Goal: Task Accomplishment & Management: Use online tool/utility

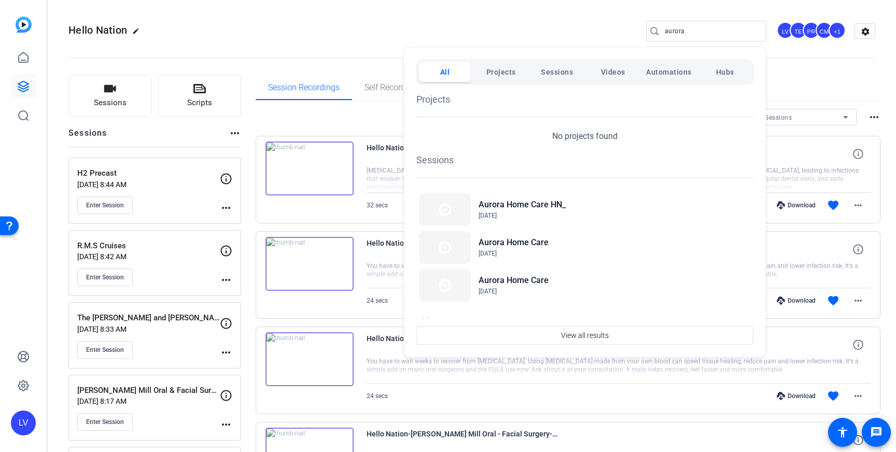
click at [113, 335] on div at bounding box center [448, 226] width 896 height 452
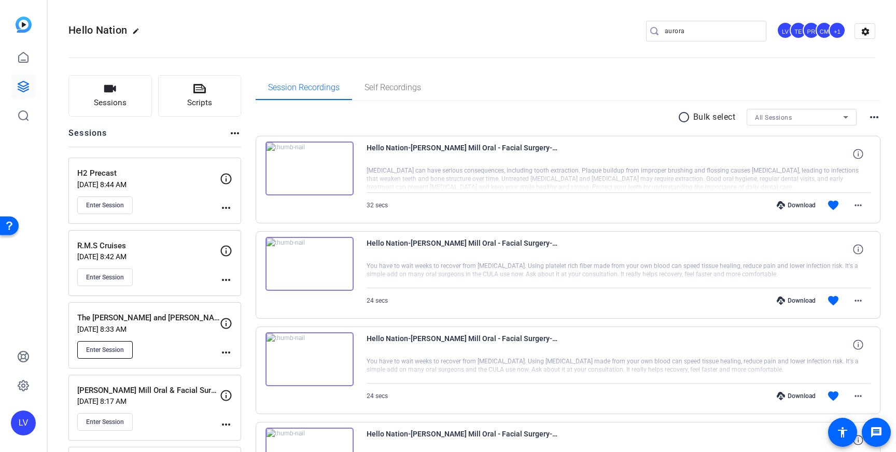
click at [105, 343] on button "Enter Session" at bounding box center [105, 350] width 56 height 18
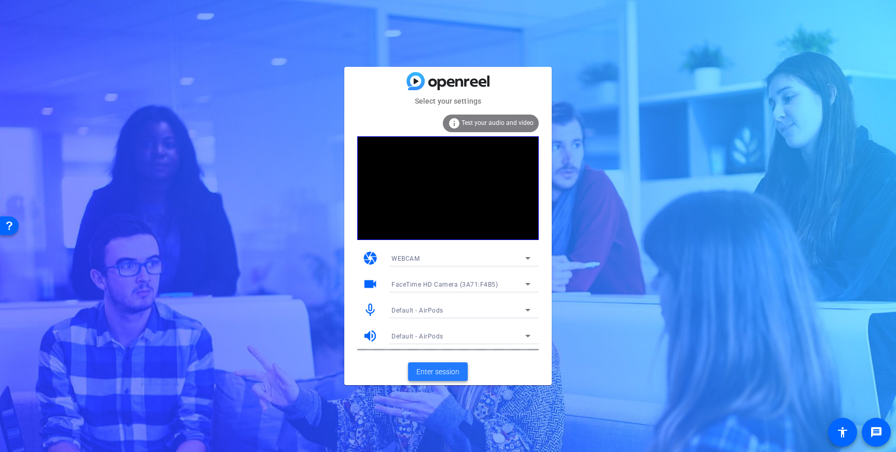
click at [442, 371] on span "Enter session" at bounding box center [438, 372] width 43 height 11
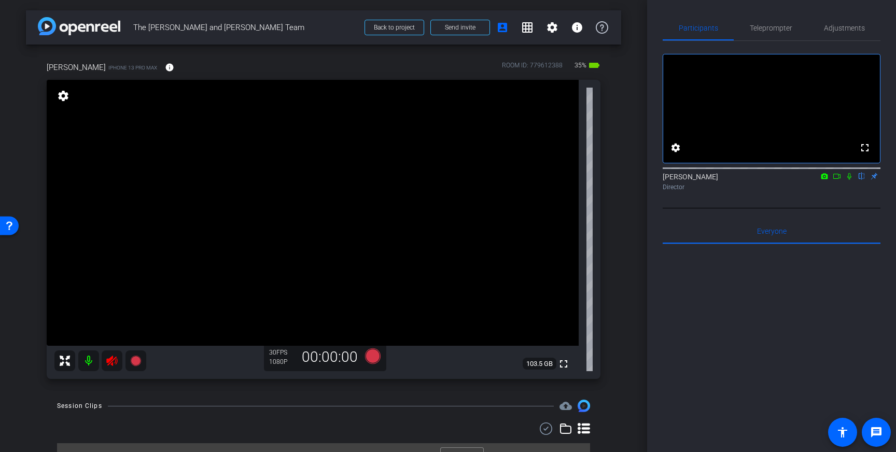
click at [113, 365] on icon at bounding box center [111, 361] width 11 height 10
drag, startPoint x: 112, startPoint y: 362, endPoint x: 144, endPoint y: 368, distance: 32.7
click at [112, 362] on icon at bounding box center [111, 361] width 11 height 10
drag, startPoint x: 115, startPoint y: 365, endPoint x: 365, endPoint y: 322, distance: 254.3
click at [115, 365] on icon at bounding box center [112, 361] width 12 height 12
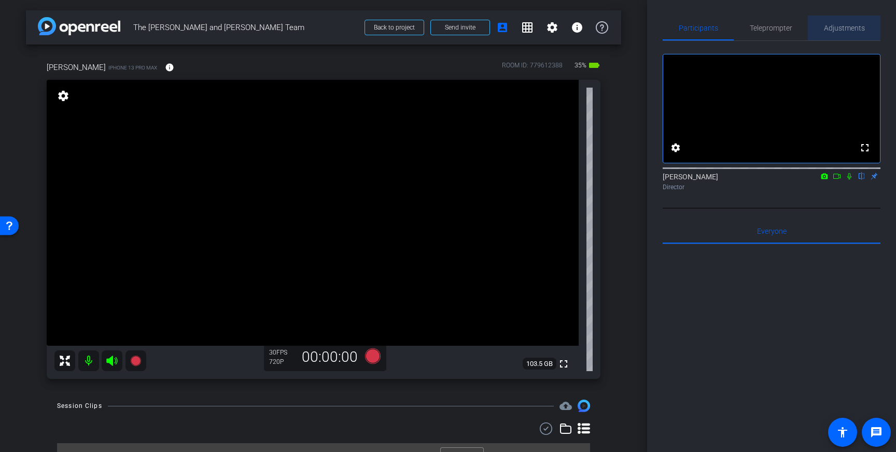
click at [852, 30] on span "Adjustments" at bounding box center [844, 27] width 41 height 7
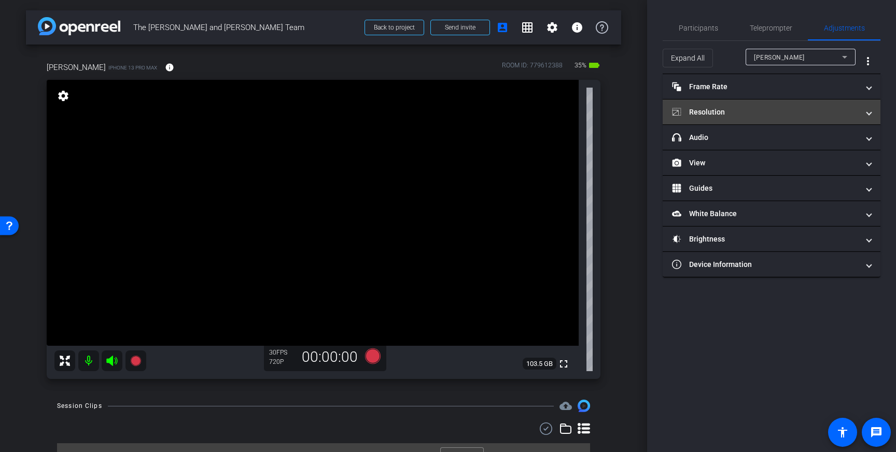
click at [773, 114] on mat-panel-title "Resolution" at bounding box center [765, 112] width 187 height 11
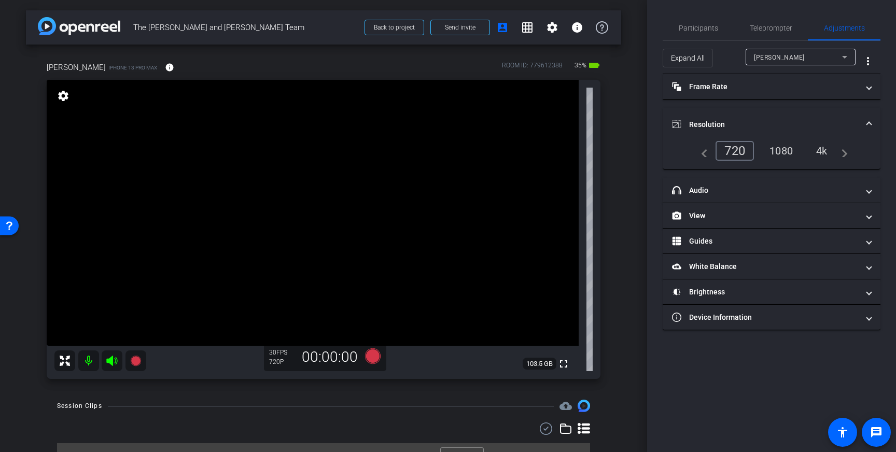
click at [822, 151] on div "4k" at bounding box center [822, 151] width 27 height 18
click at [770, 26] on span "Teleprompter" at bounding box center [771, 27] width 43 height 7
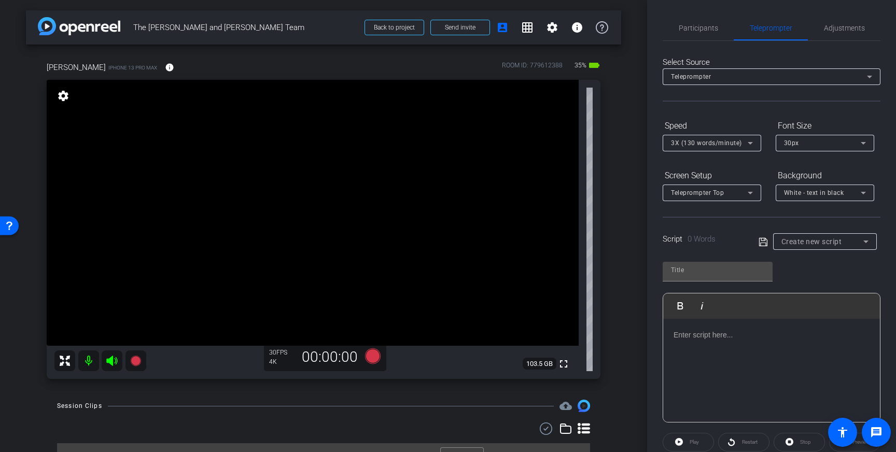
click at [716, 358] on div at bounding box center [772, 371] width 217 height 104
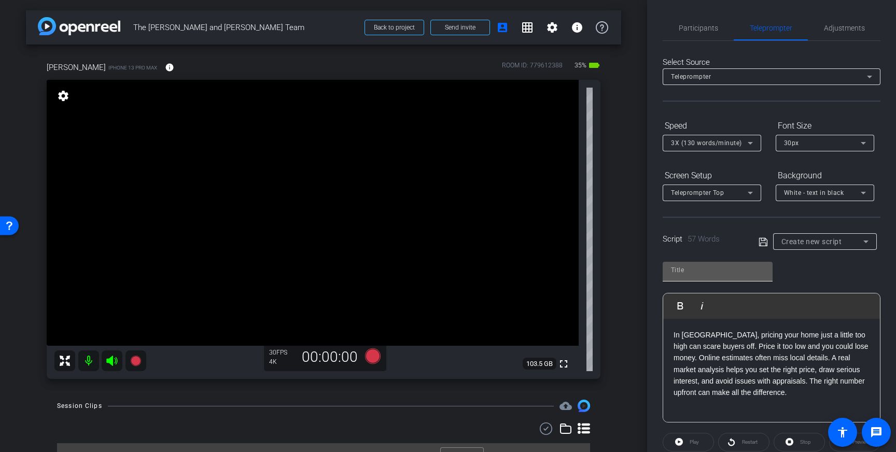
click at [696, 272] on input "text" at bounding box center [717, 270] width 93 height 12
type input "[PERSON_NAME]"
click at [763, 244] on icon at bounding box center [763, 242] width 9 height 12
click at [373, 357] on icon at bounding box center [373, 357] width 16 height 16
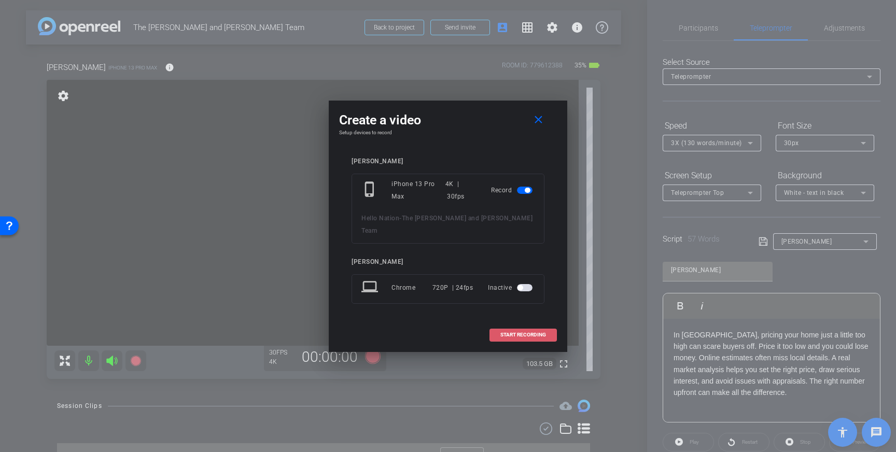
click at [532, 324] on span at bounding box center [523, 335] width 66 height 25
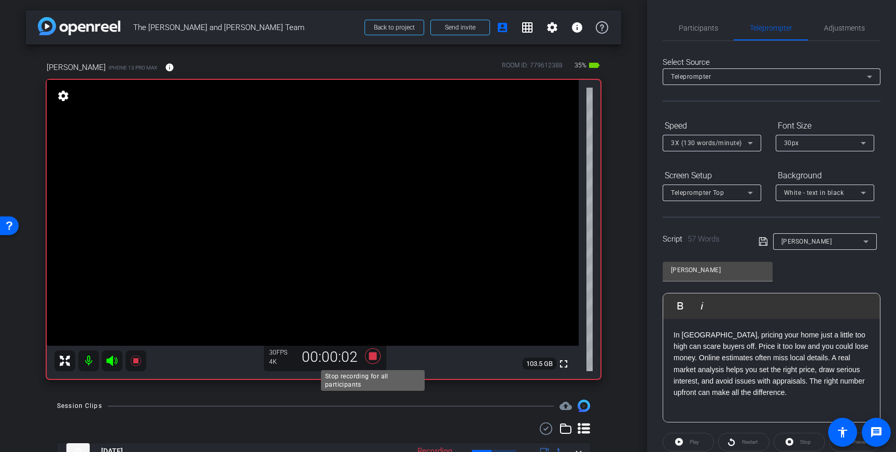
click at [370, 358] on icon at bounding box center [373, 357] width 16 height 16
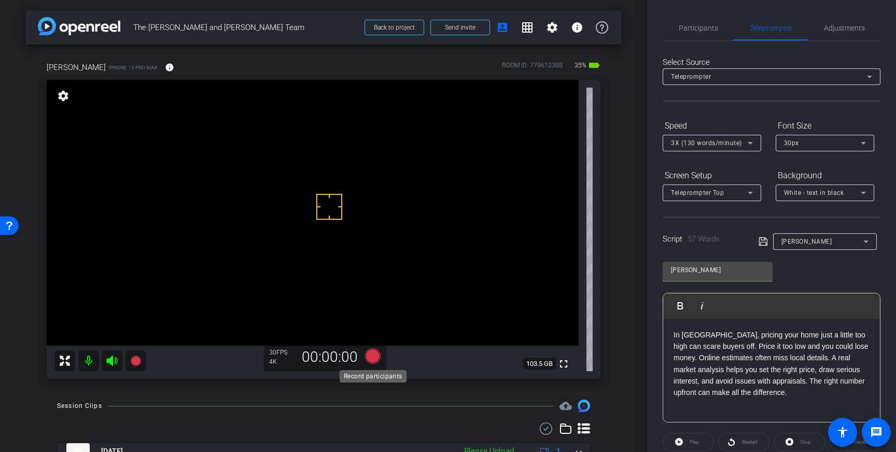
click at [372, 357] on icon at bounding box center [373, 357] width 16 height 16
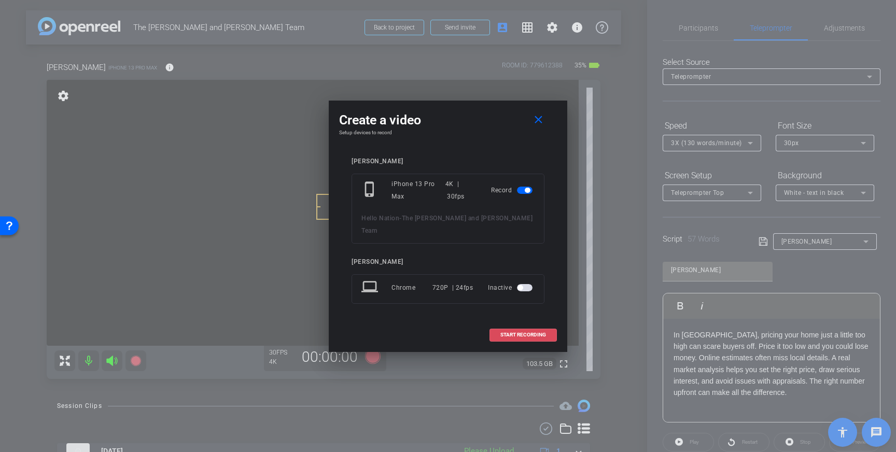
drag, startPoint x: 518, startPoint y: 328, endPoint x: 583, endPoint y: 309, distance: 67.0
click at [521, 333] on span "START RECORDING" at bounding box center [524, 335] width 46 height 5
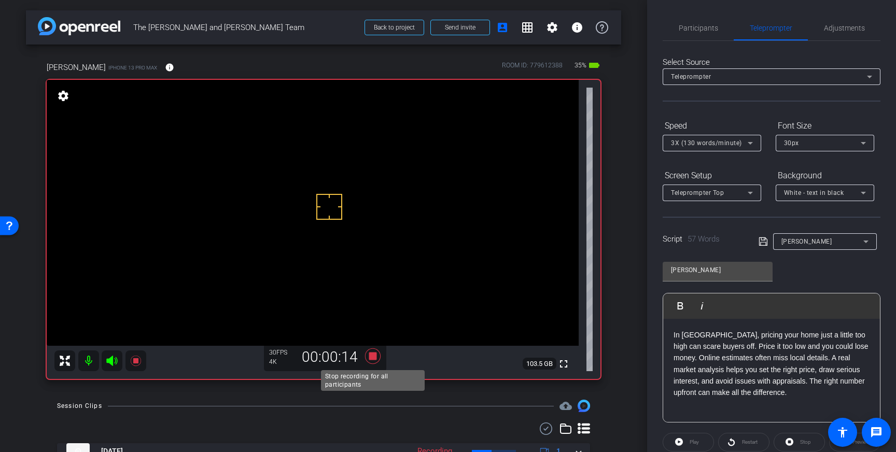
click at [372, 358] on icon at bounding box center [373, 357] width 16 height 16
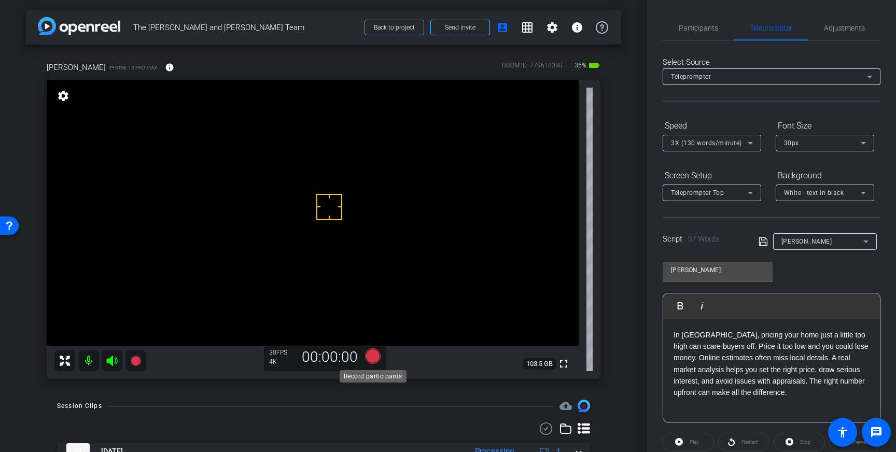
click at [372, 357] on icon at bounding box center [373, 357] width 16 height 16
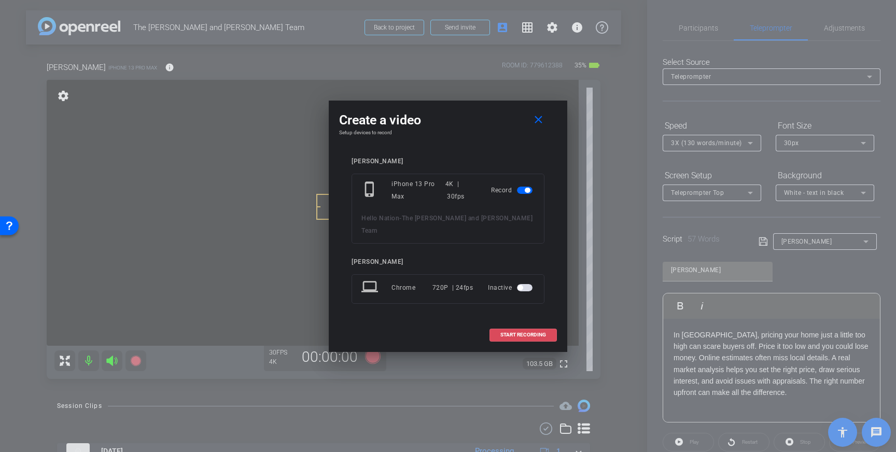
drag, startPoint x: 525, startPoint y: 334, endPoint x: 586, endPoint y: 300, distance: 69.7
click at [528, 333] on span at bounding box center [523, 335] width 66 height 25
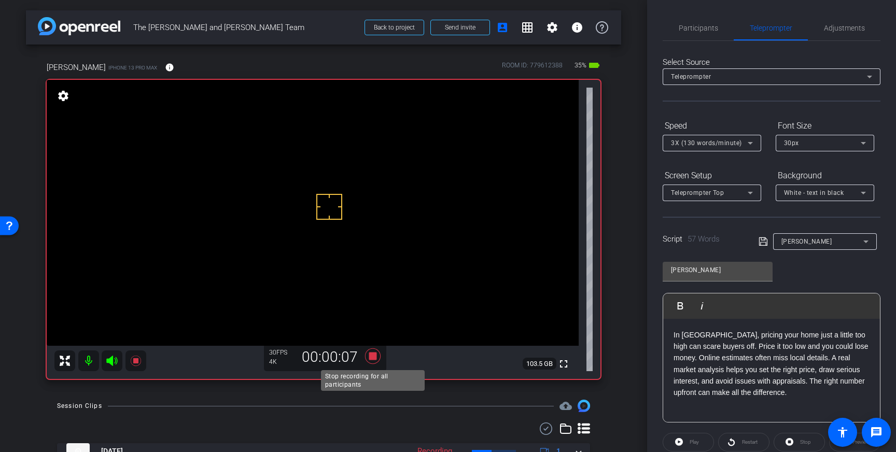
click at [371, 360] on icon at bounding box center [373, 357] width 16 height 16
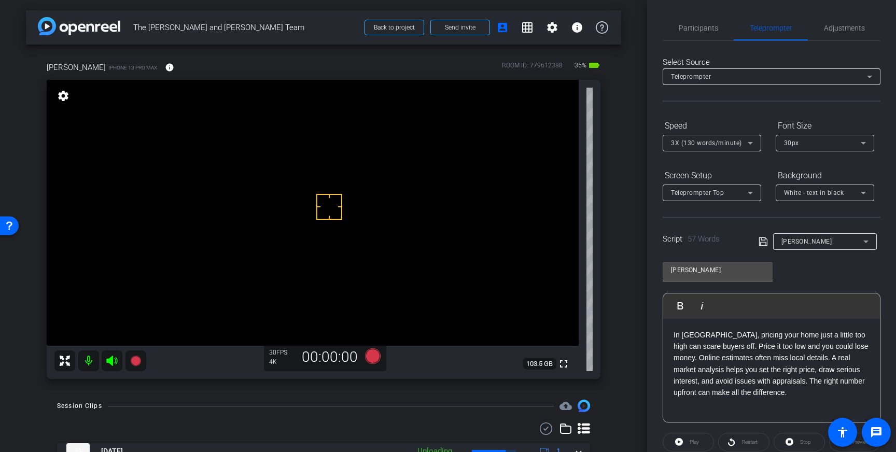
scroll to position [115, 0]
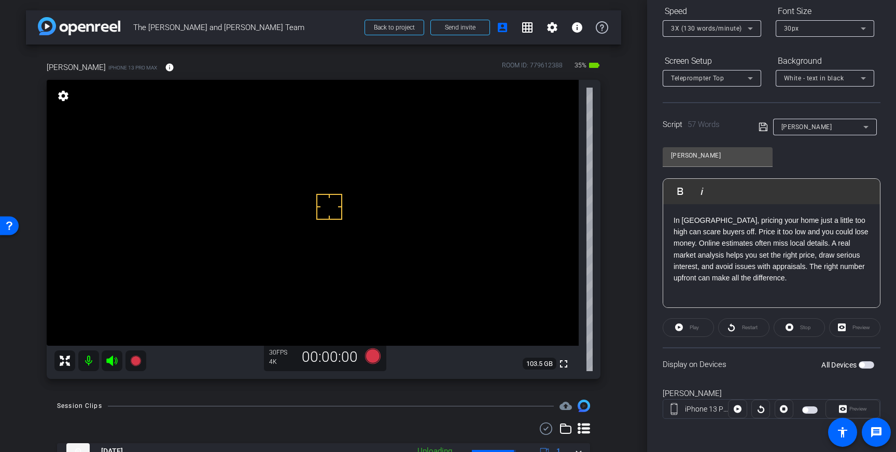
drag, startPoint x: 864, startPoint y: 368, endPoint x: 876, endPoint y: 384, distance: 20.0
click at [864, 369] on div "All Devices" at bounding box center [848, 365] width 53 height 10
drag, startPoint x: 869, startPoint y: 366, endPoint x: 880, endPoint y: 380, distance: 17.7
click at [869, 366] on span "button" at bounding box center [867, 365] width 16 height 7
drag, startPoint x: 805, startPoint y: 244, endPoint x: 808, endPoint y: 253, distance: 9.4
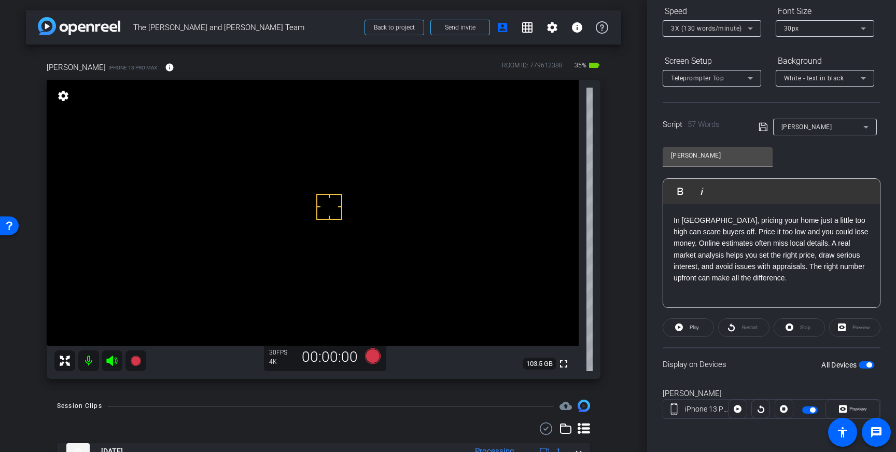
click at [805, 244] on p "In Greater Boston, pricing your home just a little too high can scare buyers of…" at bounding box center [772, 250] width 196 height 70
click at [763, 125] on icon at bounding box center [763, 127] width 9 height 12
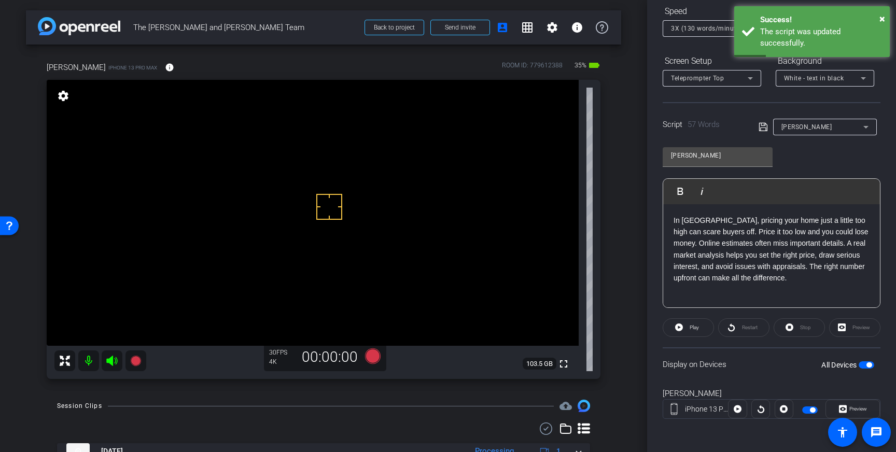
click at [759, 127] on icon at bounding box center [763, 127] width 9 height 12
click at [865, 366] on span "button" at bounding box center [867, 365] width 16 height 7
click at [870, 365] on span "button" at bounding box center [867, 365] width 16 height 7
click at [766, 125] on icon at bounding box center [763, 127] width 9 height 12
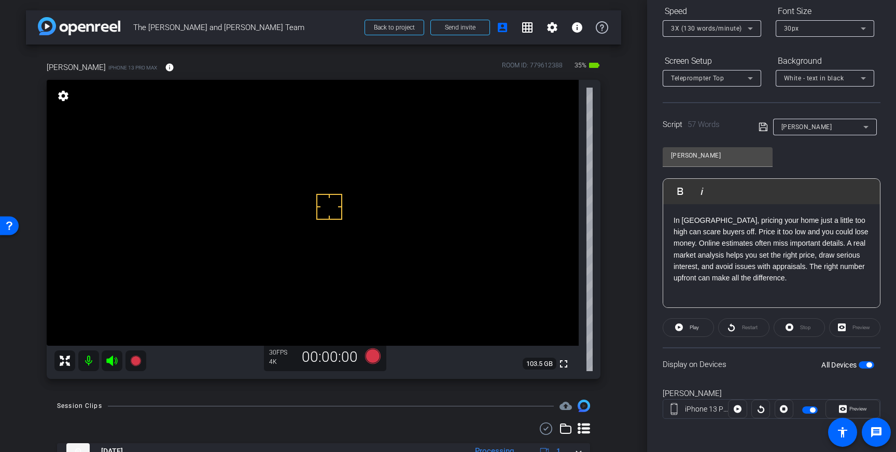
scroll to position [113, 0]
click at [761, 125] on icon at bounding box center [763, 128] width 9 height 12
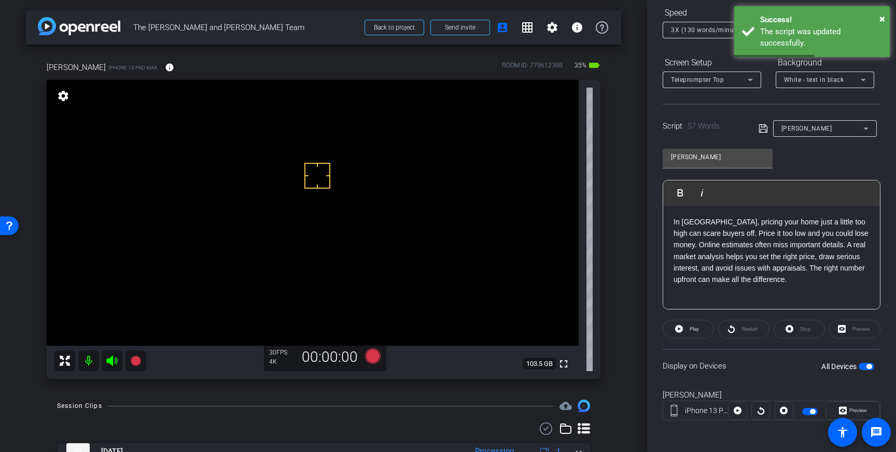
drag, startPoint x: 319, startPoint y: 205, endPoint x: 332, endPoint y: 190, distance: 20.3
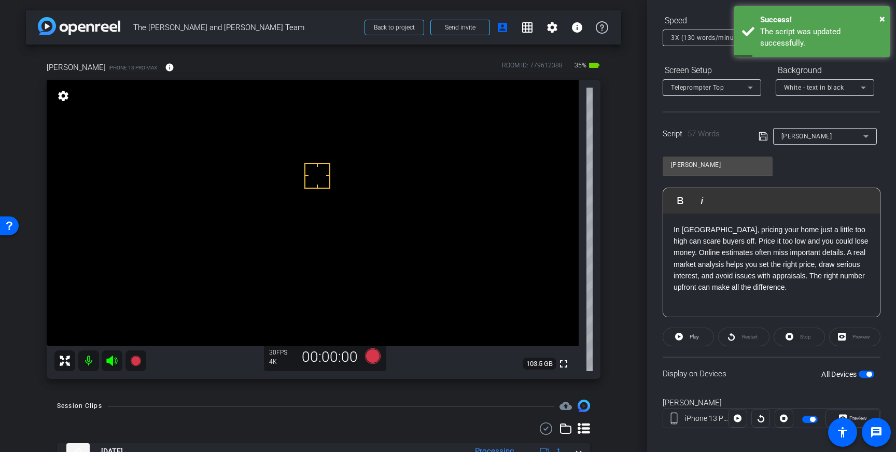
scroll to position [115, 0]
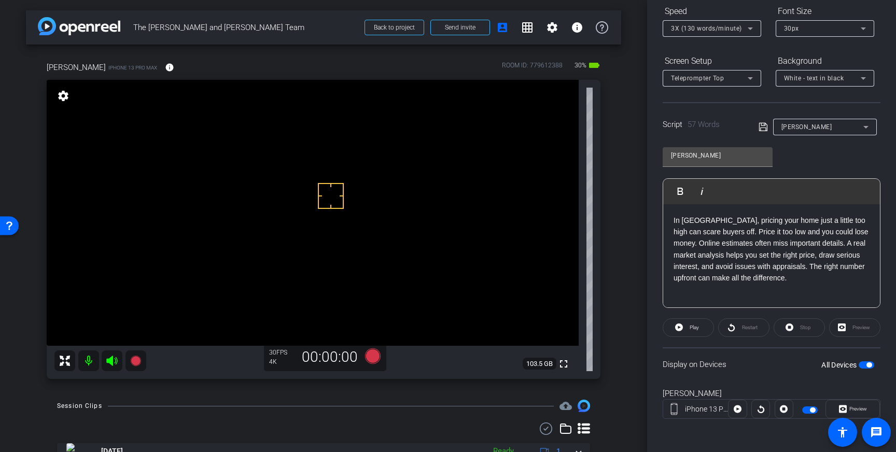
drag, startPoint x: 331, startPoint y: 196, endPoint x: 334, endPoint y: 204, distance: 8.9
drag, startPoint x: 338, startPoint y: 194, endPoint x: 328, endPoint y: 186, distance: 12.6
click at [374, 356] on icon at bounding box center [373, 357] width 16 height 16
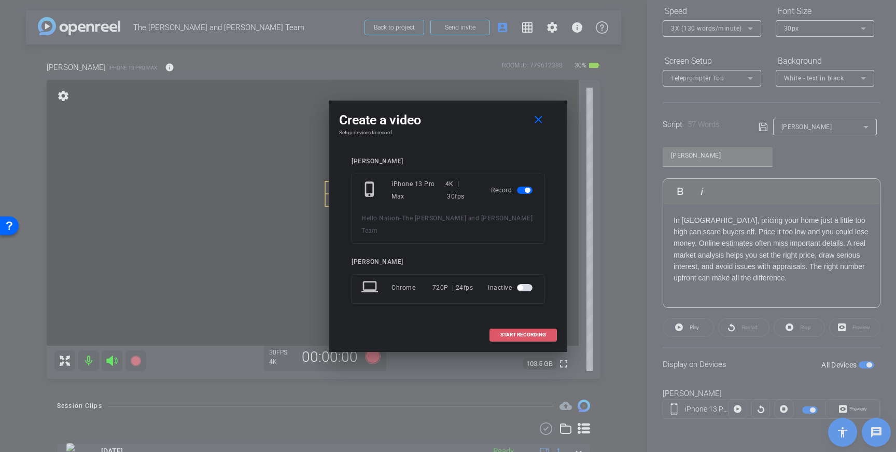
click at [518, 333] on span "START RECORDING" at bounding box center [524, 335] width 46 height 5
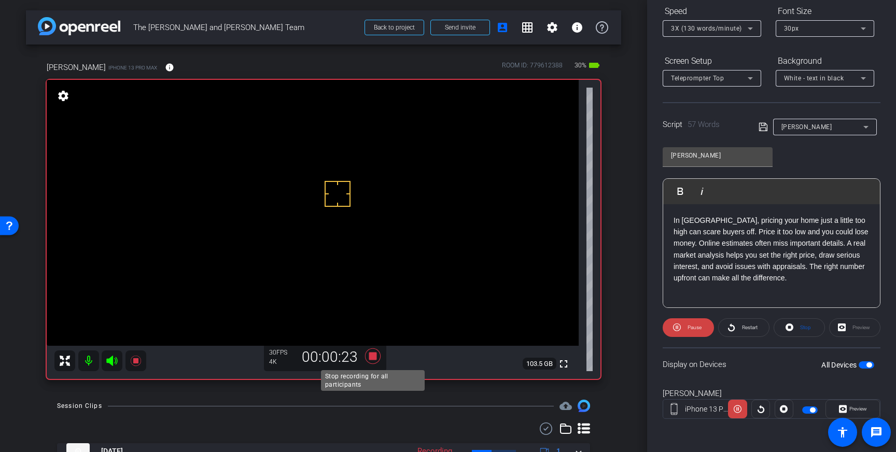
click at [370, 354] on icon at bounding box center [373, 357] width 16 height 16
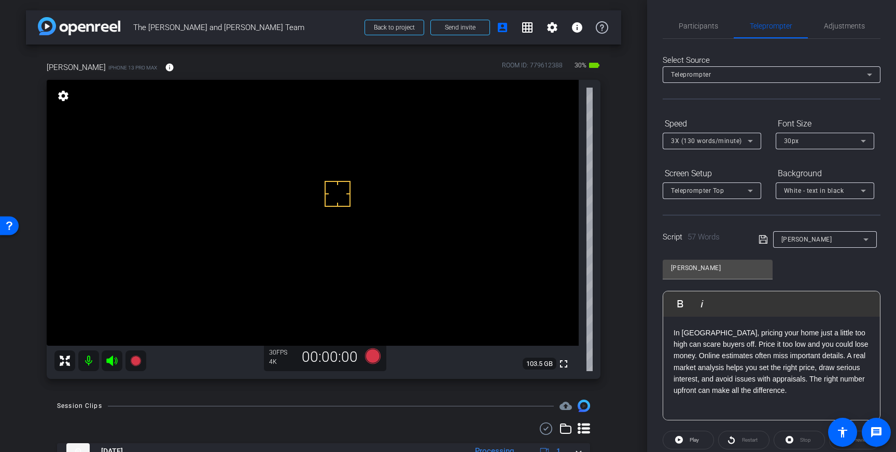
scroll to position [0, 0]
click at [843, 30] on span "Adjustments" at bounding box center [844, 27] width 41 height 7
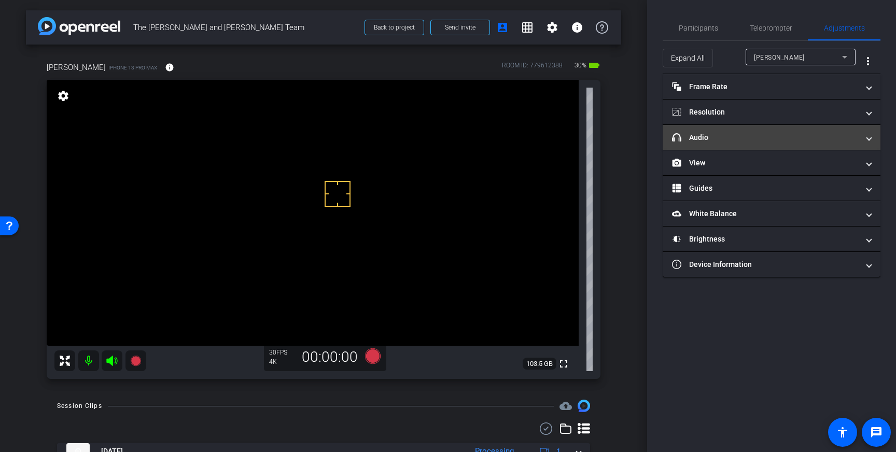
click at [838, 143] on mat-panel-title "headphone icon Audio" at bounding box center [765, 137] width 187 height 11
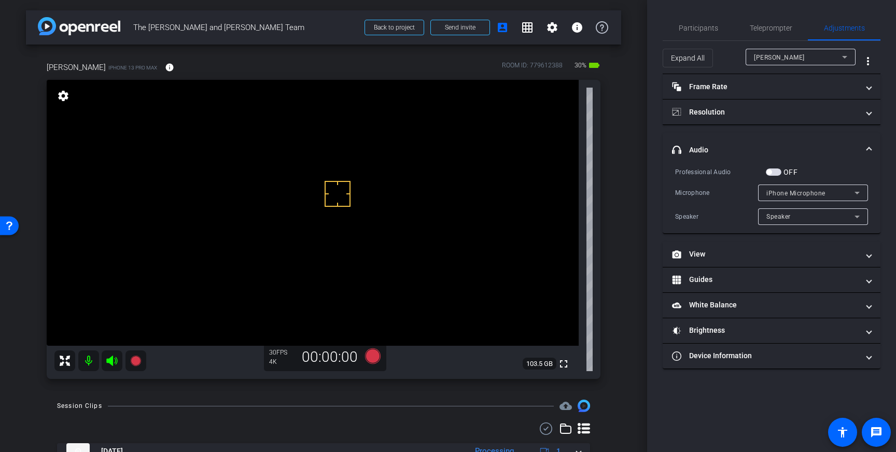
click at [774, 171] on span "button" at bounding box center [774, 172] width 16 height 7
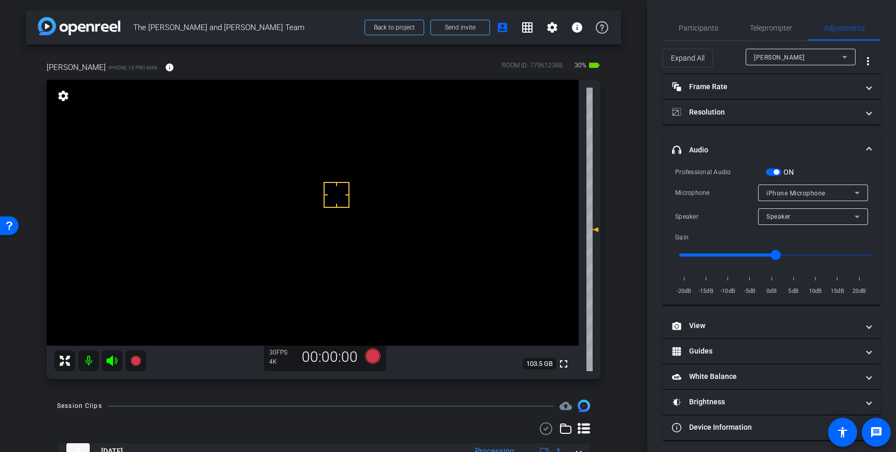
click at [865, 145] on span "headphone icon Audio" at bounding box center [769, 150] width 195 height 11
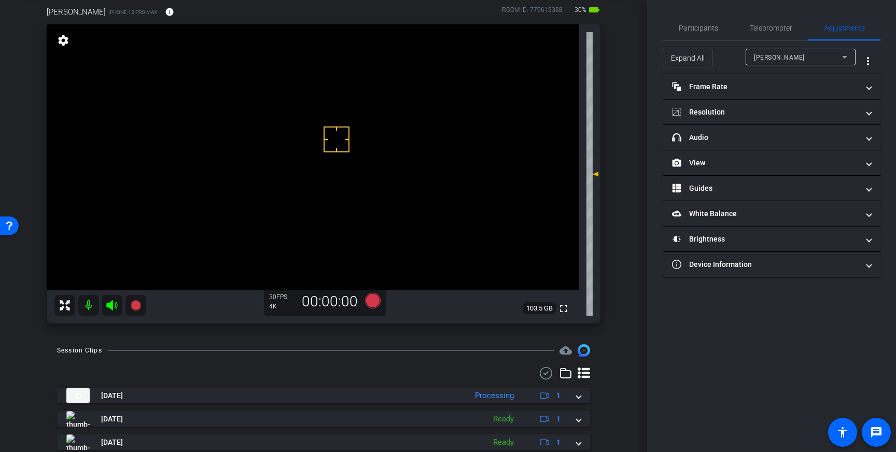
scroll to position [57, 0]
click at [371, 300] on icon at bounding box center [373, 300] width 16 height 16
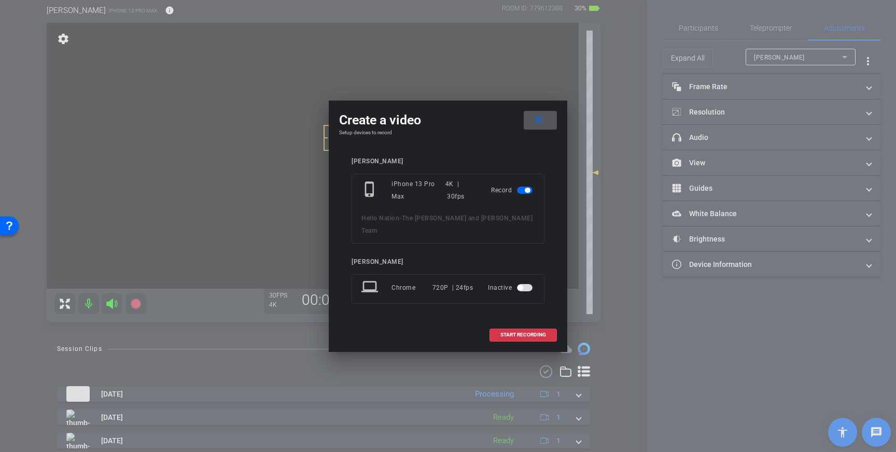
click at [539, 125] on mat-icon "close" at bounding box center [538, 120] width 13 height 13
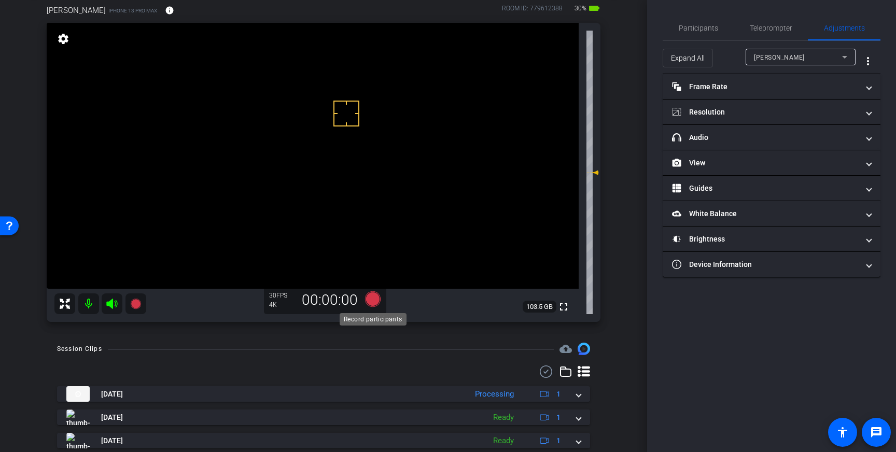
click at [373, 300] on icon at bounding box center [373, 300] width 16 height 16
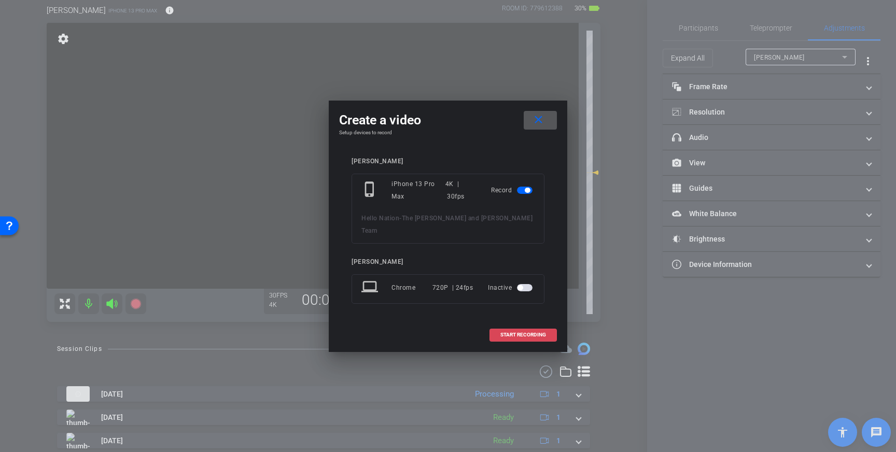
click at [522, 323] on span at bounding box center [523, 335] width 66 height 25
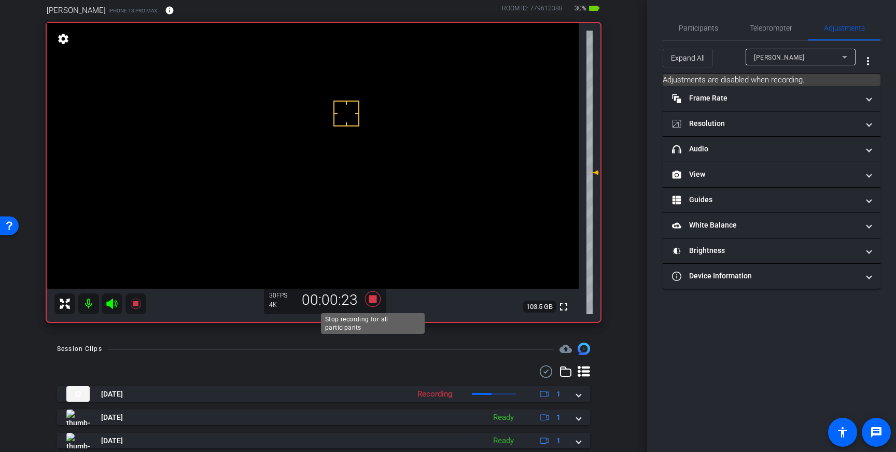
click at [383, 301] on icon at bounding box center [373, 299] width 25 height 19
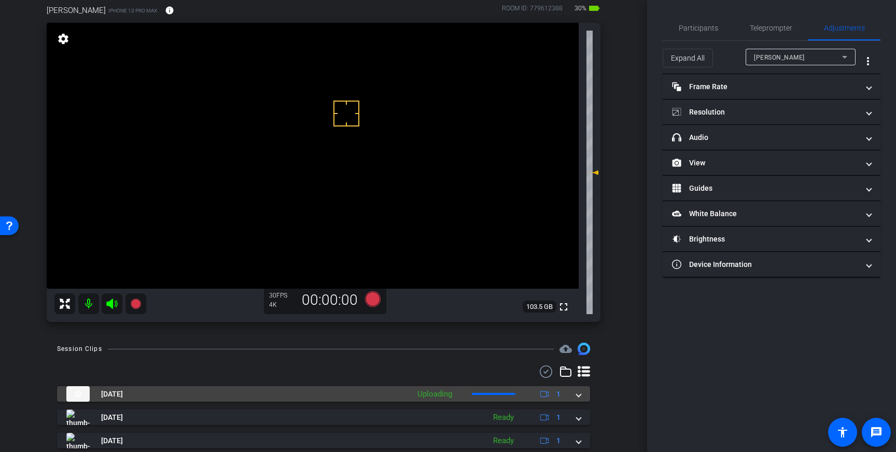
click at [578, 396] on span at bounding box center [579, 394] width 4 height 11
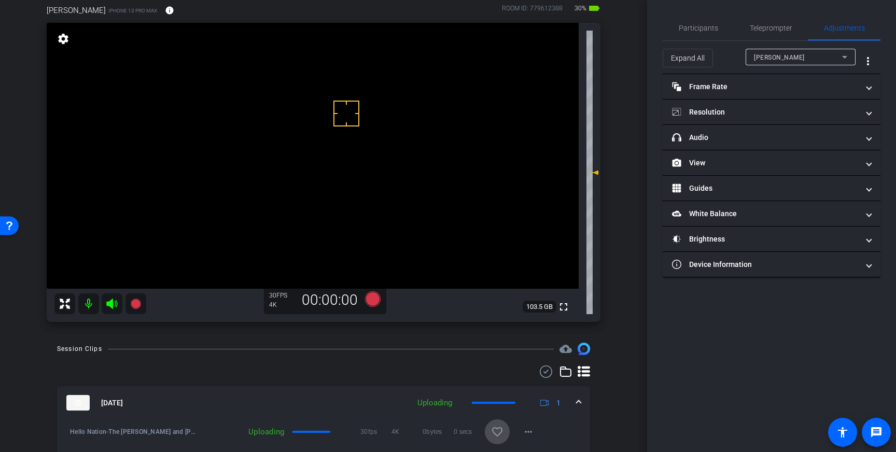
click at [496, 427] on mat-icon "favorite_border" at bounding box center [497, 432] width 12 height 12
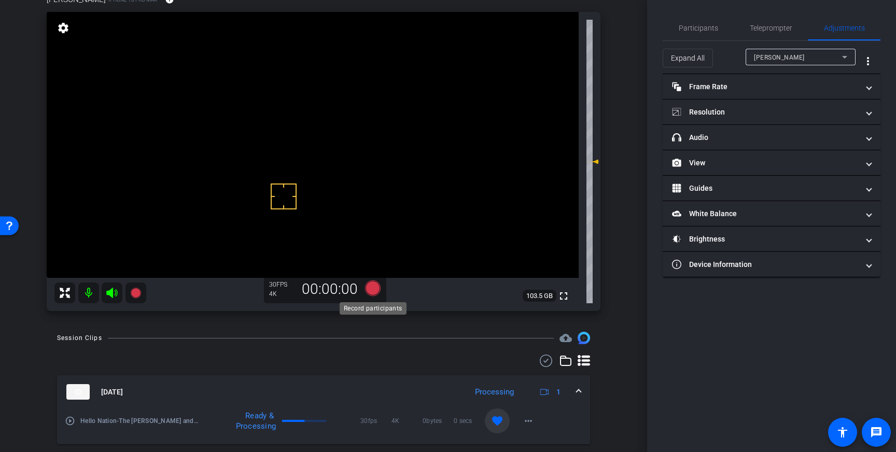
click at [371, 288] on icon at bounding box center [373, 289] width 16 height 16
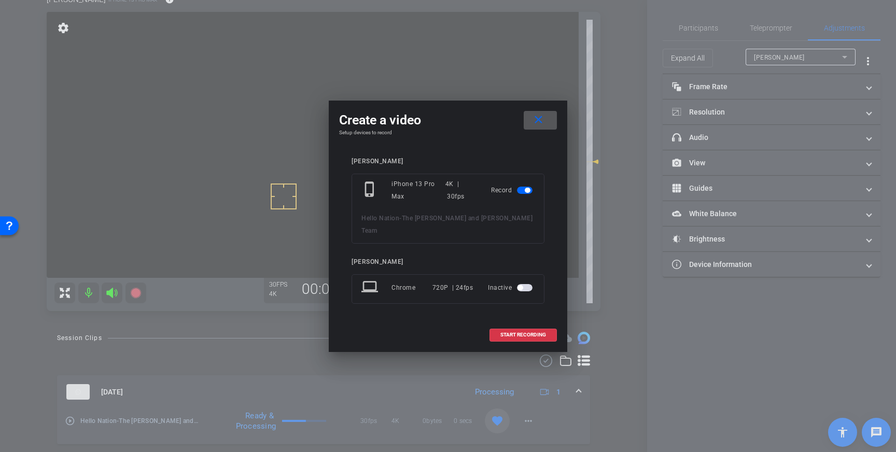
drag, startPoint x: 522, startPoint y: 326, endPoint x: 536, endPoint y: 316, distance: 17.1
click at [526, 329] on button "START RECORDING" at bounding box center [523, 335] width 67 height 13
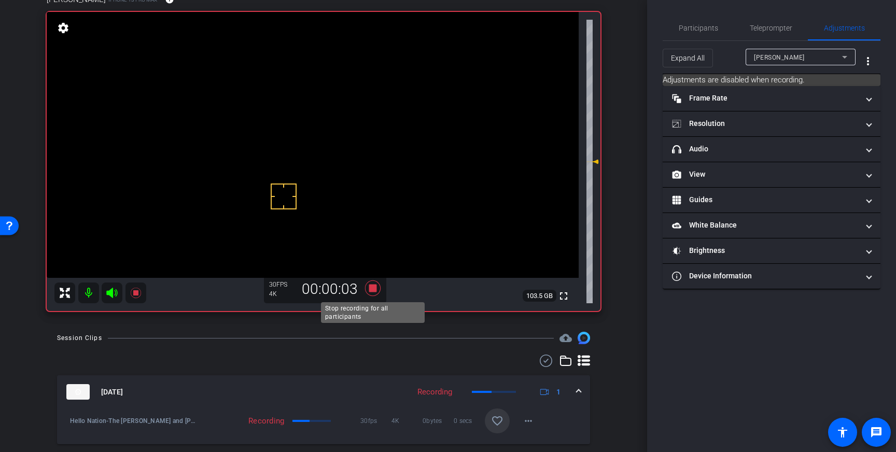
click at [375, 289] on icon at bounding box center [373, 289] width 16 height 16
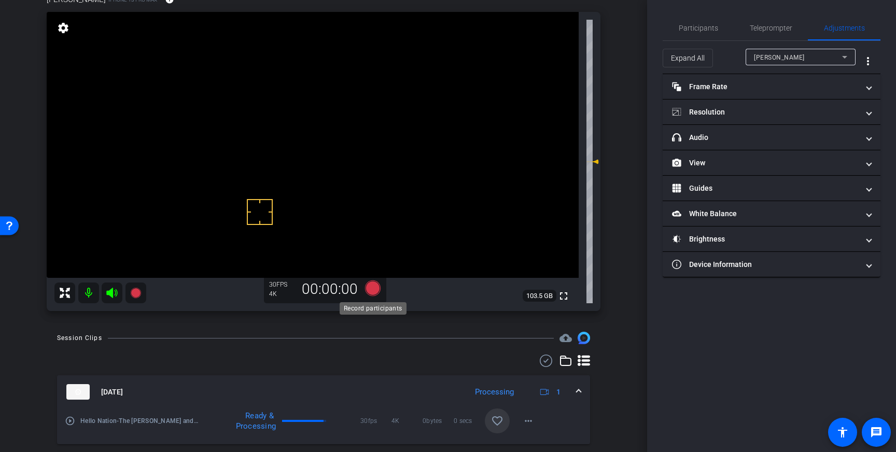
click at [374, 291] on icon at bounding box center [373, 289] width 16 height 16
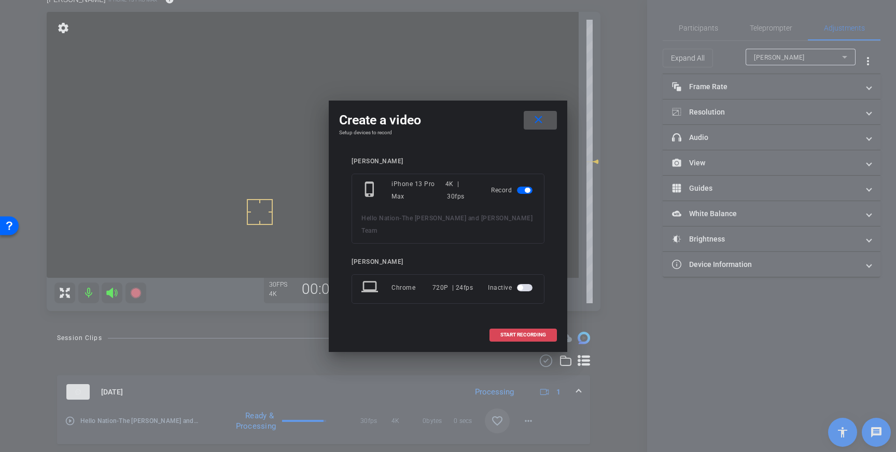
click at [512, 333] on span "START RECORDING" at bounding box center [524, 335] width 46 height 5
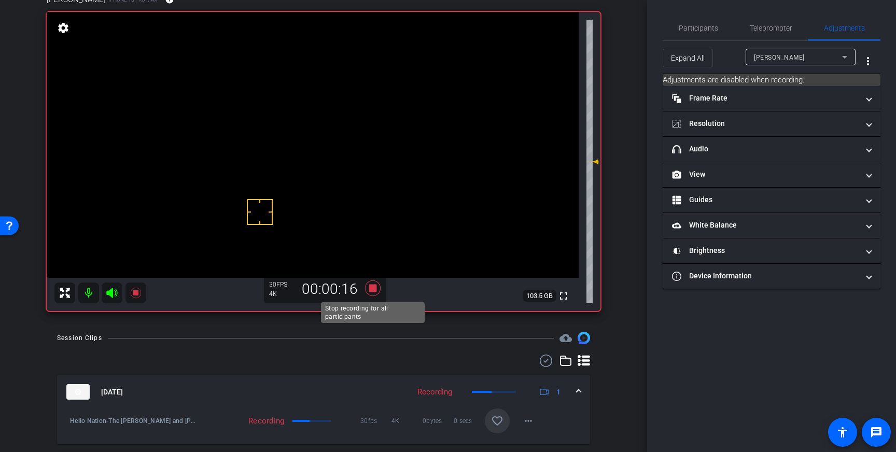
click at [373, 286] on icon at bounding box center [373, 289] width 16 height 16
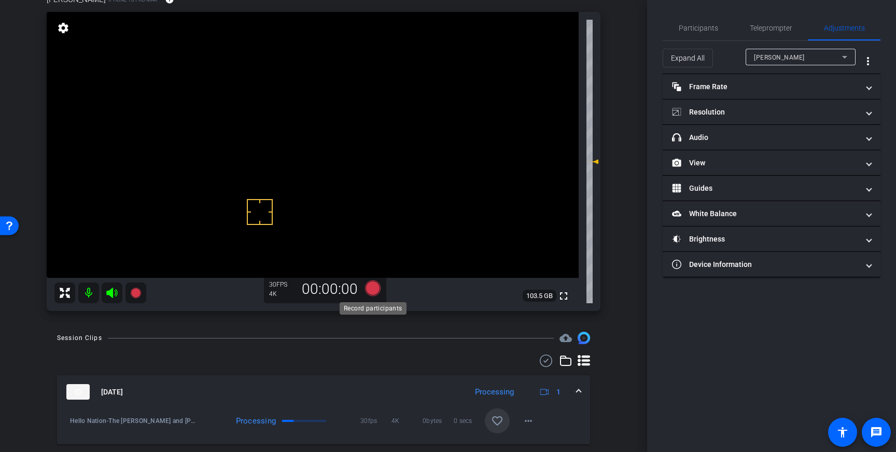
click at [371, 291] on icon at bounding box center [373, 289] width 16 height 16
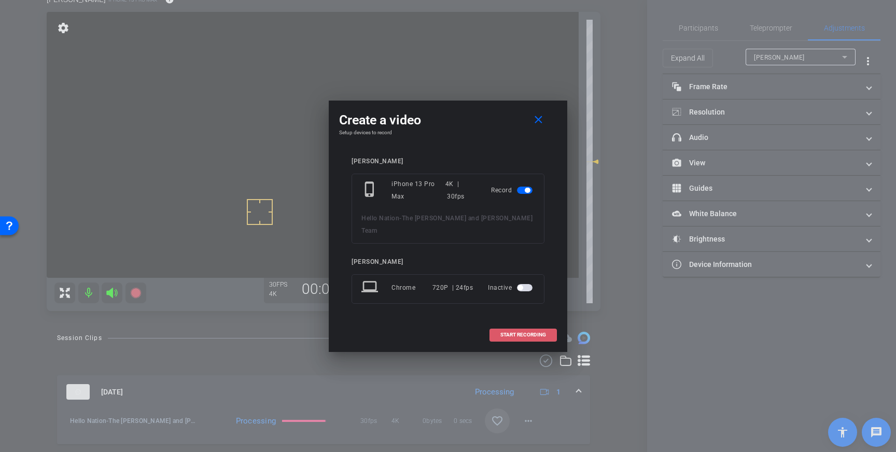
click at [509, 333] on span "START RECORDING" at bounding box center [524, 335] width 46 height 5
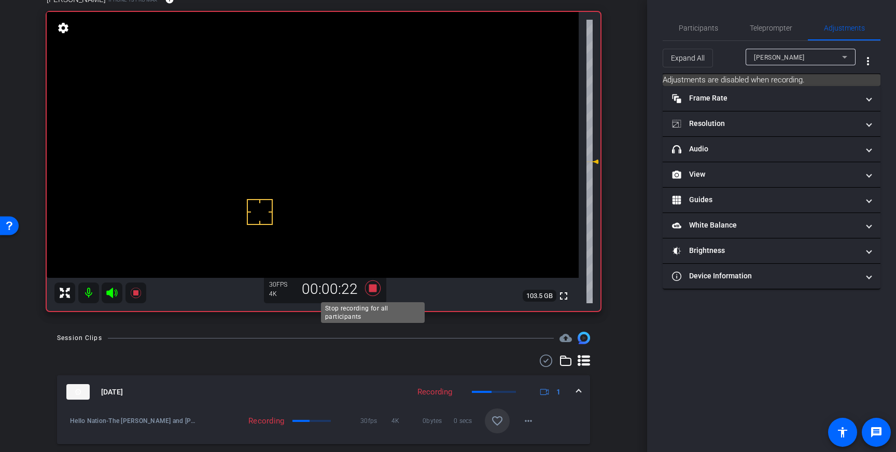
click at [373, 287] on icon at bounding box center [373, 289] width 16 height 16
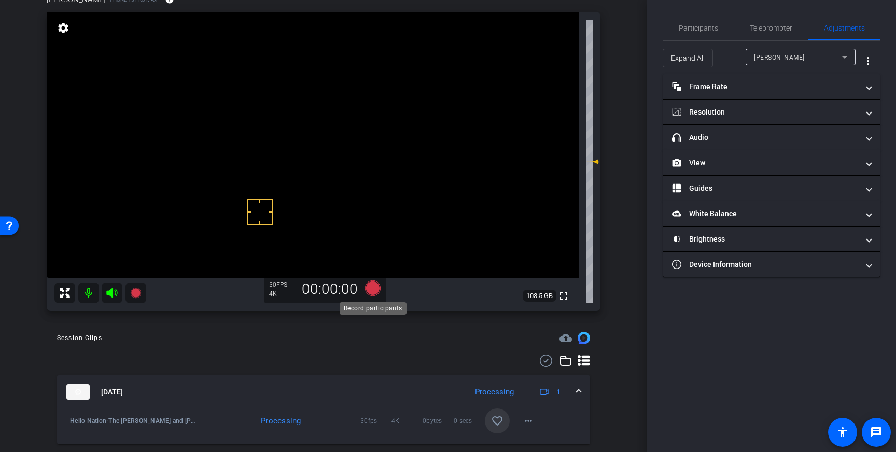
click at [375, 288] on icon at bounding box center [373, 289] width 16 height 16
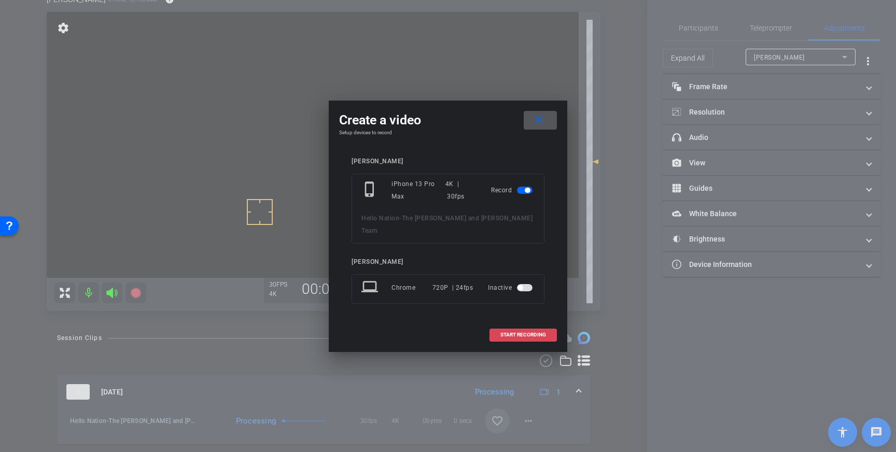
click at [522, 333] on span "START RECORDING" at bounding box center [524, 335] width 46 height 5
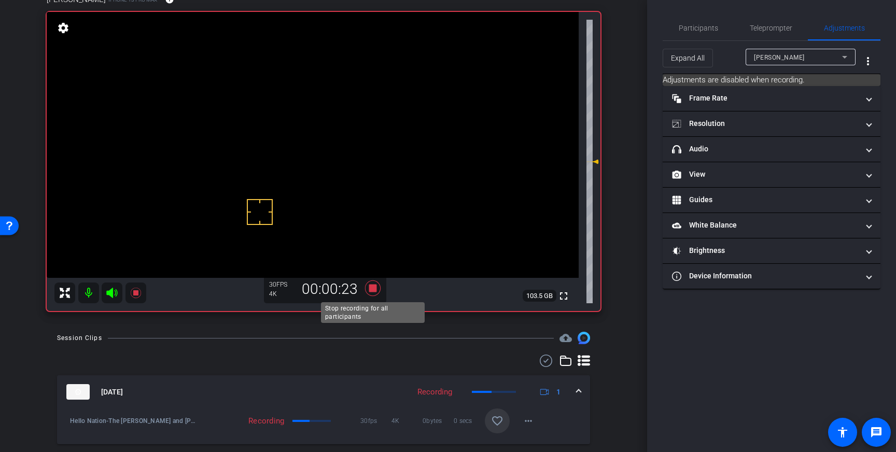
click at [370, 291] on icon at bounding box center [373, 289] width 16 height 16
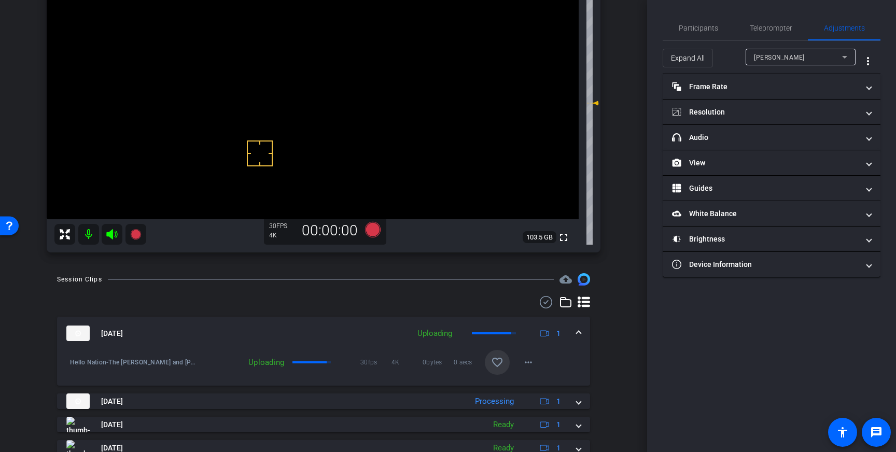
scroll to position [131, 0]
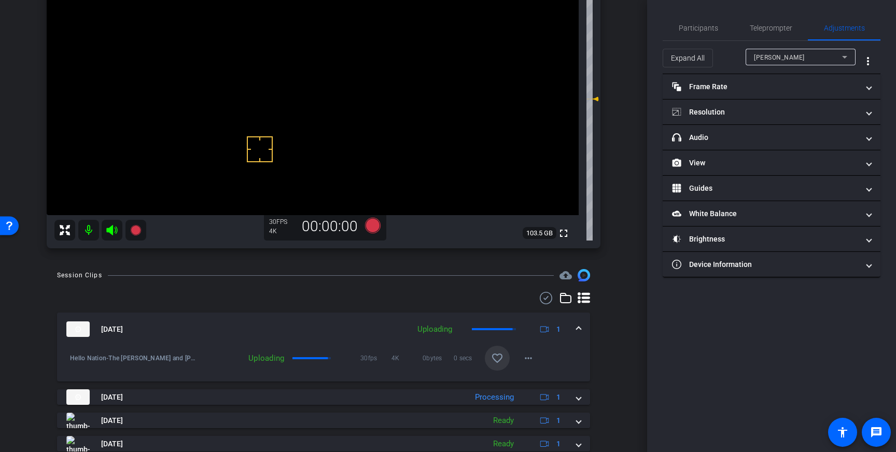
click at [492, 352] on mat-icon "favorite_border" at bounding box center [497, 358] width 12 height 12
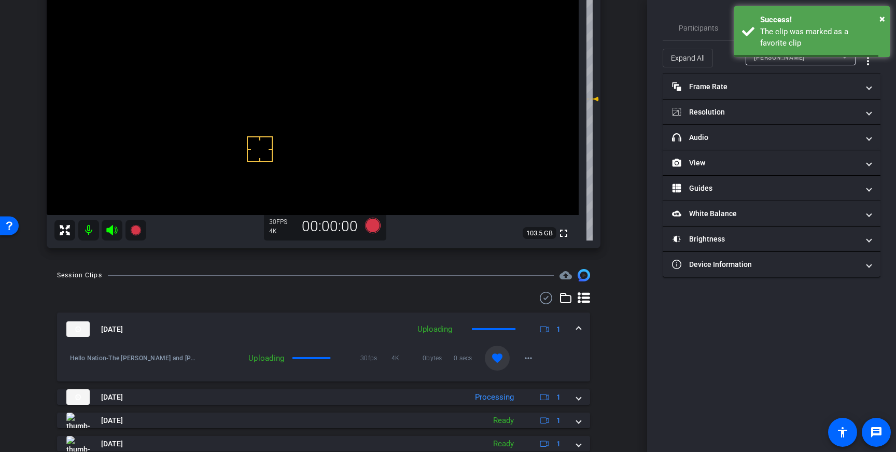
click at [578, 330] on span at bounding box center [579, 329] width 4 height 11
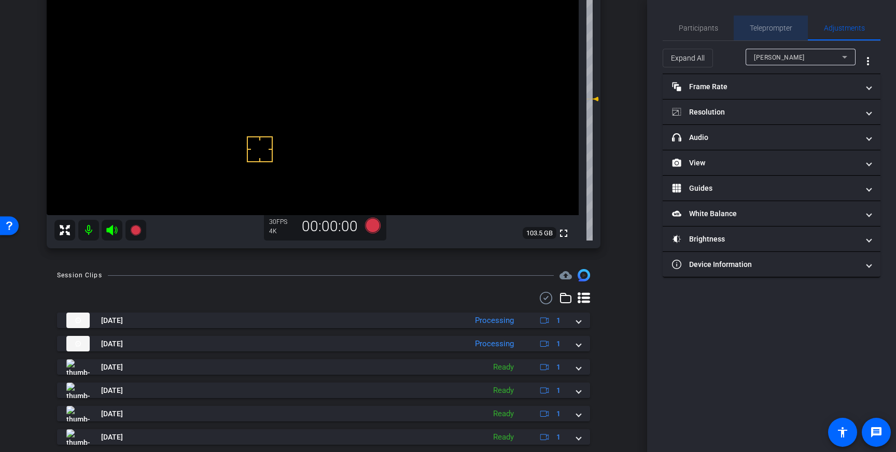
click at [756, 30] on span "Teleprompter" at bounding box center [771, 27] width 43 height 7
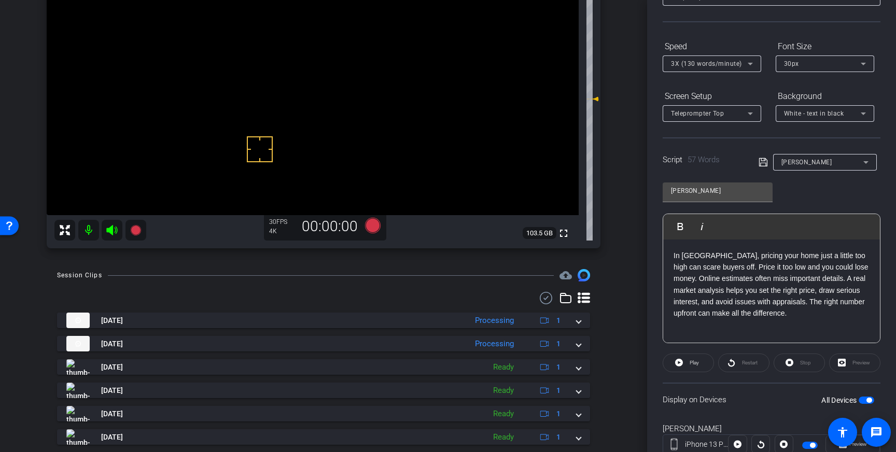
scroll to position [87, 0]
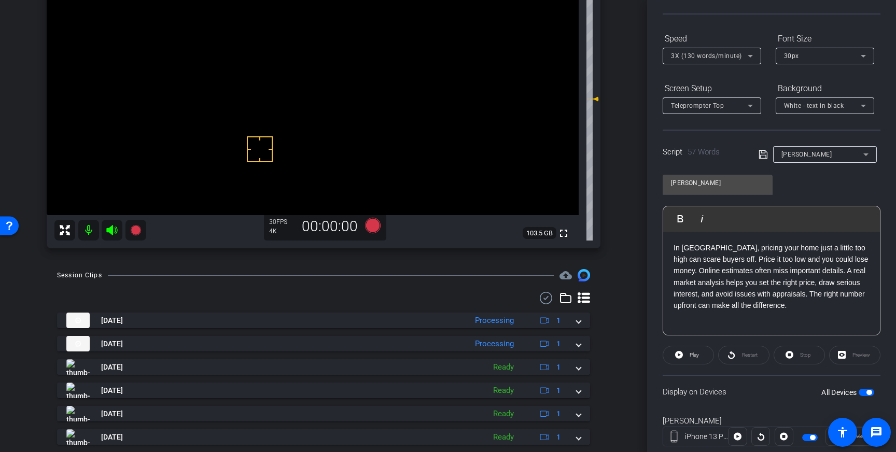
click at [789, 302] on p "In Greater Boston, pricing your home just a little too high can scare buyers of…" at bounding box center [772, 277] width 196 height 70
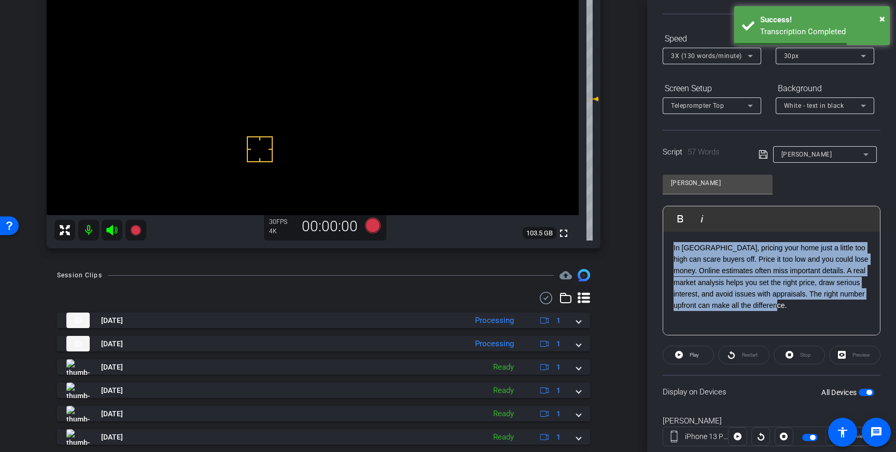
drag, startPoint x: 775, startPoint y: 300, endPoint x: 674, endPoint y: 249, distance: 112.5
click at [674, 249] on p "In Greater Boston, pricing your home just a little too high can scare buyers of…" at bounding box center [772, 277] width 196 height 70
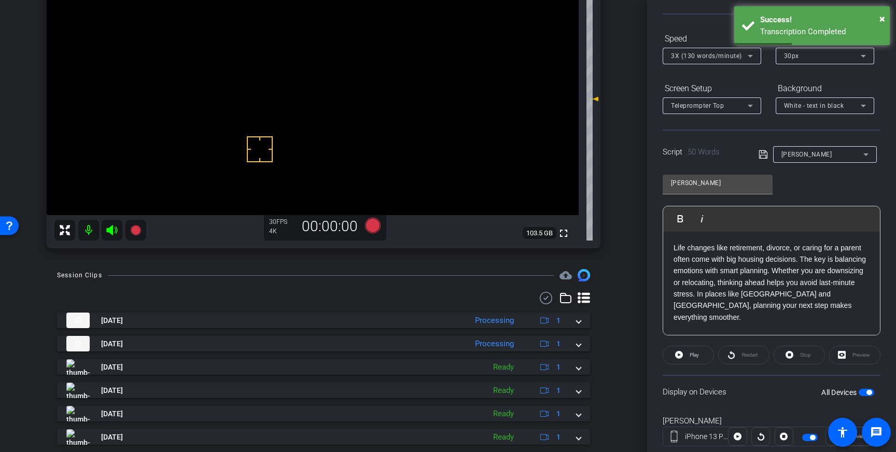
drag, startPoint x: 761, startPoint y: 155, endPoint x: 755, endPoint y: 156, distance: 5.7
click at [760, 155] on icon at bounding box center [763, 154] width 8 height 8
click at [868, 391] on span "button" at bounding box center [869, 392] width 5 height 5
click at [867, 392] on span "button" at bounding box center [867, 392] width 16 height 7
click at [764, 155] on icon at bounding box center [763, 154] width 9 height 12
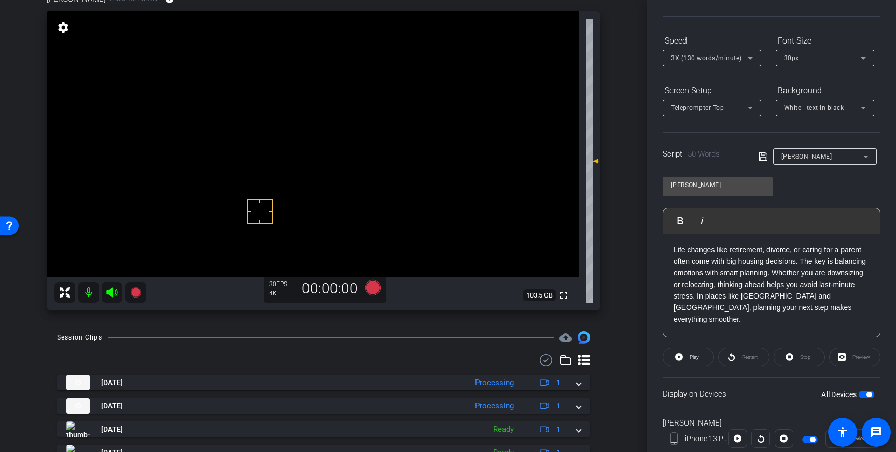
scroll to position [67, 0]
click at [371, 293] on icon at bounding box center [373, 290] width 16 height 16
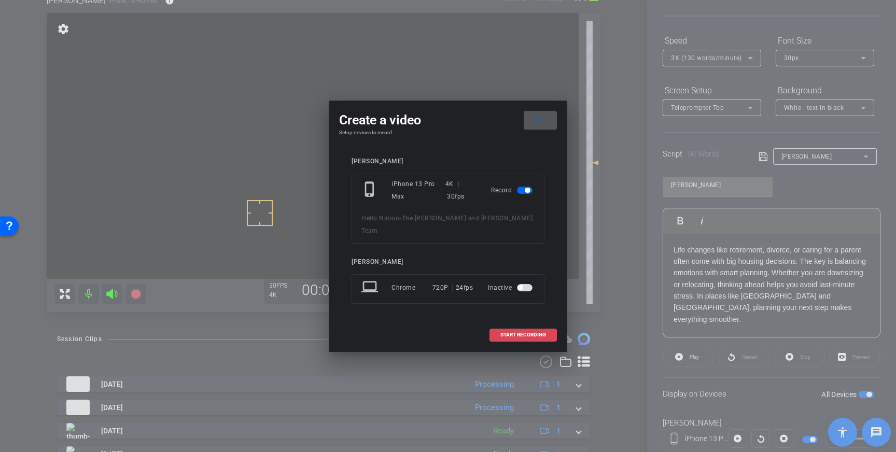
click at [531, 323] on span at bounding box center [523, 335] width 66 height 25
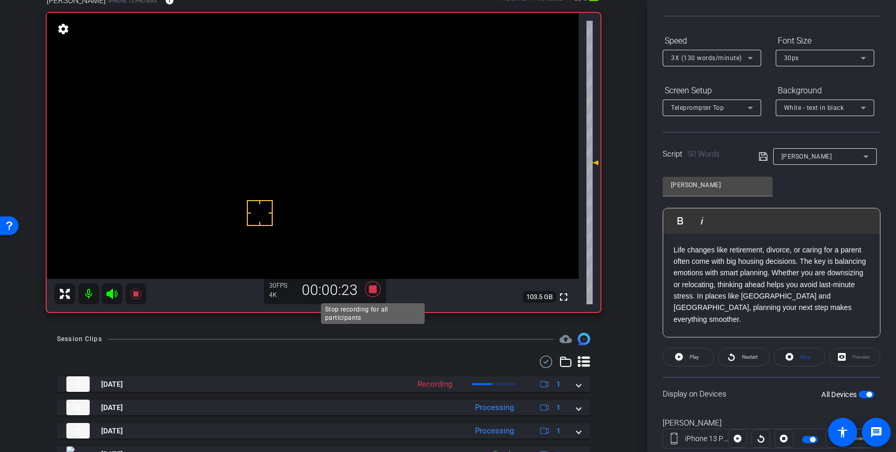
click at [379, 287] on icon at bounding box center [373, 289] width 25 height 19
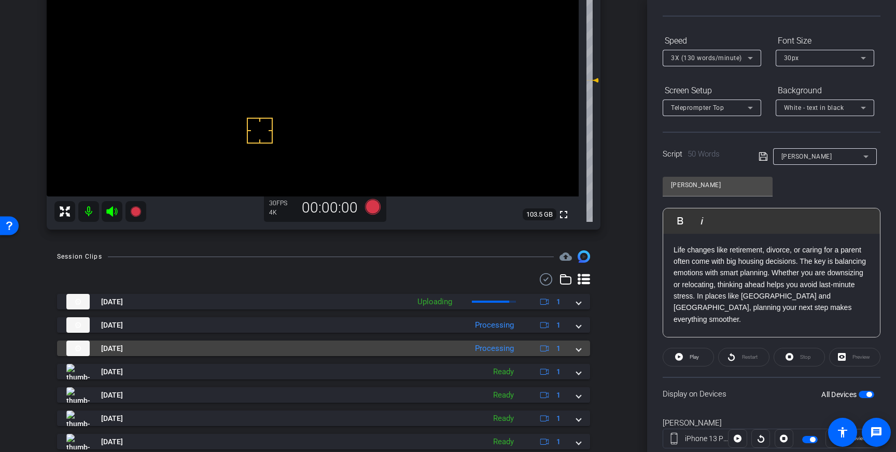
scroll to position [161, 0]
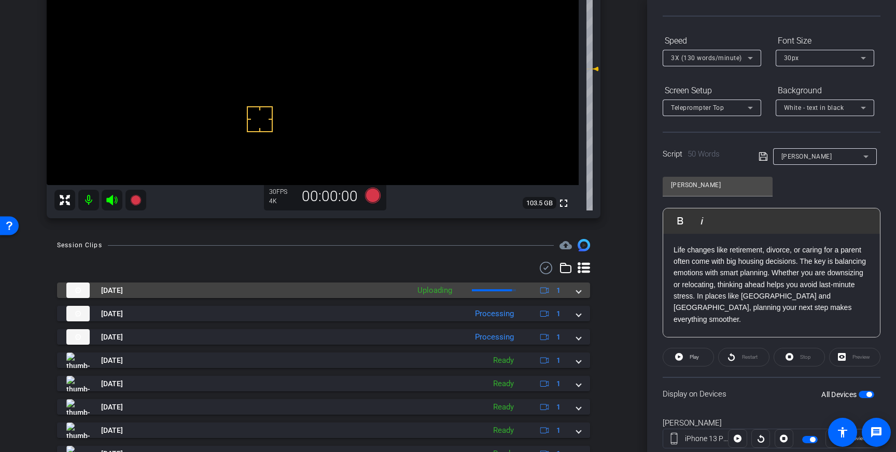
drag, startPoint x: 582, startPoint y: 297, endPoint x: 568, endPoint y: 307, distance: 16.8
click at [582, 297] on mat-expansion-panel-header "Aug 21, 2025 Uploading 1" at bounding box center [323, 291] width 533 height 16
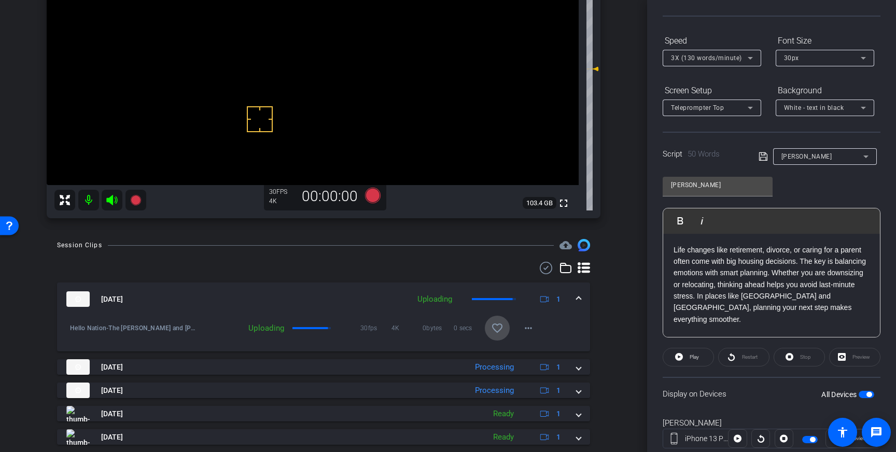
click at [490, 334] on span at bounding box center [497, 328] width 25 height 25
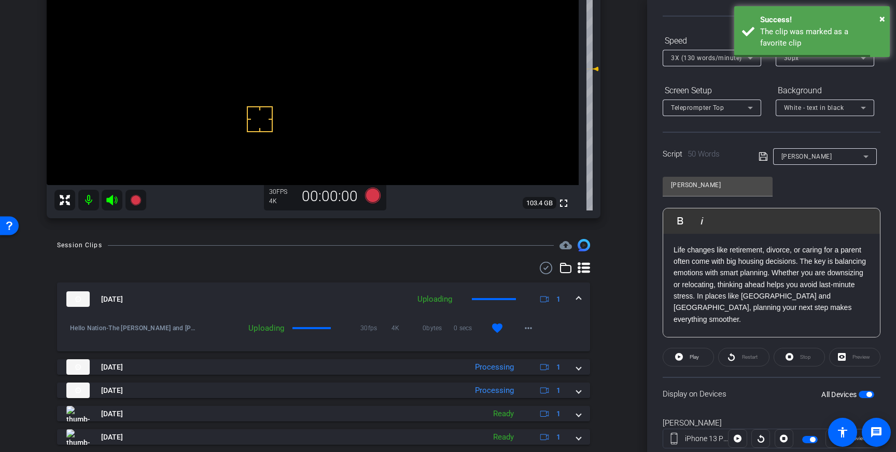
click at [577, 298] on span at bounding box center [579, 299] width 4 height 11
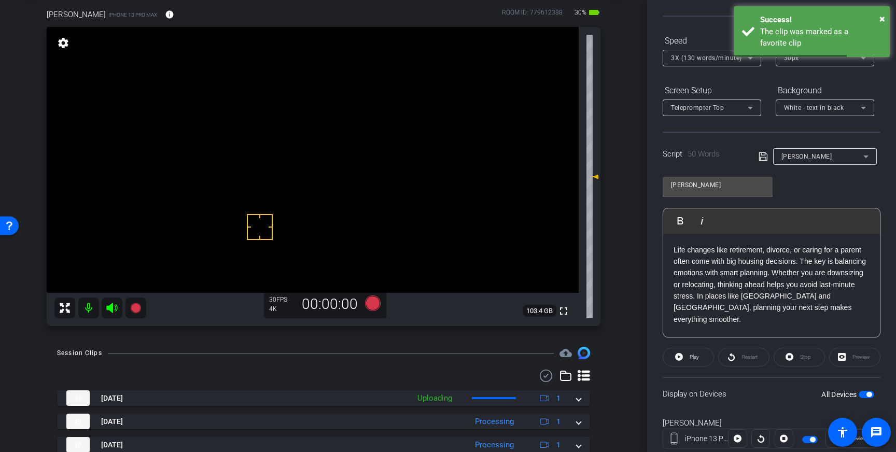
scroll to position [44, 0]
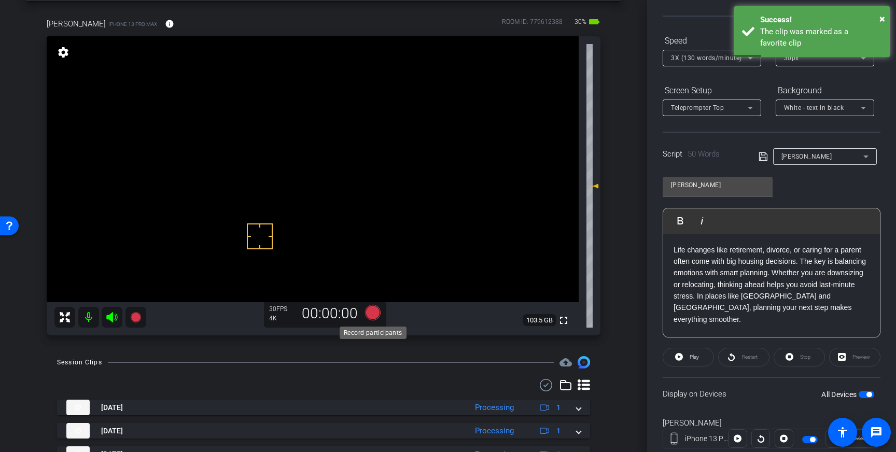
click at [373, 312] on icon at bounding box center [373, 313] width 16 height 16
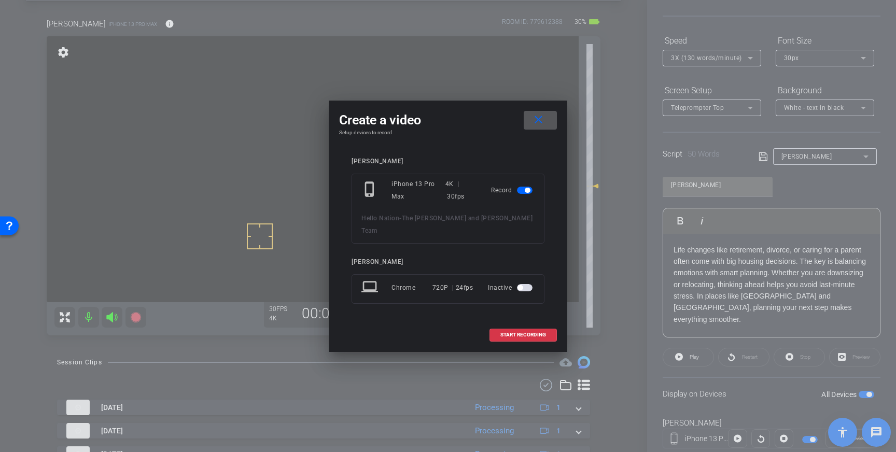
drag, startPoint x: 512, startPoint y: 330, endPoint x: 553, endPoint y: 284, distance: 61.4
click at [512, 333] on span "START RECORDING" at bounding box center [524, 335] width 46 height 5
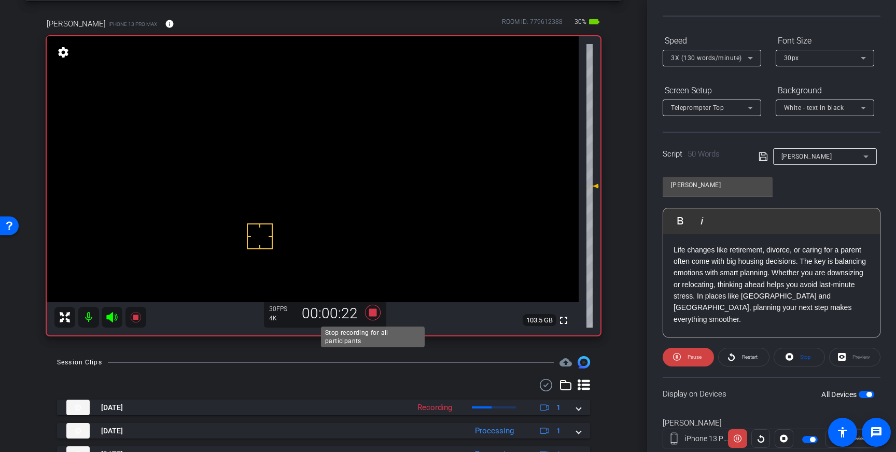
click at [373, 312] on icon at bounding box center [373, 313] width 16 height 16
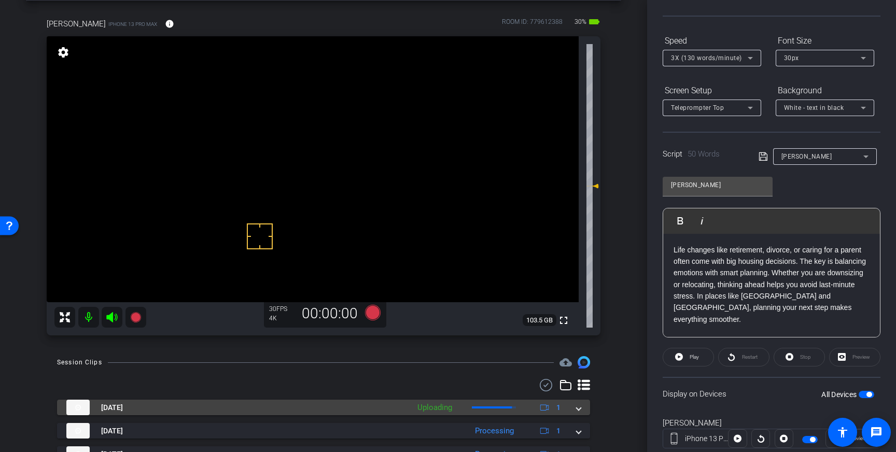
click at [581, 405] on span at bounding box center [579, 408] width 4 height 11
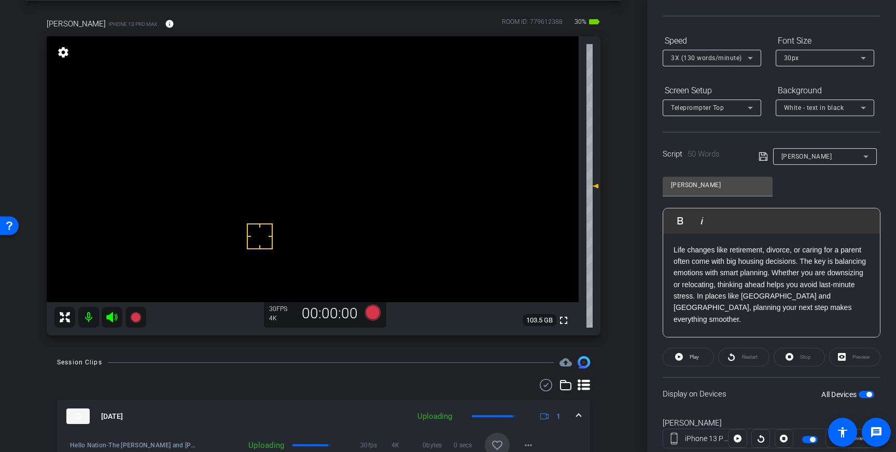
drag, startPoint x: 498, startPoint y: 440, endPoint x: 554, endPoint y: 423, distance: 58.7
click at [498, 440] on mat-icon "favorite_border" at bounding box center [497, 445] width 12 height 12
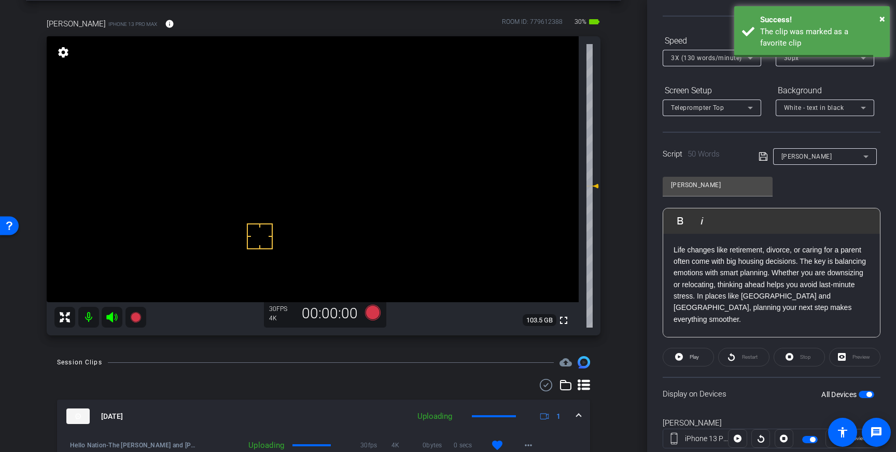
click at [575, 416] on div "Aug 21, 2025 Uploading 1" at bounding box center [321, 417] width 511 height 16
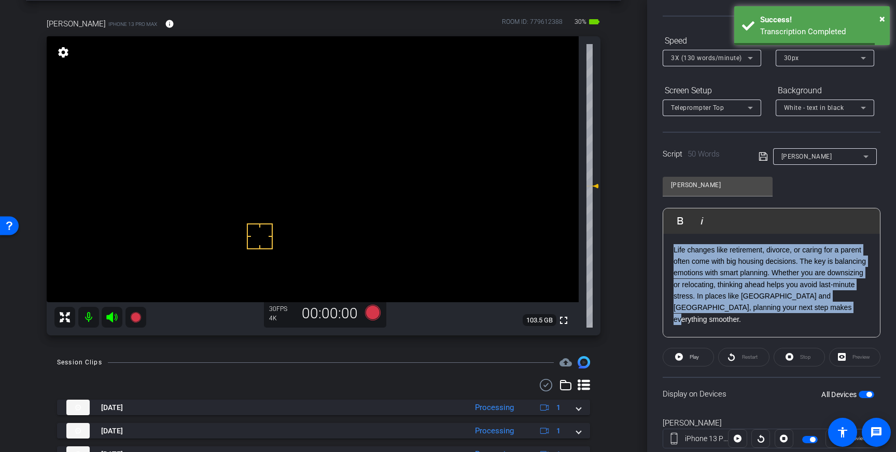
drag, startPoint x: 774, startPoint y: 294, endPoint x: 674, endPoint y: 252, distance: 108.1
click at [674, 252] on p "Life changes like retirement, divorce, or caring for a parent often come with b…" at bounding box center [772, 284] width 196 height 81
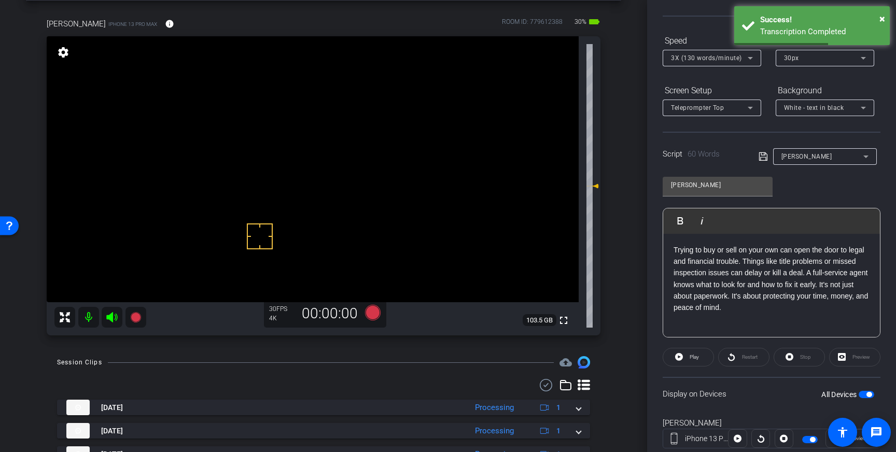
drag, startPoint x: 761, startPoint y: 157, endPoint x: 771, endPoint y: 170, distance: 17.0
click at [761, 157] on icon at bounding box center [763, 156] width 9 height 12
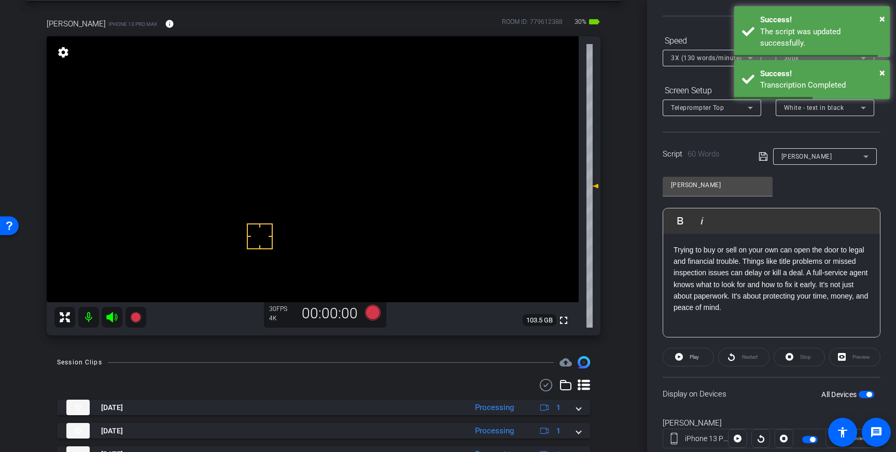
click at [869, 393] on span "button" at bounding box center [869, 394] width 5 height 5
click at [869, 393] on span "button" at bounding box center [867, 394] width 16 height 7
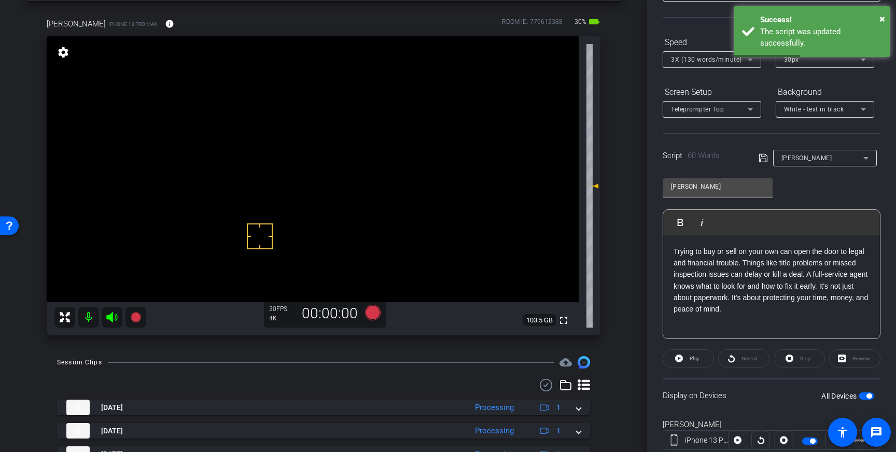
click at [762, 158] on icon at bounding box center [763, 158] width 9 height 12
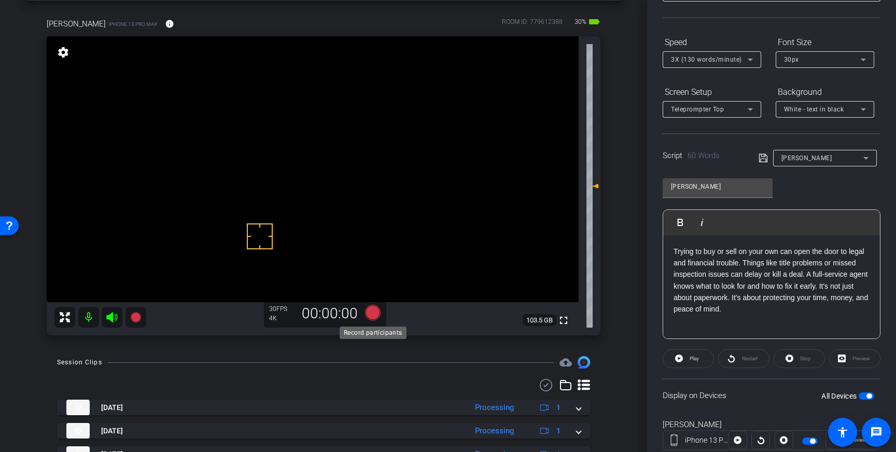
click at [376, 311] on icon at bounding box center [373, 313] width 16 height 16
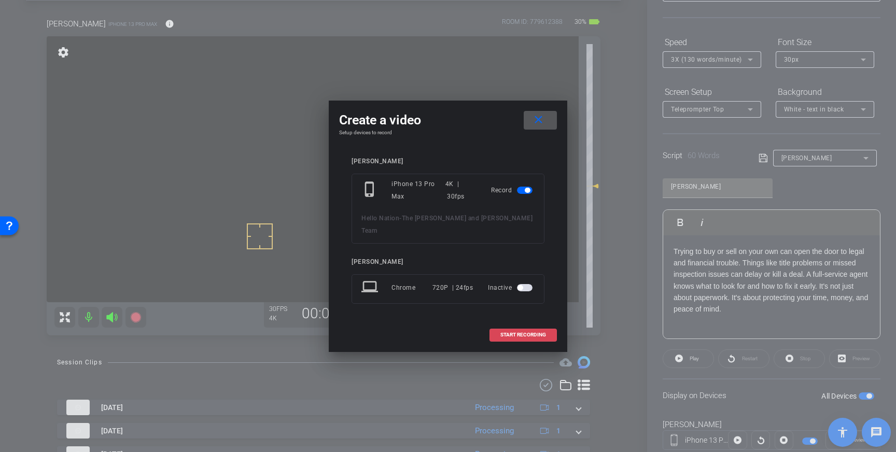
click at [517, 333] on span "START RECORDING" at bounding box center [524, 335] width 46 height 5
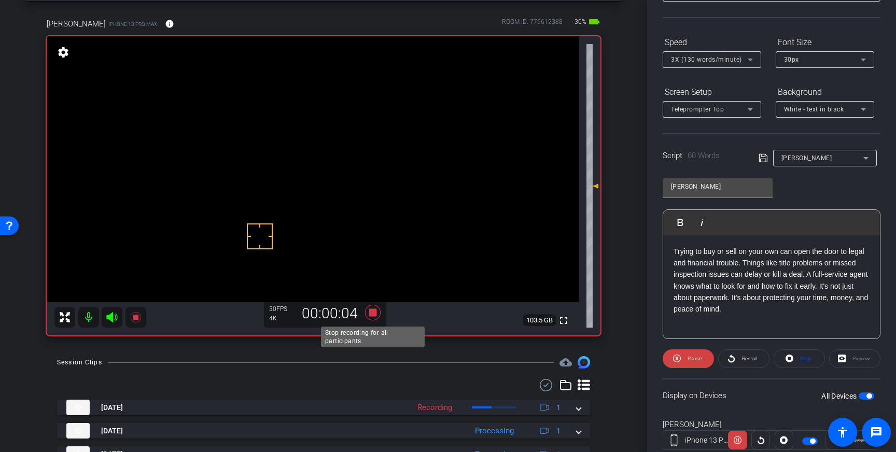
click at [368, 312] on icon at bounding box center [373, 312] width 25 height 19
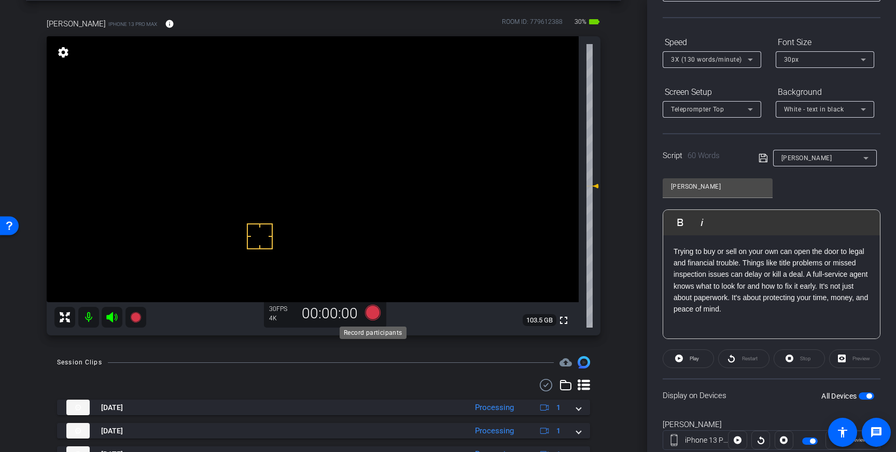
click at [375, 317] on icon at bounding box center [373, 313] width 16 height 16
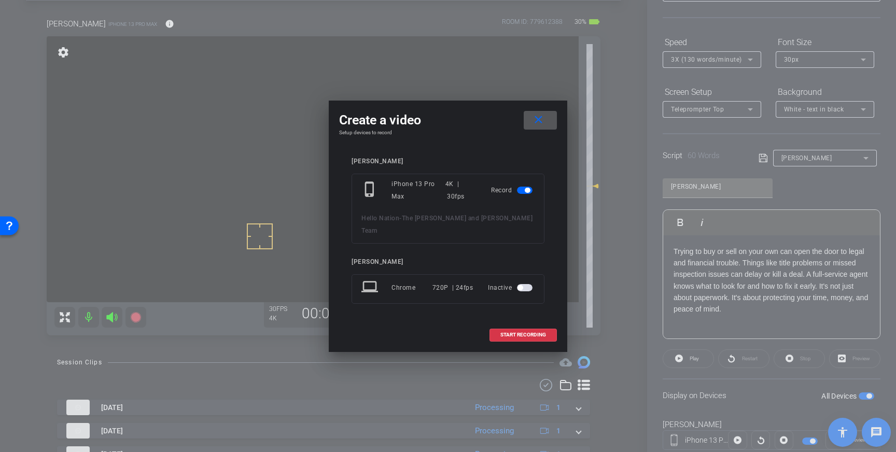
drag, startPoint x: 519, startPoint y: 320, endPoint x: 533, endPoint y: 320, distance: 13.5
click at [520, 323] on span at bounding box center [523, 335] width 66 height 25
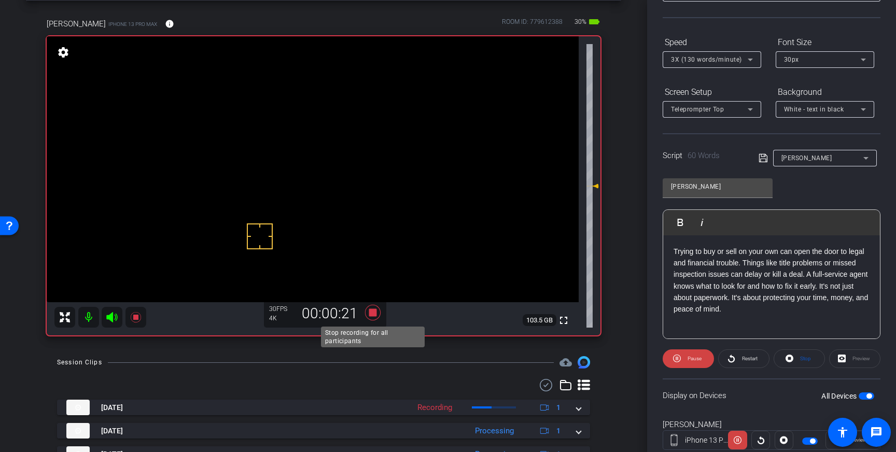
click at [377, 311] on icon at bounding box center [373, 312] width 25 height 19
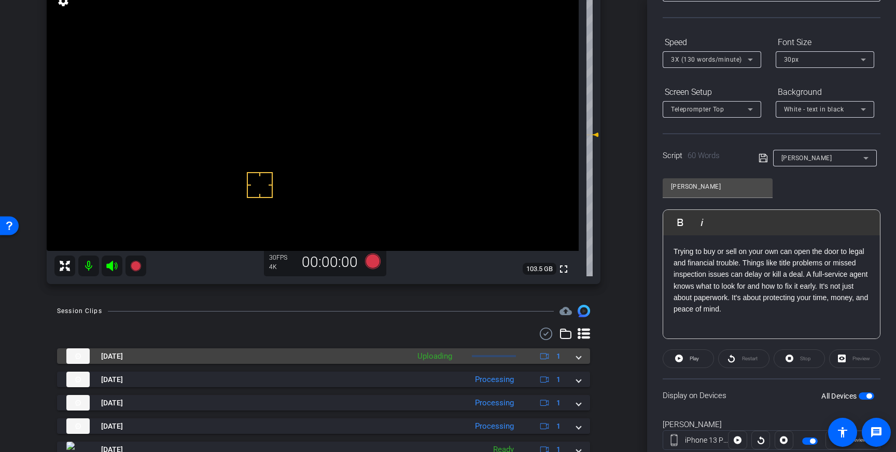
scroll to position [106, 0]
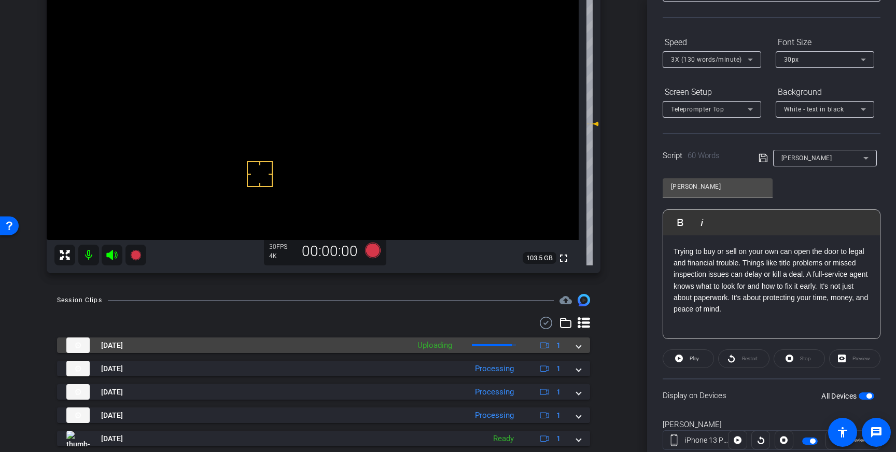
click at [578, 344] on span at bounding box center [579, 345] width 4 height 11
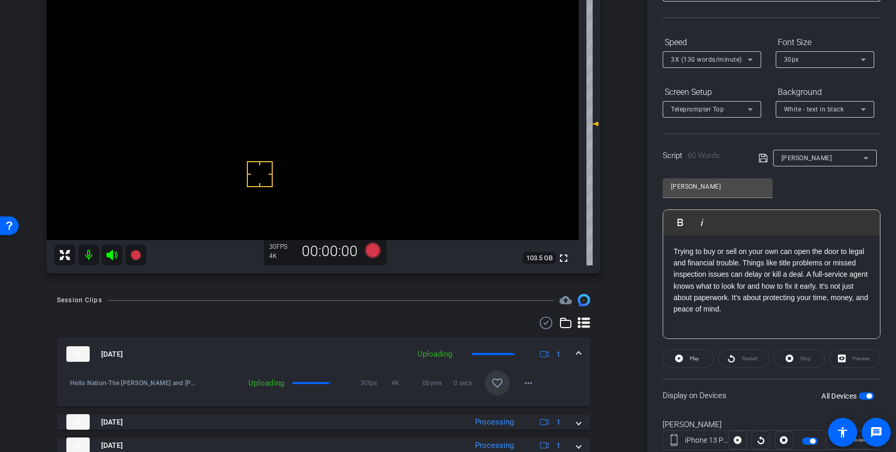
click at [506, 384] on span at bounding box center [497, 383] width 25 height 25
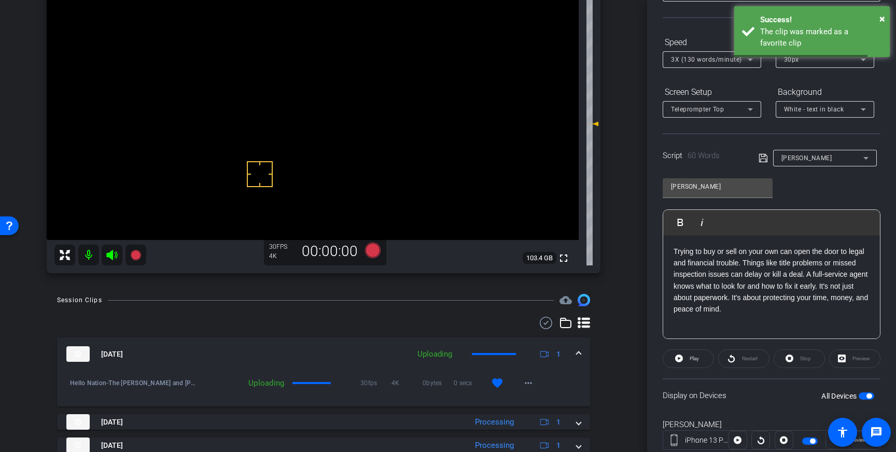
click at [578, 356] on span at bounding box center [579, 354] width 4 height 11
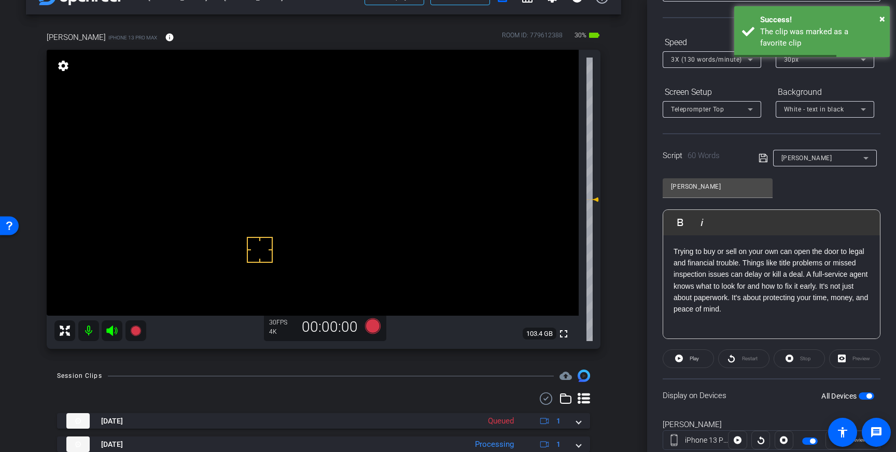
scroll to position [0, 0]
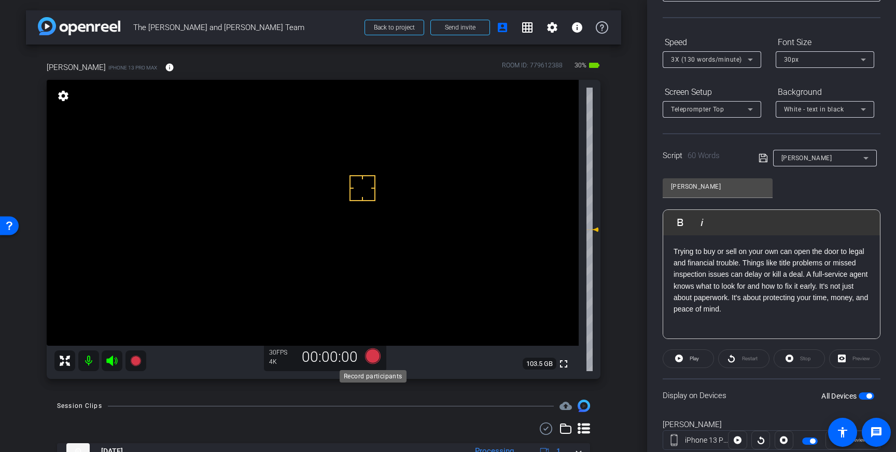
click at [371, 356] on icon at bounding box center [373, 357] width 16 height 16
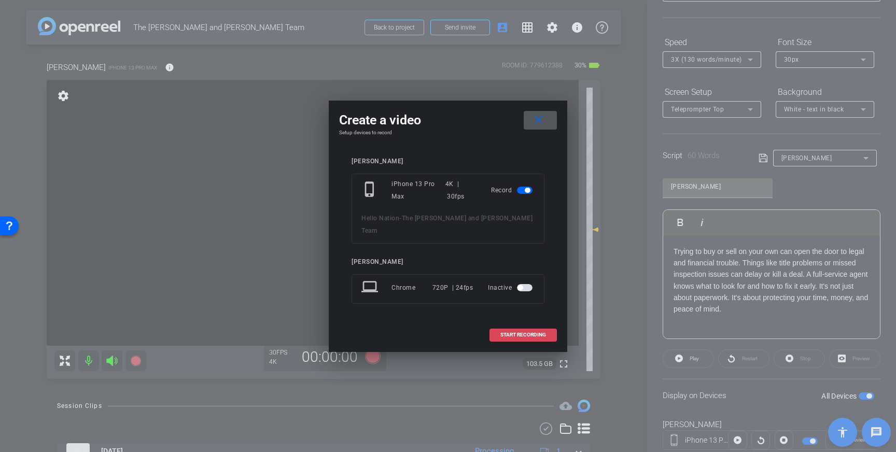
drag, startPoint x: 527, startPoint y: 327, endPoint x: 535, endPoint y: 319, distance: 11.8
click at [527, 333] on span "START RECORDING" at bounding box center [524, 335] width 46 height 5
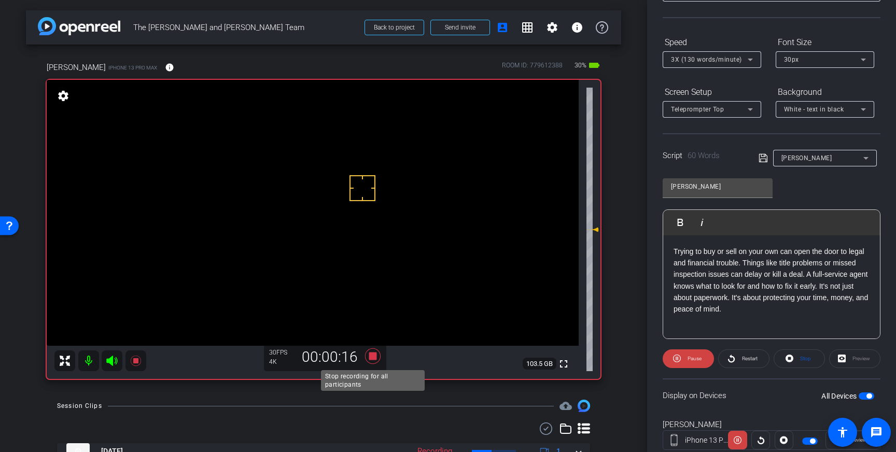
click at [373, 360] on icon at bounding box center [373, 357] width 16 height 16
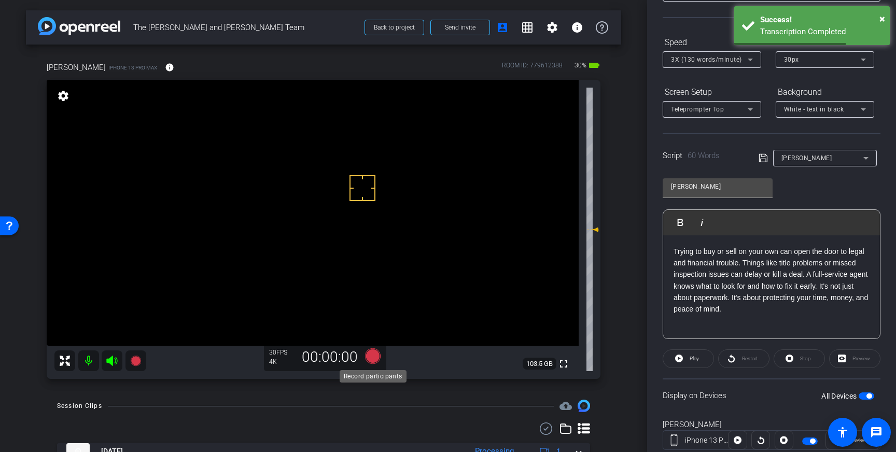
click at [371, 359] on icon at bounding box center [373, 357] width 16 height 16
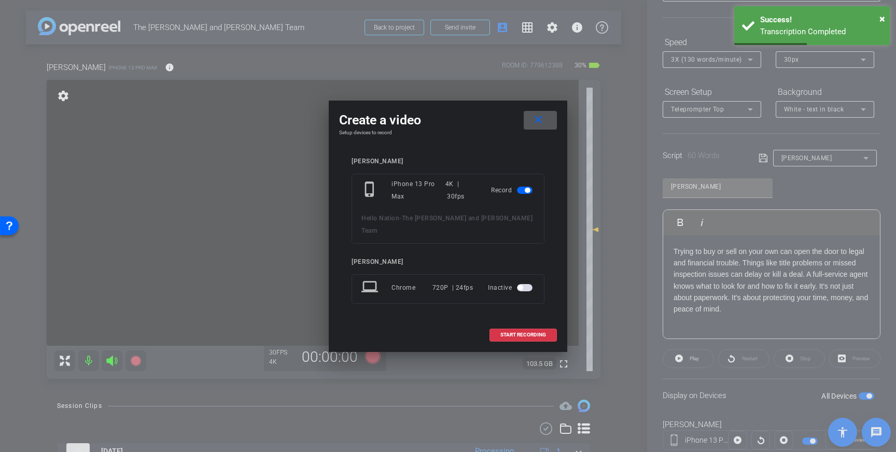
drag, startPoint x: 536, startPoint y: 330, endPoint x: 611, endPoint y: 272, distance: 95.1
click at [536, 333] on span "START RECORDING" at bounding box center [524, 335] width 46 height 5
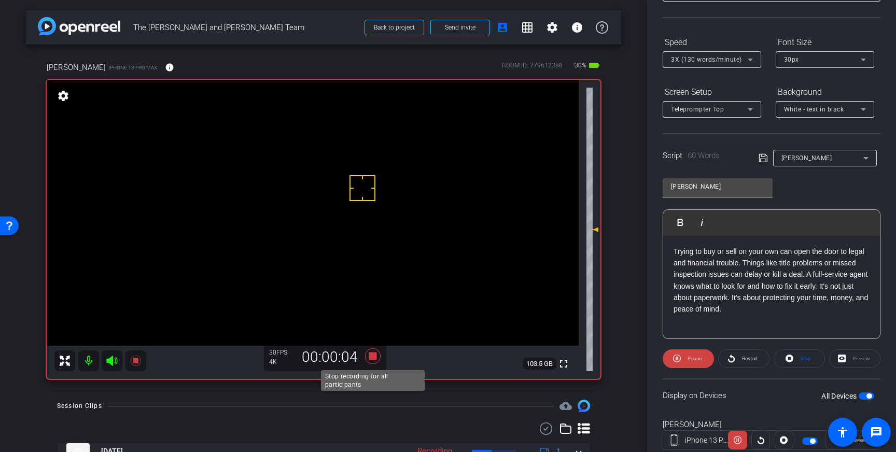
click at [375, 356] on icon at bounding box center [373, 357] width 16 height 16
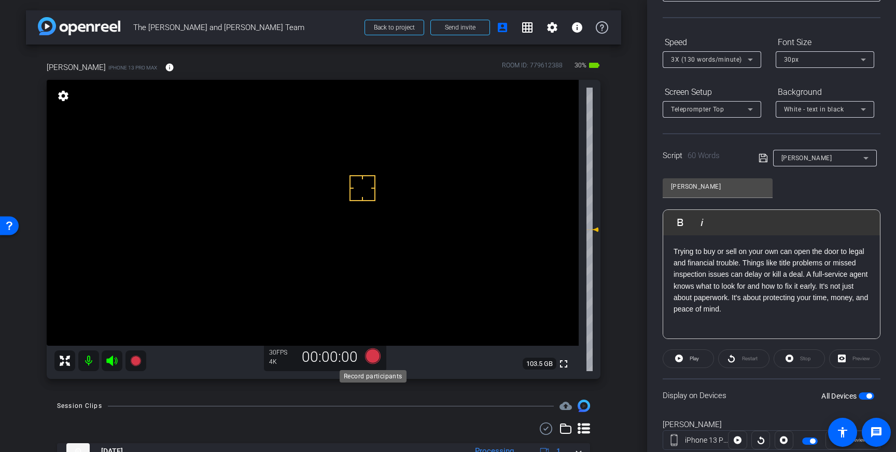
click at [371, 355] on icon at bounding box center [373, 357] width 16 height 16
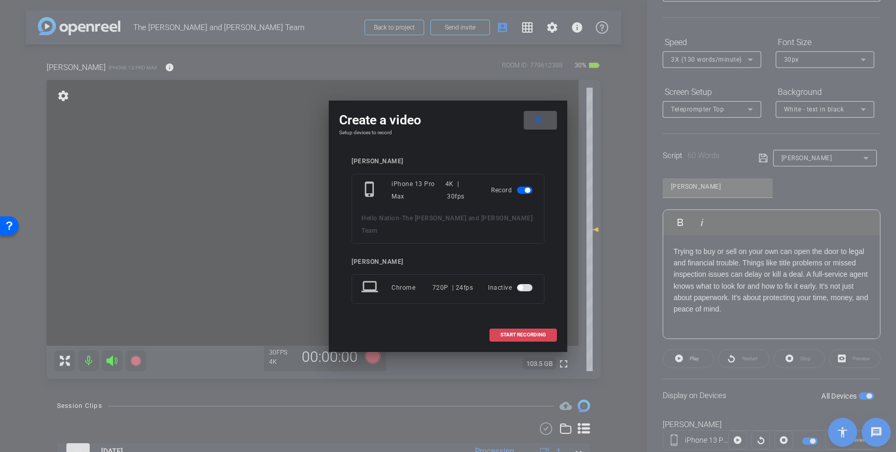
click at [511, 336] on span at bounding box center [523, 335] width 66 height 25
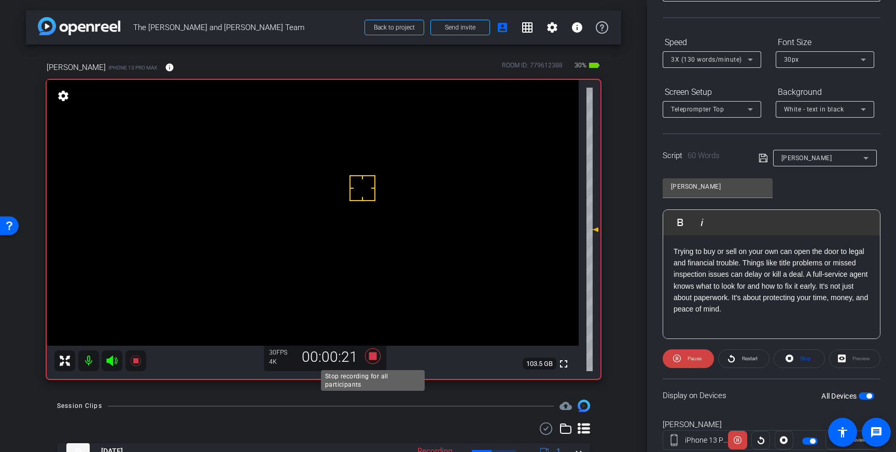
click at [375, 360] on icon at bounding box center [373, 357] width 16 height 16
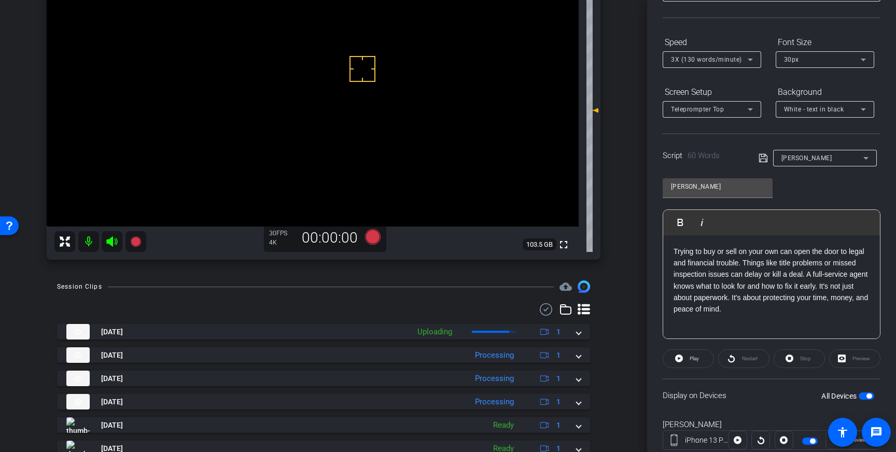
scroll to position [138, 0]
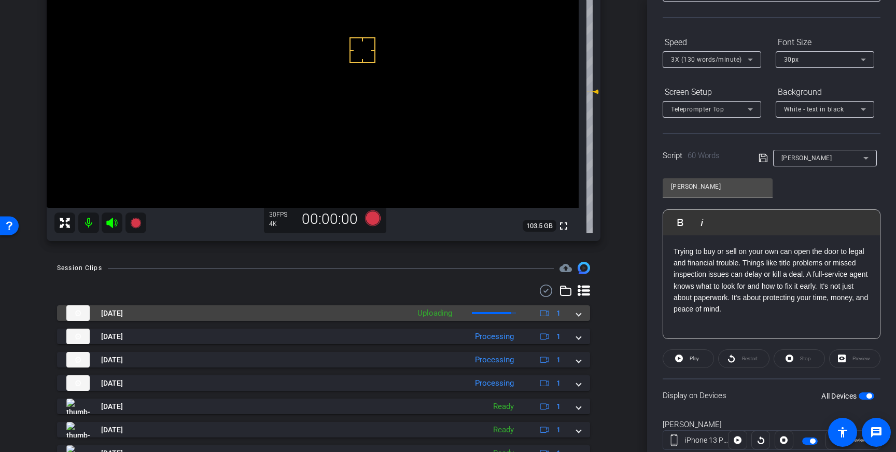
click at [577, 315] on span at bounding box center [579, 313] width 4 height 11
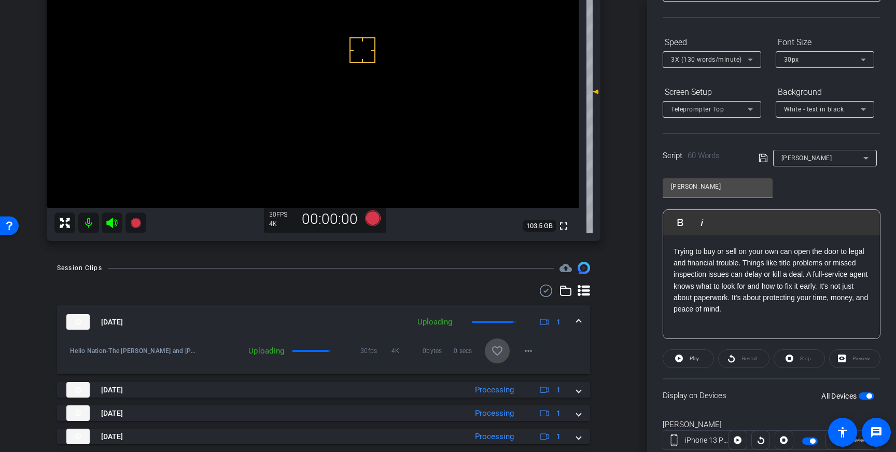
click at [499, 354] on mat-icon "favorite_border" at bounding box center [497, 351] width 12 height 12
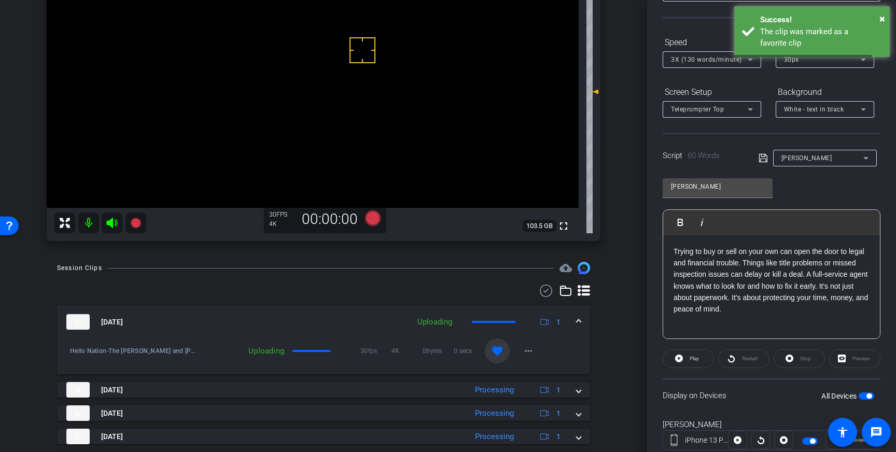
click at [577, 321] on span at bounding box center [579, 322] width 4 height 11
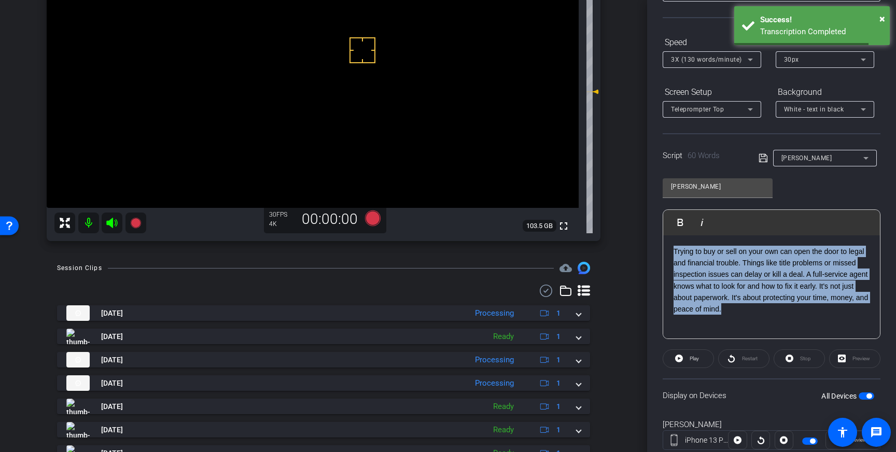
drag, startPoint x: 769, startPoint y: 312, endPoint x: 672, endPoint y: 255, distance: 111.8
click at [672, 255] on div "Trying to buy or sell on your own can open the door to legal and financial trou…" at bounding box center [772, 288] width 217 height 104
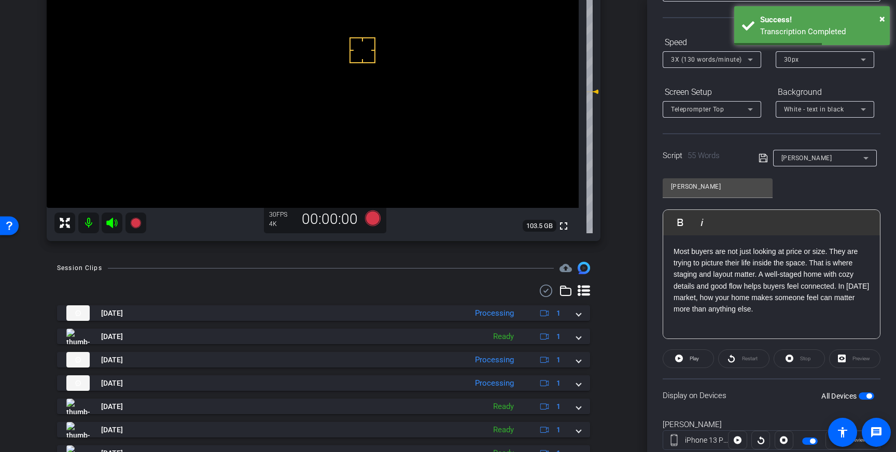
click at [765, 159] on icon at bounding box center [763, 158] width 8 height 8
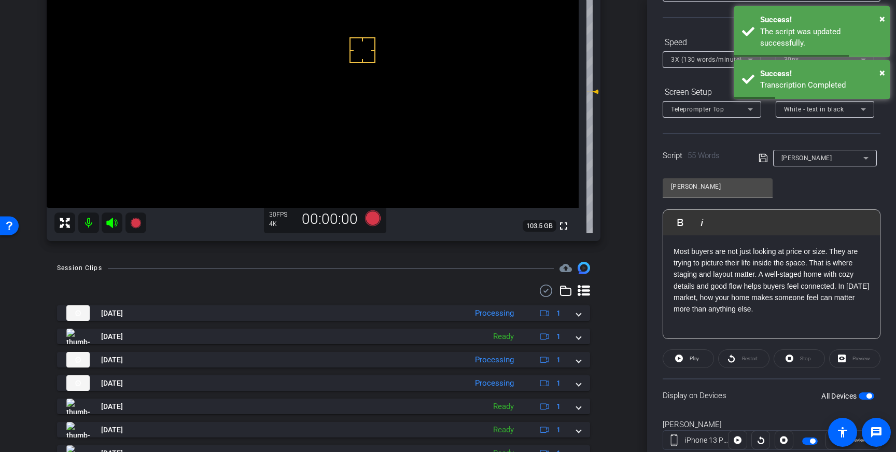
click at [866, 393] on span "button" at bounding box center [867, 396] width 16 height 7
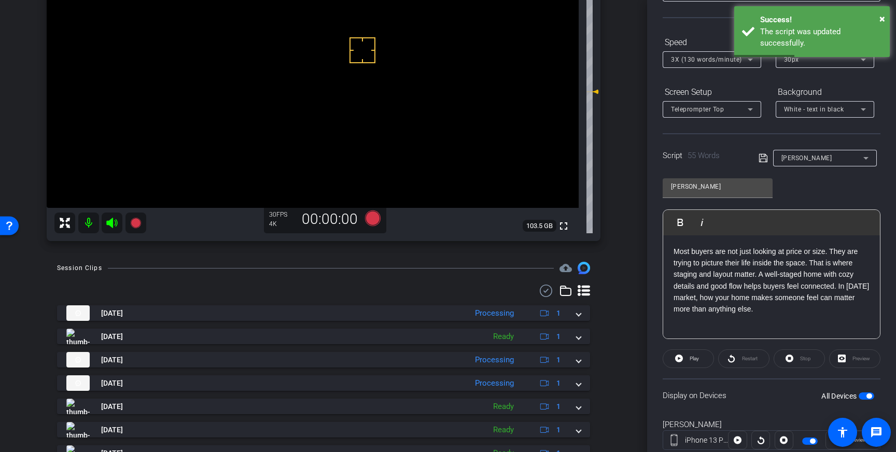
click at [765, 159] on icon at bounding box center [763, 158] width 9 height 12
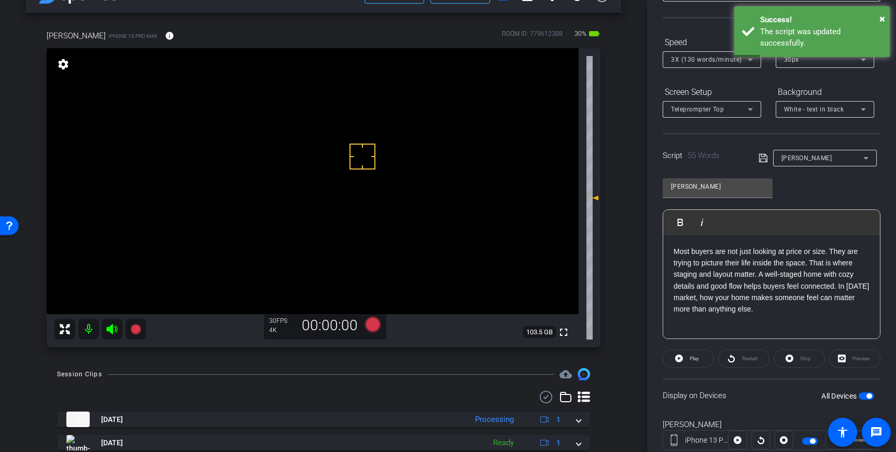
scroll to position [33, 0]
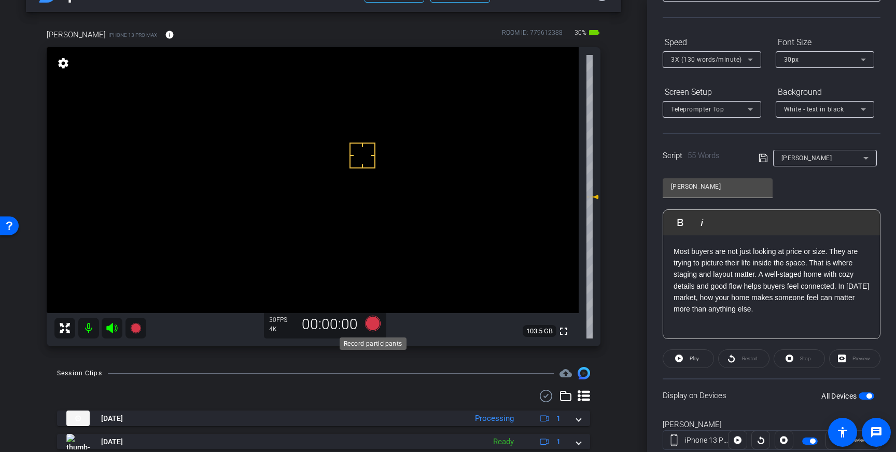
click at [371, 322] on icon at bounding box center [373, 324] width 16 height 16
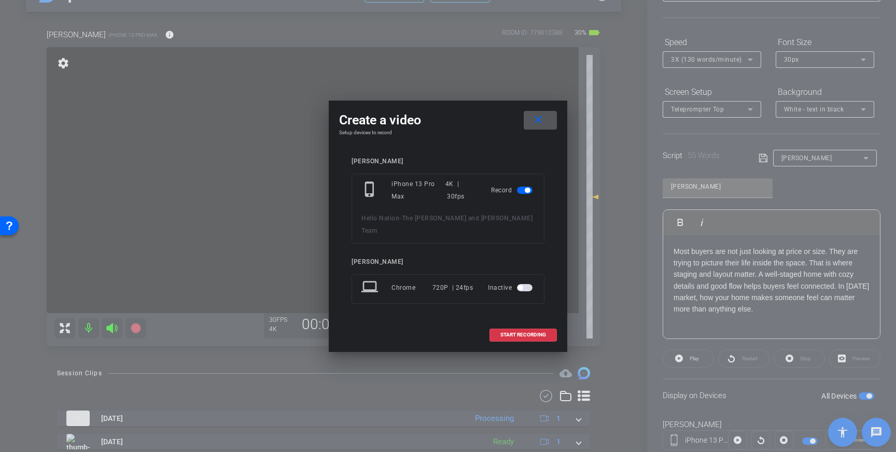
drag, startPoint x: 508, startPoint y: 330, endPoint x: 591, endPoint y: 261, distance: 107.9
click at [508, 333] on span "START RECORDING" at bounding box center [524, 335] width 46 height 5
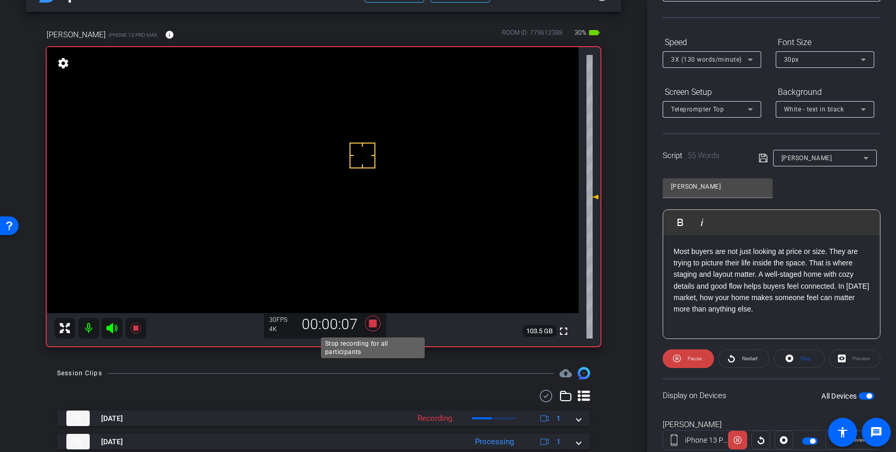
click at [376, 321] on icon at bounding box center [373, 324] width 16 height 16
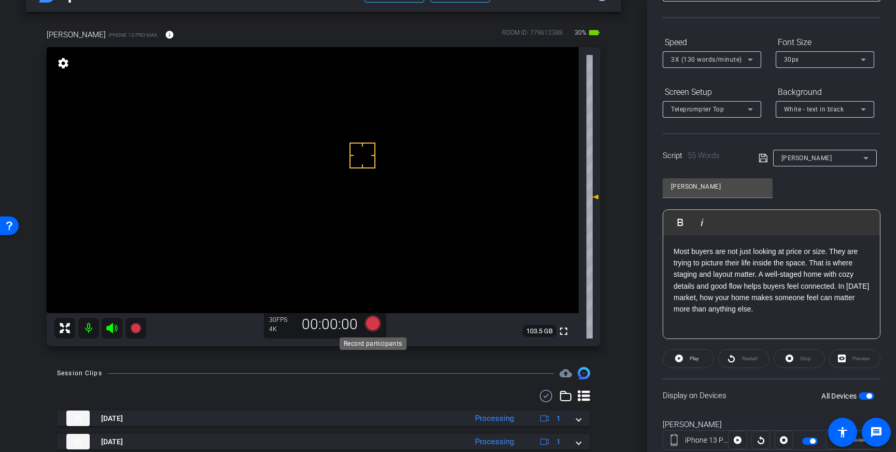
click at [373, 325] on icon at bounding box center [373, 324] width 16 height 16
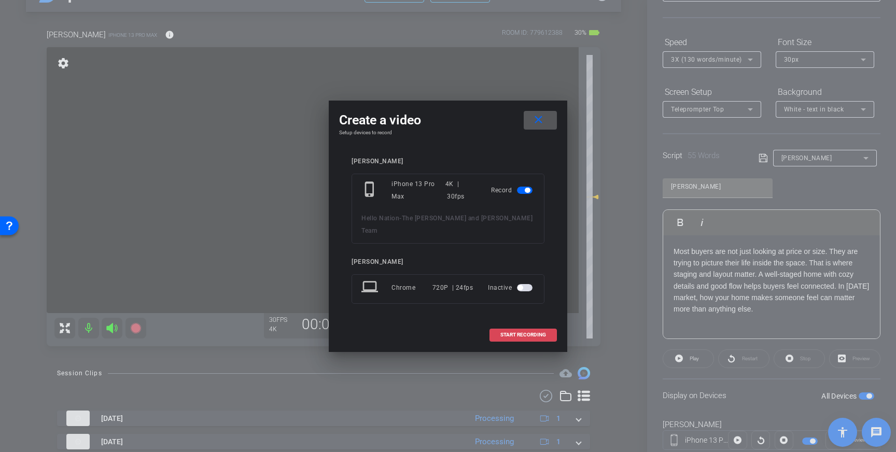
click at [546, 332] on span at bounding box center [523, 335] width 66 height 25
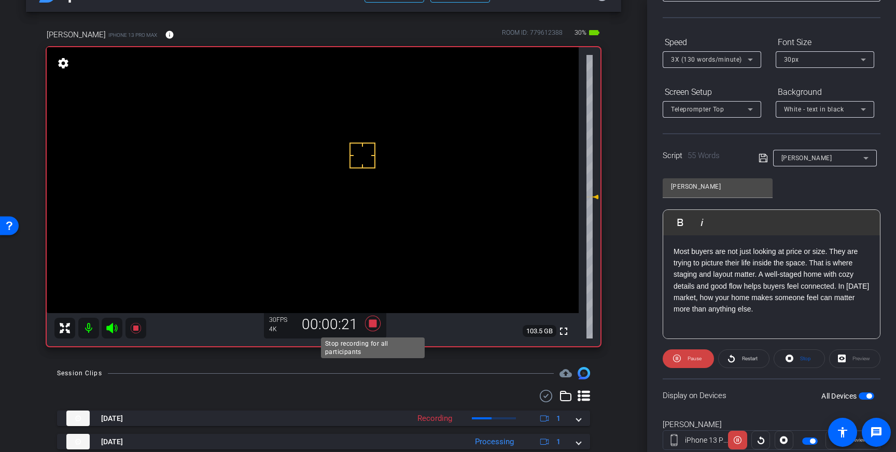
click at [372, 323] on icon at bounding box center [373, 324] width 16 height 16
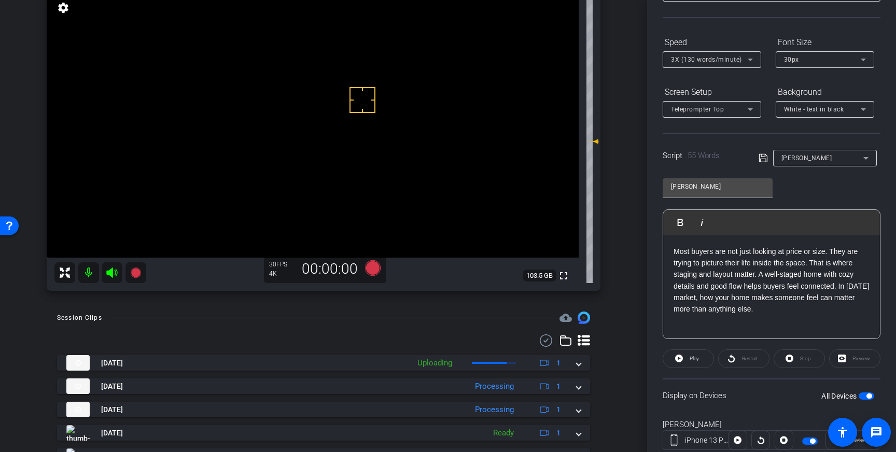
scroll to position [90, 0]
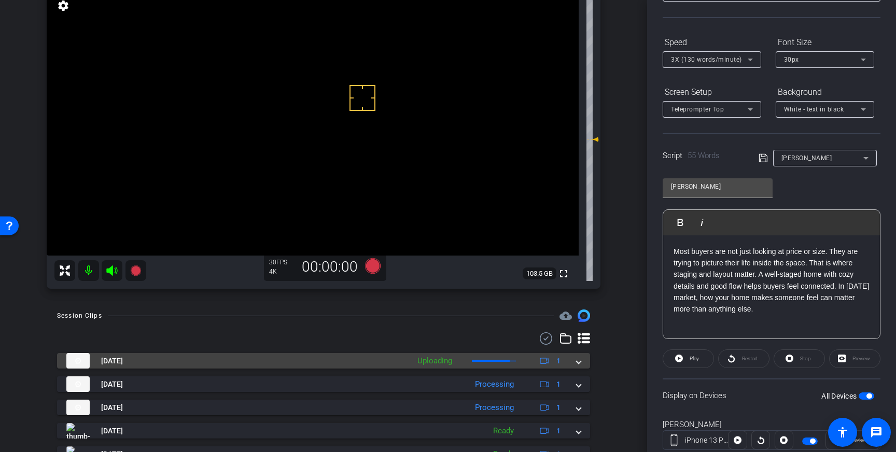
click at [578, 365] on span at bounding box center [579, 361] width 4 height 11
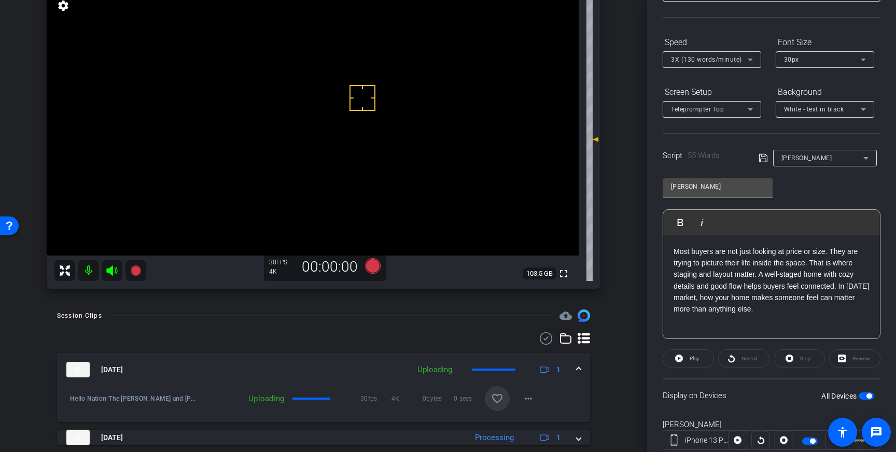
click at [496, 397] on mat-icon "favorite_border" at bounding box center [497, 399] width 12 height 12
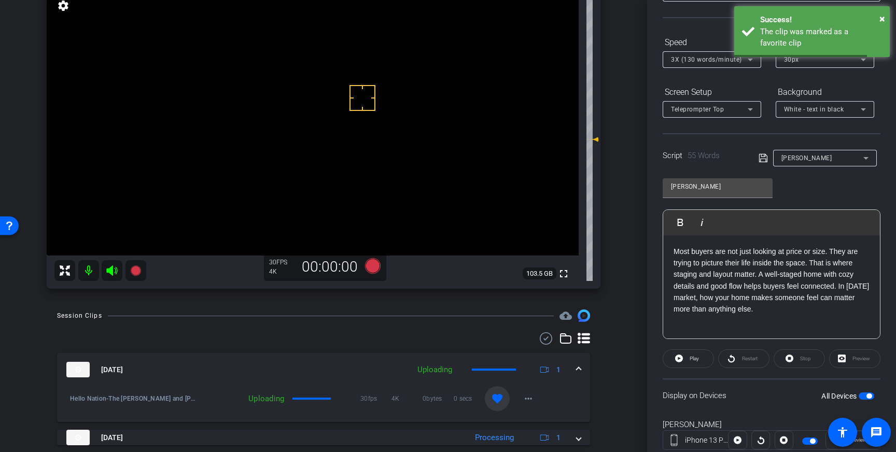
click at [578, 365] on span at bounding box center [579, 370] width 4 height 11
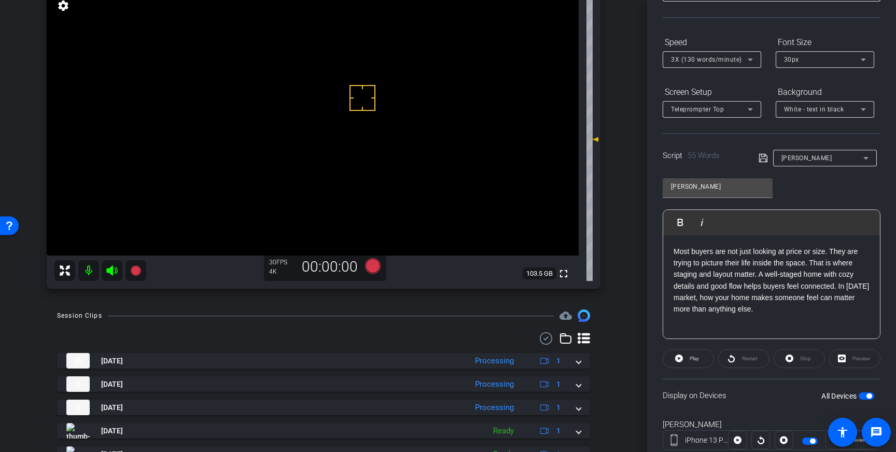
scroll to position [91, 0]
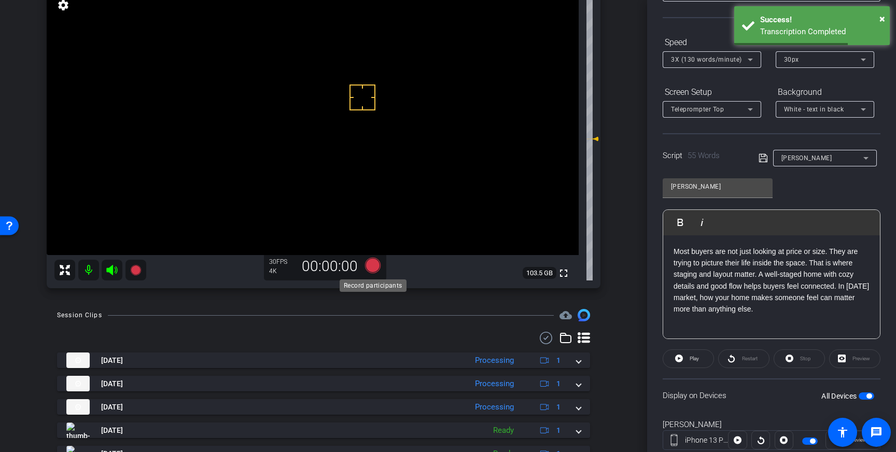
click at [375, 266] on icon at bounding box center [373, 266] width 16 height 16
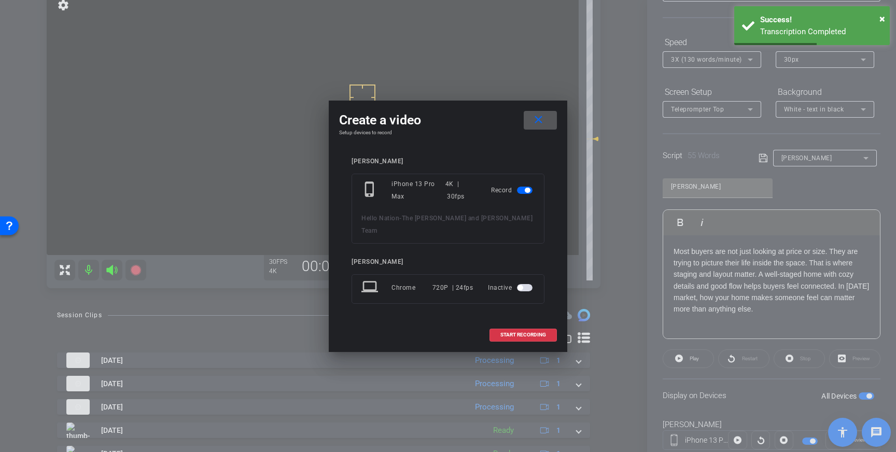
drag, startPoint x: 535, startPoint y: 326, endPoint x: 540, endPoint y: 308, distance: 19.4
click at [535, 333] on span "START RECORDING" at bounding box center [524, 335] width 46 height 5
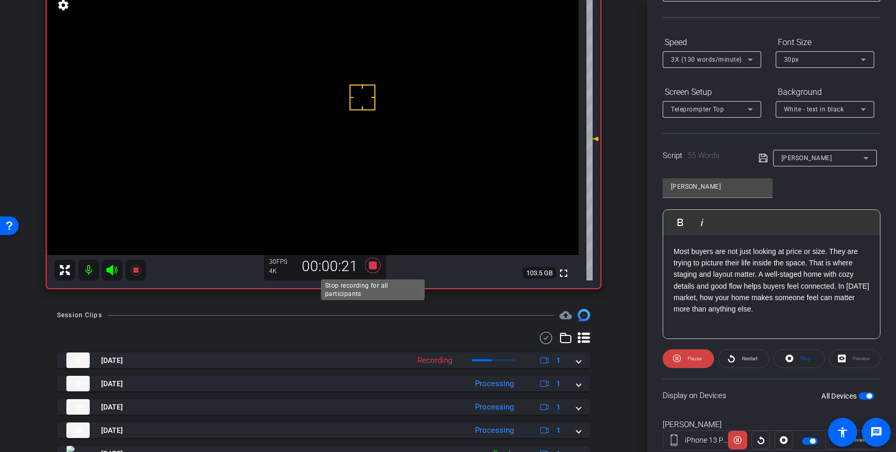
click at [375, 264] on icon at bounding box center [373, 266] width 16 height 16
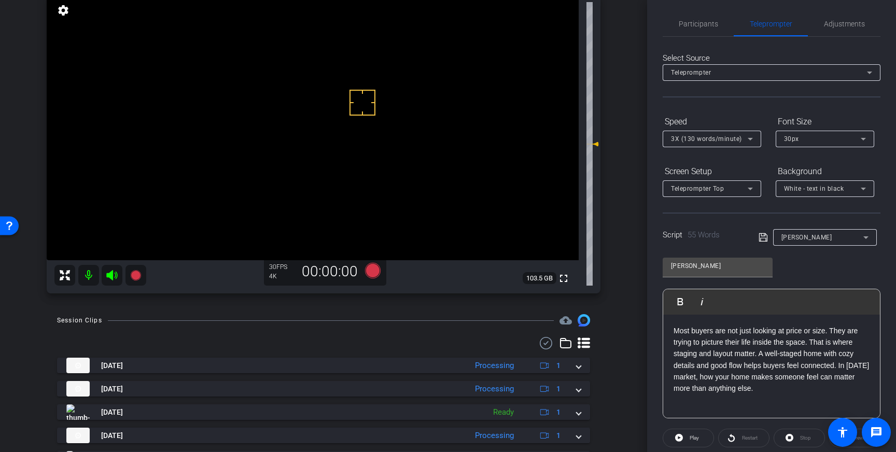
scroll to position [0, 0]
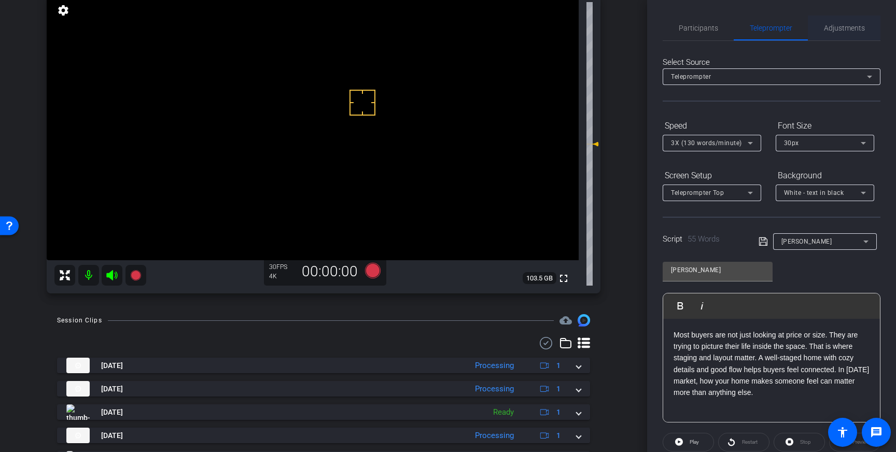
click at [820, 38] on div "Adjustments" at bounding box center [844, 28] width 73 height 25
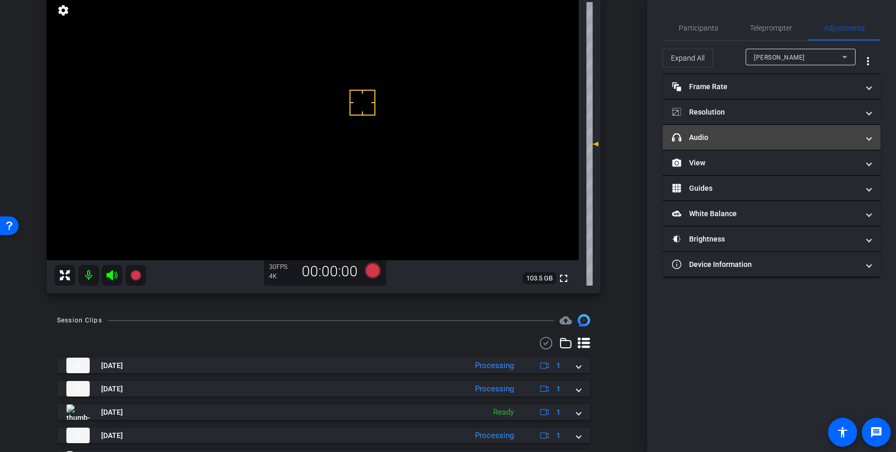
click at [776, 135] on mat-panel-title "headphone icon Audio" at bounding box center [765, 137] width 187 height 11
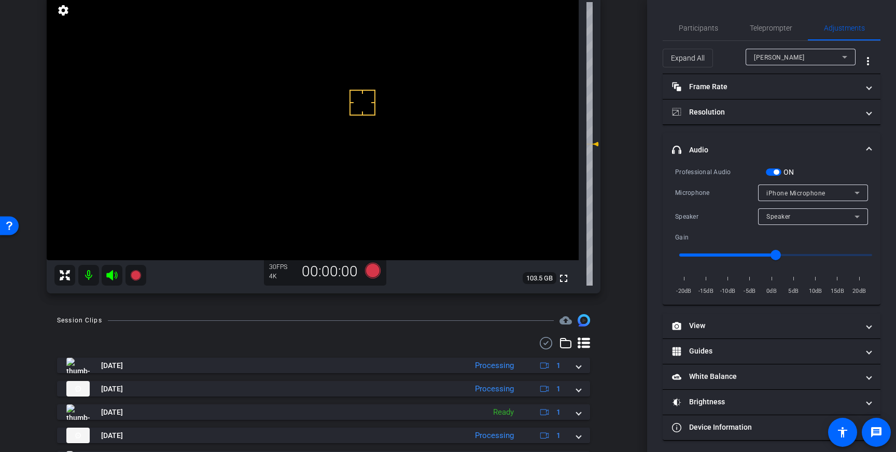
click at [772, 174] on span "button" at bounding box center [774, 172] width 16 height 7
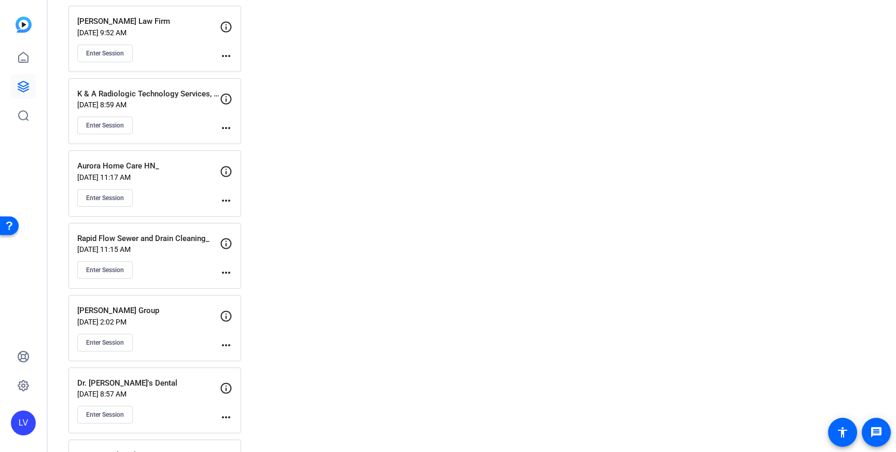
scroll to position [8691, 0]
click at [159, 194] on div "Enter Session" at bounding box center [148, 199] width 143 height 18
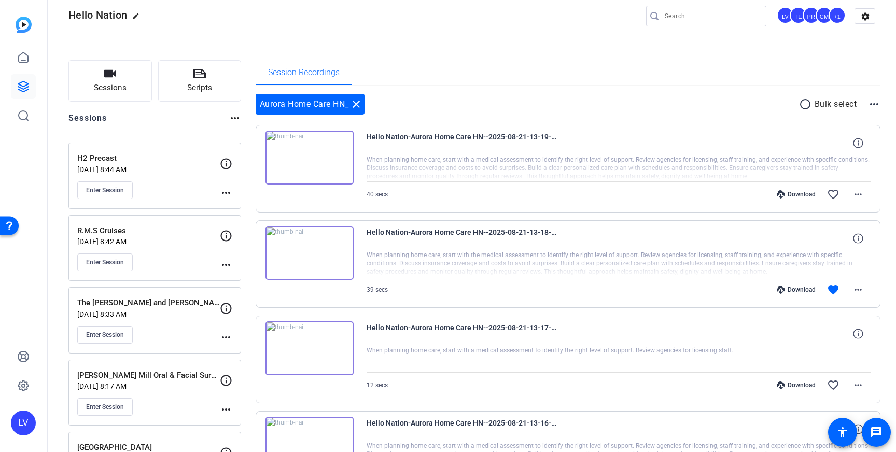
scroll to position [0, 0]
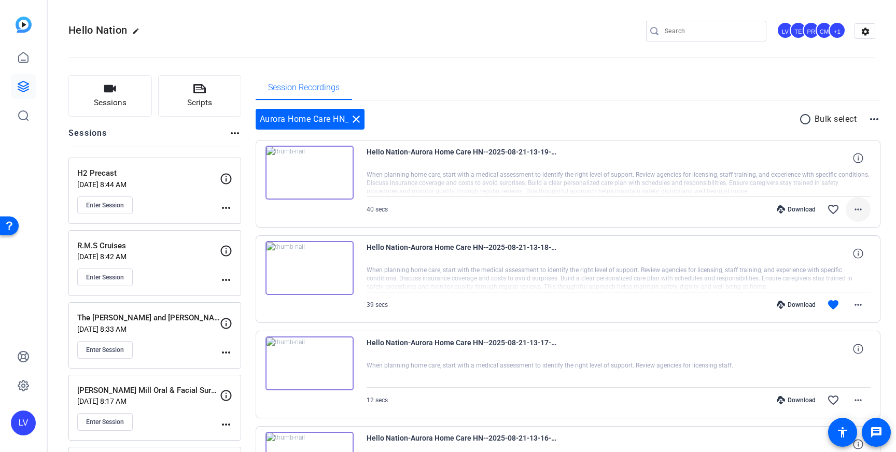
drag, startPoint x: 866, startPoint y: 208, endPoint x: 852, endPoint y: 203, distance: 14.8
click at [865, 208] on span at bounding box center [858, 209] width 25 height 25
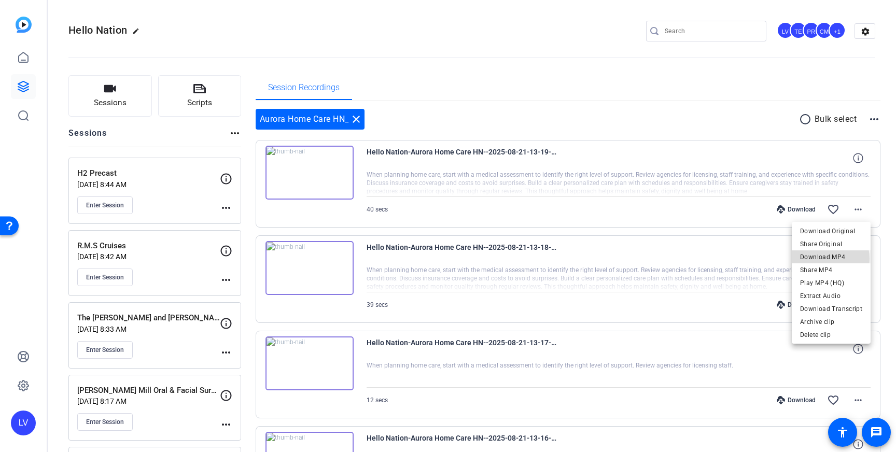
click at [821, 259] on span "Download MP4" at bounding box center [832, 257] width 62 height 12
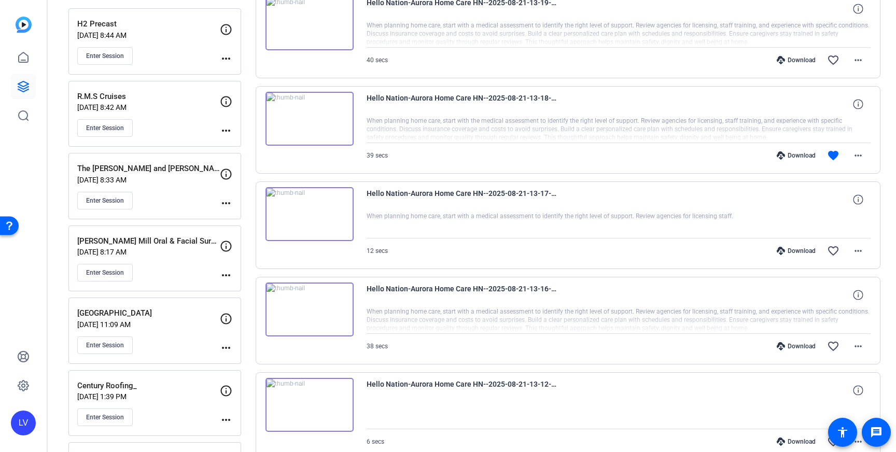
scroll to position [144, 0]
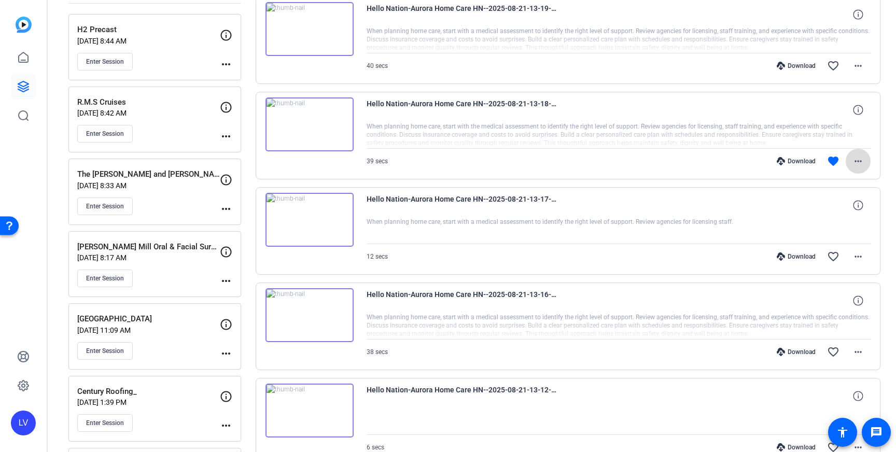
click at [857, 164] on mat-icon "more_horiz" at bounding box center [858, 161] width 12 height 12
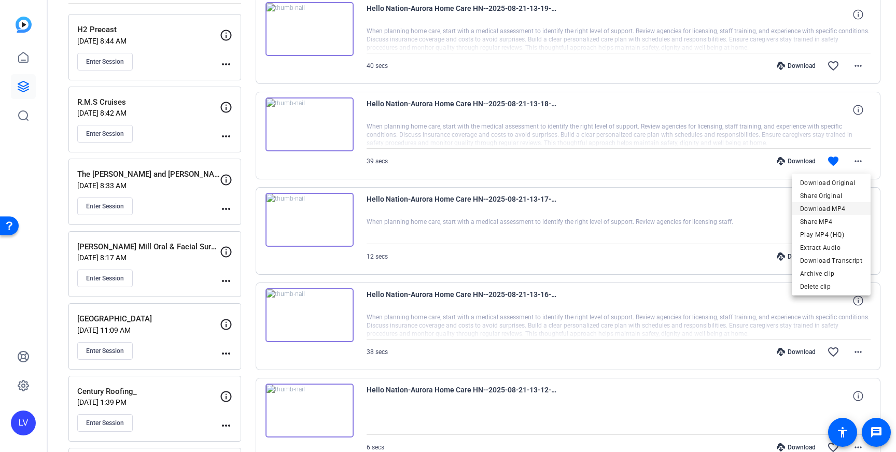
click at [836, 206] on span "Download MP4" at bounding box center [832, 209] width 62 height 12
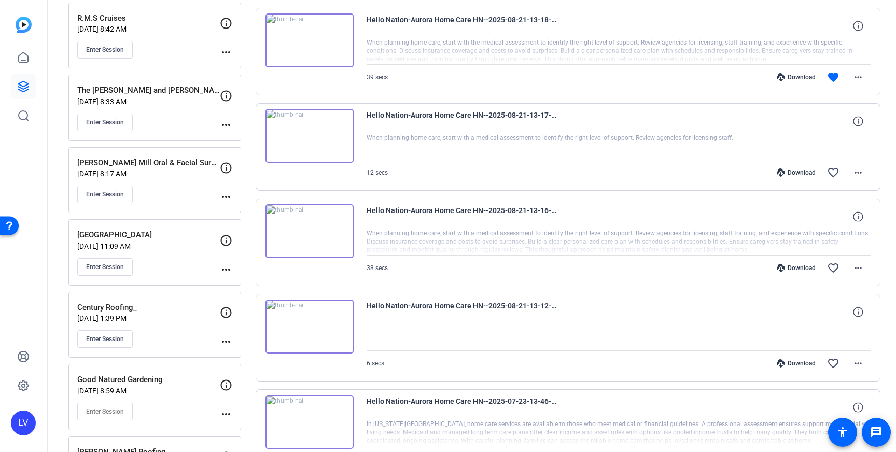
scroll to position [229, 0]
click at [854, 359] on mat-icon "more_horiz" at bounding box center [858, 362] width 12 height 12
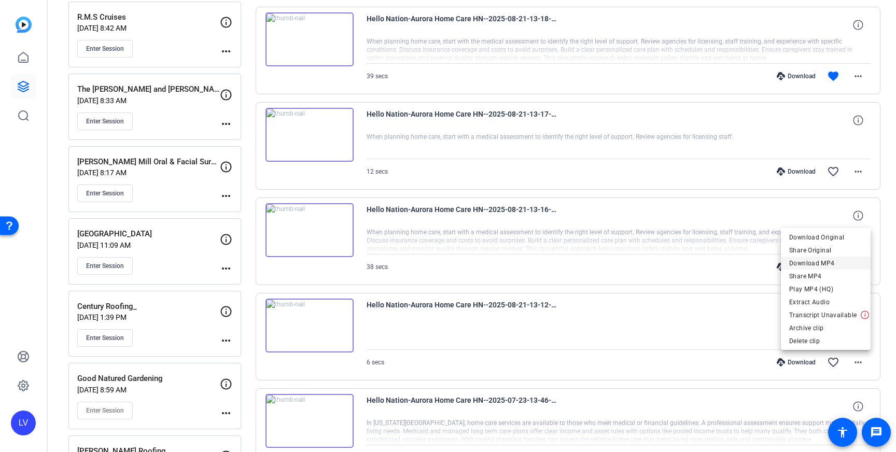
click at [835, 266] on span "Download MP4" at bounding box center [826, 263] width 73 height 12
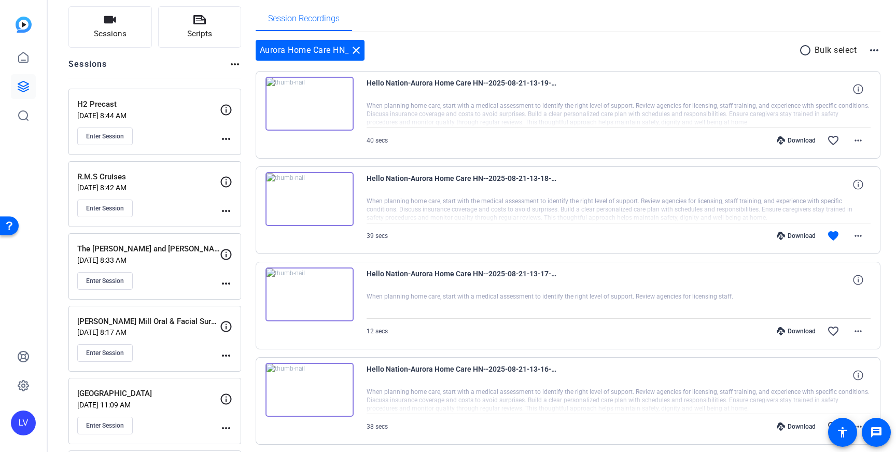
scroll to position [60, 0]
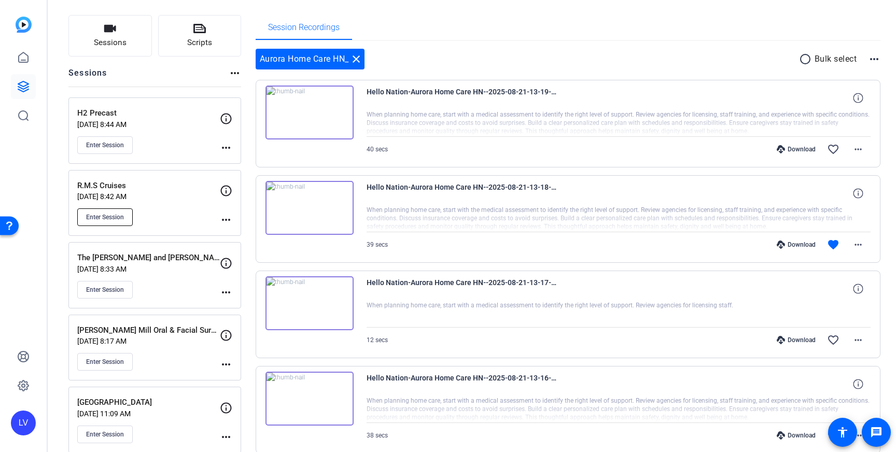
click at [116, 216] on span "Enter Session" at bounding box center [105, 217] width 38 height 8
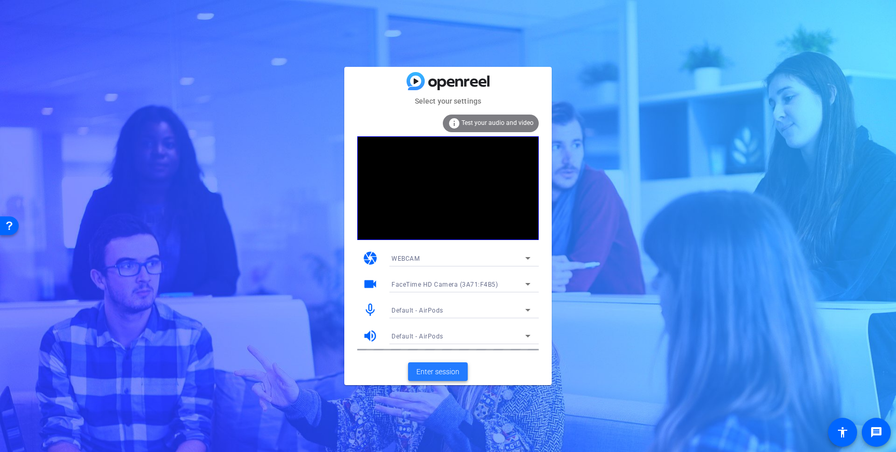
click at [437, 371] on span "Enter session" at bounding box center [438, 372] width 43 height 11
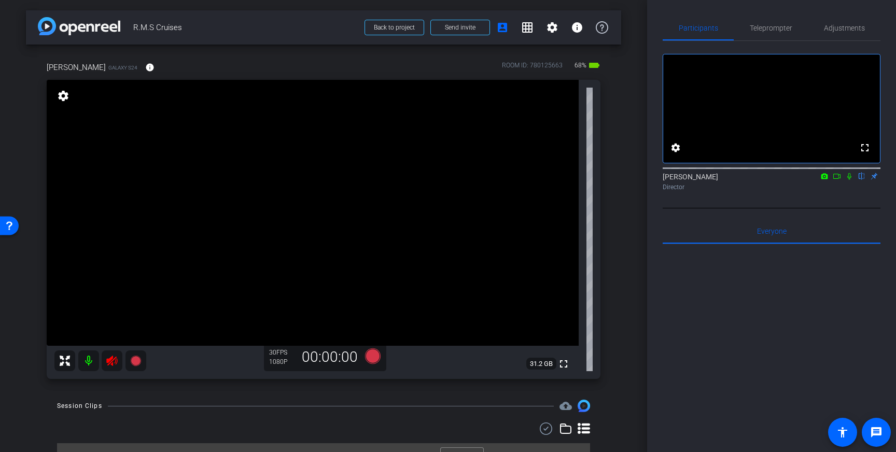
click at [113, 363] on icon at bounding box center [111, 361] width 11 height 10
click at [849, 30] on span "Adjustments" at bounding box center [844, 27] width 41 height 7
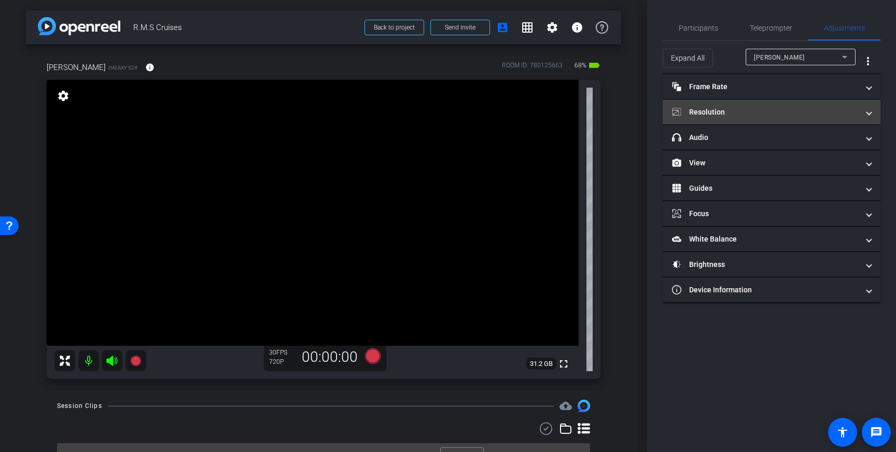
click at [830, 118] on mat-expansion-panel-header "Resolution" at bounding box center [772, 112] width 218 height 25
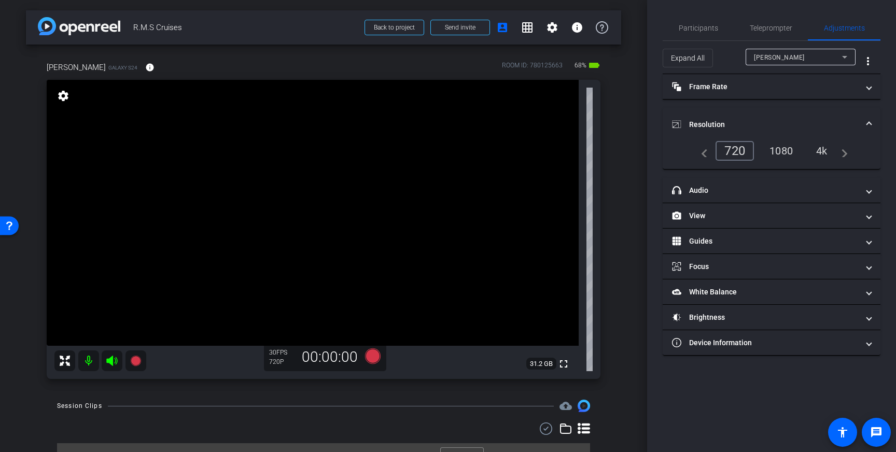
click at [827, 148] on div "4k" at bounding box center [822, 151] width 27 height 18
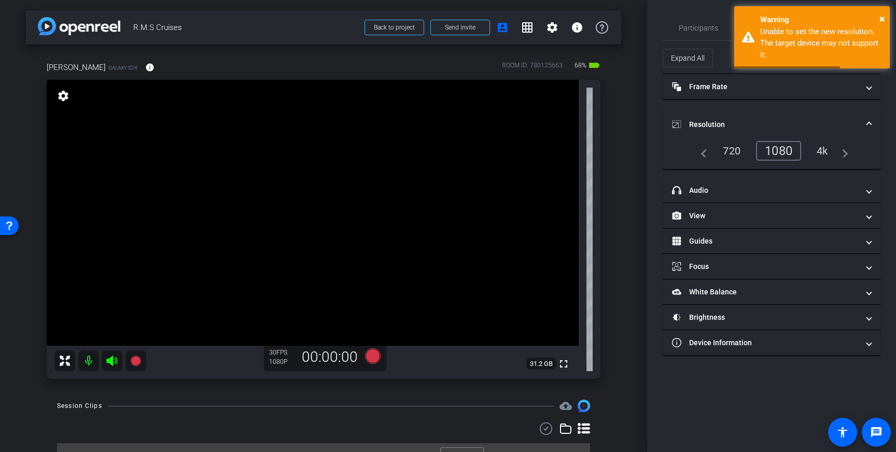
click at [870, 121] on span at bounding box center [869, 124] width 4 height 11
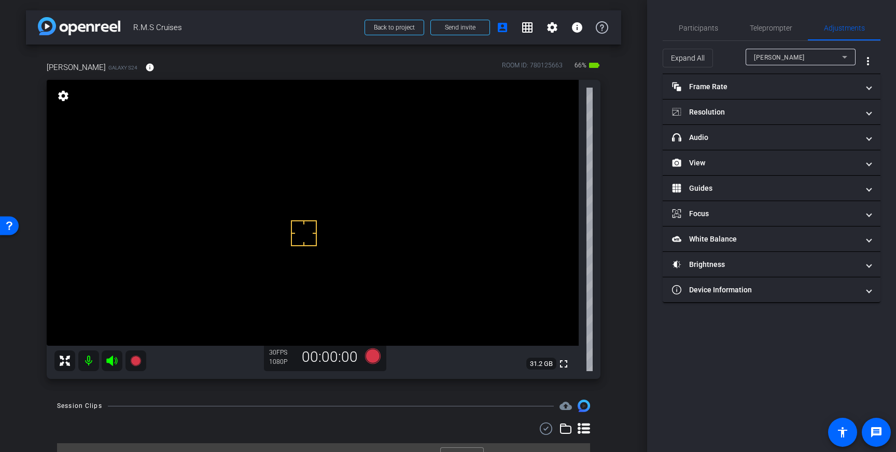
drag, startPoint x: 304, startPoint y: 233, endPoint x: 295, endPoint y: 232, distance: 8.9
click at [374, 356] on icon at bounding box center [373, 357] width 16 height 16
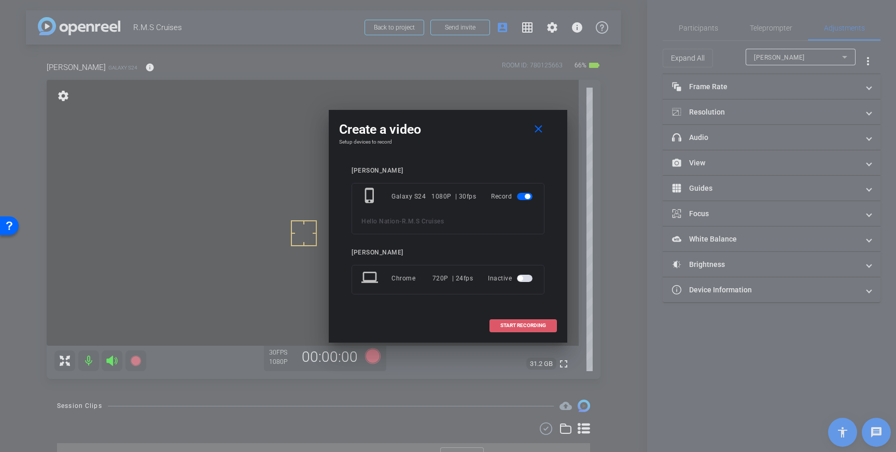
click at [516, 325] on span "START RECORDING" at bounding box center [524, 325] width 46 height 5
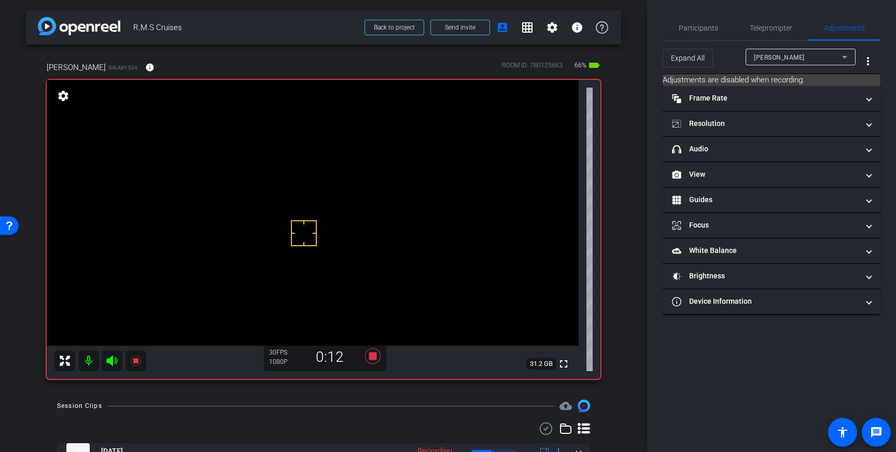
click at [371, 358] on icon at bounding box center [373, 357] width 16 height 16
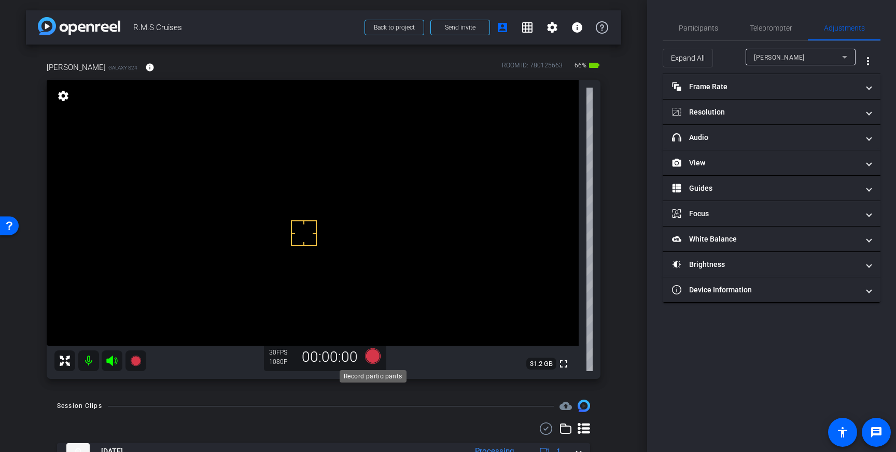
click at [369, 354] on icon at bounding box center [373, 357] width 16 height 16
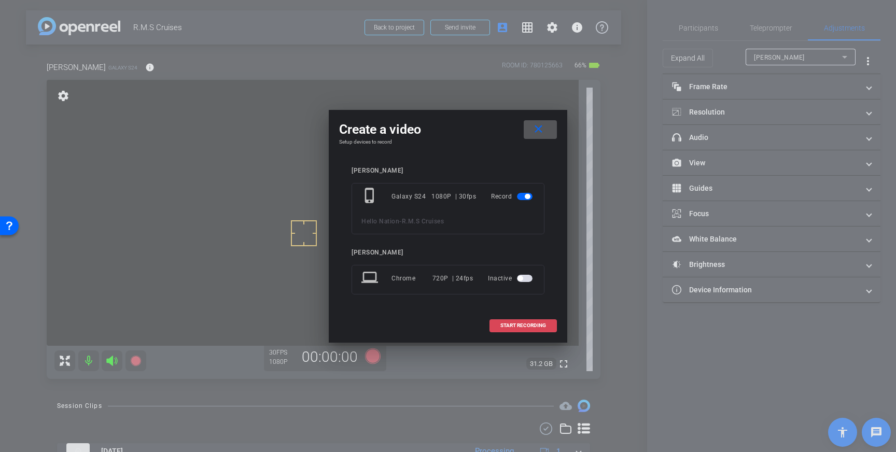
drag, startPoint x: 507, startPoint y: 326, endPoint x: 541, endPoint y: 322, distance: 34.4
click at [507, 326] on span "START RECORDING" at bounding box center [524, 325] width 46 height 5
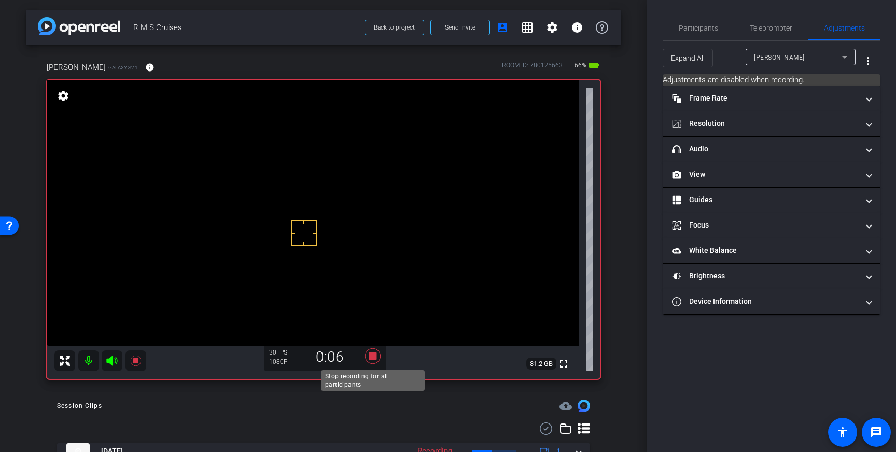
click at [374, 355] on icon at bounding box center [373, 357] width 16 height 16
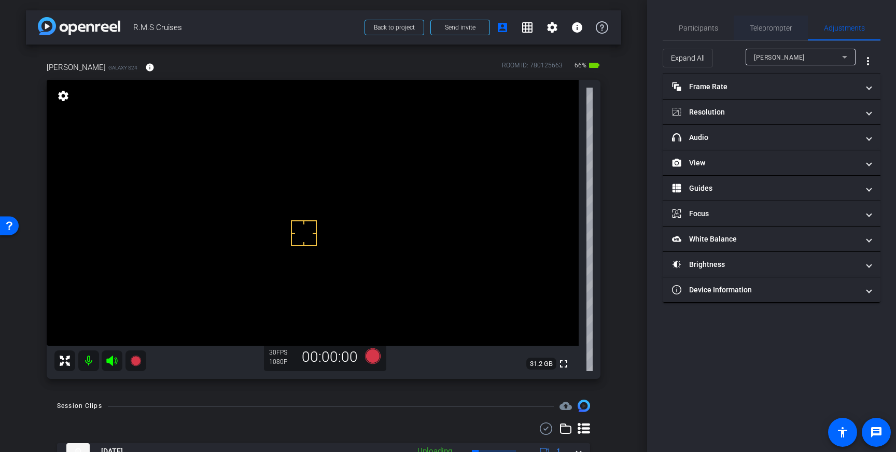
click at [776, 24] on span "Teleprompter" at bounding box center [771, 27] width 43 height 7
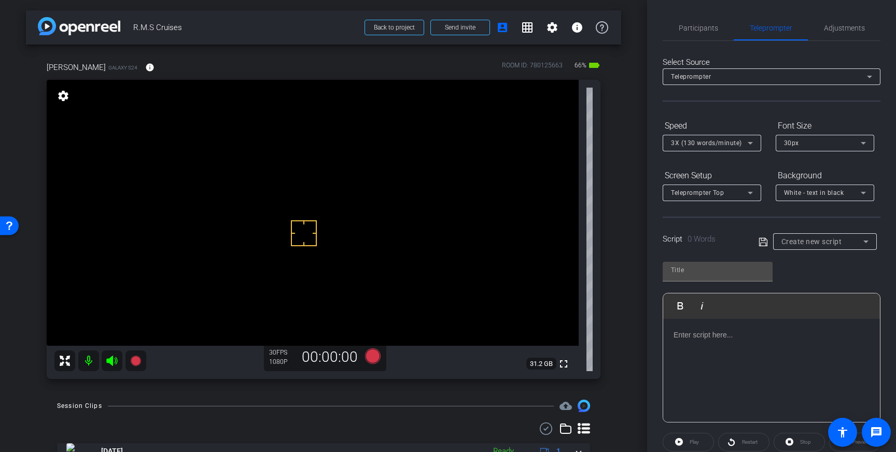
click at [740, 341] on div at bounding box center [772, 371] width 217 height 104
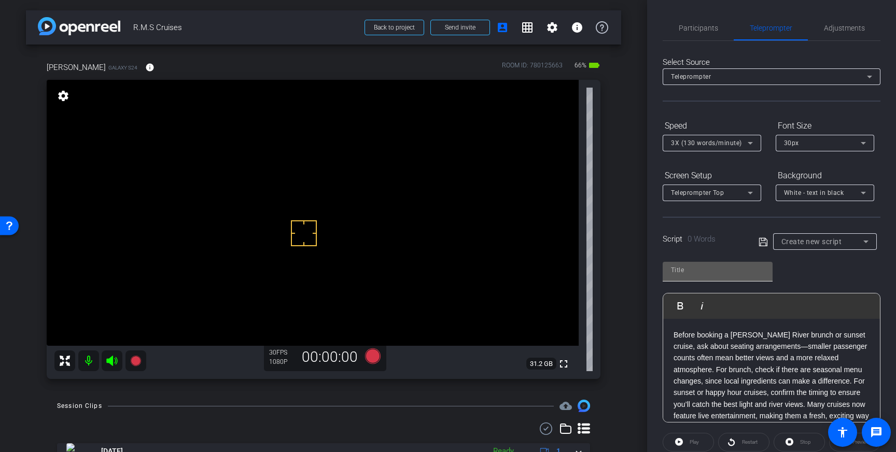
scroll to position [11, 0]
click at [703, 270] on input "text" at bounding box center [717, 270] width 93 height 12
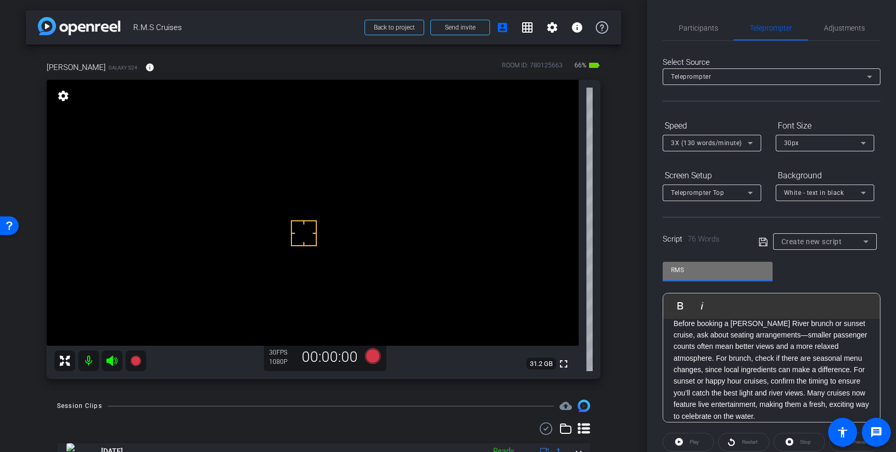
type input "RMS"
click at [764, 242] on icon at bounding box center [763, 242] width 9 height 12
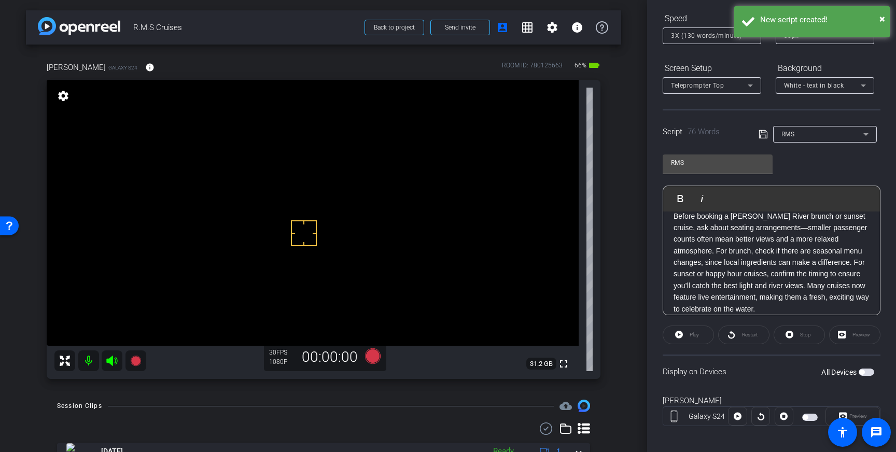
scroll to position [115, 0]
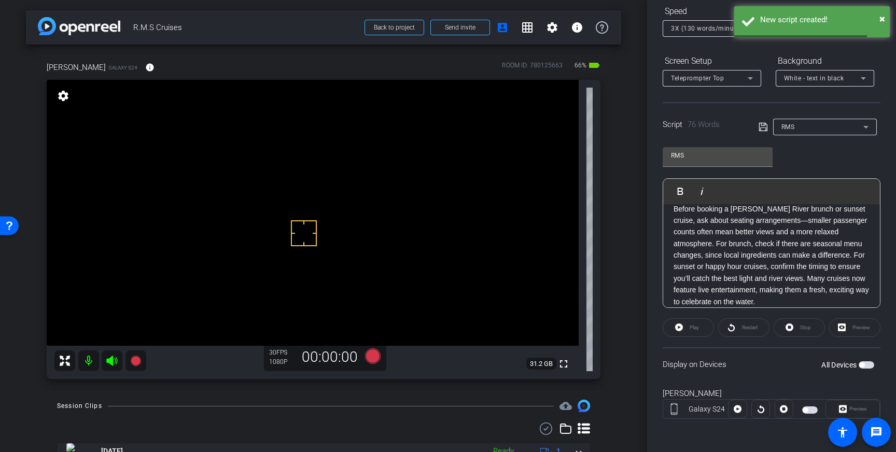
click at [867, 364] on span "button" at bounding box center [867, 365] width 16 height 7
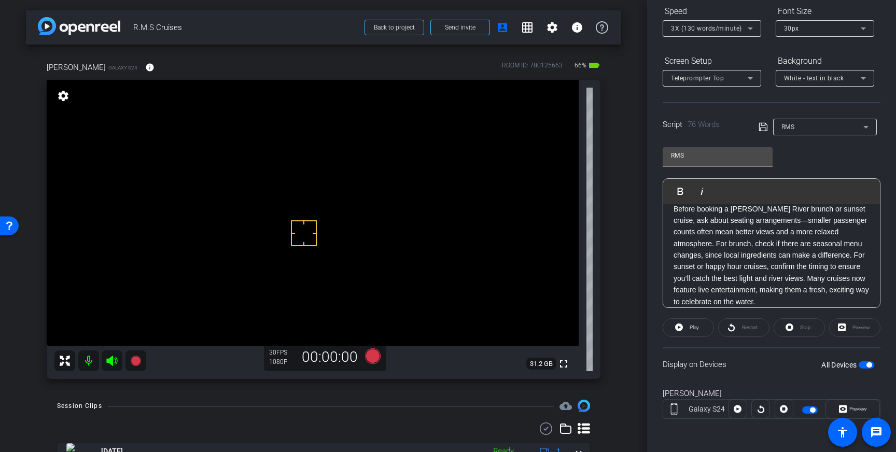
click at [703, 253] on p "Before booking a [PERSON_NAME] River brunch or sunset cruise, ask about seating…" at bounding box center [772, 255] width 196 height 105
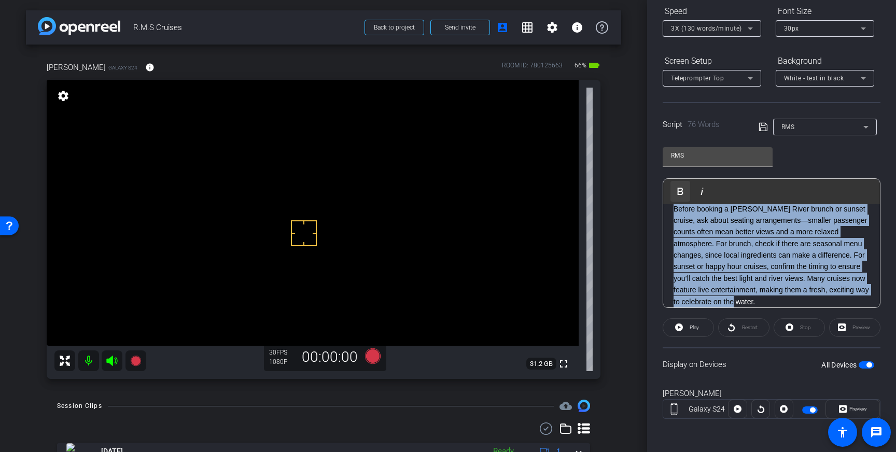
scroll to position [0, 0]
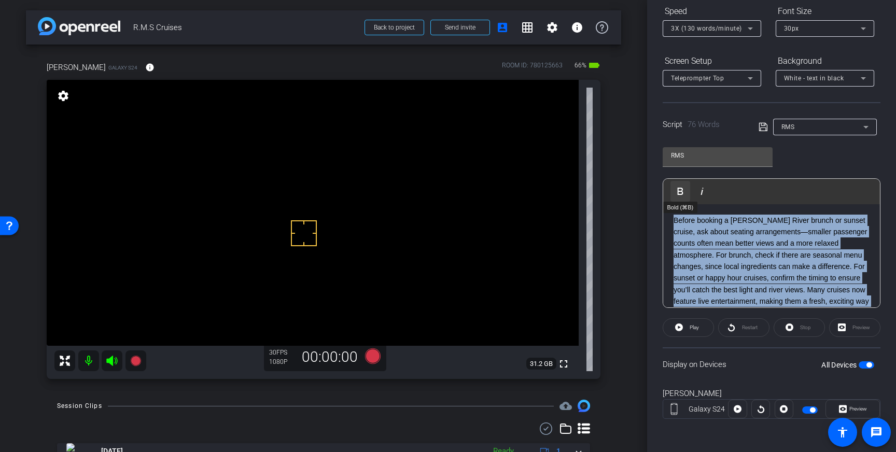
drag, startPoint x: 751, startPoint y: 300, endPoint x: 670, endPoint y: 198, distance: 130.4
click at [670, 198] on div "Play Play from this location Play Selected Play and display the selected text o…" at bounding box center [772, 243] width 218 height 130
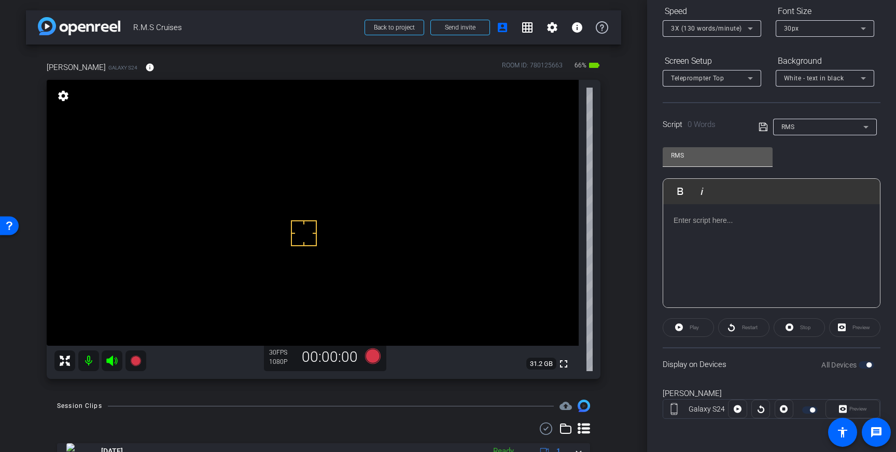
scroll to position [11, 0]
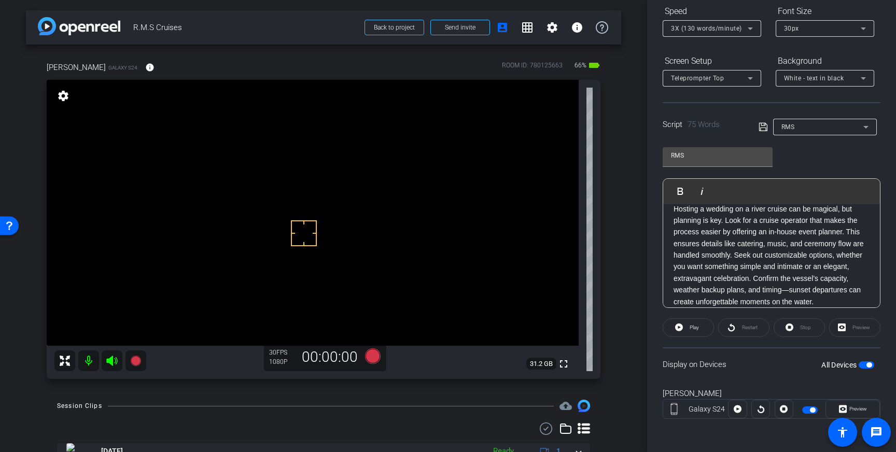
drag, startPoint x: 762, startPoint y: 126, endPoint x: 839, endPoint y: 248, distance: 144.4
click at [762, 128] on icon at bounding box center [763, 127] width 9 height 12
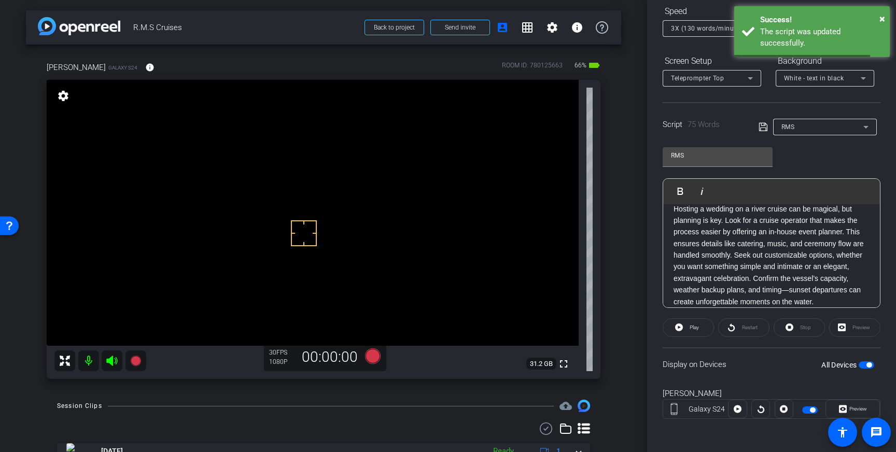
click at [865, 364] on span "button" at bounding box center [867, 365] width 16 height 7
click at [869, 366] on span "button" at bounding box center [867, 365] width 16 height 7
click at [761, 127] on icon at bounding box center [763, 127] width 9 height 12
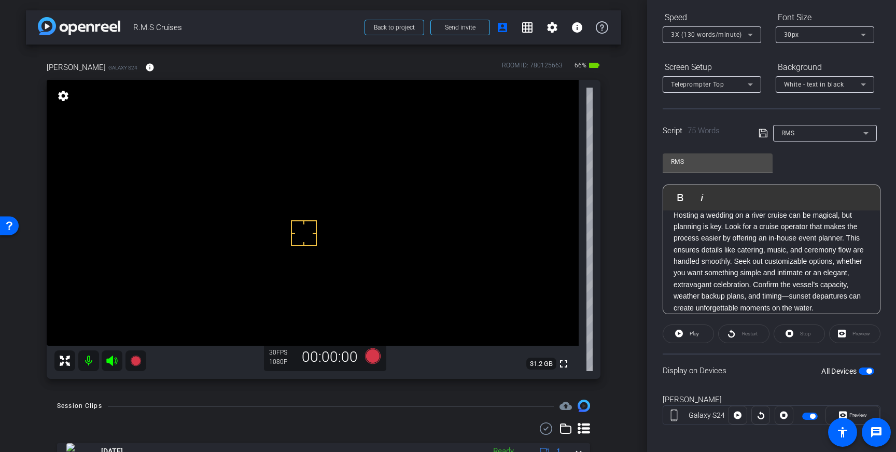
scroll to position [0, 0]
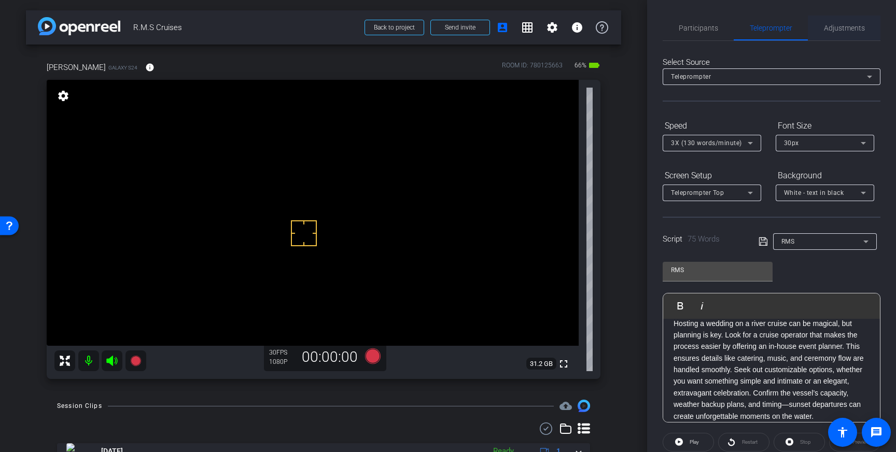
click at [840, 24] on span "Adjustments" at bounding box center [844, 27] width 41 height 7
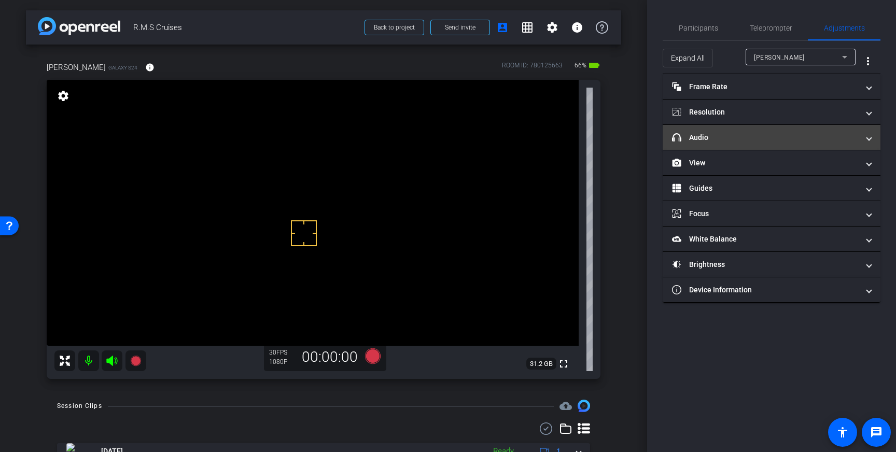
click at [823, 131] on mat-expansion-panel-header "headphone icon Audio" at bounding box center [772, 137] width 218 height 25
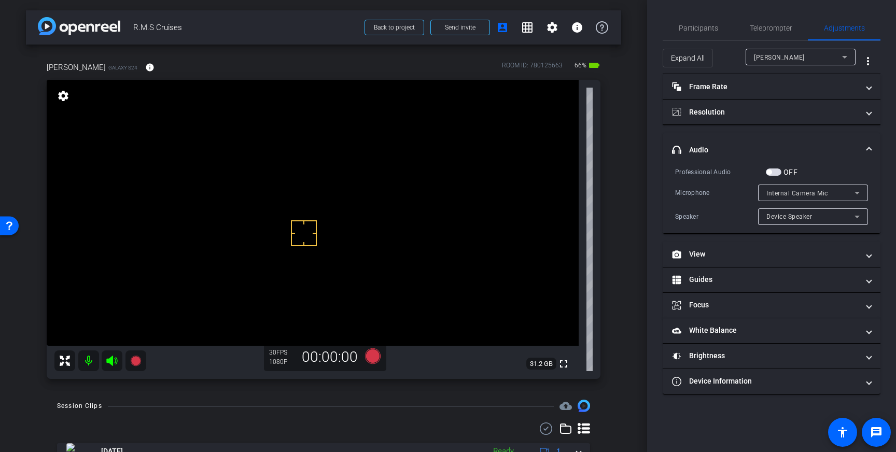
click at [773, 170] on span "button" at bounding box center [774, 172] width 16 height 7
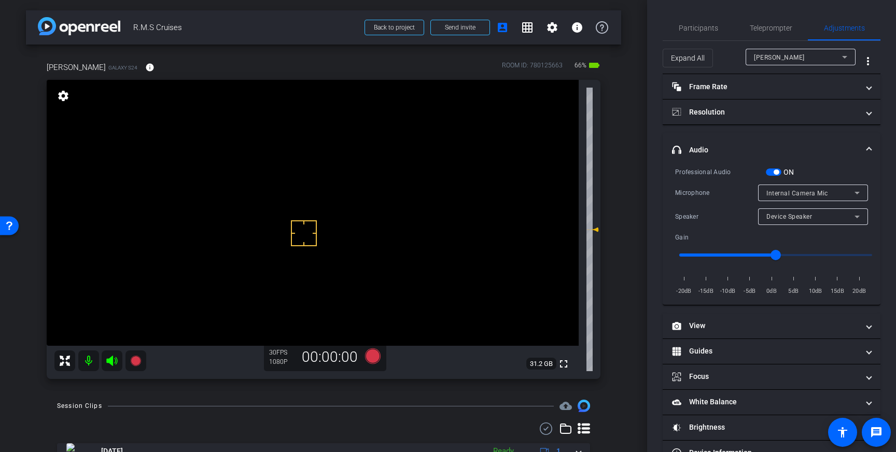
click at [848, 194] on div "Internal Camera Mic" at bounding box center [811, 193] width 88 height 13
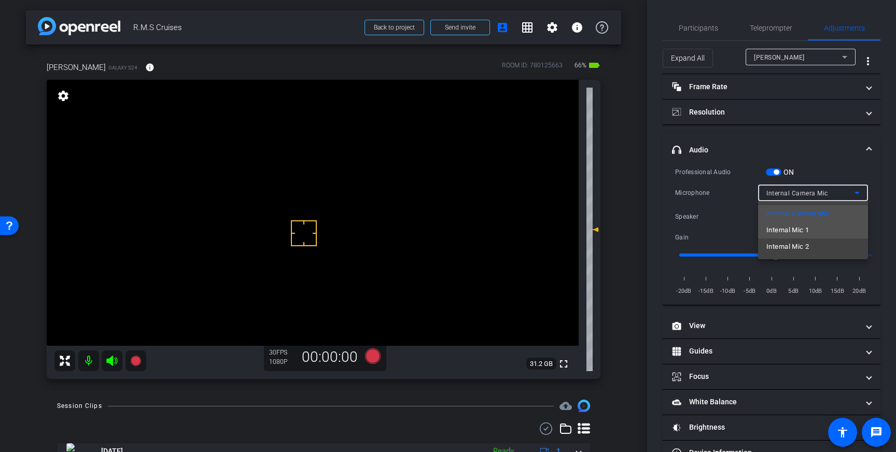
click at [813, 229] on mat-option "Internal Mic 1" at bounding box center [813, 230] width 110 height 17
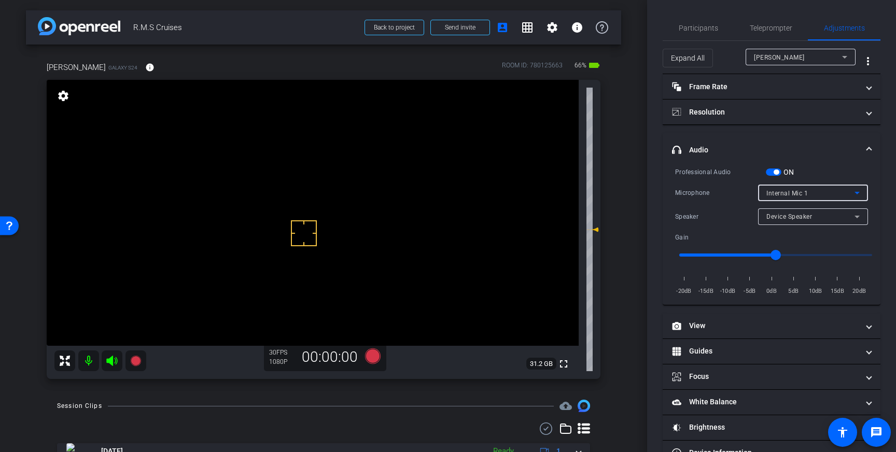
click at [849, 212] on div "Device Speaker" at bounding box center [811, 216] width 88 height 13
click at [856, 194] on div at bounding box center [448, 226] width 896 height 452
click at [859, 189] on icon at bounding box center [857, 193] width 12 height 12
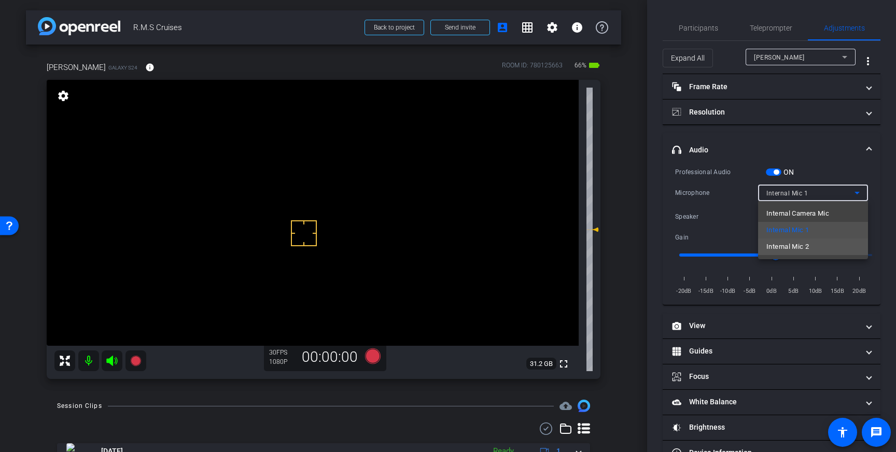
click at [812, 244] on mat-option "Internal Mic 2" at bounding box center [813, 247] width 110 height 17
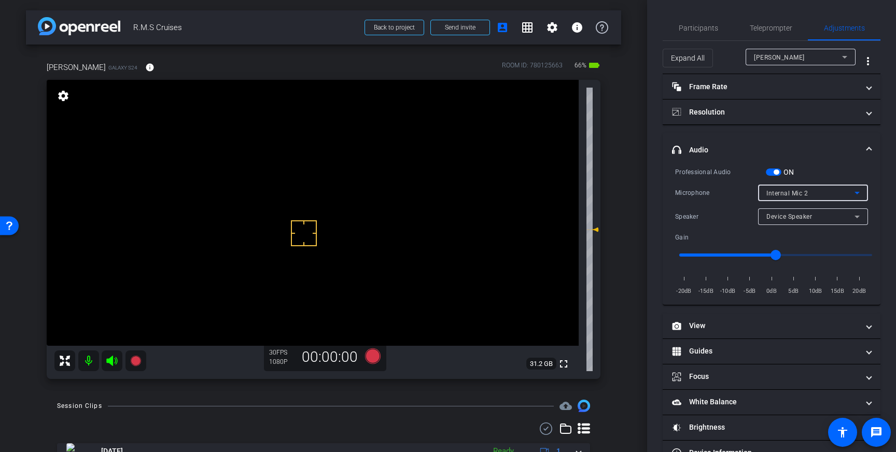
click at [851, 191] on icon at bounding box center [857, 193] width 12 height 12
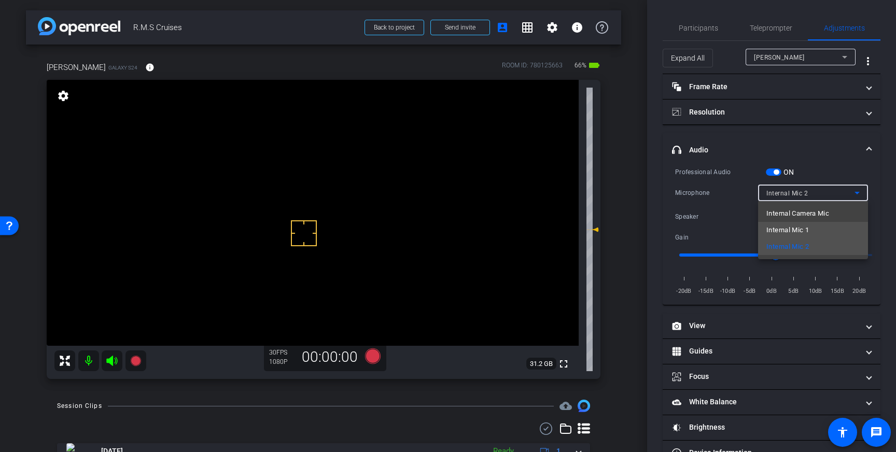
click at [823, 227] on mat-option "Internal Mic 1" at bounding box center [813, 230] width 110 height 17
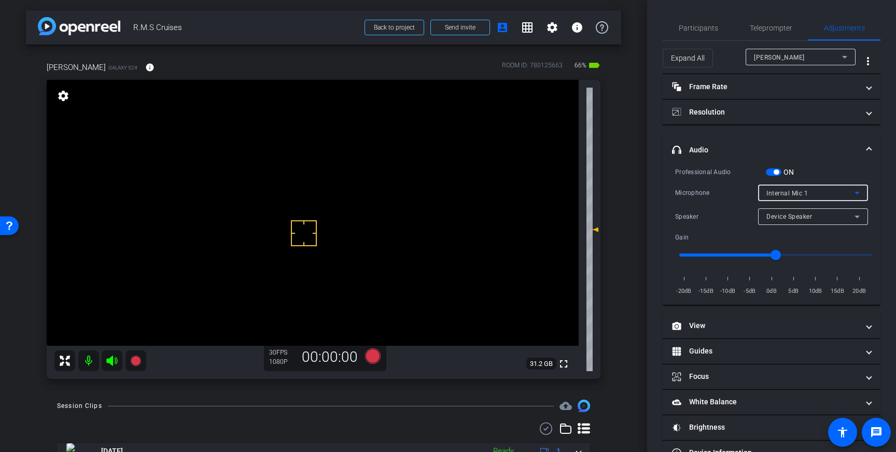
drag, startPoint x: 767, startPoint y: 25, endPoint x: 774, endPoint y: 53, distance: 28.3
click at [767, 25] on span "Teleprompter" at bounding box center [771, 27] width 43 height 7
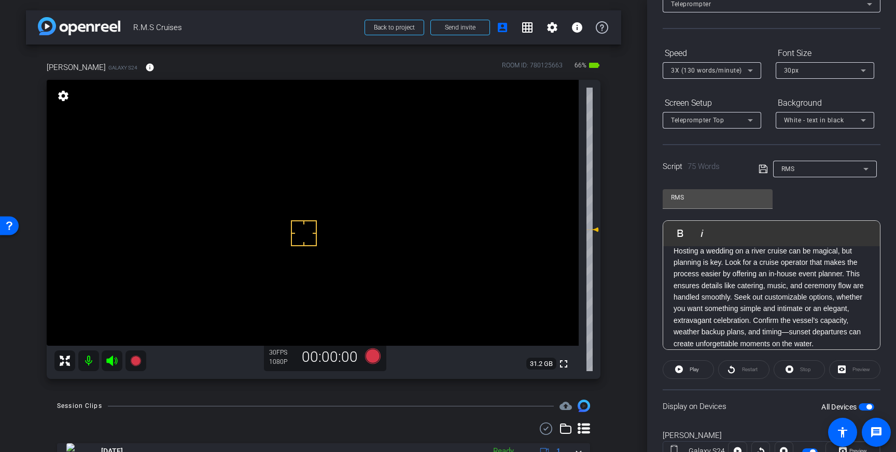
scroll to position [115, 0]
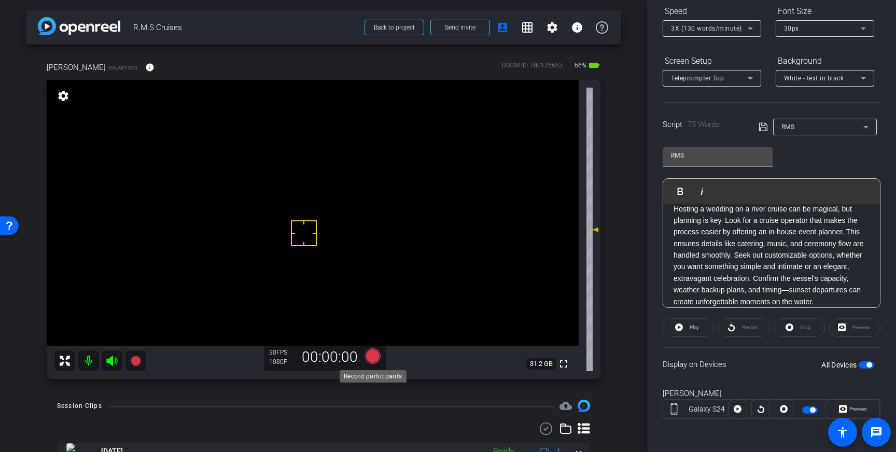
click at [373, 356] on icon at bounding box center [373, 357] width 16 height 16
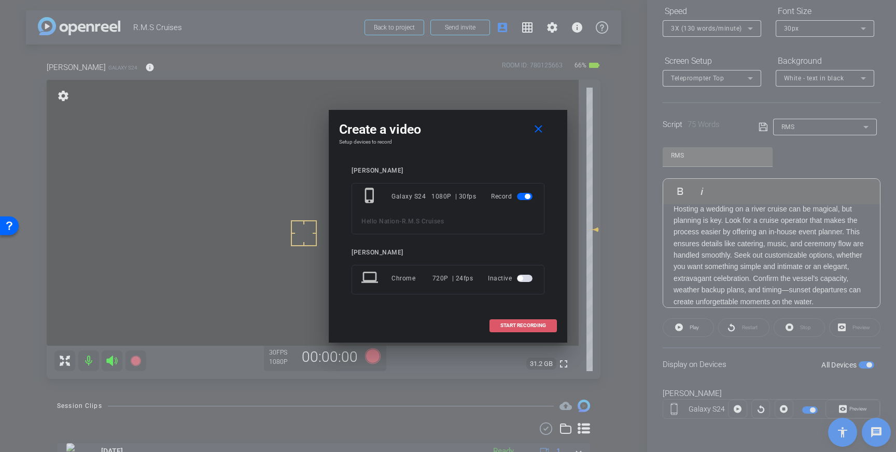
click at [522, 317] on span at bounding box center [523, 325] width 66 height 25
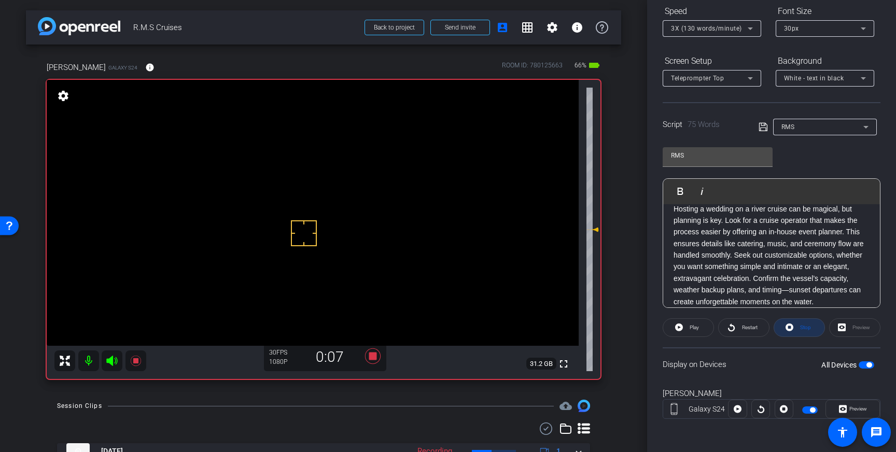
click at [789, 330] on icon at bounding box center [790, 328] width 8 height 8
click at [374, 357] on icon at bounding box center [373, 357] width 16 height 16
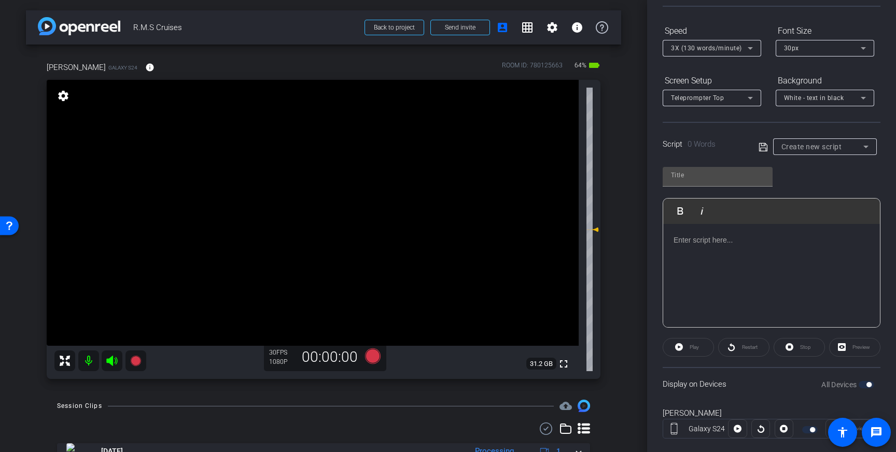
scroll to position [115, 0]
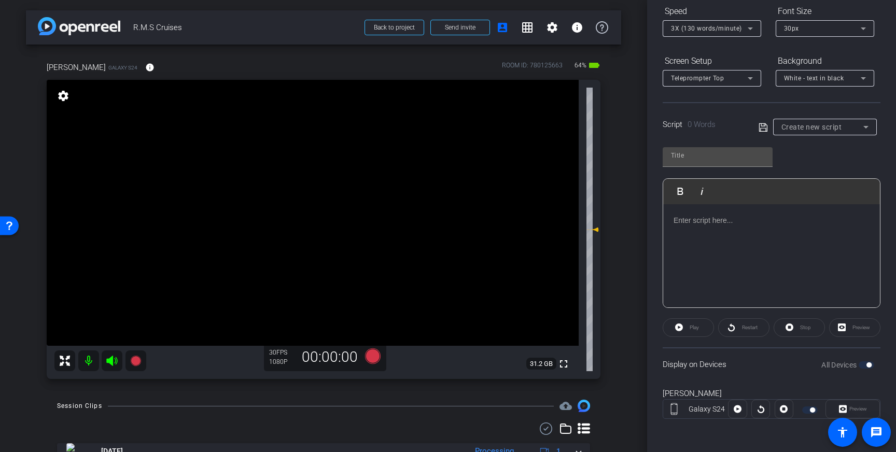
click at [850, 126] on div "Create new script" at bounding box center [823, 127] width 82 height 12
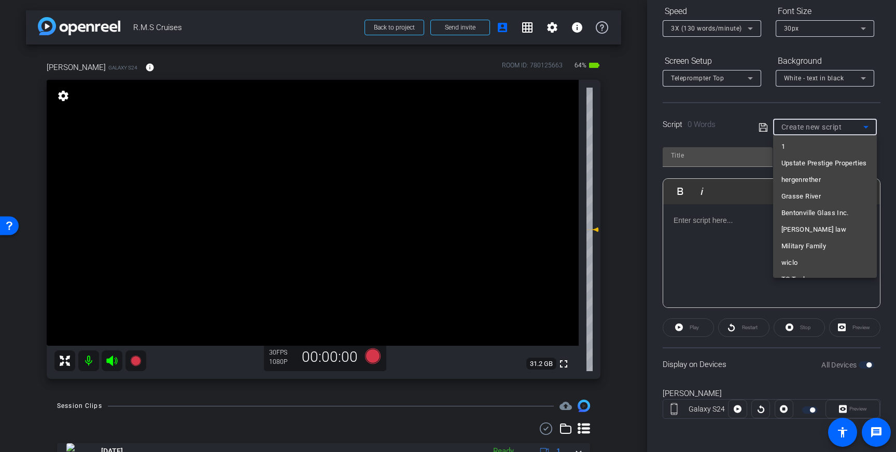
scroll to position [5958, 0]
click at [802, 266] on mat-option "RMS" at bounding box center [826, 265] width 104 height 17
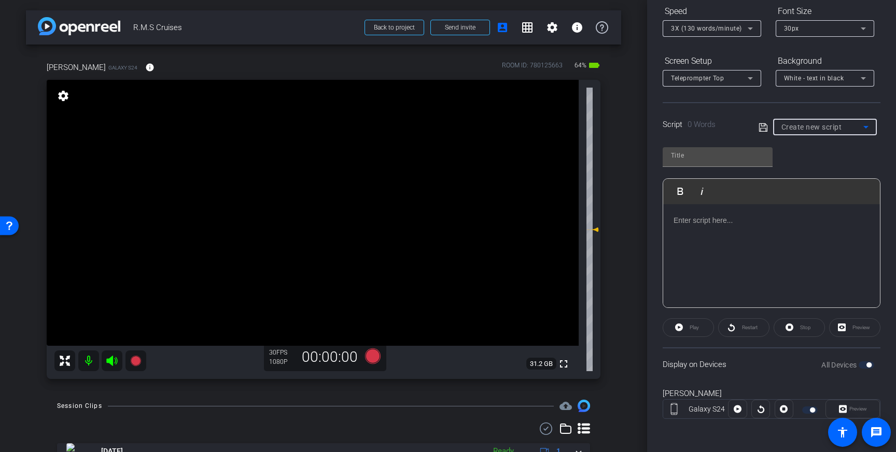
type input "RMS"
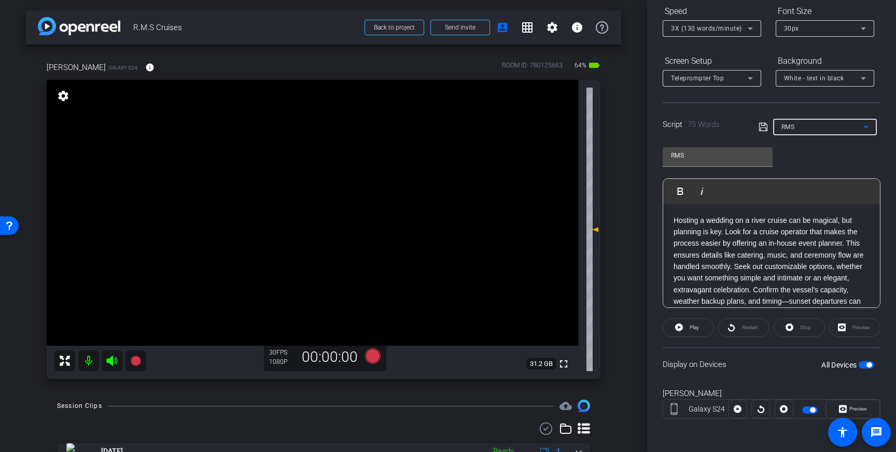
click at [765, 129] on icon at bounding box center [763, 127] width 9 height 12
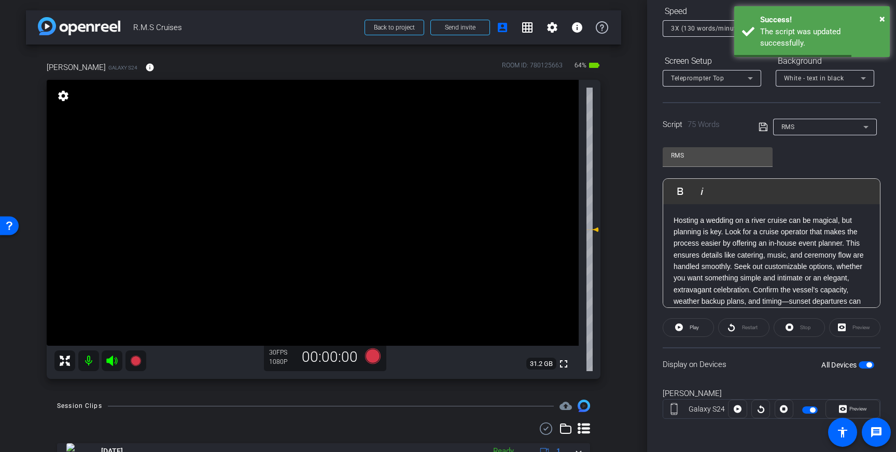
click at [867, 361] on div "All Devices" at bounding box center [848, 365] width 53 height 10
click at [869, 364] on span "button" at bounding box center [869, 365] width 5 height 5
click at [868, 364] on span "button" at bounding box center [867, 365] width 16 height 7
click at [763, 130] on icon at bounding box center [763, 127] width 9 height 12
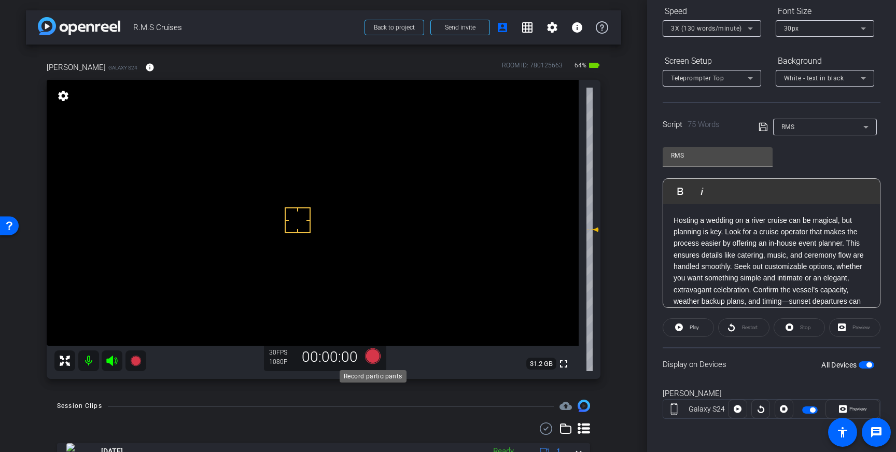
click at [371, 356] on icon at bounding box center [373, 357] width 16 height 16
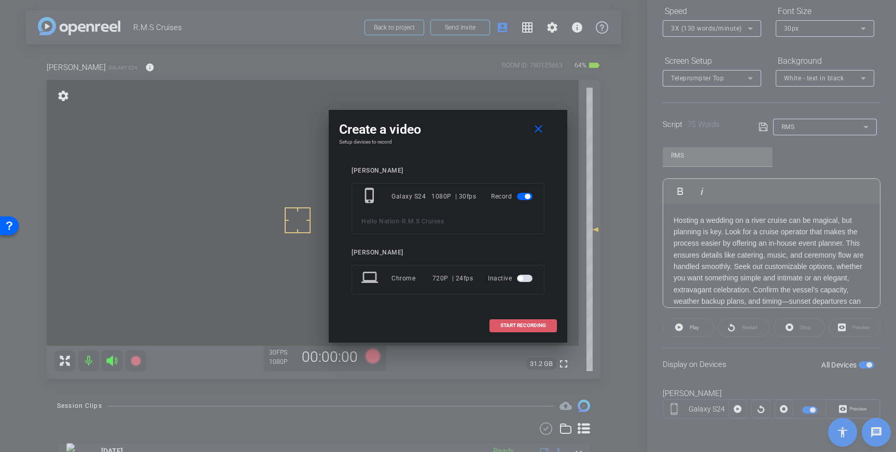
click at [524, 328] on span "START RECORDING" at bounding box center [524, 325] width 46 height 5
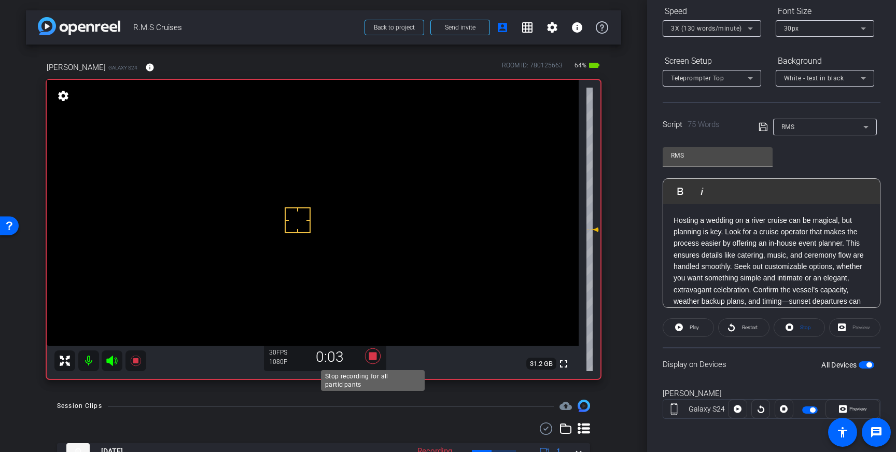
click at [373, 354] on icon at bounding box center [373, 357] width 16 height 16
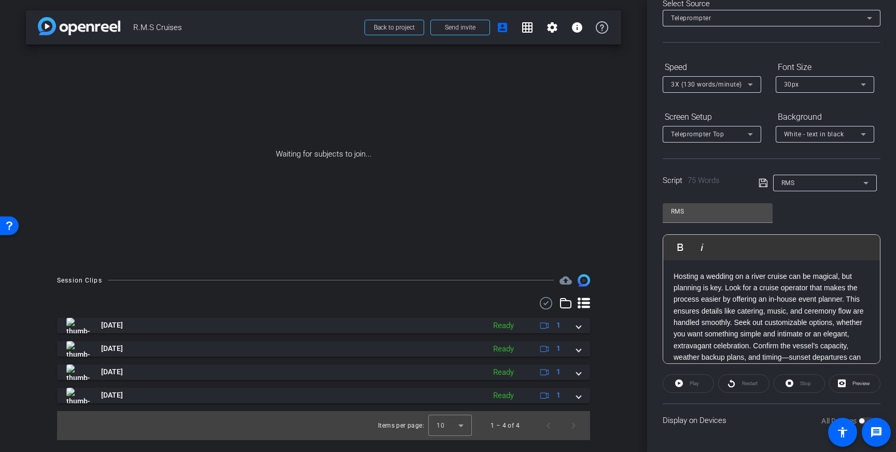
scroll to position [115, 0]
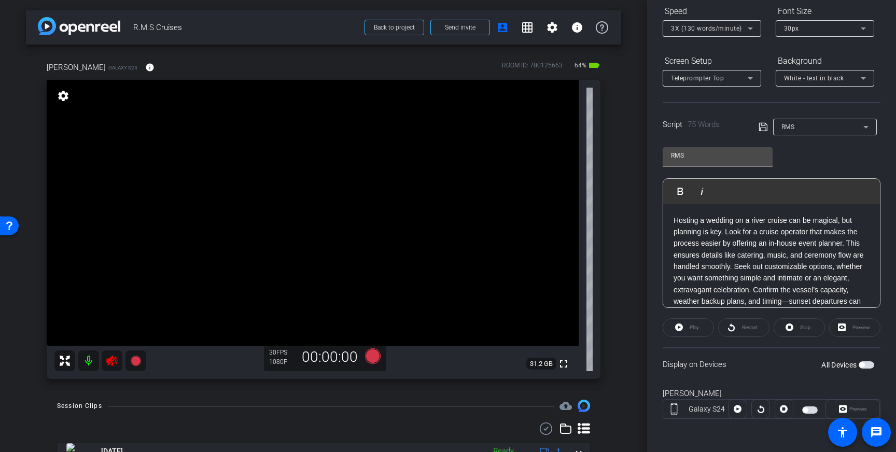
drag, startPoint x: 114, startPoint y: 362, endPoint x: 147, endPoint y: 370, distance: 33.6
click at [114, 362] on icon at bounding box center [112, 361] width 12 height 12
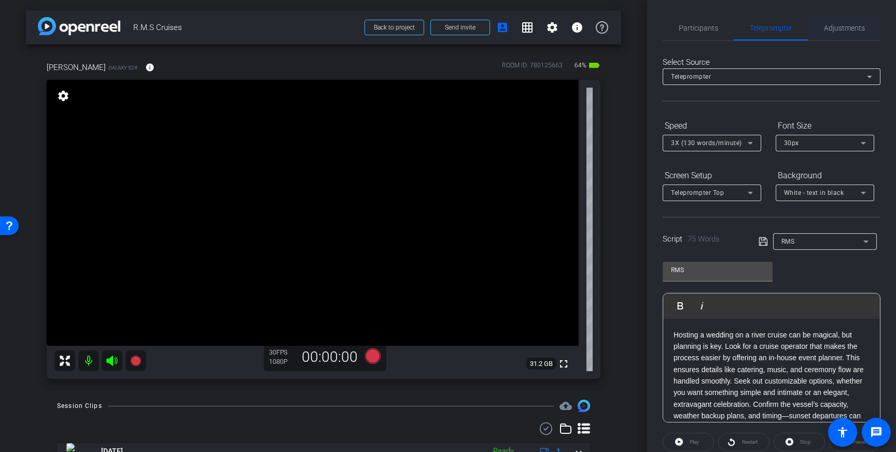
click at [841, 29] on span "Adjustments" at bounding box center [844, 27] width 41 height 7
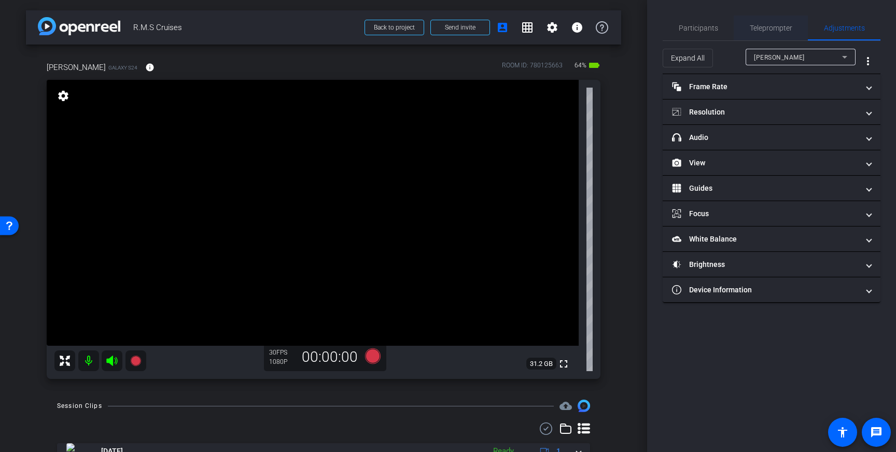
click at [775, 22] on span "Teleprompter" at bounding box center [771, 28] width 43 height 25
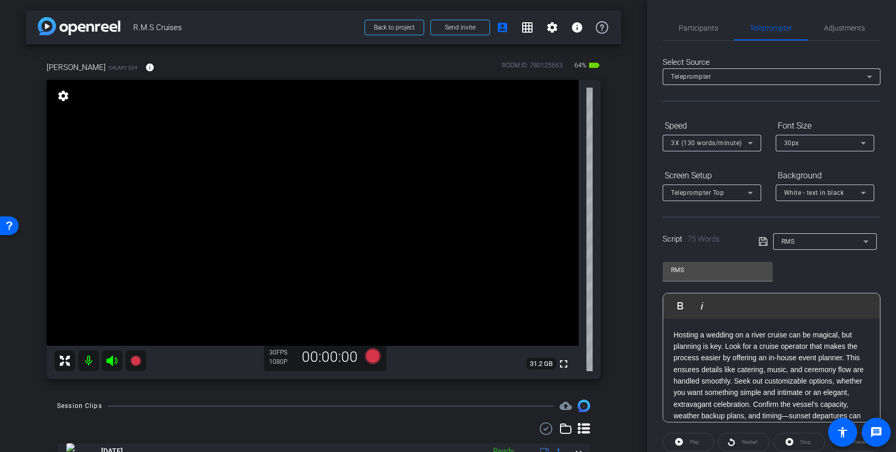
scroll to position [115, 0]
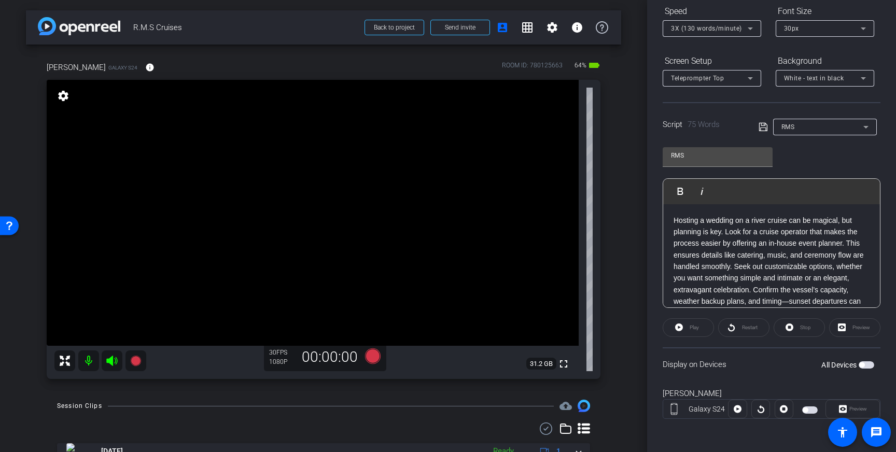
drag, startPoint x: 865, startPoint y: 363, endPoint x: 867, endPoint y: 374, distance: 11.6
click at [865, 363] on span "button" at bounding box center [867, 365] width 16 height 7
click at [674, 328] on span at bounding box center [689, 327] width 50 height 25
click at [804, 325] on span "Stop" at bounding box center [806, 328] width 11 height 6
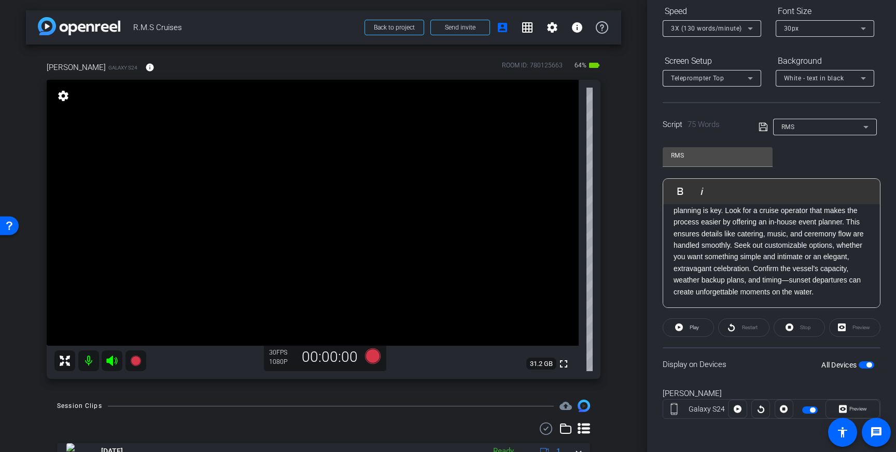
scroll to position [0, 0]
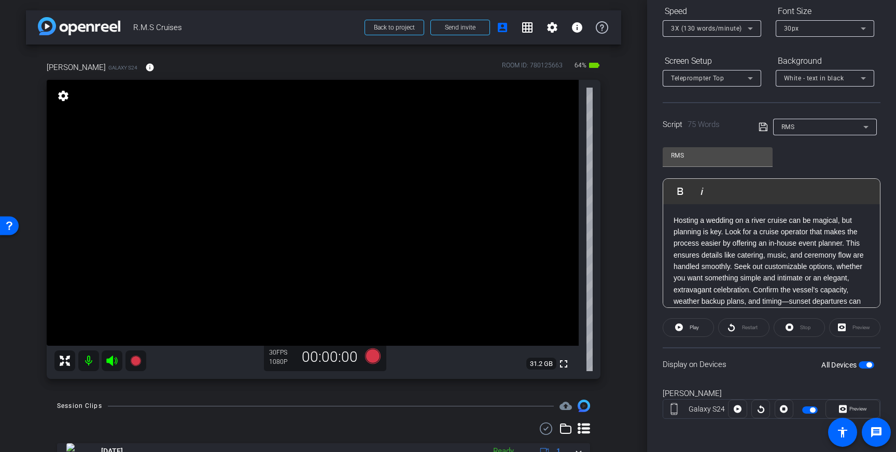
drag, startPoint x: 815, startPoint y: 189, endPoint x: 808, endPoint y: 187, distance: 7.2
click at [815, 189] on div "Play Play from this location Play Selected Play and display the selected text o…" at bounding box center [772, 191] width 217 height 25
click at [812, 163] on div "RMS Play Play from this location Play Selected Play and display the selected te…" at bounding box center [772, 224] width 218 height 169
click at [684, 331] on span at bounding box center [689, 327] width 50 height 25
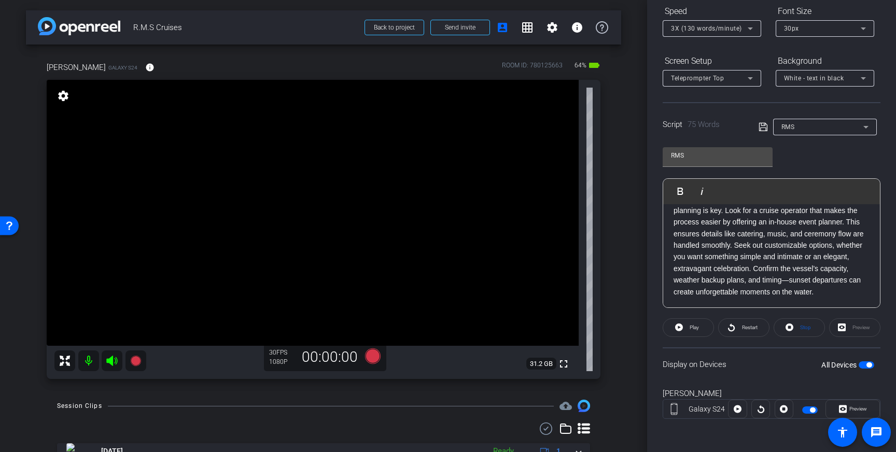
click at [844, 328] on div "Preview" at bounding box center [855, 328] width 51 height 19
click at [804, 334] on span "Stop" at bounding box center [804, 328] width 13 height 15
click at [850, 326] on div "Preview" at bounding box center [855, 328] width 51 height 19
click at [850, 330] on div "Preview" at bounding box center [855, 328] width 51 height 19
click at [845, 328] on div "Preview" at bounding box center [855, 328] width 51 height 19
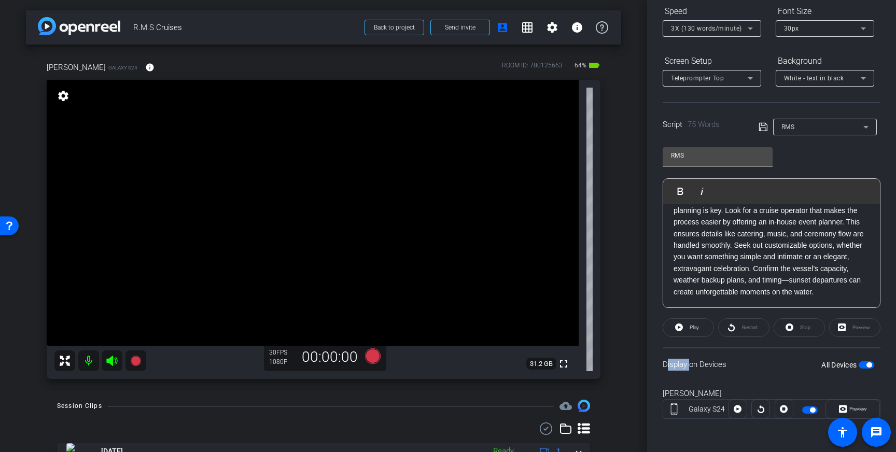
click at [845, 328] on div "Preview" at bounding box center [855, 328] width 51 height 19
click at [842, 411] on icon at bounding box center [843, 410] width 8 height 16
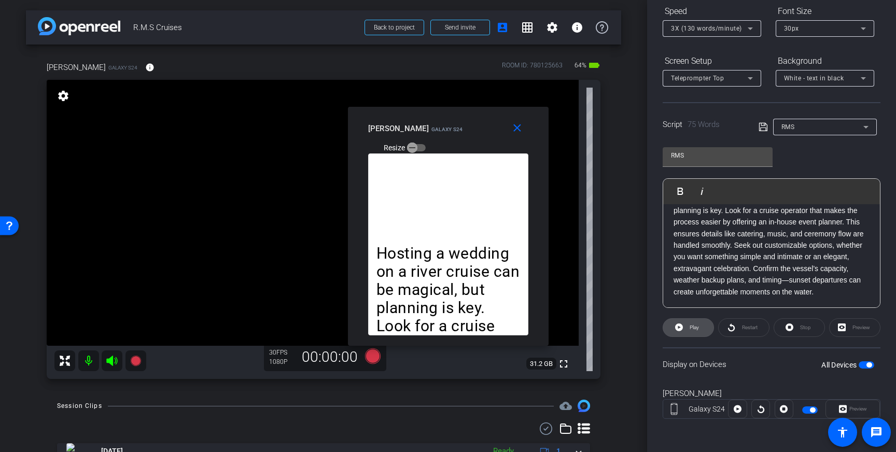
click at [689, 334] on span "Play" at bounding box center [693, 328] width 12 height 15
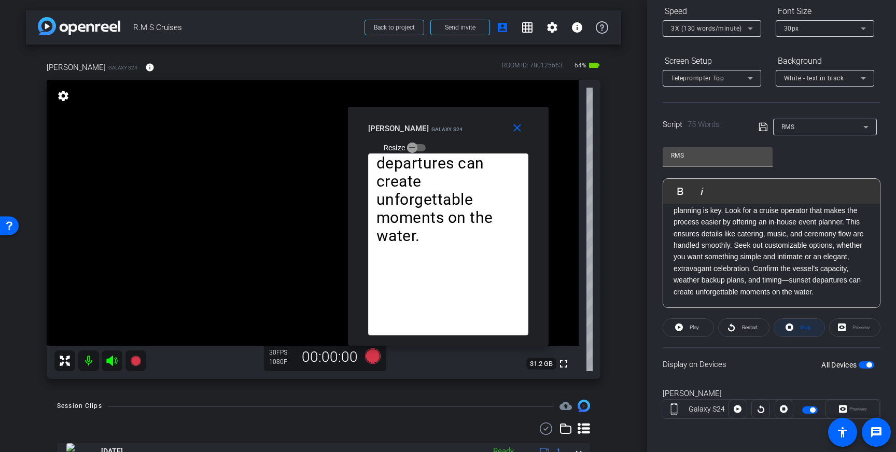
click at [796, 325] on span at bounding box center [800, 327] width 50 height 25
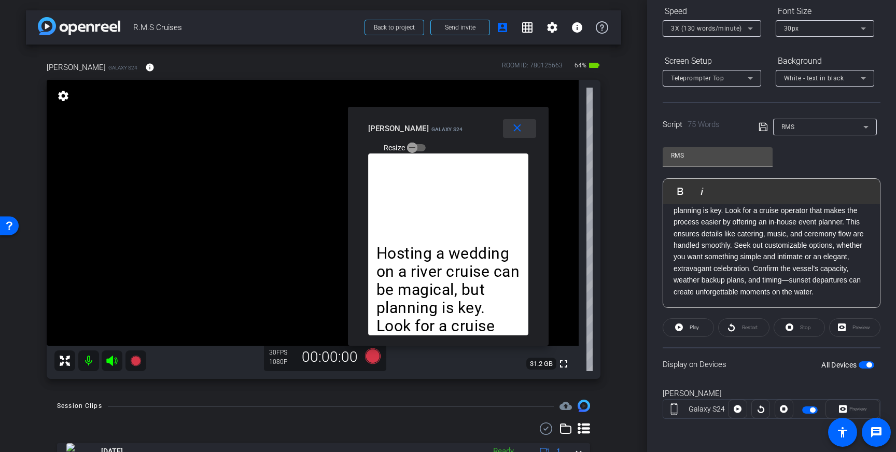
drag, startPoint x: 527, startPoint y: 134, endPoint x: 599, endPoint y: 122, distance: 73.1
click at [527, 134] on span at bounding box center [519, 128] width 33 height 25
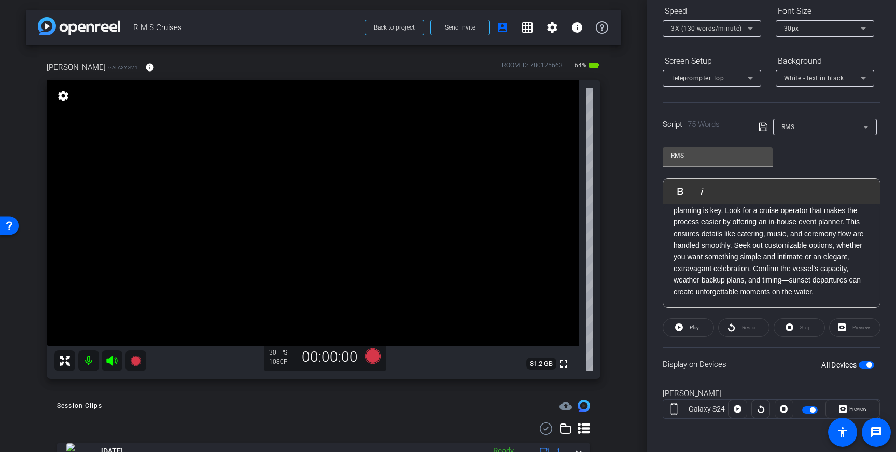
click at [742, 79] on div "Teleprompter Top" at bounding box center [709, 78] width 77 height 13
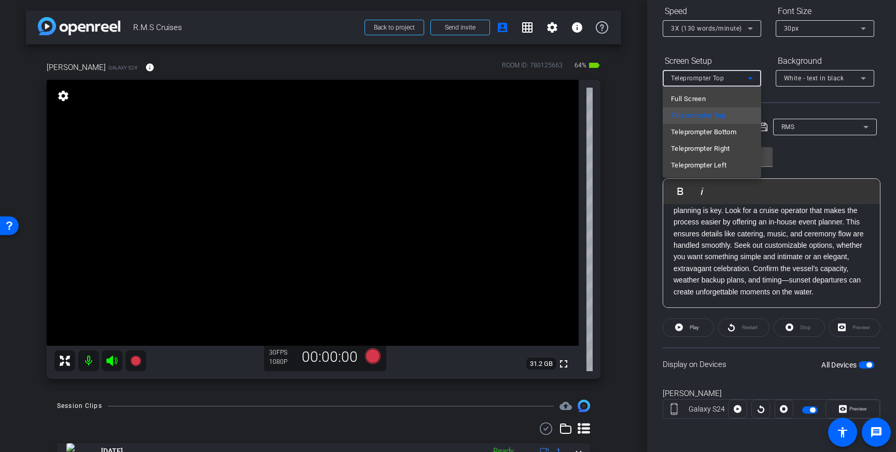
click at [746, 79] on div at bounding box center [448, 226] width 896 height 452
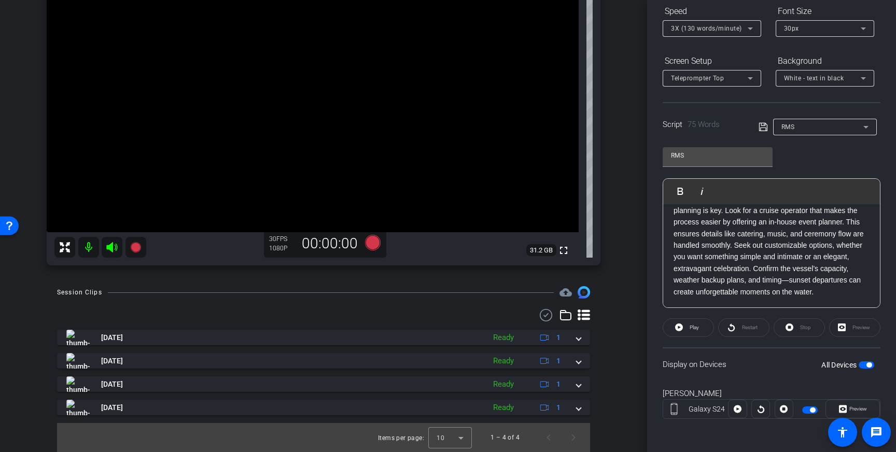
scroll to position [0, 0]
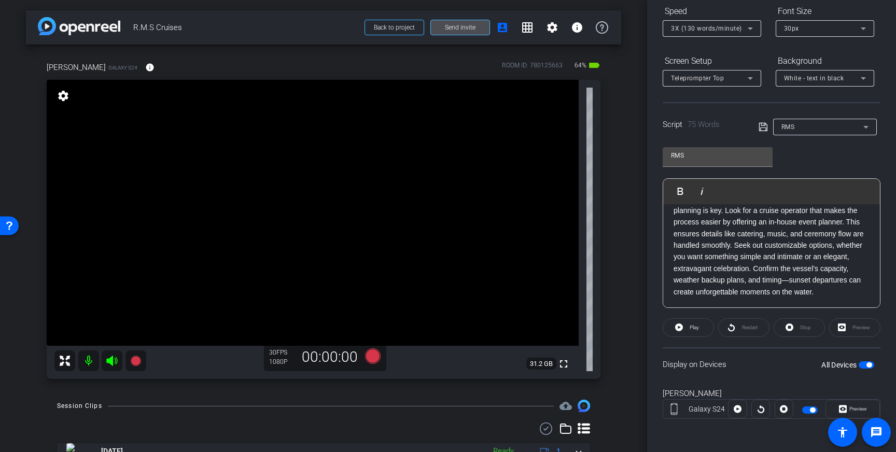
click at [472, 30] on span "Send invite" at bounding box center [460, 27] width 31 height 8
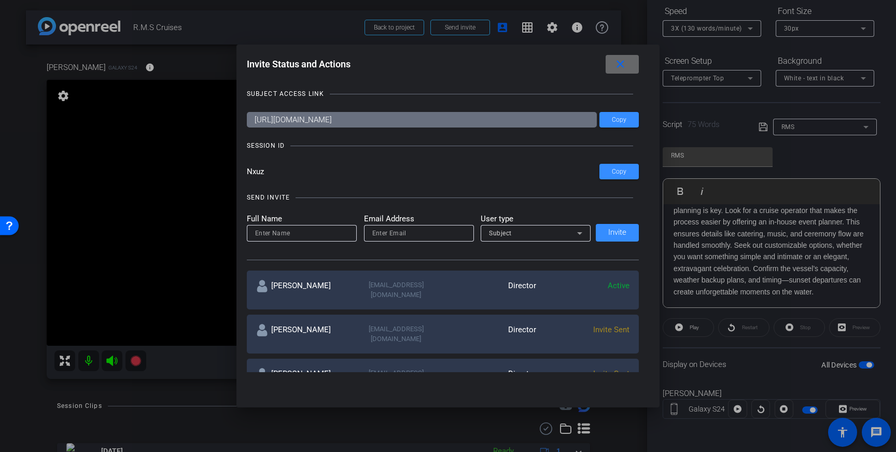
click at [621, 65] on mat-icon "close" at bounding box center [620, 64] width 13 height 13
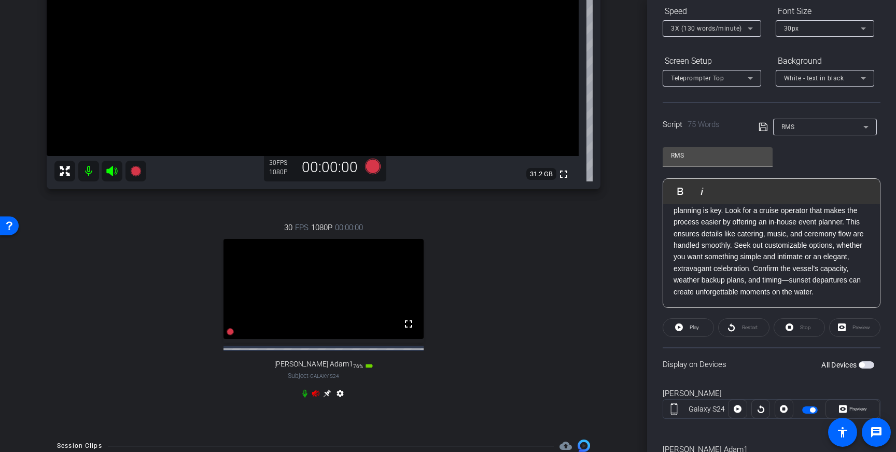
scroll to position [189, 0]
click at [114, 173] on icon at bounding box center [112, 172] width 12 height 12
click at [313, 399] on icon at bounding box center [316, 395] width 8 height 8
click at [86, 171] on mat-icon at bounding box center [88, 172] width 21 height 21
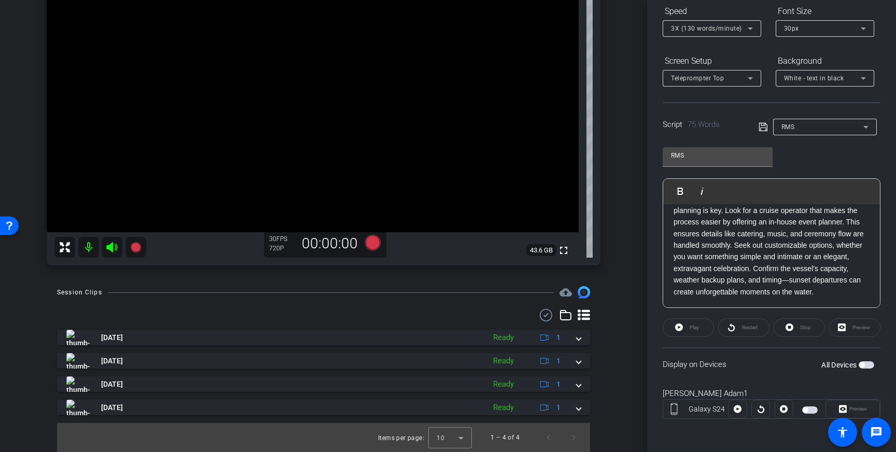
scroll to position [114, 0]
click at [868, 364] on span "button" at bounding box center [867, 365] width 16 height 7
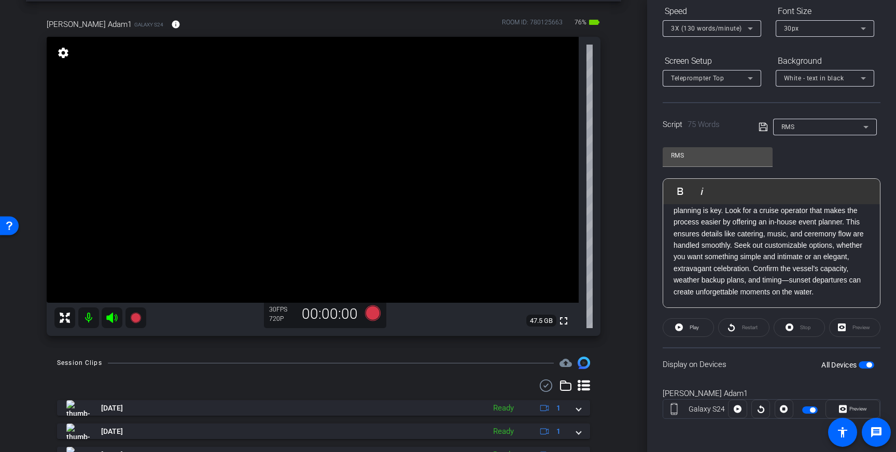
scroll to position [35, 0]
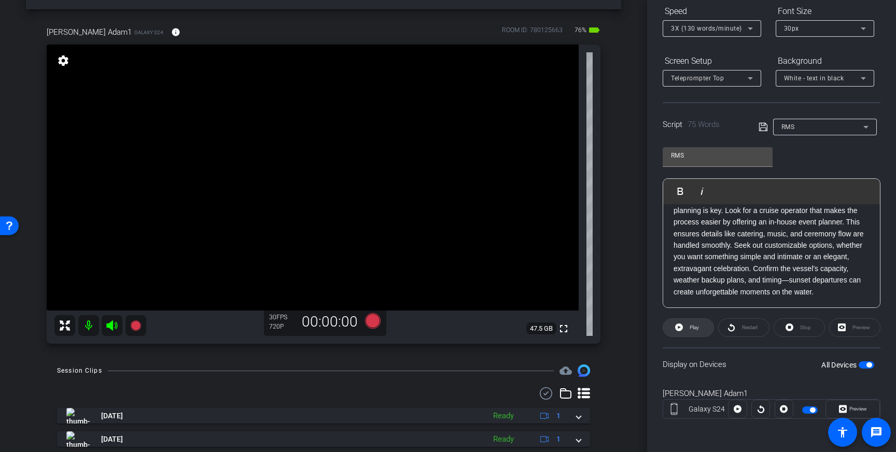
click at [690, 328] on span "Play" at bounding box center [694, 328] width 9 height 6
click at [809, 332] on span "Stop" at bounding box center [804, 328] width 13 height 15
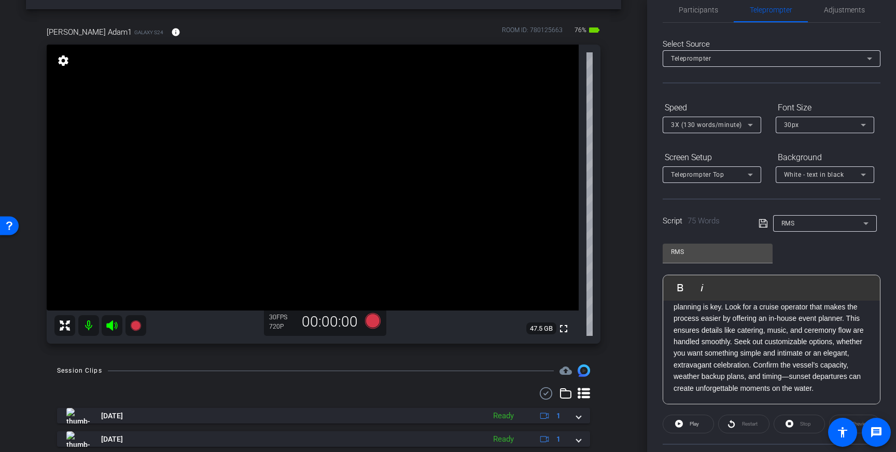
scroll to position [0, 0]
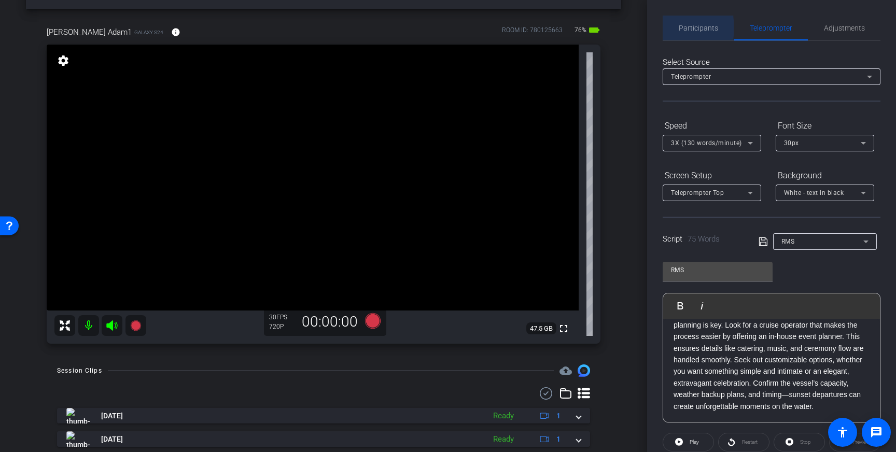
click at [669, 28] on div "Participants" at bounding box center [698, 28] width 71 height 25
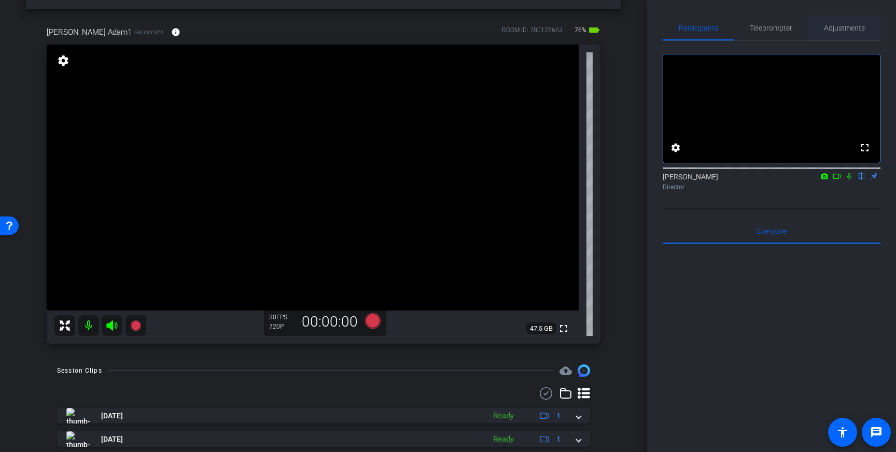
click at [845, 31] on span "Adjustments" at bounding box center [844, 27] width 41 height 7
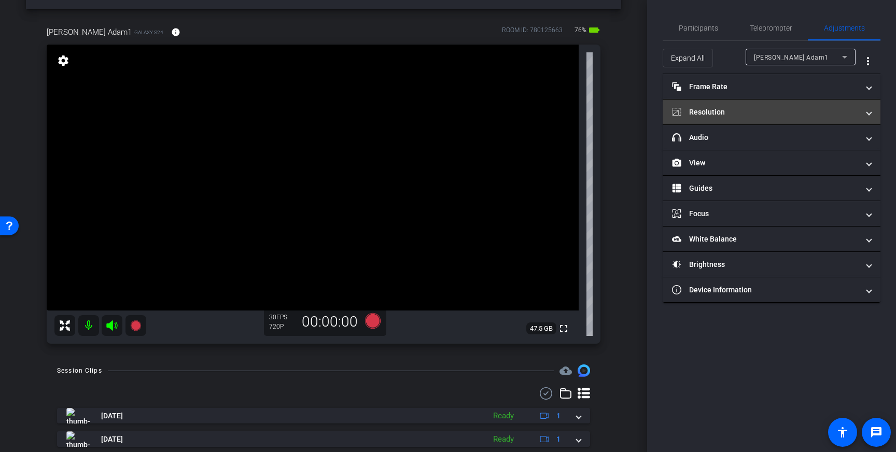
click at [787, 112] on mat-panel-title "Resolution" at bounding box center [765, 112] width 187 height 11
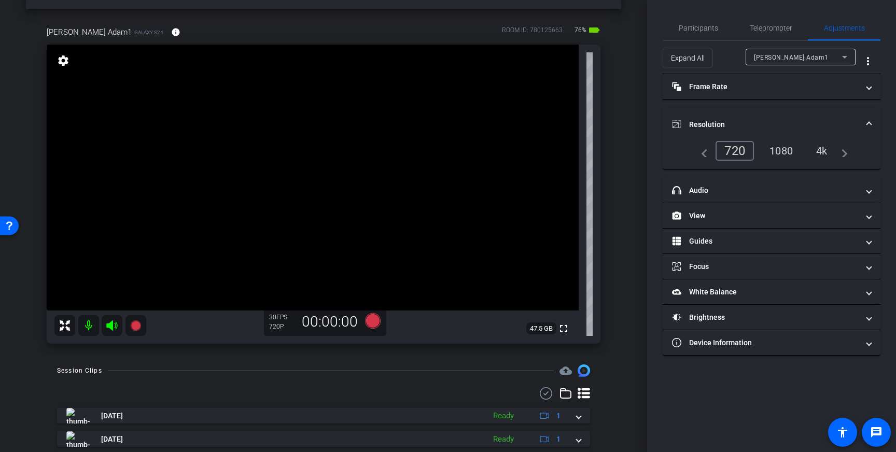
click at [784, 150] on div "1080" at bounding box center [781, 151] width 39 height 18
click at [810, 121] on mat-panel-title "Resolution" at bounding box center [765, 124] width 187 height 11
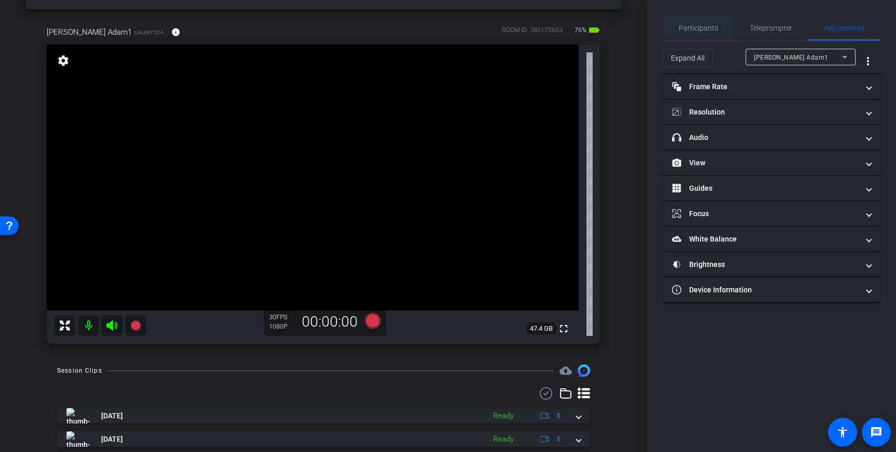
click at [707, 24] on span "Participants" at bounding box center [698, 27] width 39 height 7
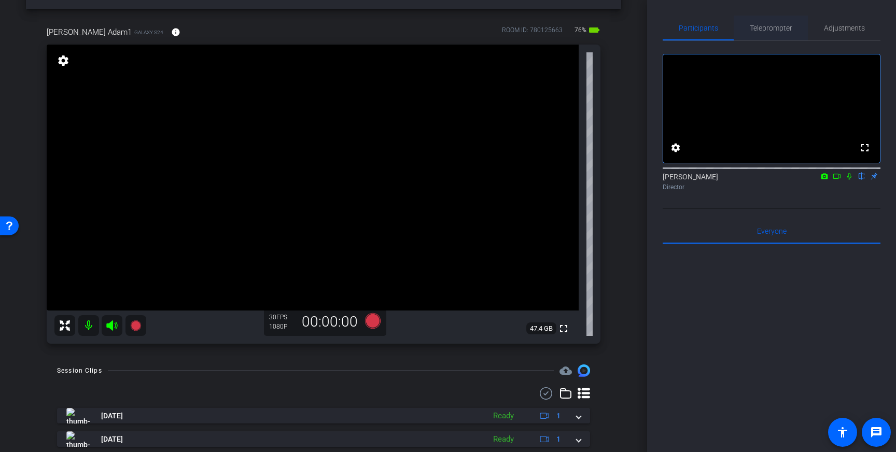
click at [764, 26] on span "Teleprompter" at bounding box center [771, 27] width 43 height 7
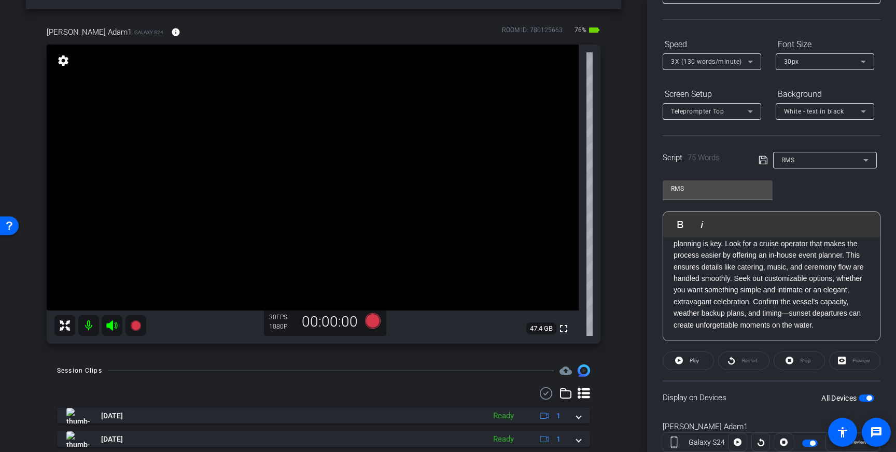
scroll to position [115, 0]
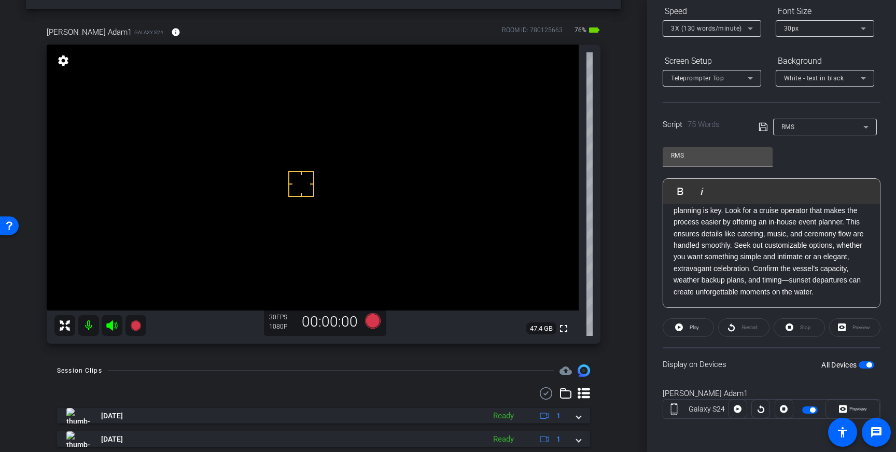
click at [871, 366] on button "All Devices" at bounding box center [867, 365] width 16 height 7
drag, startPoint x: 865, startPoint y: 361, endPoint x: 865, endPoint y: 419, distance: 58.1
click at [865, 362] on div "All Devices" at bounding box center [848, 365] width 53 height 10
click at [868, 366] on span "button" at bounding box center [867, 365] width 16 height 7
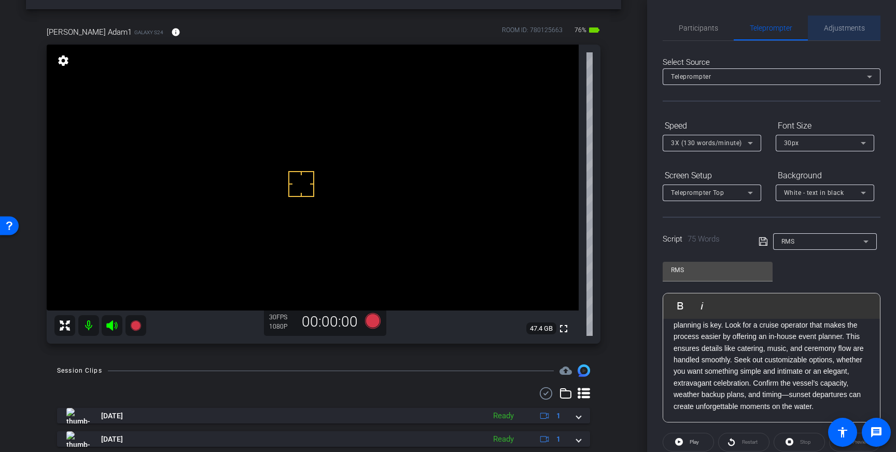
drag, startPoint x: 846, startPoint y: 31, endPoint x: 843, endPoint y: 37, distance: 7.2
click at [846, 31] on span "Adjustments" at bounding box center [844, 27] width 41 height 7
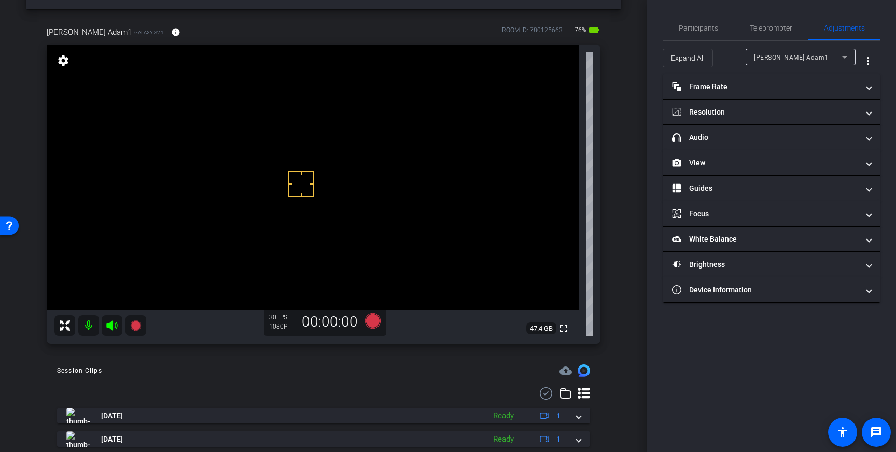
drag, startPoint x: 790, startPoint y: 134, endPoint x: 808, endPoint y: 169, distance: 39.5
click at [790, 134] on mat-panel-title "headphone icon Audio" at bounding box center [765, 137] width 187 height 11
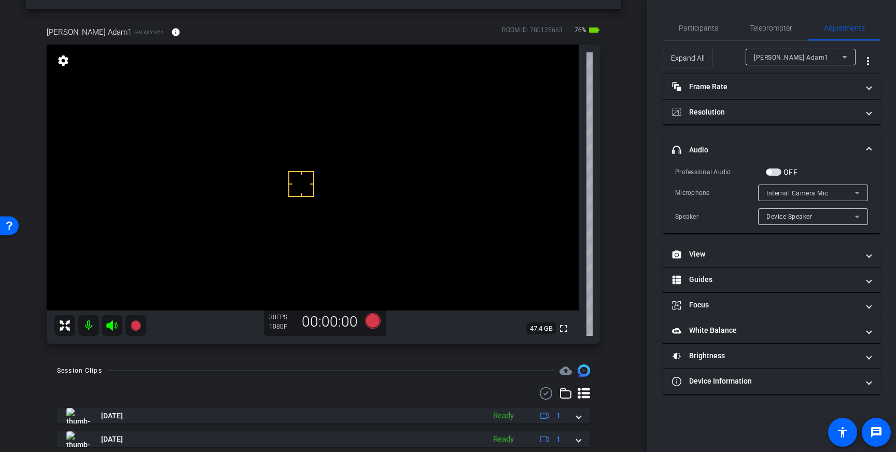
click at [783, 171] on label "OFF" at bounding box center [790, 172] width 16 height 10
click at [782, 171] on button "OFF" at bounding box center [774, 172] width 16 height 7
click at [831, 192] on div "Internal Camera Mic" at bounding box center [811, 193] width 88 height 13
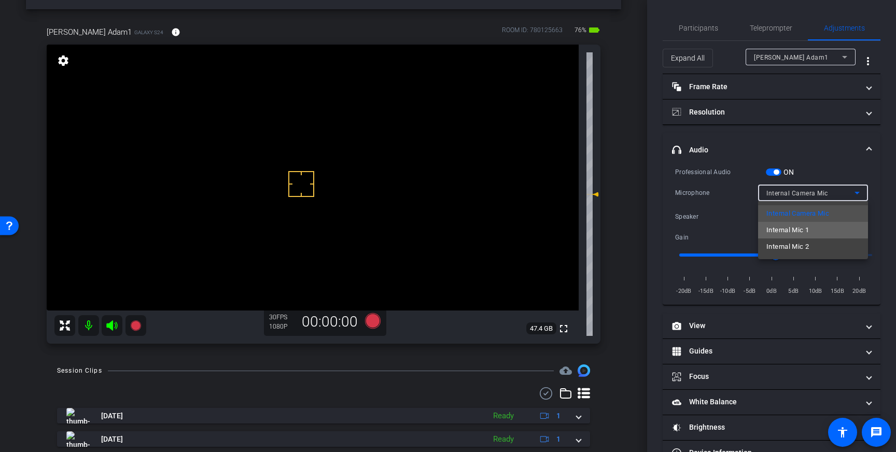
click at [788, 231] on span "Internal Mic 1" at bounding box center [788, 230] width 43 height 12
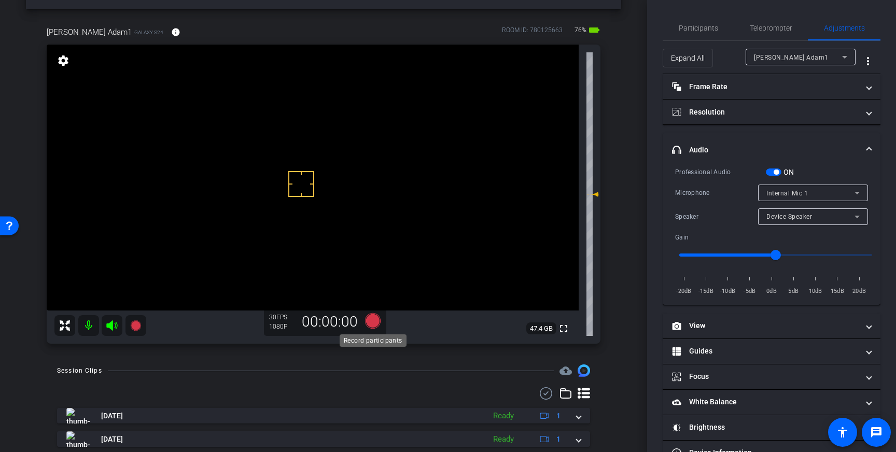
click at [370, 321] on icon at bounding box center [373, 321] width 16 height 16
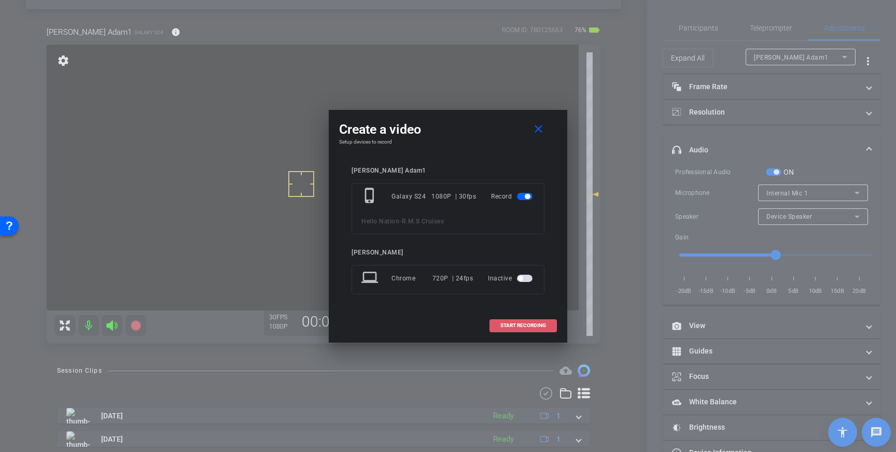
click at [530, 327] on span "START RECORDING" at bounding box center [524, 325] width 46 height 5
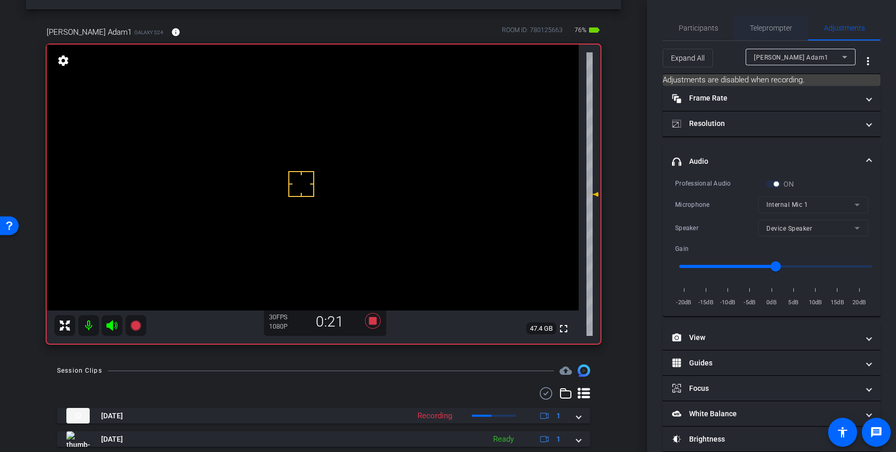
click at [770, 26] on span "Teleprompter" at bounding box center [771, 27] width 43 height 7
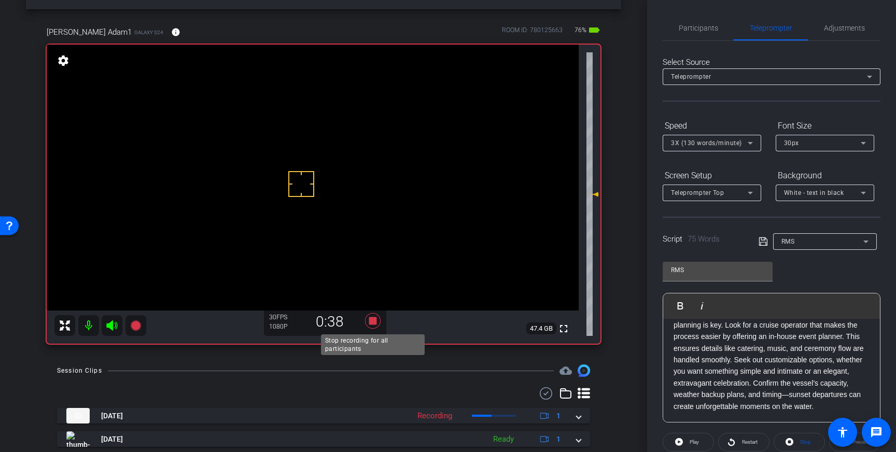
click at [373, 319] on icon at bounding box center [373, 321] width 16 height 16
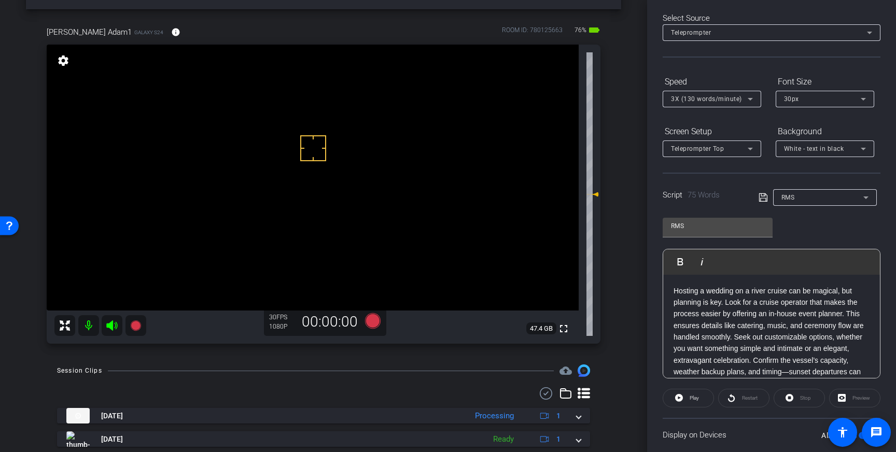
drag, startPoint x: 313, startPoint y: 148, endPoint x: 315, endPoint y: 161, distance: 13.1
drag, startPoint x: 315, startPoint y: 197, endPoint x: 318, endPoint y: 181, distance: 16.2
drag, startPoint x: 316, startPoint y: 162, endPoint x: 321, endPoint y: 168, distance: 7.4
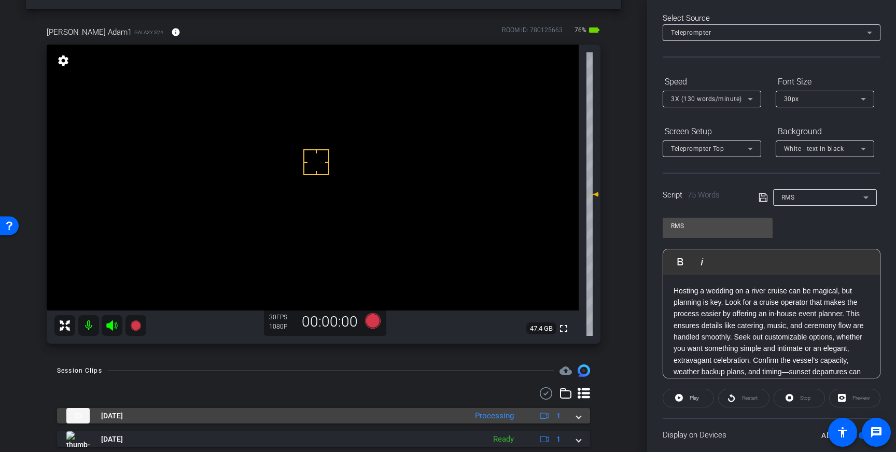
click at [584, 417] on mat-expansion-panel-header "Aug 21, 2025 Processing 1" at bounding box center [323, 416] width 533 height 16
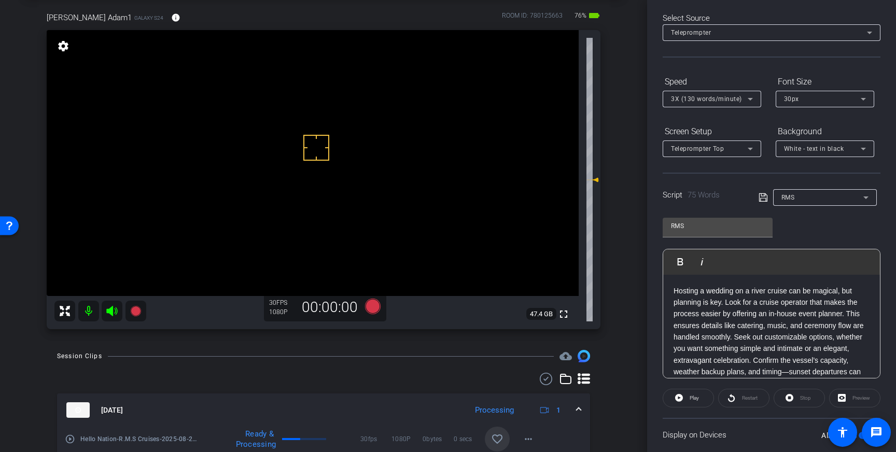
scroll to position [56, 0]
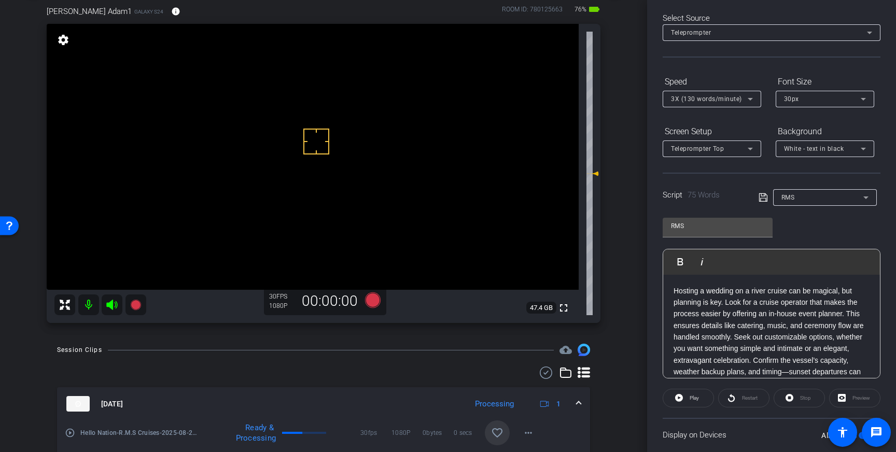
click at [497, 431] on mat-icon "favorite_border" at bounding box center [497, 433] width 12 height 12
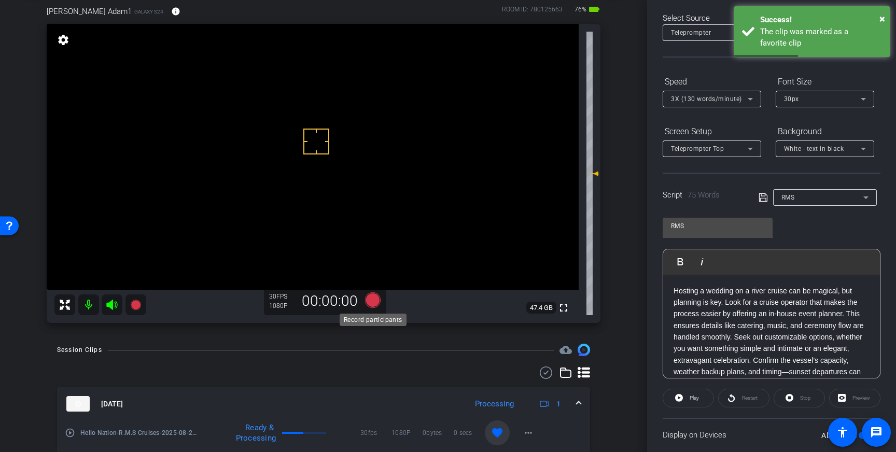
click at [373, 299] on icon at bounding box center [373, 301] width 16 height 16
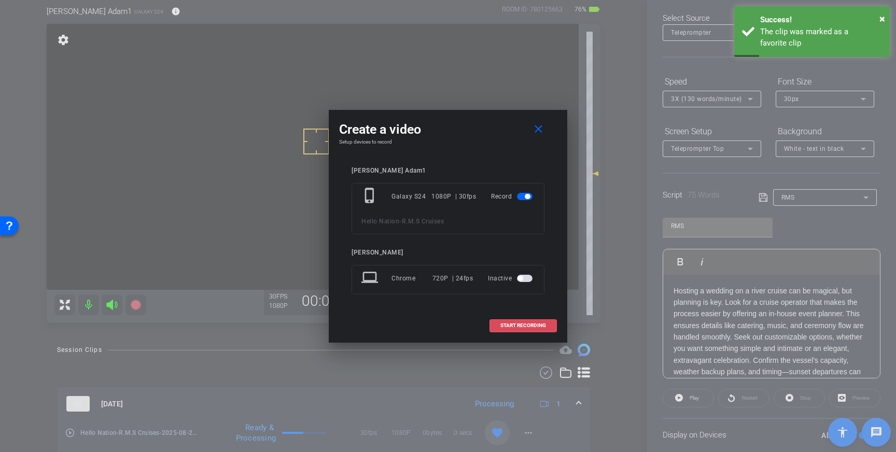
drag, startPoint x: 520, startPoint y: 323, endPoint x: 597, endPoint y: 245, distance: 109.3
click at [520, 323] on span "START RECORDING" at bounding box center [524, 325] width 46 height 5
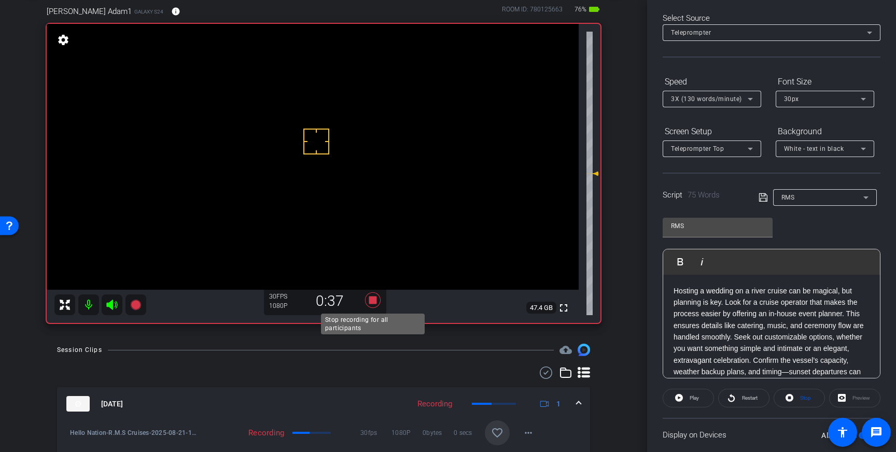
click at [370, 301] on icon at bounding box center [373, 301] width 16 height 16
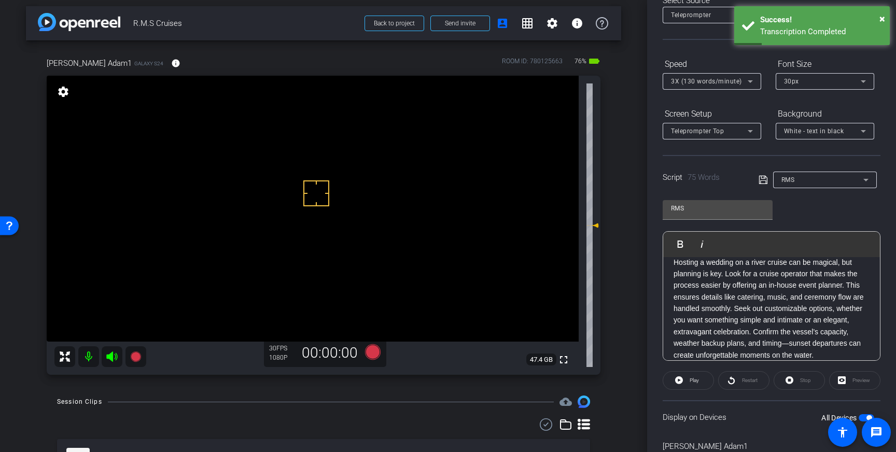
scroll to position [0, 0]
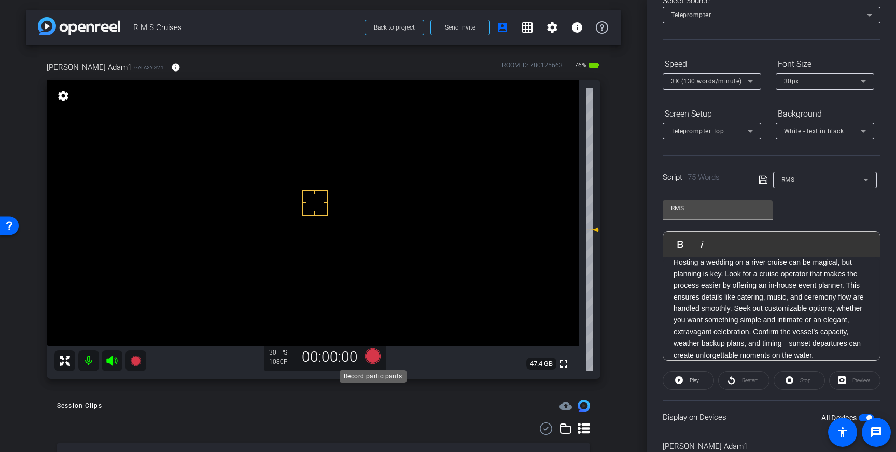
click at [373, 356] on icon at bounding box center [373, 357] width 16 height 16
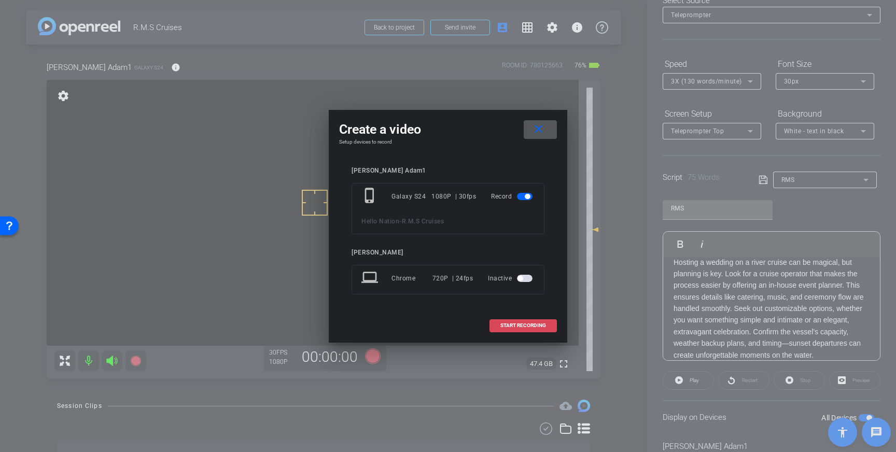
click at [525, 327] on span "START RECORDING" at bounding box center [524, 325] width 46 height 5
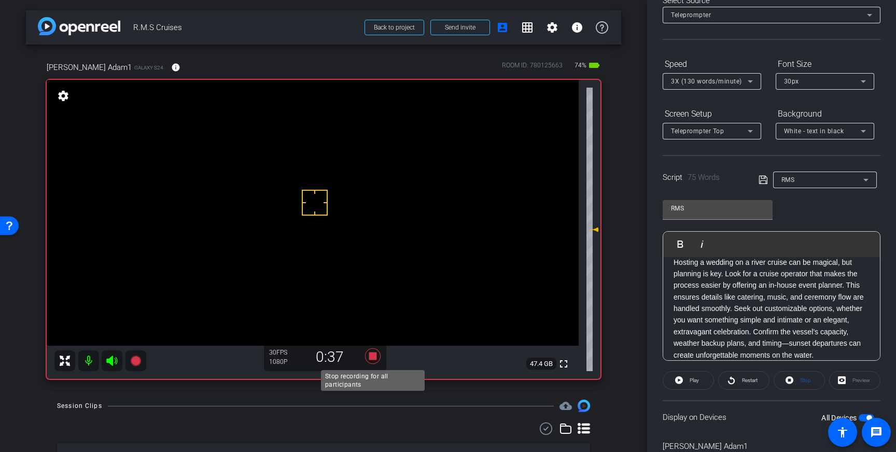
click at [373, 353] on icon at bounding box center [373, 357] width 16 height 16
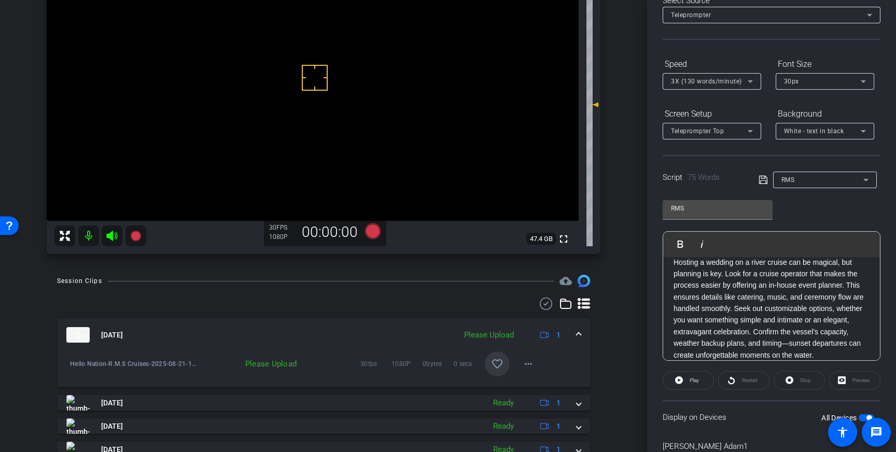
scroll to position [127, 0]
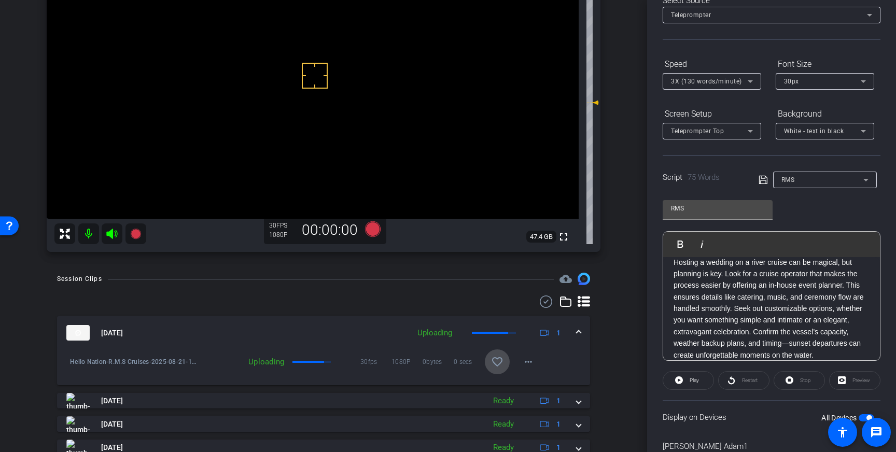
click at [500, 363] on mat-icon "favorite_border" at bounding box center [497, 362] width 12 height 12
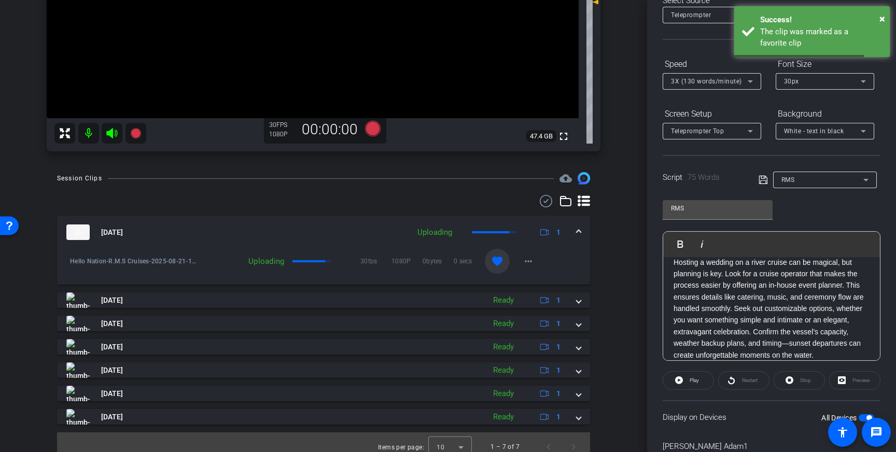
scroll to position [237, 0]
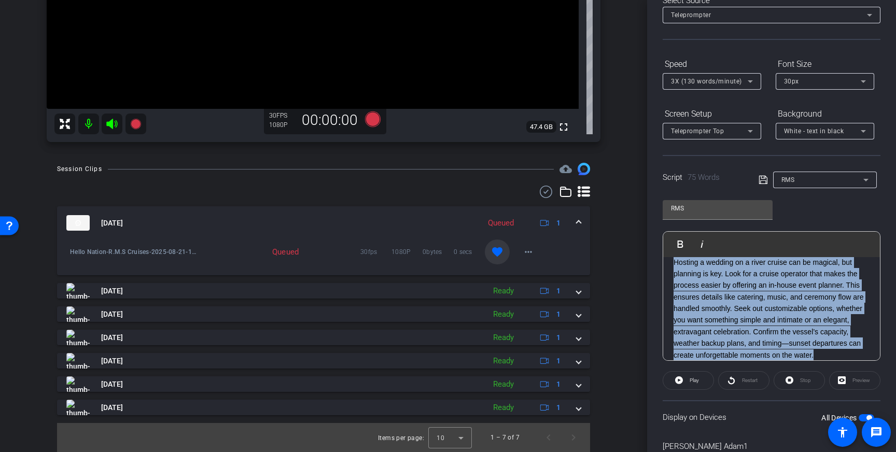
drag, startPoint x: 823, startPoint y: 354, endPoint x: 673, endPoint y: 263, distance: 174.8
click at [674, 263] on p "Hosting a wedding on a river cruise can be magical, but planning is key. Look f…" at bounding box center [772, 309] width 196 height 105
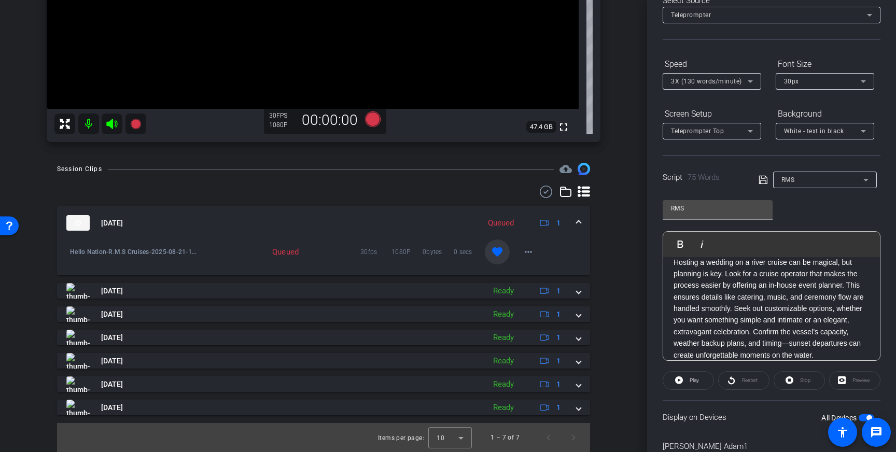
scroll to position [73, 0]
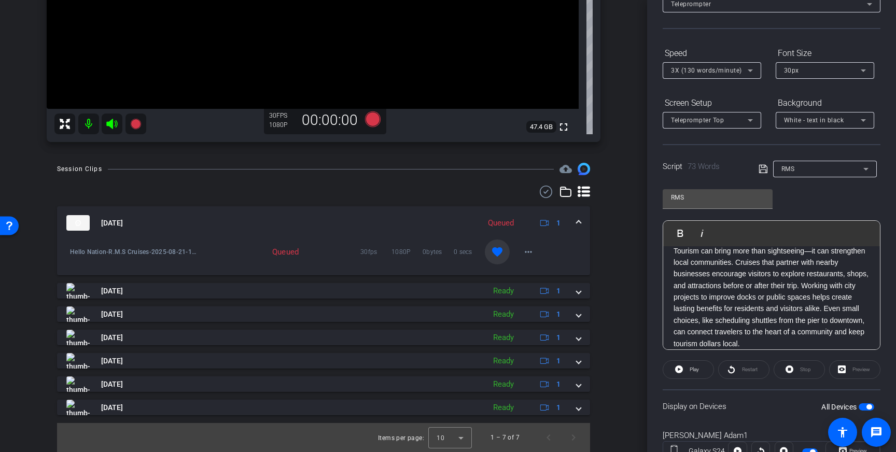
drag, startPoint x: 761, startPoint y: 167, endPoint x: 815, endPoint y: 277, distance: 122.0
click at [761, 167] on icon at bounding box center [763, 169] width 9 height 12
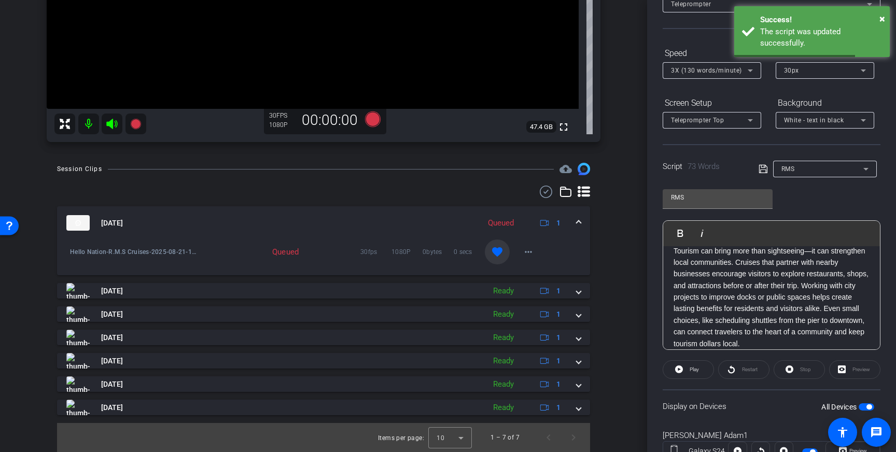
click at [866, 404] on div "All Devices" at bounding box center [848, 407] width 53 height 10
click at [867, 405] on span "button" at bounding box center [869, 407] width 5 height 5
click at [866, 407] on span "button" at bounding box center [867, 407] width 16 height 7
click at [763, 170] on icon at bounding box center [763, 169] width 8 height 8
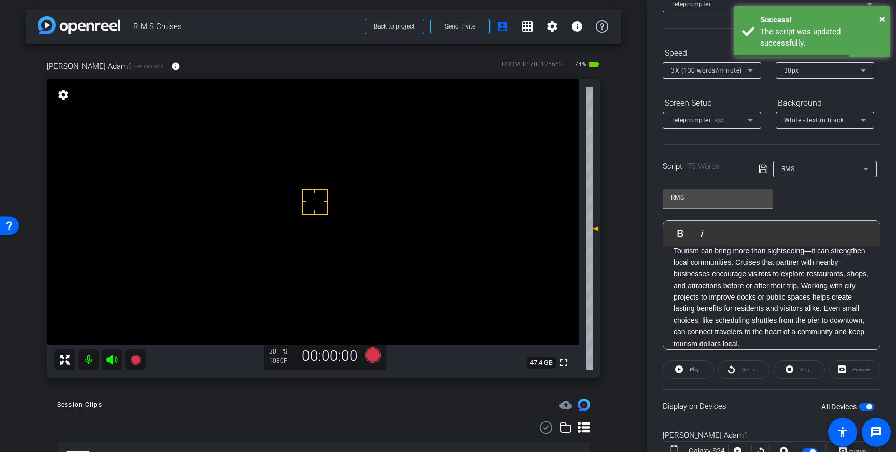
scroll to position [0, 0]
drag, startPoint x: 305, startPoint y: 244, endPoint x: 298, endPoint y: 232, distance: 14.2
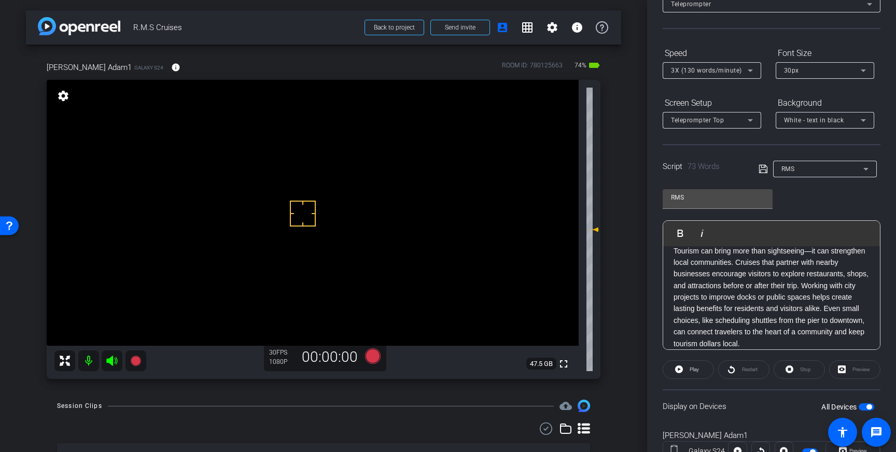
drag, startPoint x: 303, startPoint y: 214, endPoint x: 300, endPoint y: 218, distance: 5.3
click at [367, 356] on icon at bounding box center [373, 357] width 16 height 16
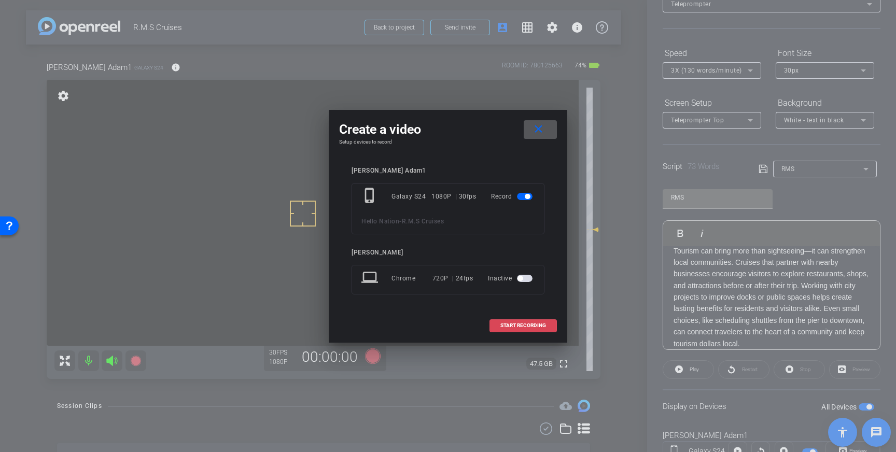
click at [515, 326] on span "START RECORDING" at bounding box center [524, 325] width 46 height 5
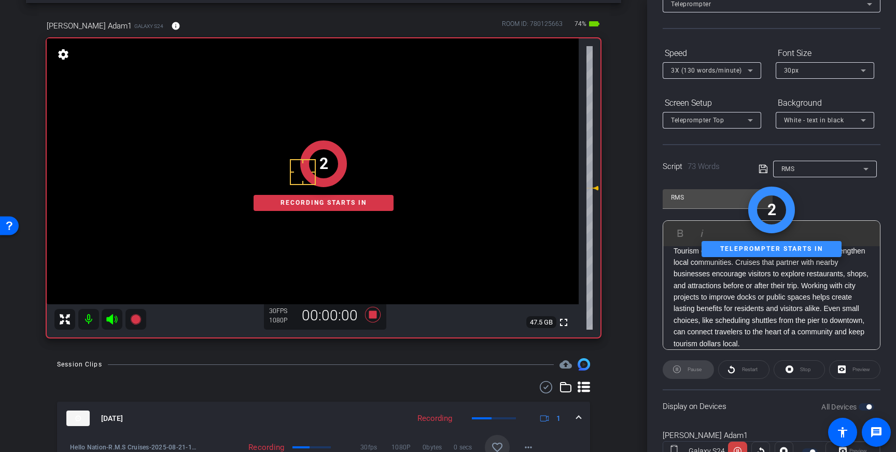
scroll to position [37, 0]
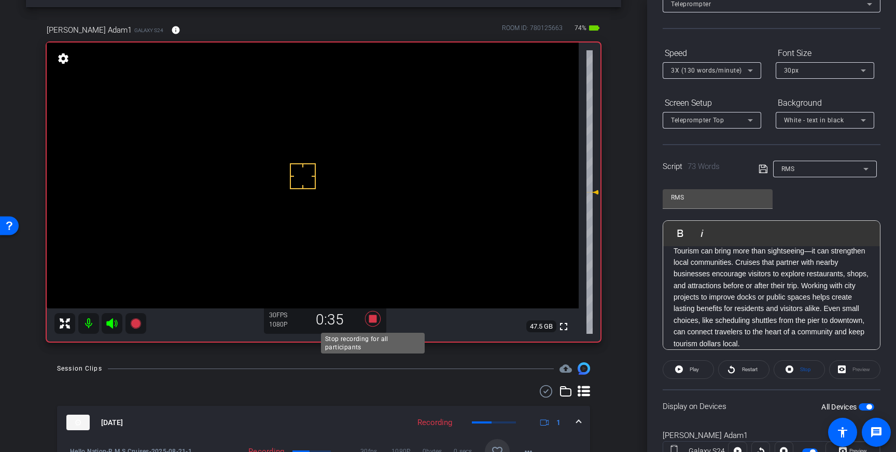
click at [379, 319] on icon at bounding box center [373, 319] width 25 height 19
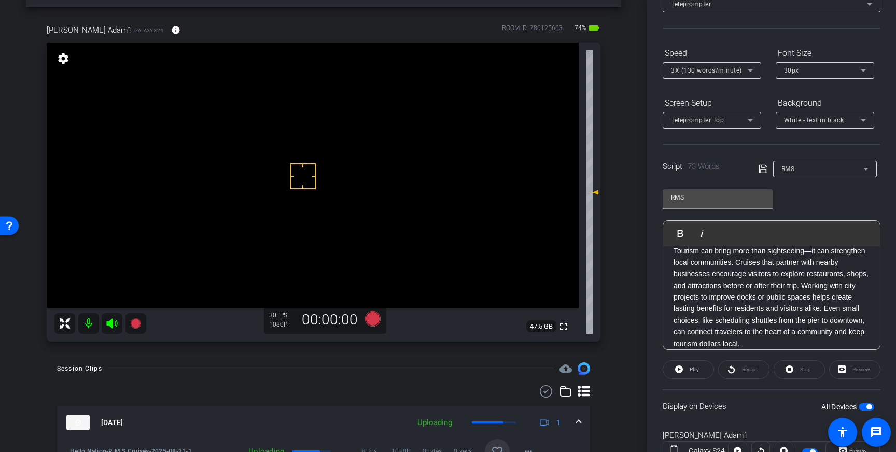
scroll to position [61, 0]
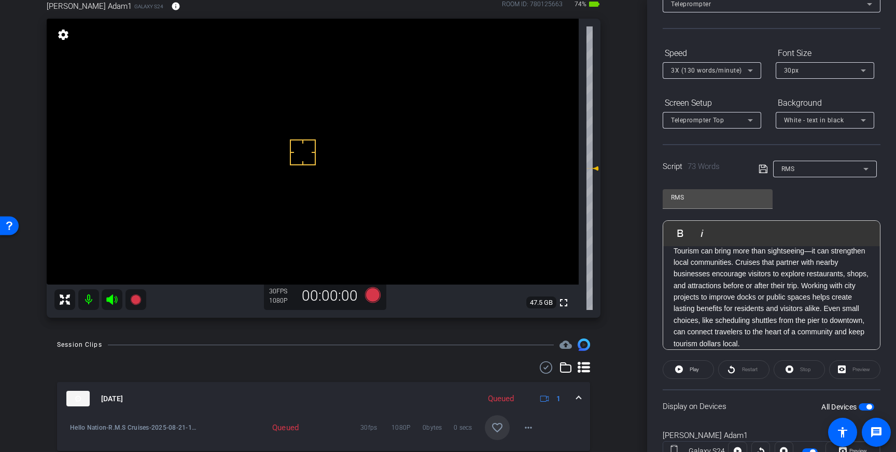
click at [499, 430] on mat-icon "favorite_border" at bounding box center [497, 428] width 12 height 12
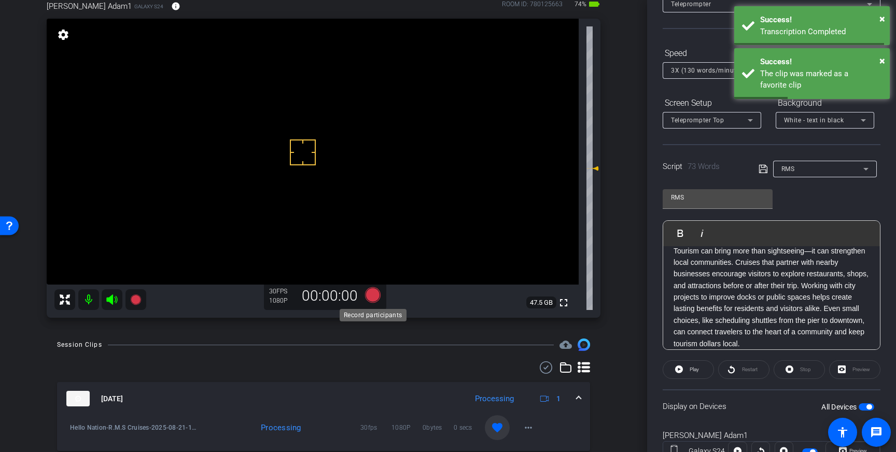
click at [372, 294] on icon at bounding box center [373, 295] width 16 height 16
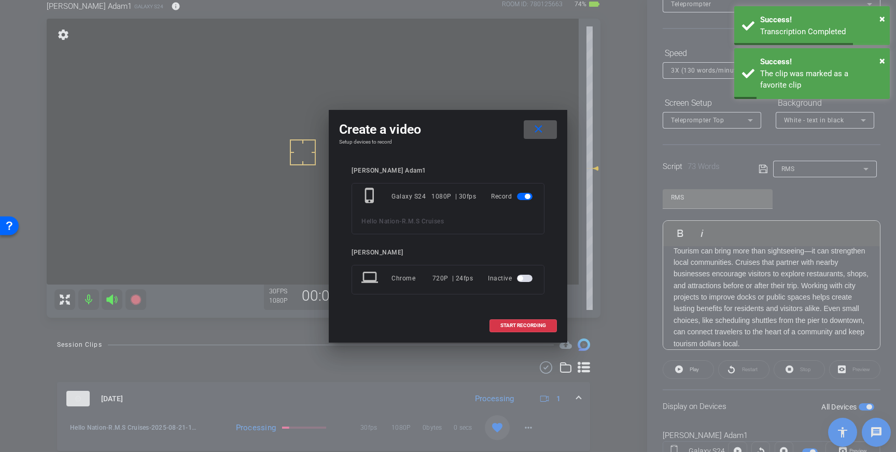
drag, startPoint x: 522, startPoint y: 324, endPoint x: 570, endPoint y: 282, distance: 63.6
click at [524, 324] on span "START RECORDING" at bounding box center [524, 325] width 46 height 5
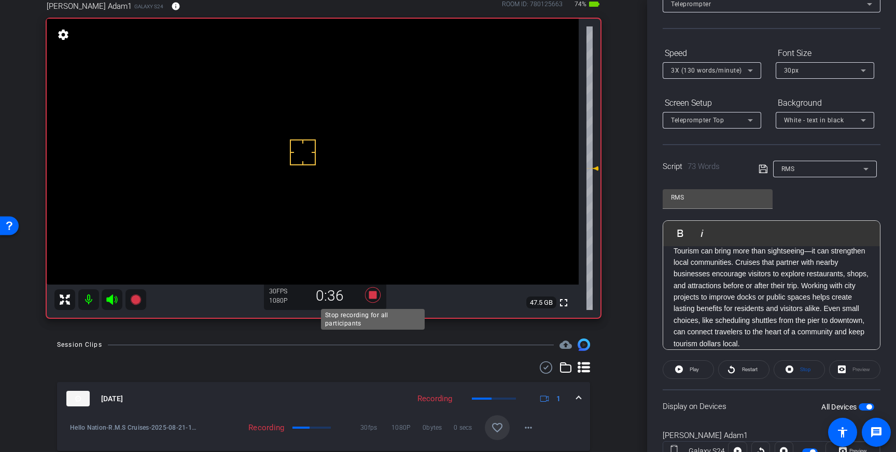
click at [375, 296] on icon at bounding box center [373, 295] width 16 height 16
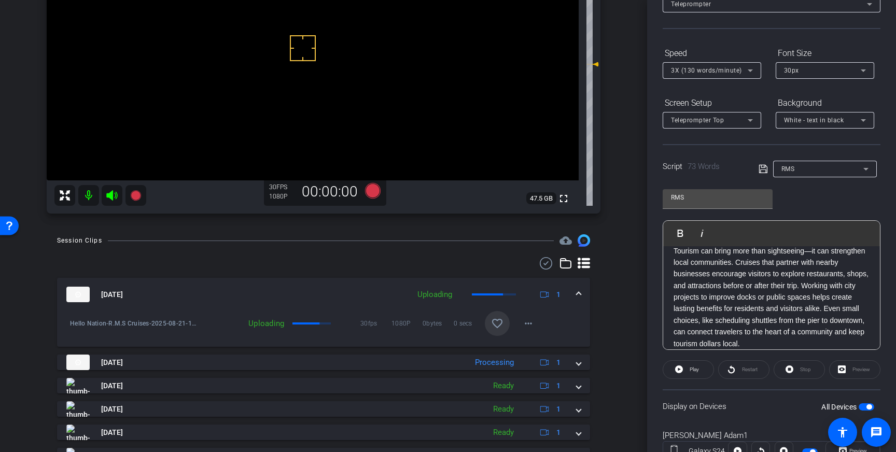
scroll to position [168, 0]
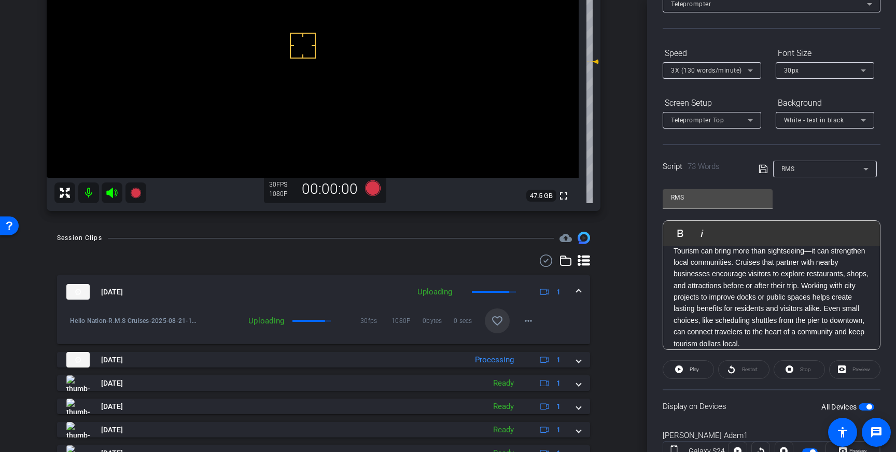
click at [499, 326] on mat-icon "favorite_border" at bounding box center [497, 321] width 12 height 12
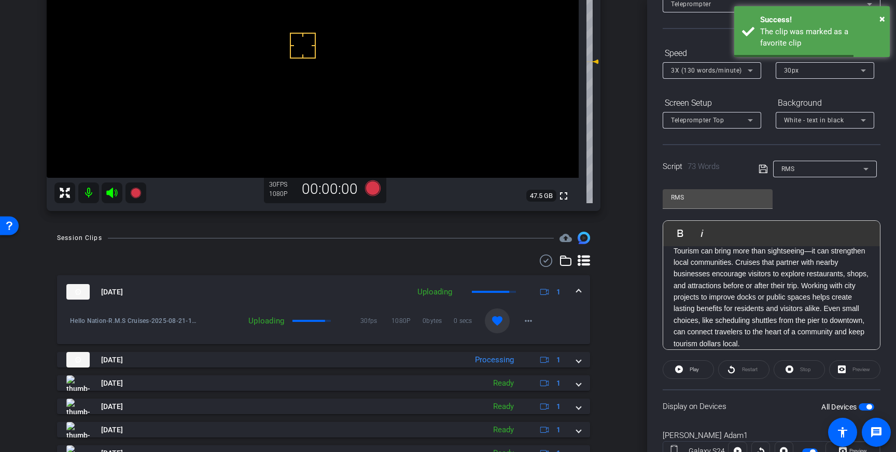
click at [577, 292] on span at bounding box center [579, 292] width 4 height 11
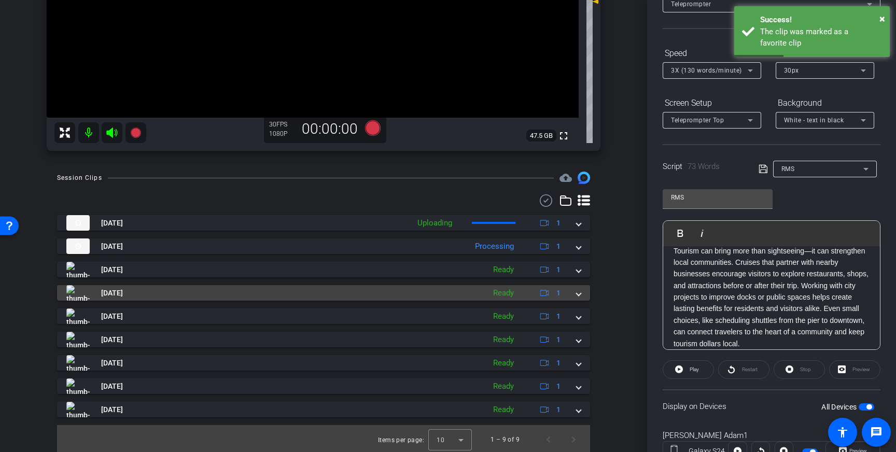
scroll to position [230, 0]
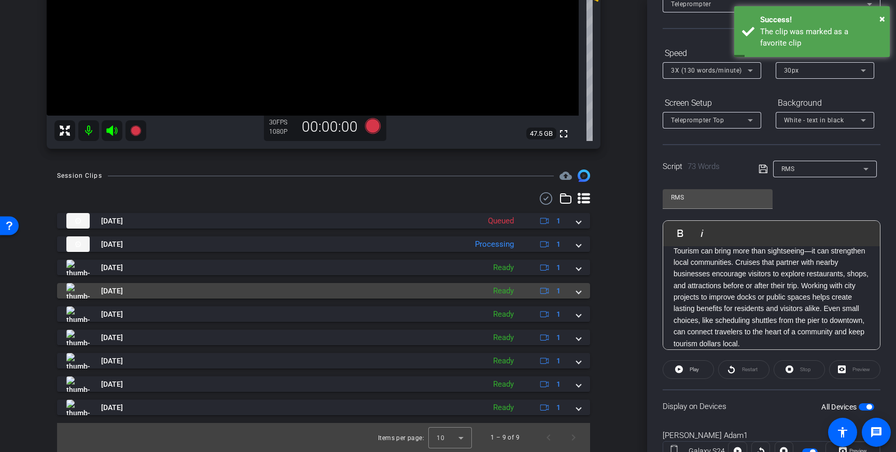
click at [580, 291] on span at bounding box center [579, 291] width 4 height 11
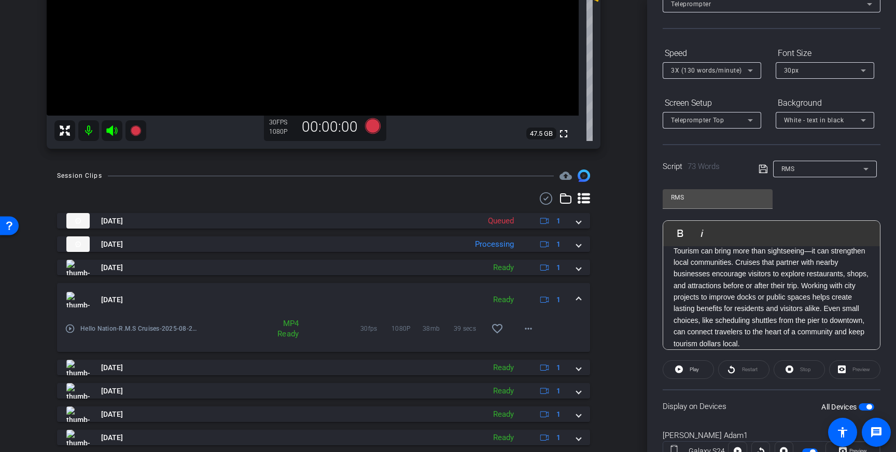
click at [576, 302] on div "Aug 21, 2025 Ready 1" at bounding box center [321, 300] width 511 height 16
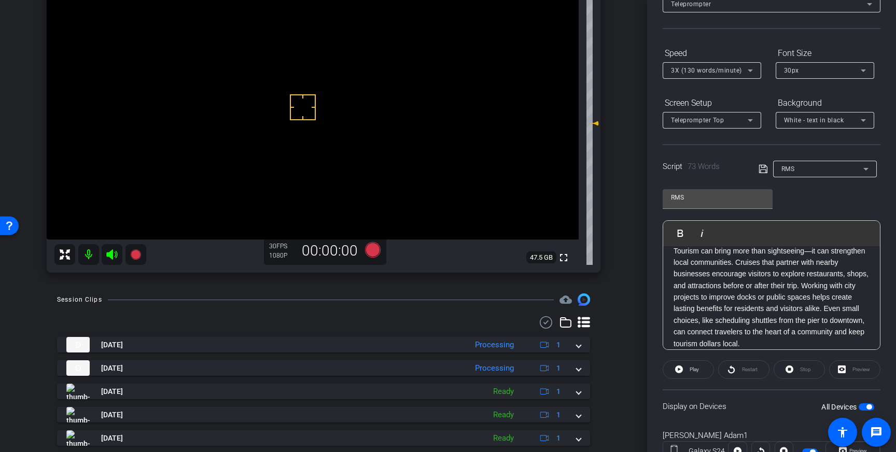
scroll to position [92, 0]
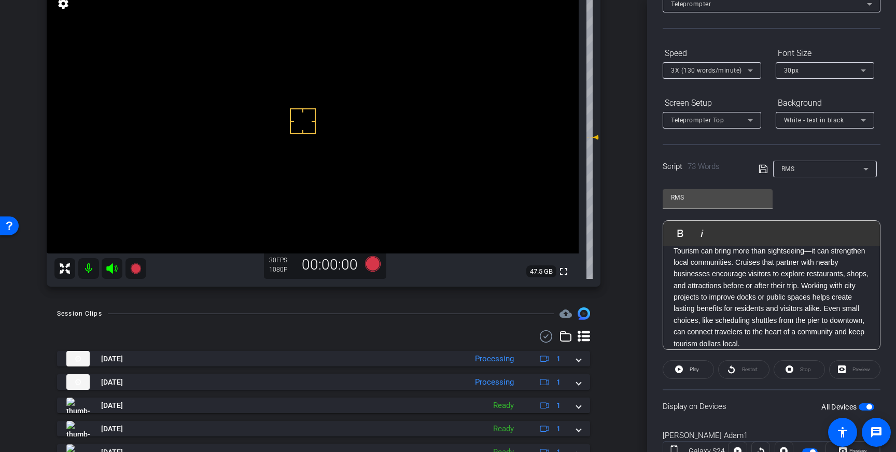
click at [742, 327] on p "Tourism can bring more than sightseeing—it can strengthen local communities. Cr…" at bounding box center [772, 297] width 196 height 105
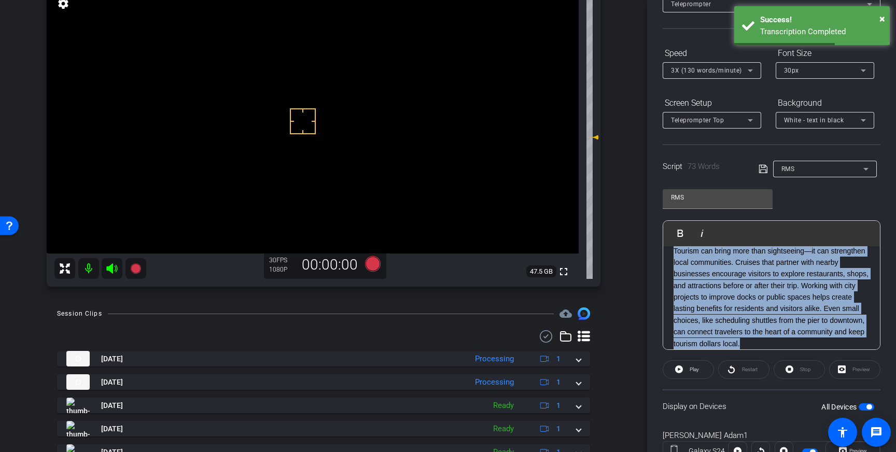
drag, startPoint x: 744, startPoint y: 342, endPoint x: 670, endPoint y: 252, distance: 116.8
click at [670, 252] on div "Tourism can bring more than sightseeing—it can strengthen local communities. Cr…" at bounding box center [772, 298] width 217 height 126
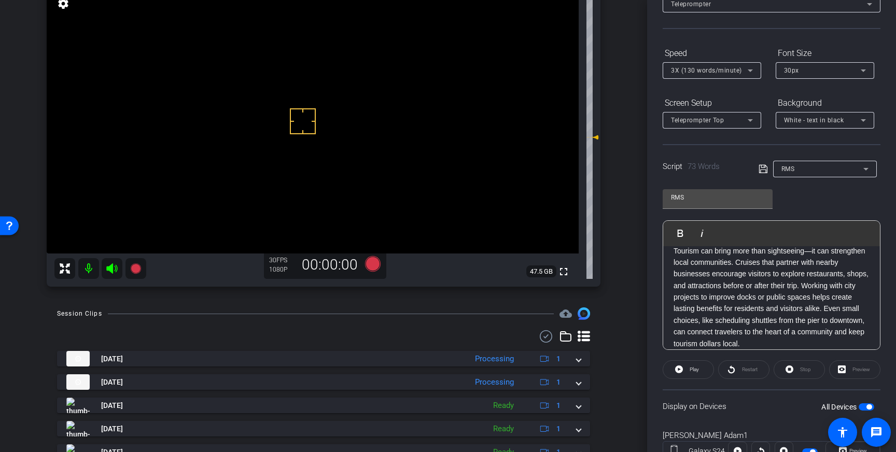
scroll to position [84, 0]
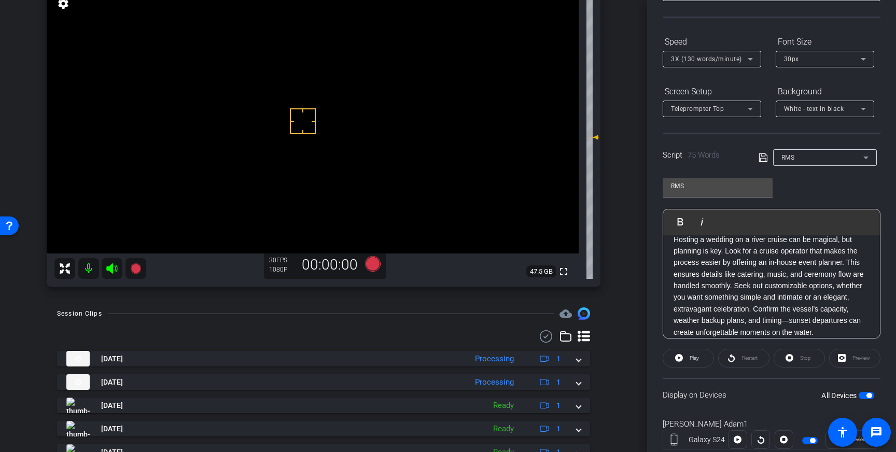
click at [761, 158] on icon at bounding box center [763, 158] width 8 height 8
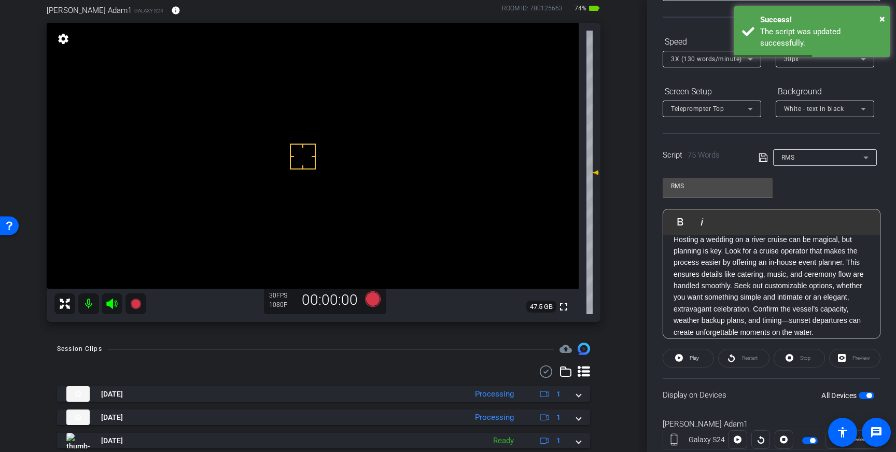
scroll to position [45, 0]
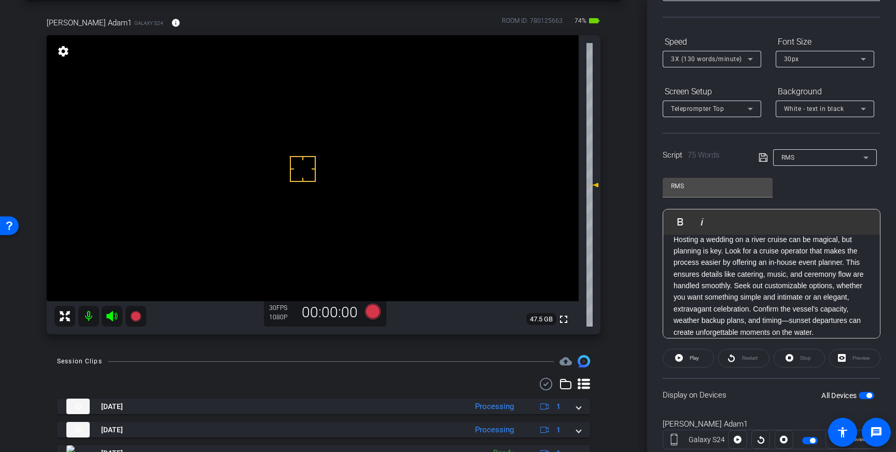
click at [867, 396] on span "button" at bounding box center [869, 395] width 5 height 5
click at [863, 397] on span "button" at bounding box center [862, 395] width 5 height 5
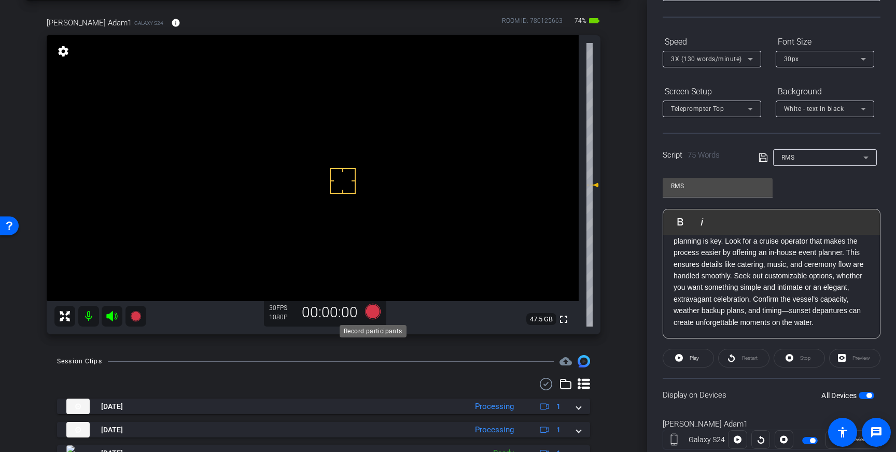
click at [370, 309] on icon at bounding box center [373, 312] width 16 height 16
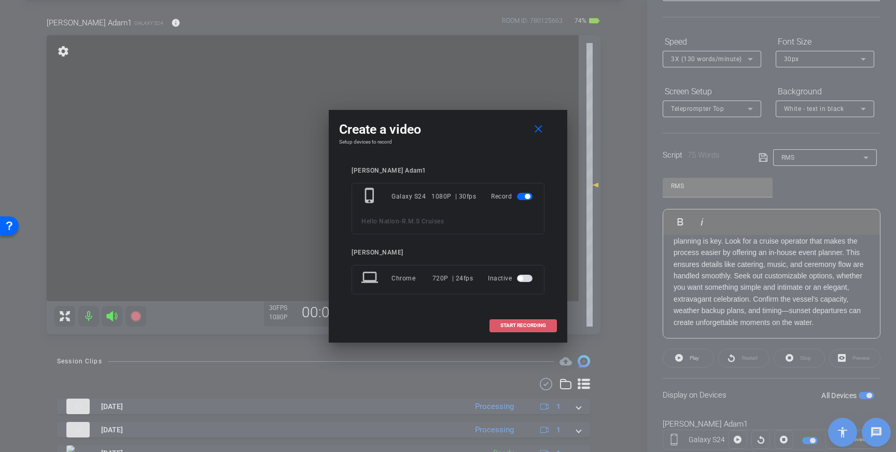
click at [525, 326] on span "START RECORDING" at bounding box center [524, 325] width 46 height 5
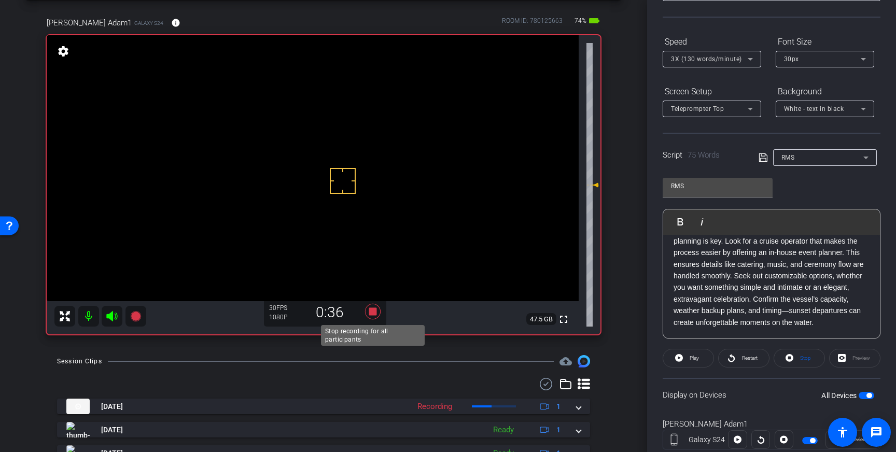
click at [373, 311] on icon at bounding box center [373, 312] width 16 height 16
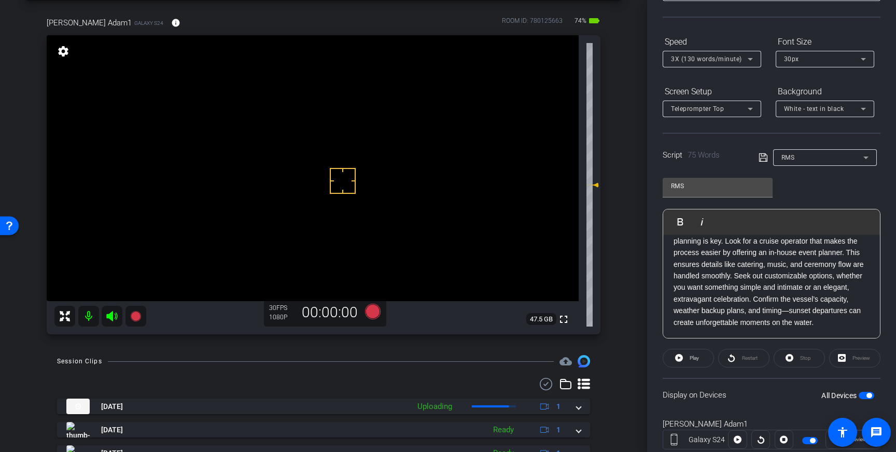
drag, startPoint x: 790, startPoint y: 312, endPoint x: 795, endPoint y: 323, distance: 11.6
click at [791, 313] on p "Hosting a wedding on a river cruise can be magical, but planning is key. Look f…" at bounding box center [772, 276] width 196 height 105
click at [792, 312] on p "Hosting a wedding on a river cruise can be magical, but planning is key. Look f…" at bounding box center [772, 276] width 196 height 105
click at [766, 160] on icon at bounding box center [763, 158] width 8 height 8
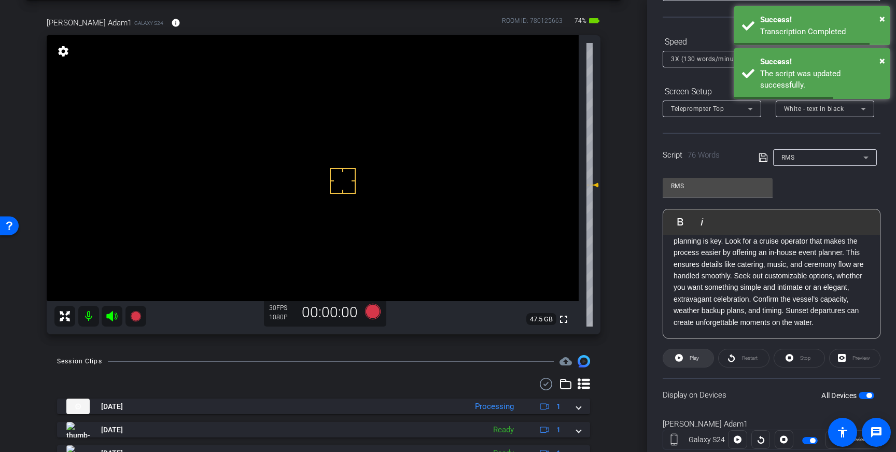
click at [700, 361] on span at bounding box center [689, 358] width 50 height 25
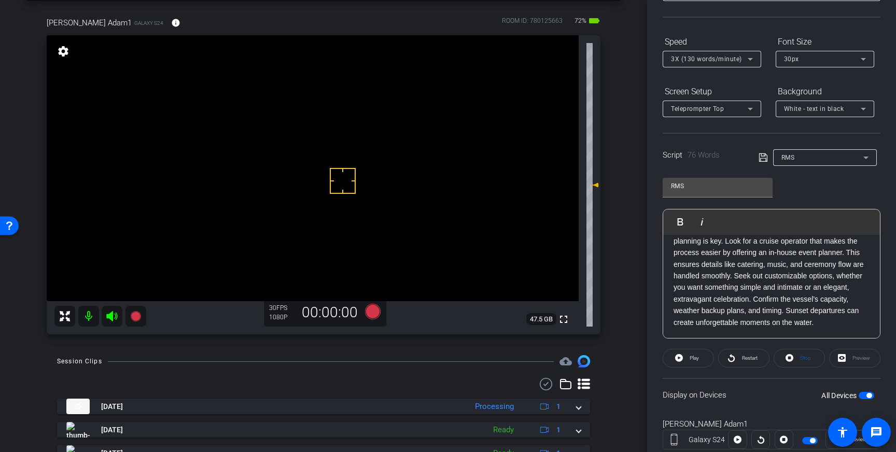
scroll to position [92, 0]
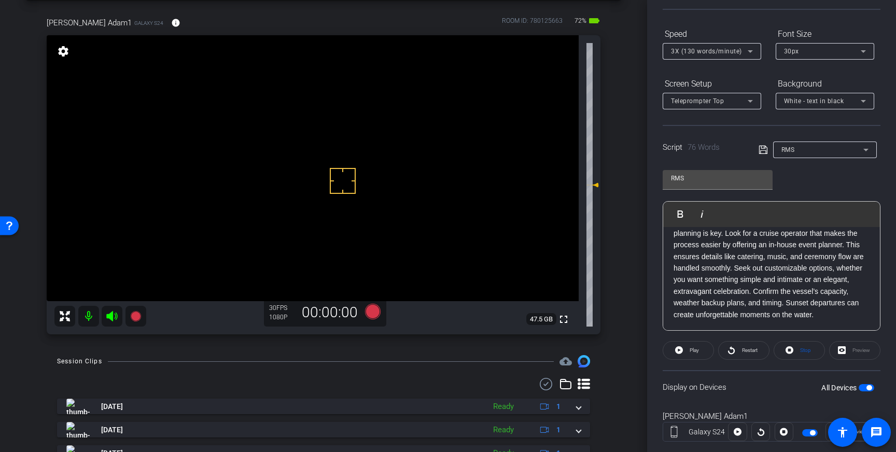
click at [765, 151] on icon at bounding box center [763, 150] width 9 height 12
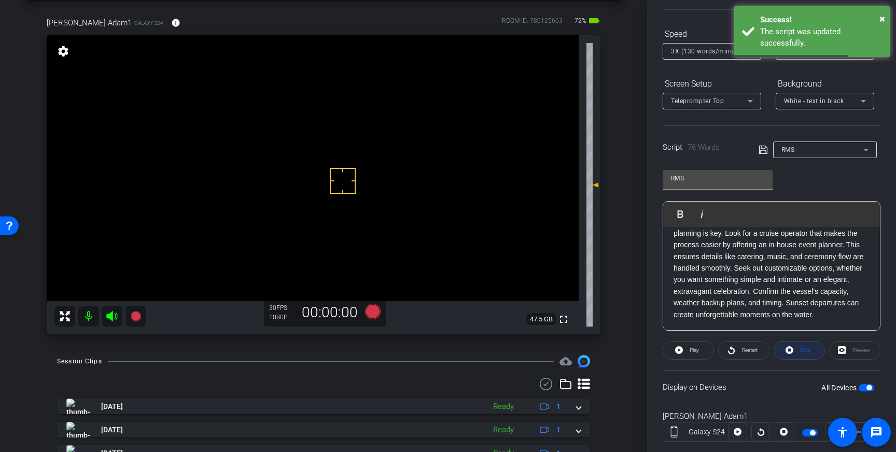
drag, startPoint x: 795, startPoint y: 347, endPoint x: 826, endPoint y: 355, distance: 32.9
click at [795, 347] on span at bounding box center [800, 350] width 50 height 25
click at [866, 387] on span "button" at bounding box center [867, 387] width 16 height 7
click at [758, 146] on div "Script 76 Words RMS" at bounding box center [772, 141] width 218 height 33
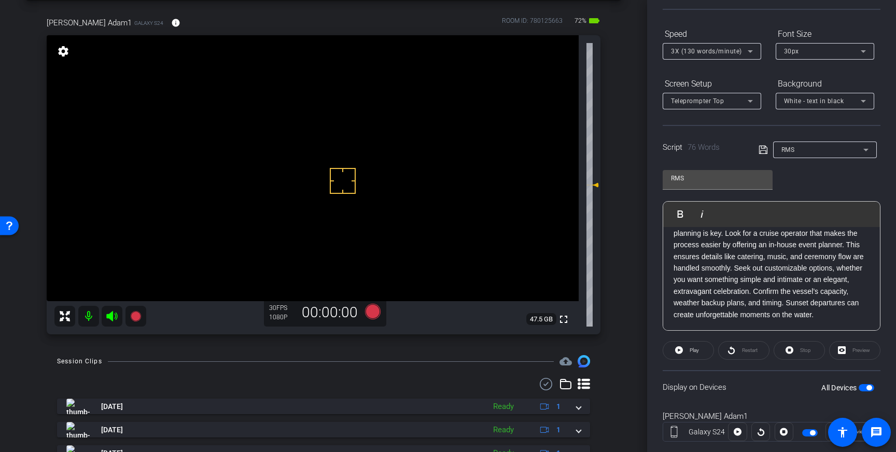
click at [763, 150] on icon at bounding box center [763, 150] width 8 height 8
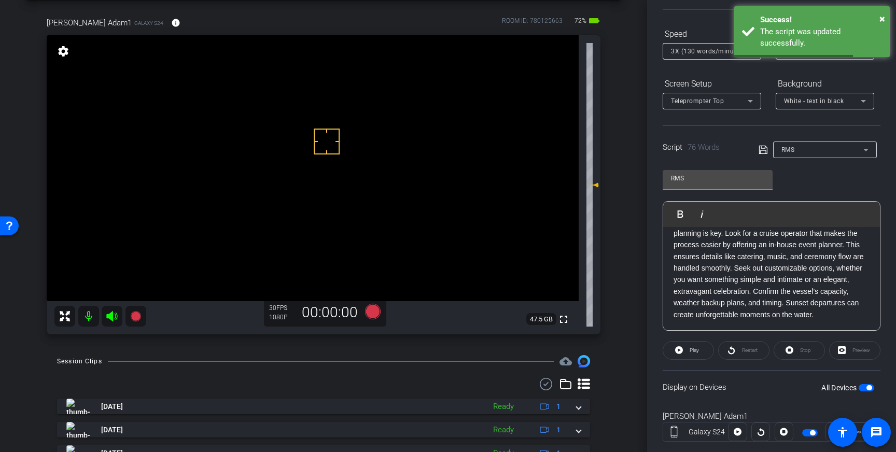
drag, startPoint x: 327, startPoint y: 141, endPoint x: 328, endPoint y: 149, distance: 8.4
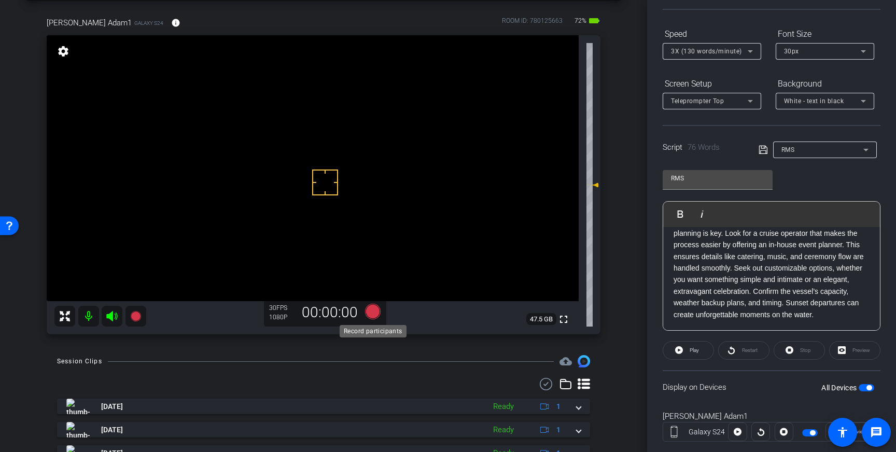
click at [371, 308] on icon at bounding box center [373, 312] width 16 height 16
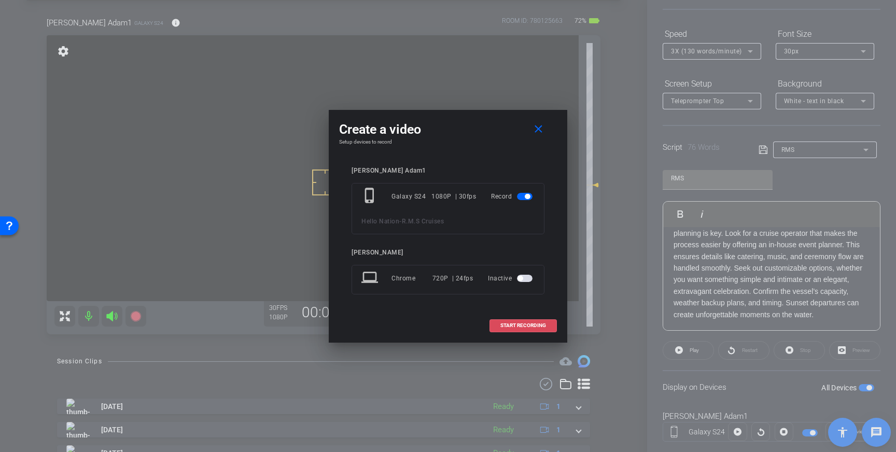
drag, startPoint x: 509, startPoint y: 320, endPoint x: 533, endPoint y: 310, distance: 25.8
click at [509, 321] on span at bounding box center [523, 325] width 66 height 25
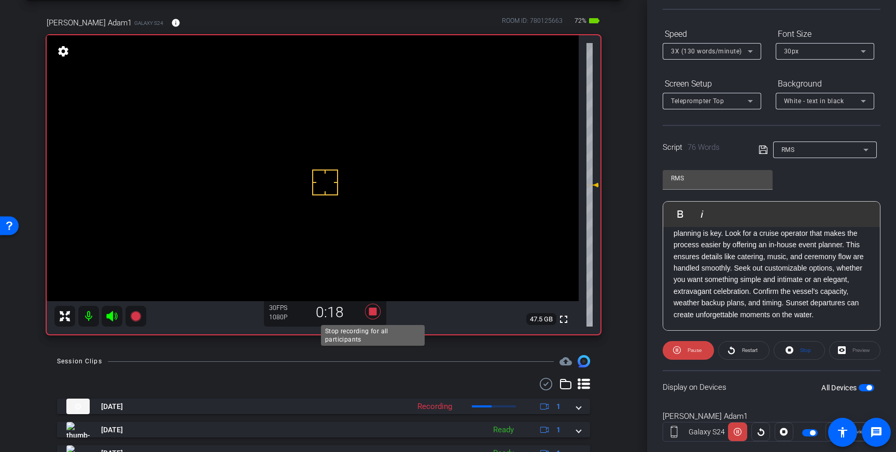
click at [377, 314] on icon at bounding box center [373, 311] width 25 height 19
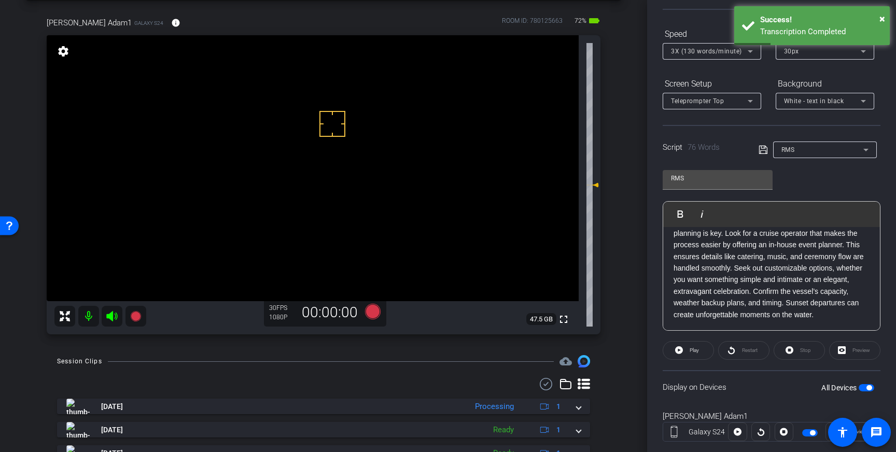
drag, startPoint x: 333, startPoint y: 123, endPoint x: 338, endPoint y: 137, distance: 14.5
drag, startPoint x: 330, startPoint y: 175, endPoint x: 331, endPoint y: 164, distance: 10.4
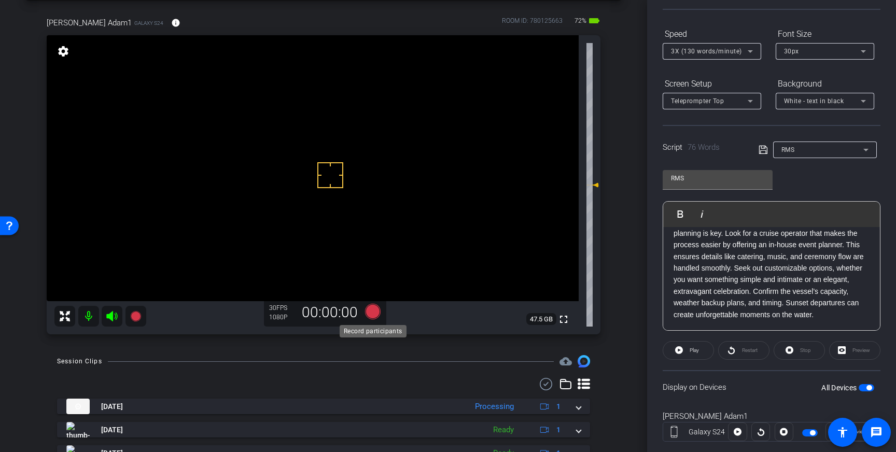
click at [371, 311] on icon at bounding box center [373, 312] width 16 height 16
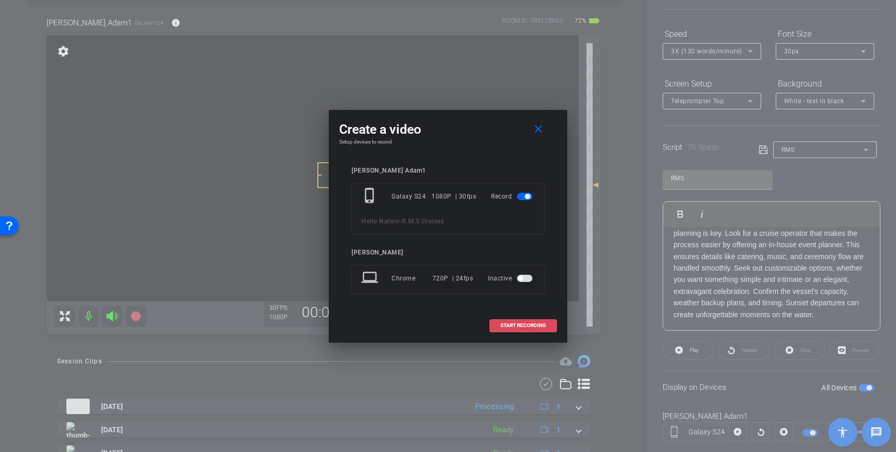
drag, startPoint x: 510, startPoint y: 324, endPoint x: 634, endPoint y: 250, distance: 144.5
click at [510, 324] on span "START RECORDING" at bounding box center [524, 325] width 46 height 5
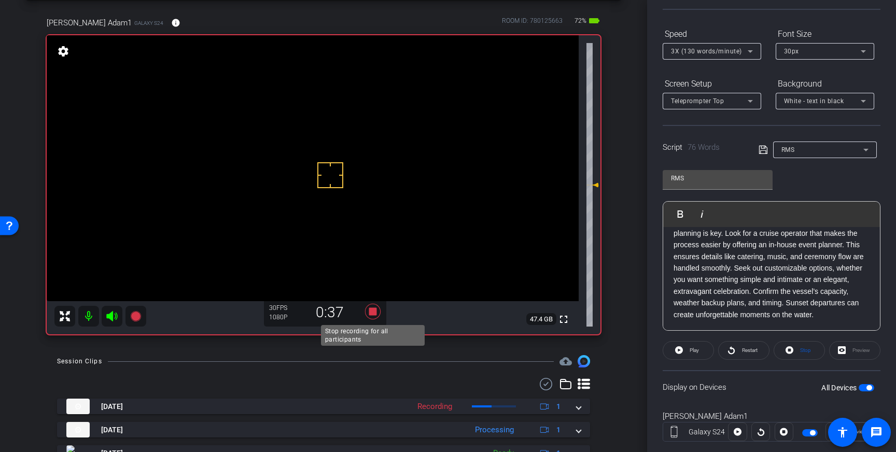
click at [373, 314] on icon at bounding box center [373, 312] width 16 height 16
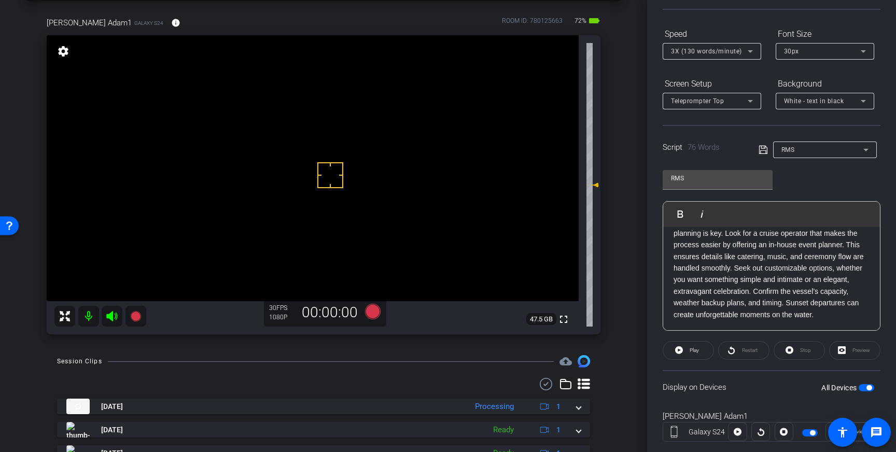
scroll to position [92, 0]
click at [674, 305] on p "Hosting a wedding on a river cruise can be magical, but planning is key. Look f…" at bounding box center [772, 268] width 196 height 105
click at [761, 147] on icon at bounding box center [763, 149] width 9 height 12
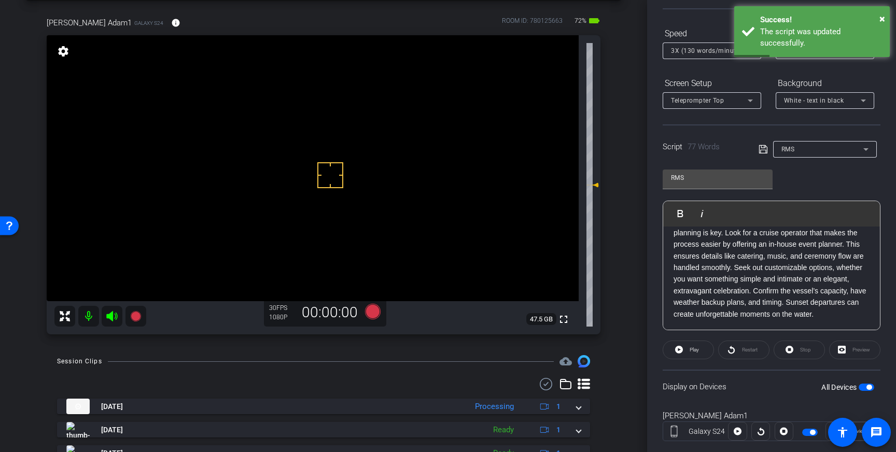
click at [763, 154] on icon at bounding box center [763, 149] width 9 height 12
click at [866, 384] on span "button" at bounding box center [867, 387] width 16 height 7
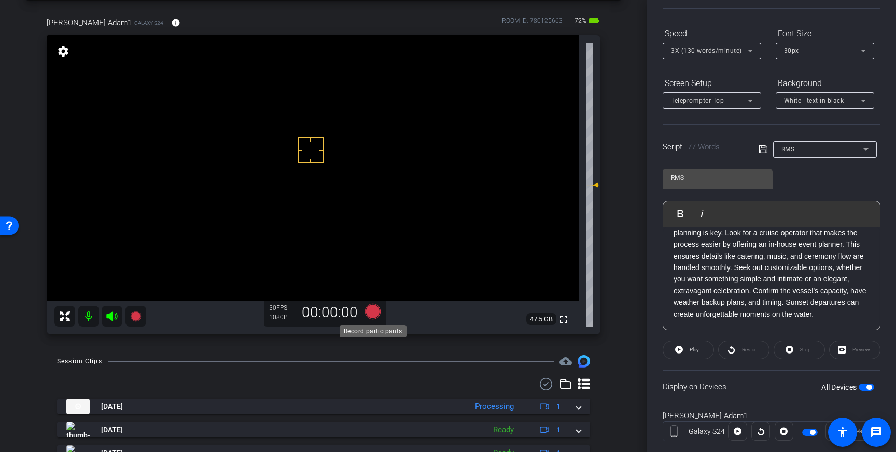
click at [373, 311] on icon at bounding box center [373, 312] width 16 height 16
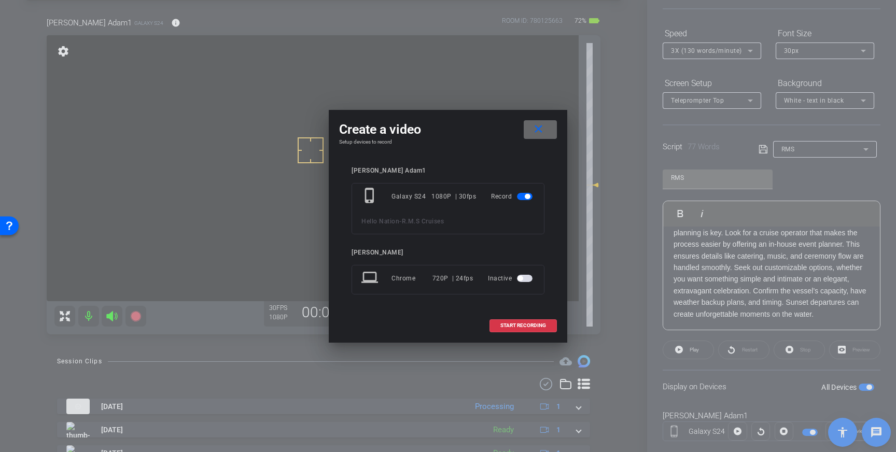
drag, startPoint x: 541, startPoint y: 129, endPoint x: 548, endPoint y: 136, distance: 10.6
click at [541, 130] on mat-icon "close" at bounding box center [538, 129] width 13 height 13
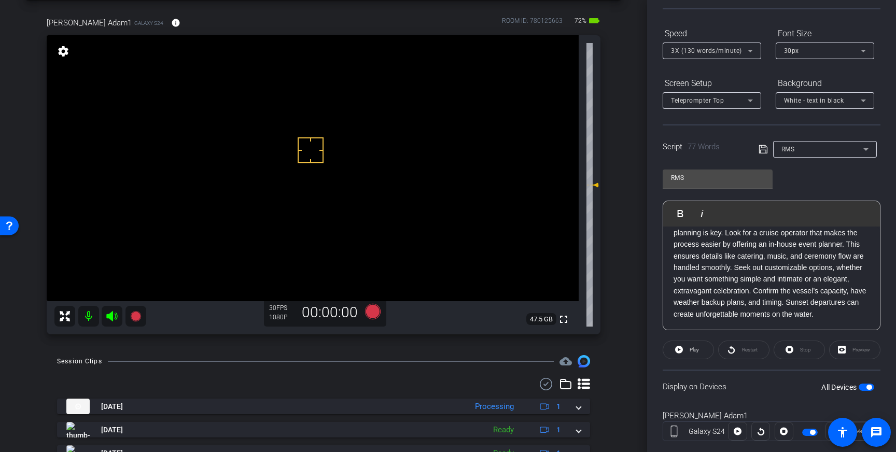
click at [768, 291] on p "Hosting a wedding on a river cruise can be magical, but planning is key. Look f…" at bounding box center [772, 268] width 196 height 105
click at [699, 302] on p "Hosting a wedding on a river cruise can be magical, but planning is key. Look f…" at bounding box center [772, 268] width 196 height 105
click at [676, 303] on p "Hosting a wedding on a river cruise can be magical, but planning is key. Look f…" at bounding box center [772, 268] width 196 height 105
drag, startPoint x: 751, startPoint y: 303, endPoint x: 752, endPoint y: 340, distance: 36.3
click at [751, 303] on p "Hosting a wedding on a river cruise can be magical, but planning is key. Look f…" at bounding box center [772, 268] width 196 height 105
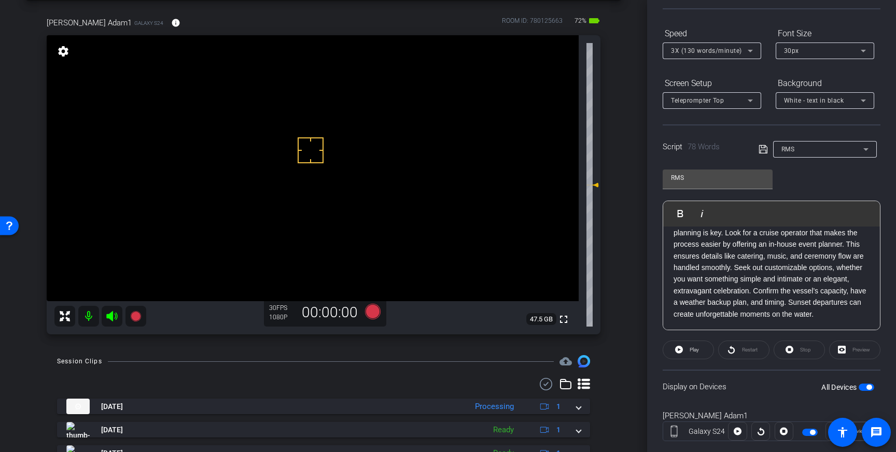
click at [758, 304] on p "Hosting a wedding on a river cruise can be magical, but planning is key. Look f…" at bounding box center [772, 268] width 196 height 105
click at [765, 148] on icon at bounding box center [763, 149] width 9 height 12
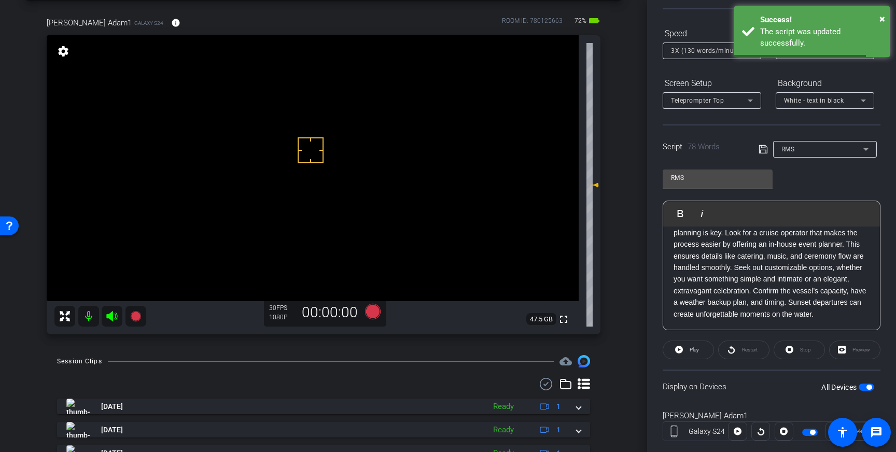
click at [867, 382] on div "All Devices" at bounding box center [848, 387] width 53 height 10
click at [864, 388] on span "button" at bounding box center [867, 387] width 16 height 7
click at [864, 388] on span "button" at bounding box center [862, 387] width 5 height 5
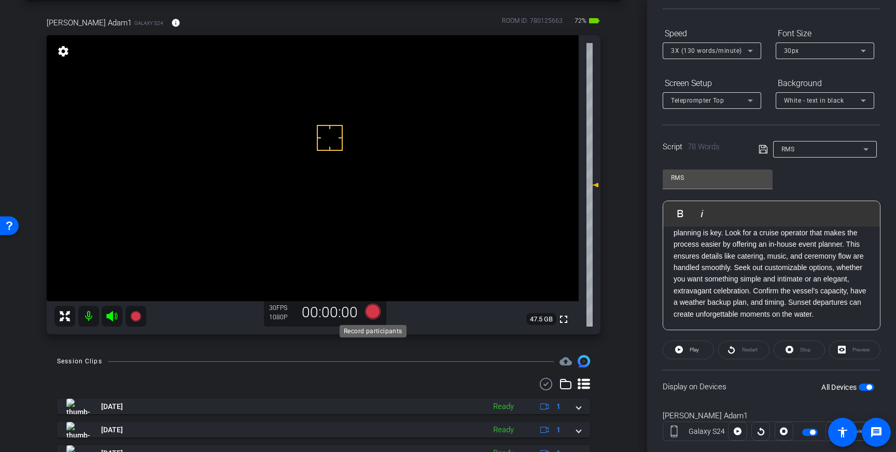
click at [373, 314] on icon at bounding box center [373, 312] width 16 height 16
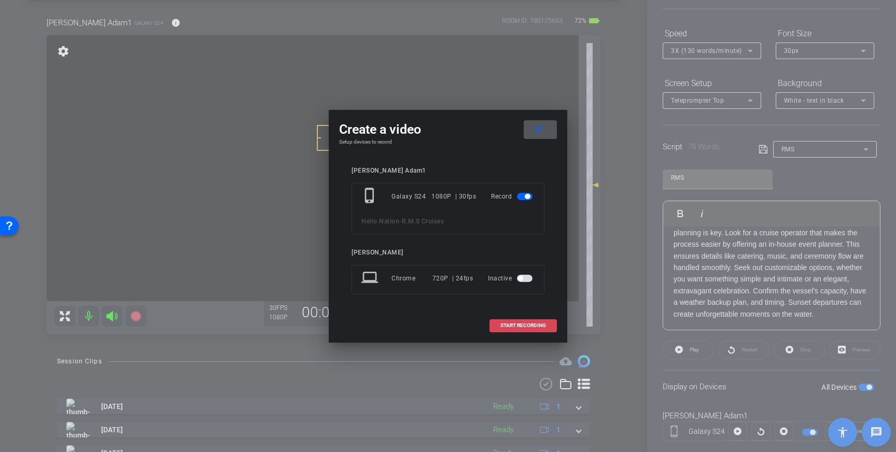
drag, startPoint x: 509, startPoint y: 320, endPoint x: 549, endPoint y: 317, distance: 40.6
click at [508, 320] on span at bounding box center [523, 325] width 66 height 25
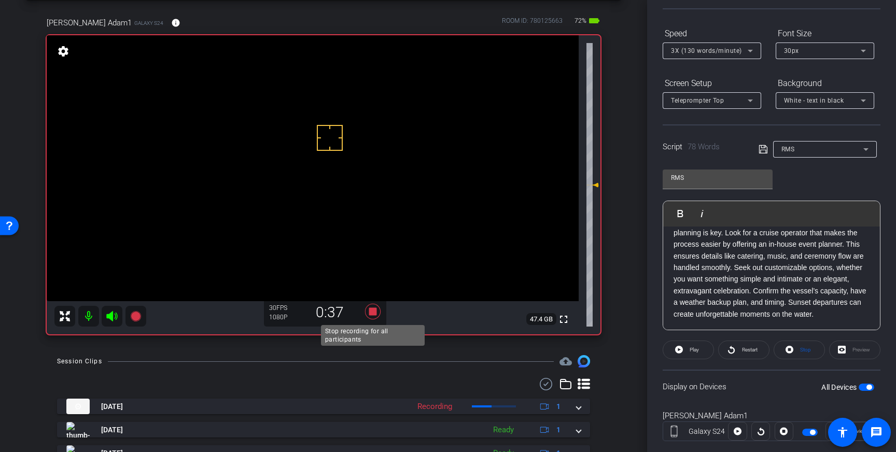
click at [373, 313] on icon at bounding box center [373, 312] width 16 height 16
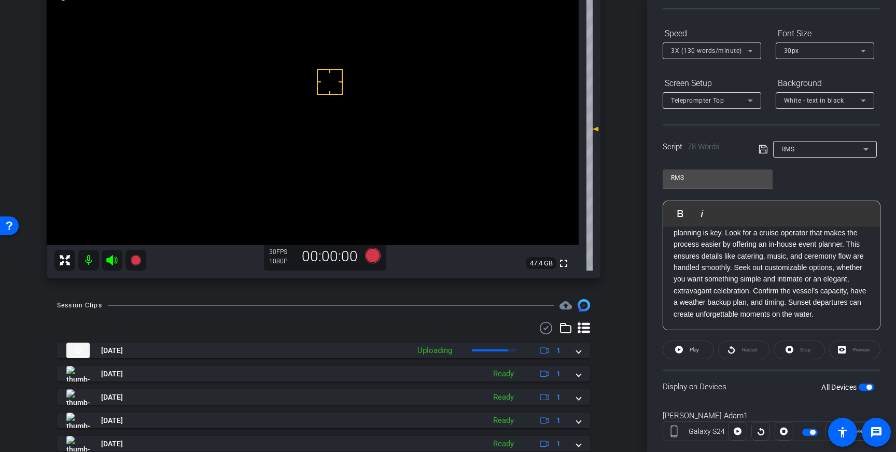
scroll to position [98, 0]
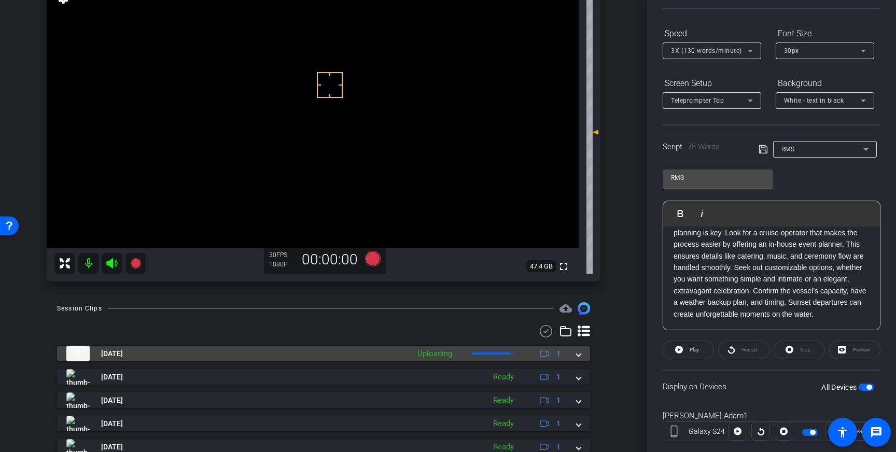
click at [579, 356] on span at bounding box center [579, 354] width 4 height 11
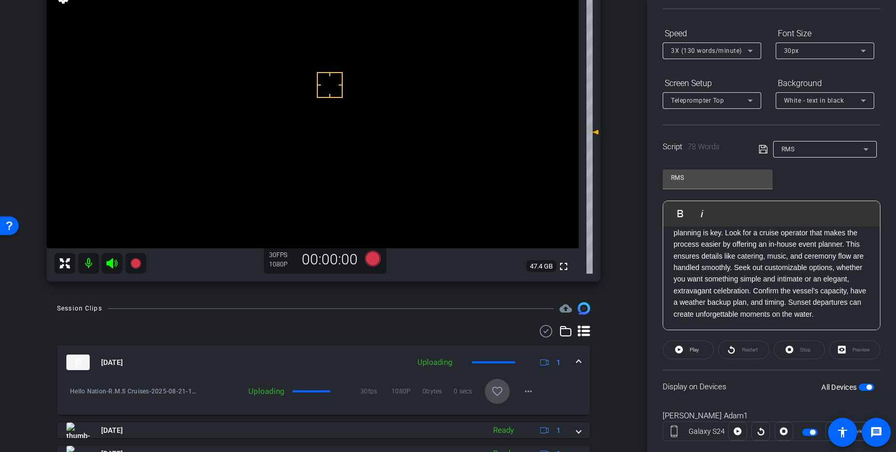
click at [500, 393] on mat-icon "favorite_border" at bounding box center [497, 391] width 12 height 12
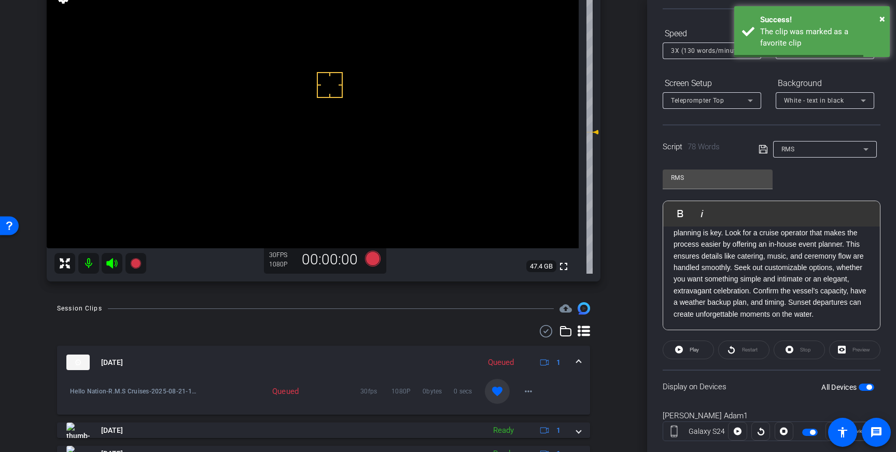
click at [583, 362] on mat-expansion-panel-header "Aug 21, 2025 Queued 1" at bounding box center [323, 362] width 533 height 33
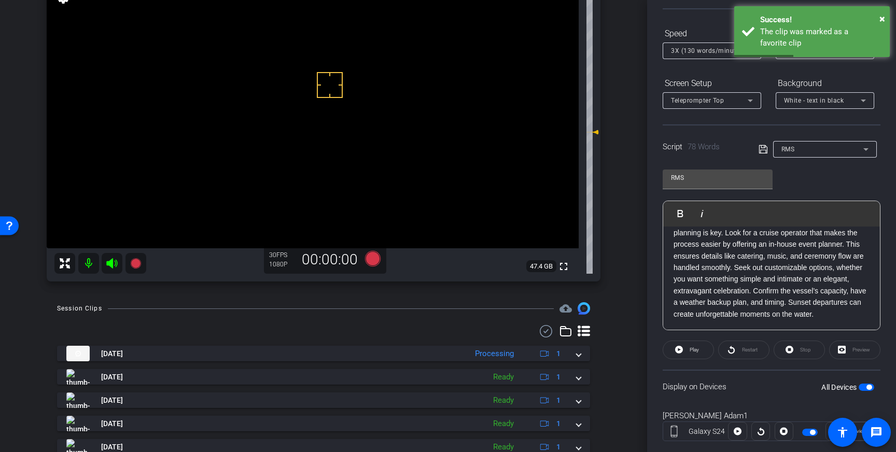
click at [870, 389] on span "button" at bounding box center [869, 387] width 5 height 5
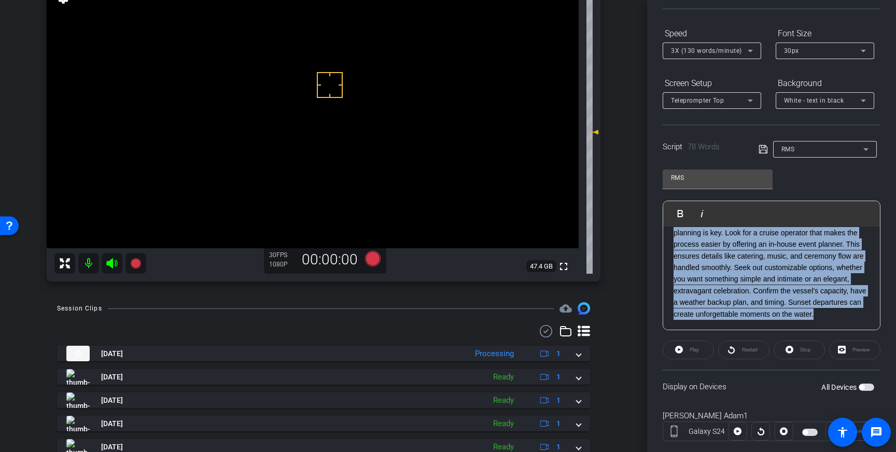
scroll to position [0, 0]
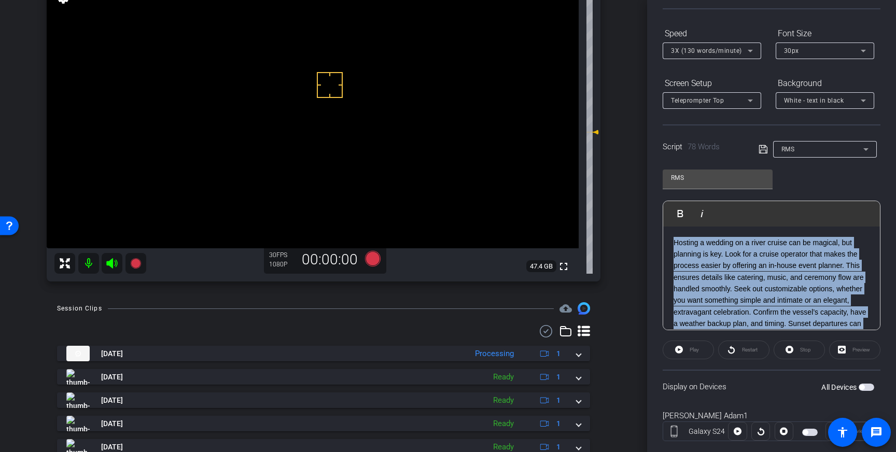
drag, startPoint x: 822, startPoint y: 316, endPoint x: 669, endPoint y: 226, distance: 178.0
click at [669, 227] on div "Hosting a wedding on a river cruise can be magical, but planning is key. Look f…" at bounding box center [772, 290] width 217 height 126
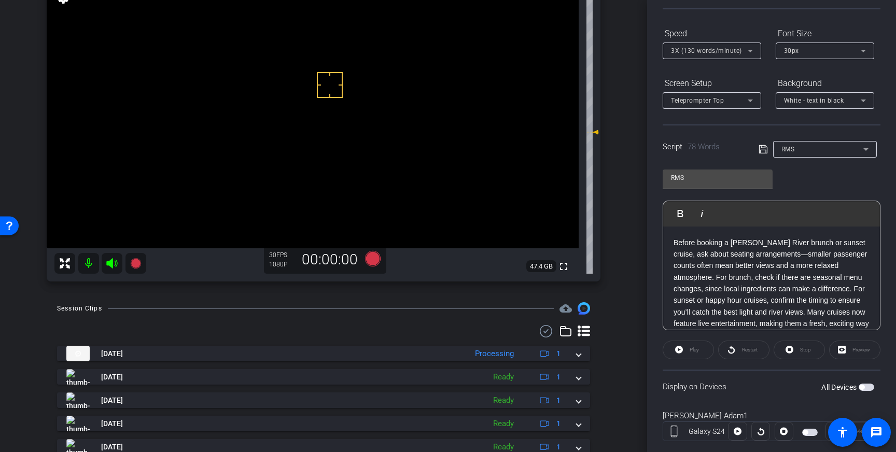
scroll to position [11, 0]
click at [766, 145] on icon at bounding box center [763, 149] width 9 height 12
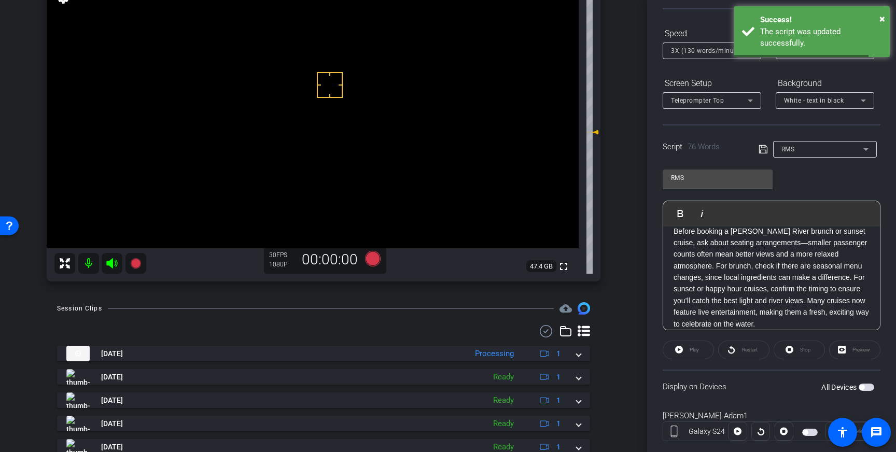
drag, startPoint x: 763, startPoint y: 147, endPoint x: 758, endPoint y: 158, distance: 11.7
click at [763, 147] on icon at bounding box center [763, 149] width 8 height 8
click at [708, 48] on span "3X (130 words/minute)" at bounding box center [706, 50] width 71 height 7
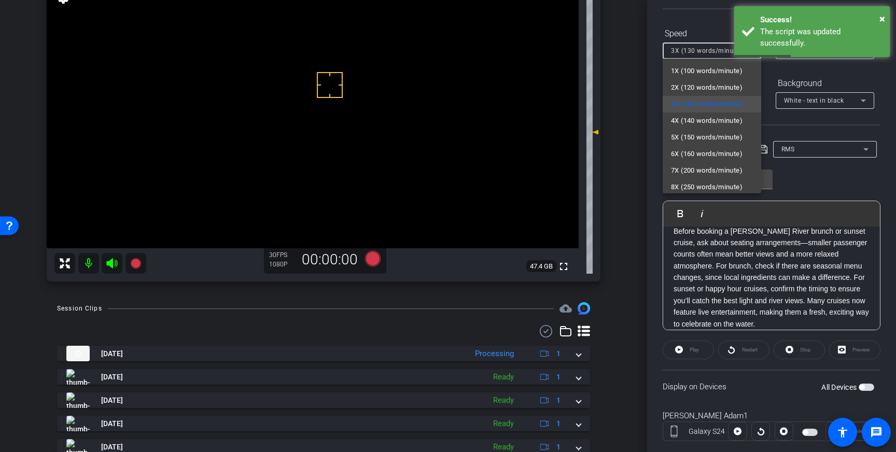
click at [836, 189] on div at bounding box center [448, 226] width 896 height 452
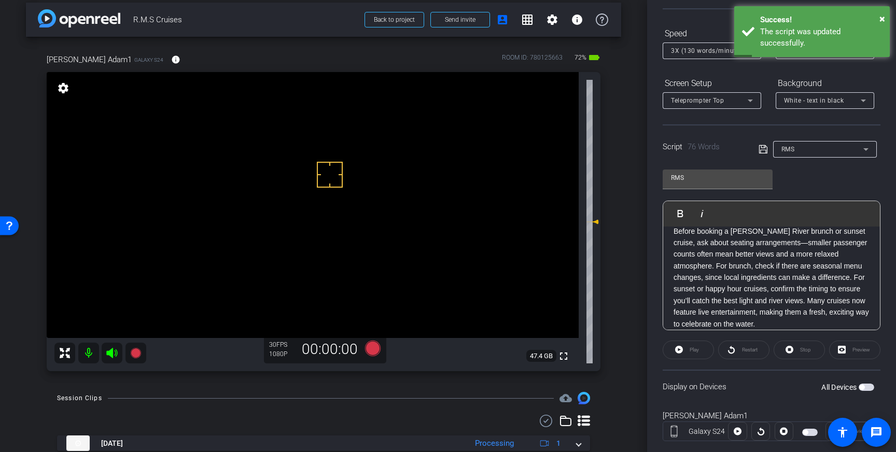
scroll to position [15, 0]
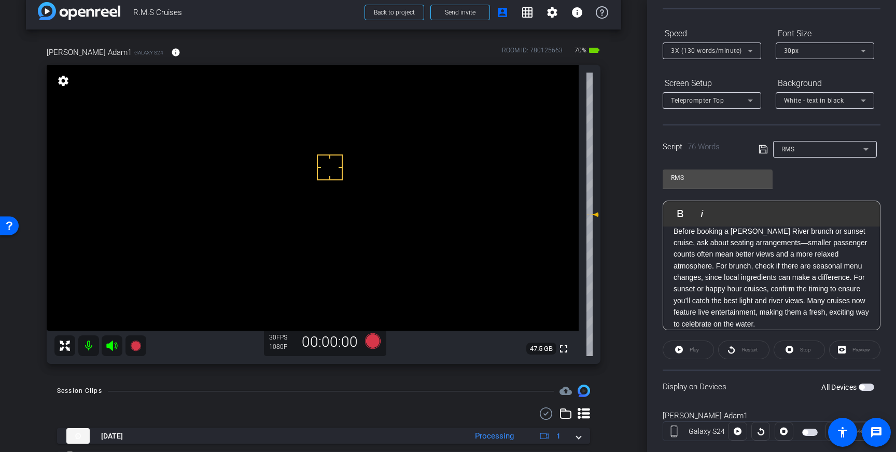
drag, startPoint x: 291, startPoint y: 201, endPoint x: 302, endPoint y: 201, distance: 10.9
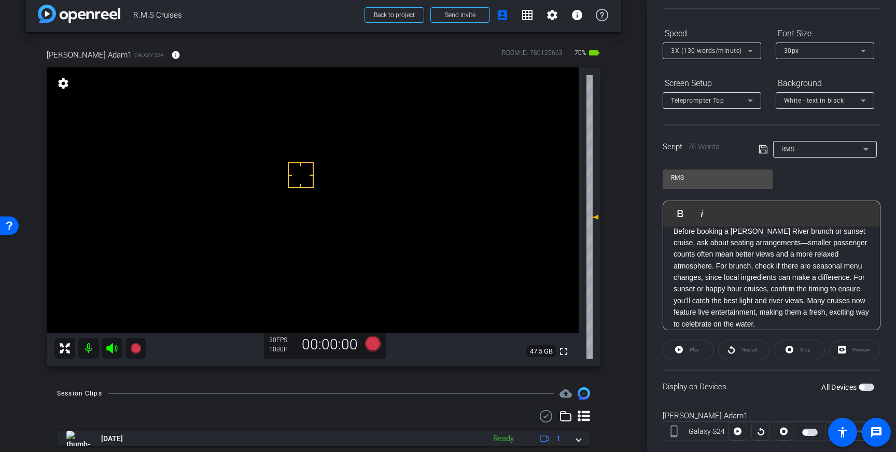
scroll to position [16, 0]
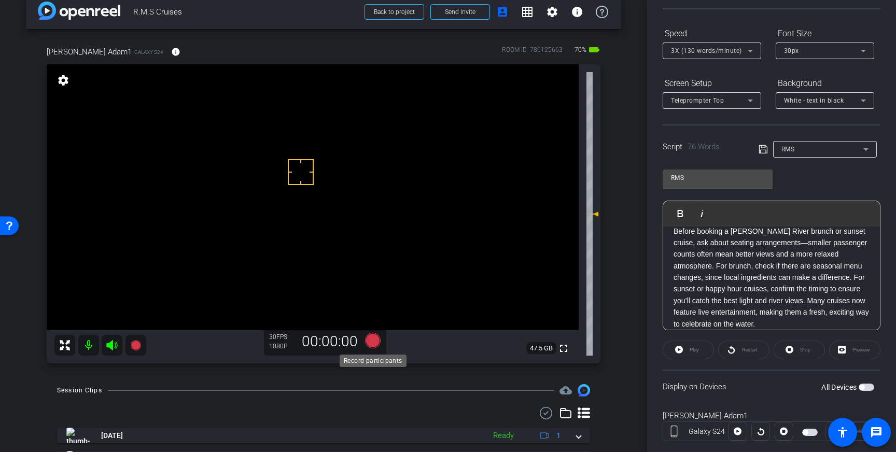
click at [377, 341] on icon at bounding box center [373, 341] width 16 height 16
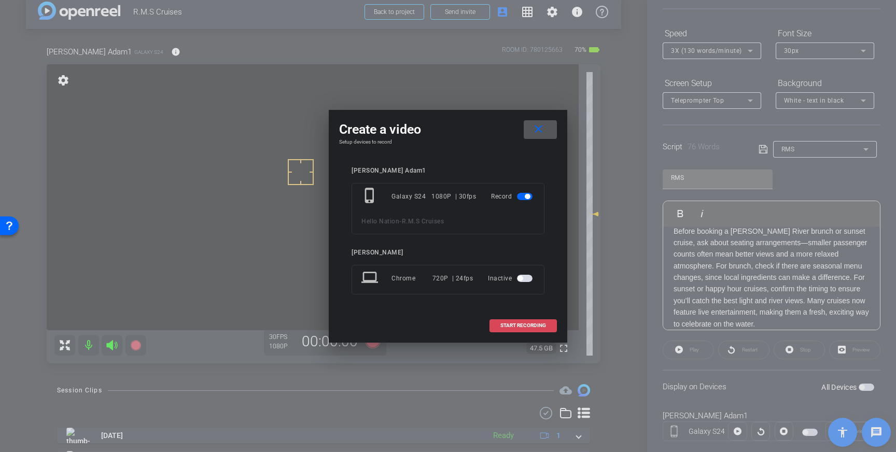
click at [511, 327] on span "START RECORDING" at bounding box center [524, 325] width 46 height 5
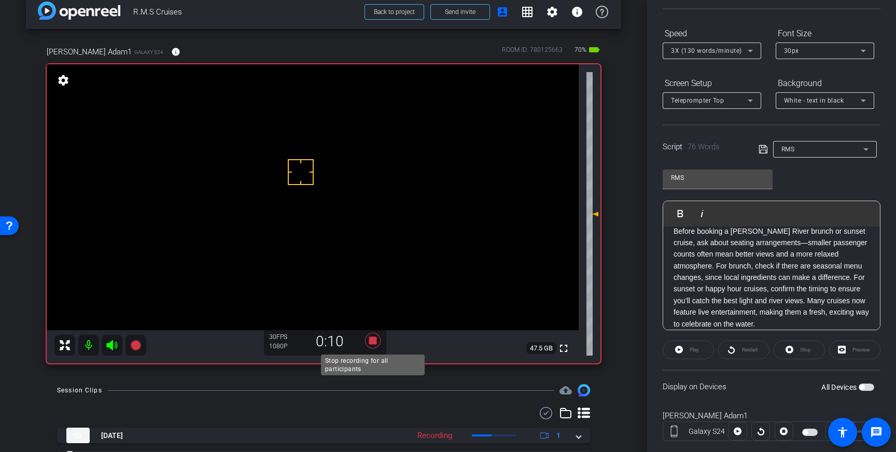
click at [376, 340] on icon at bounding box center [373, 341] width 16 height 16
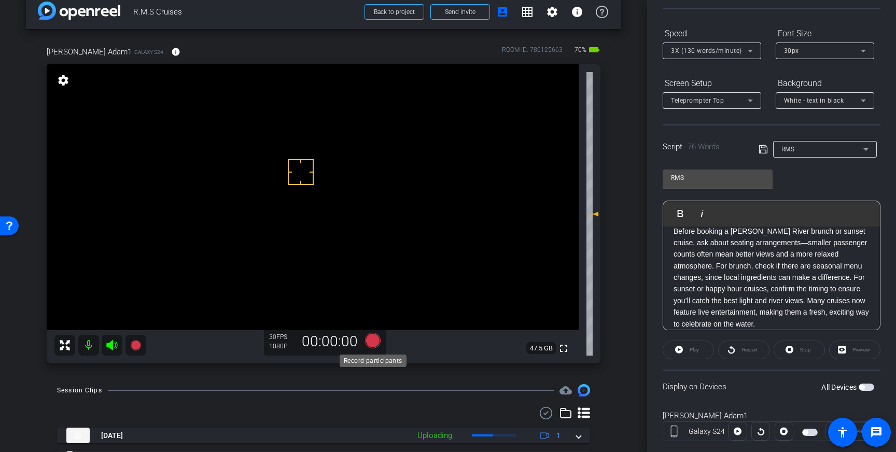
click at [366, 338] on icon at bounding box center [373, 341] width 25 height 19
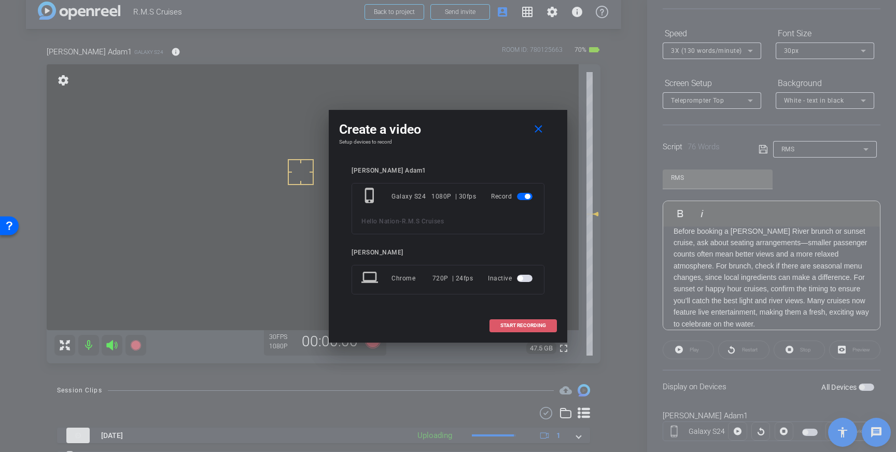
click at [511, 324] on span "START RECORDING" at bounding box center [524, 325] width 46 height 5
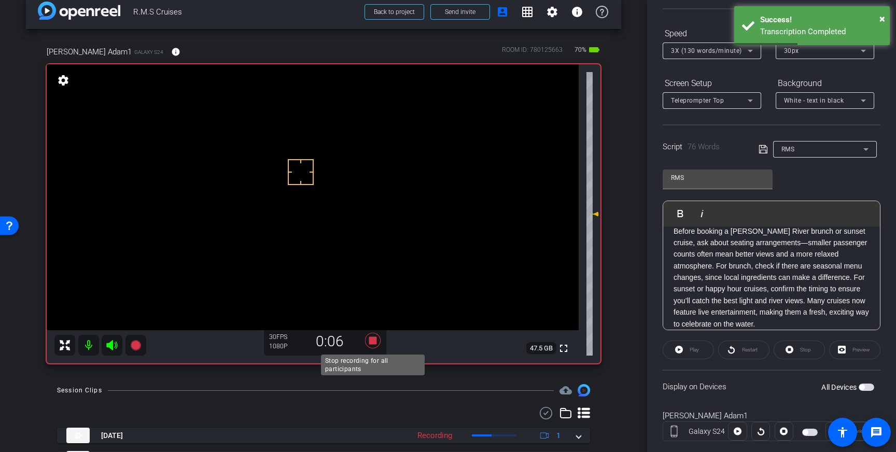
click at [373, 341] on icon at bounding box center [373, 341] width 16 height 16
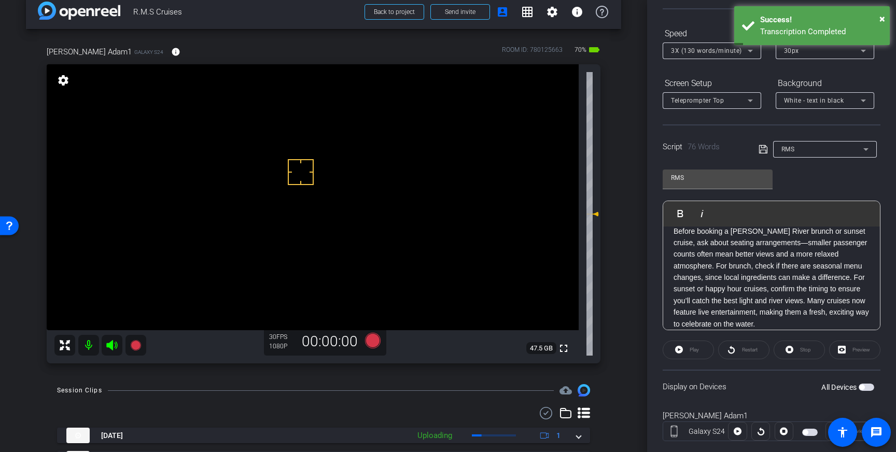
click at [866, 388] on span "button" at bounding box center [867, 387] width 16 height 7
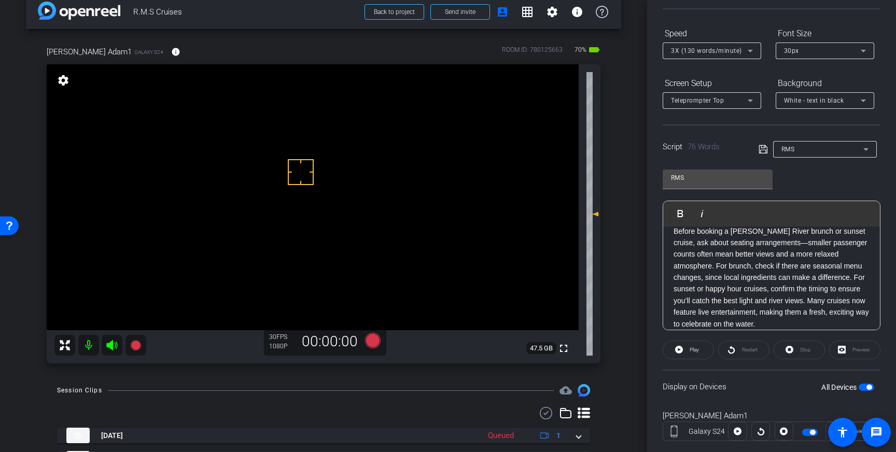
scroll to position [0, 0]
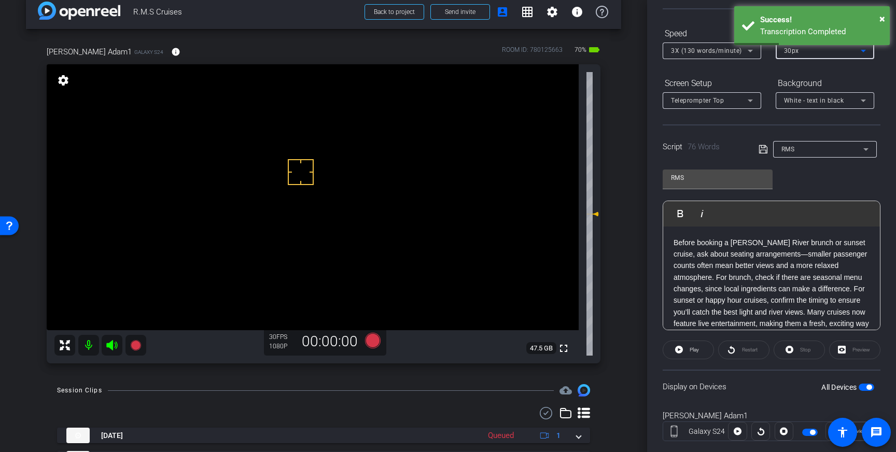
click at [810, 56] on div "30px" at bounding box center [822, 50] width 77 height 13
click at [806, 106] on mat-option "40px" at bounding box center [825, 104] width 99 height 17
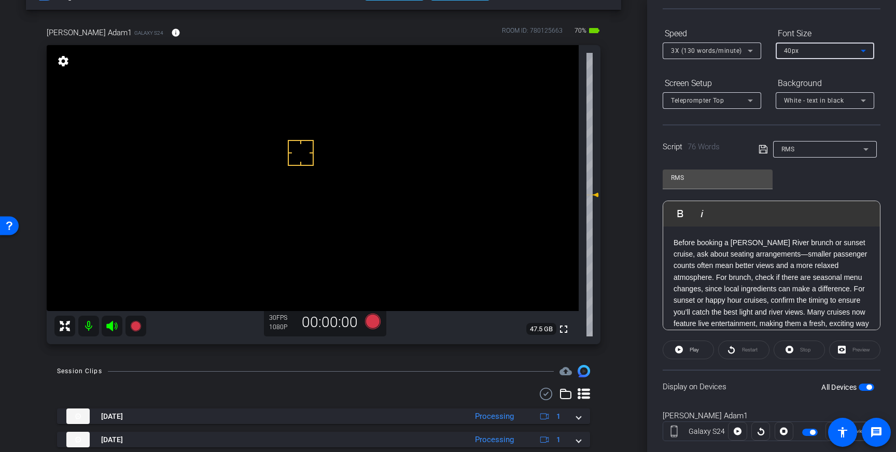
scroll to position [29, 0]
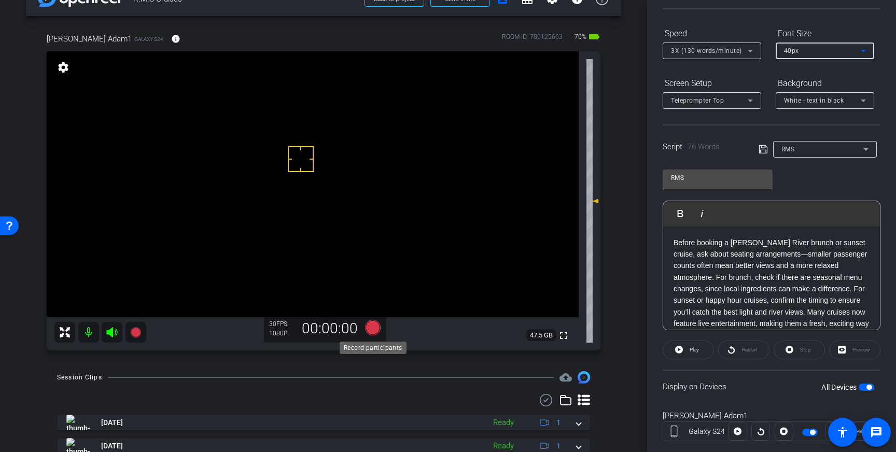
click at [374, 330] on icon at bounding box center [373, 328] width 16 height 16
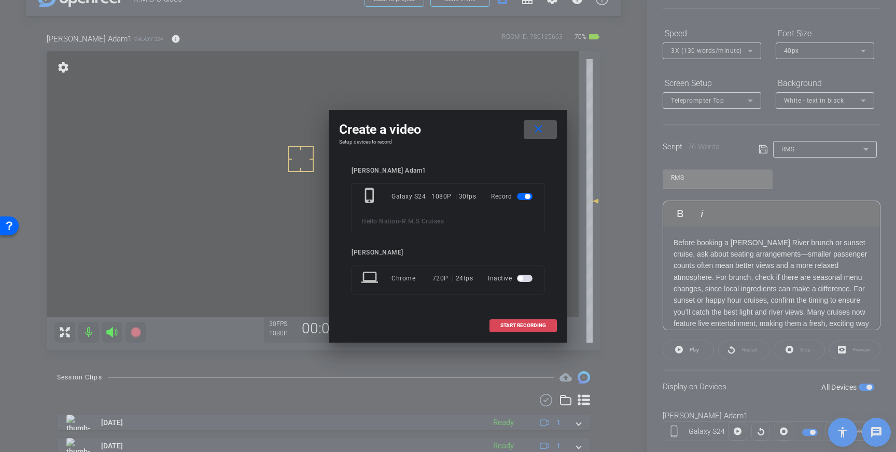
click at [516, 328] on span "START RECORDING" at bounding box center [524, 325] width 46 height 5
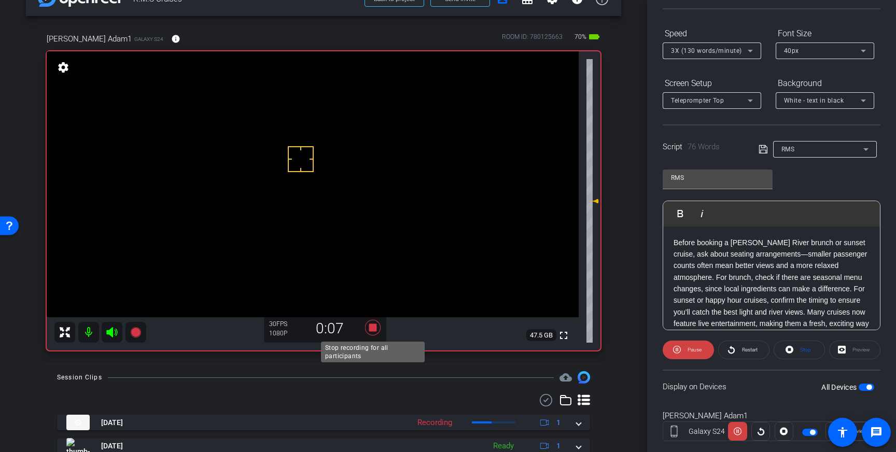
click at [375, 330] on icon at bounding box center [373, 328] width 16 height 16
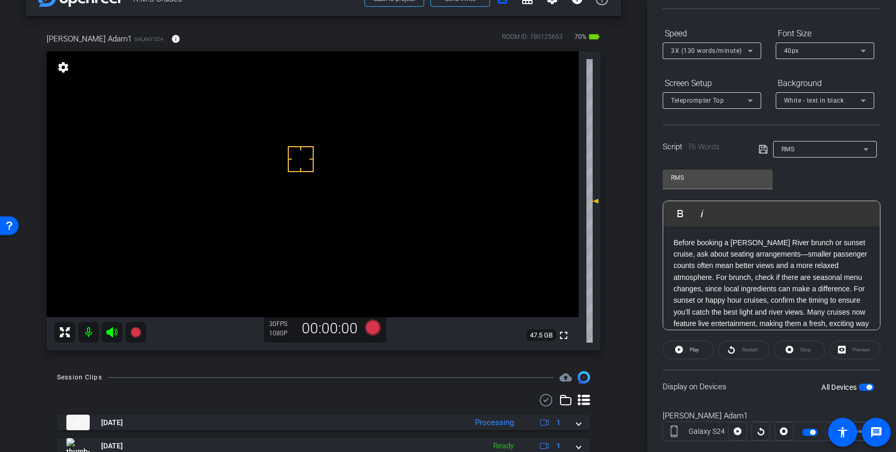
click at [739, 49] on span "3X (130 words/minute)" at bounding box center [706, 50] width 71 height 7
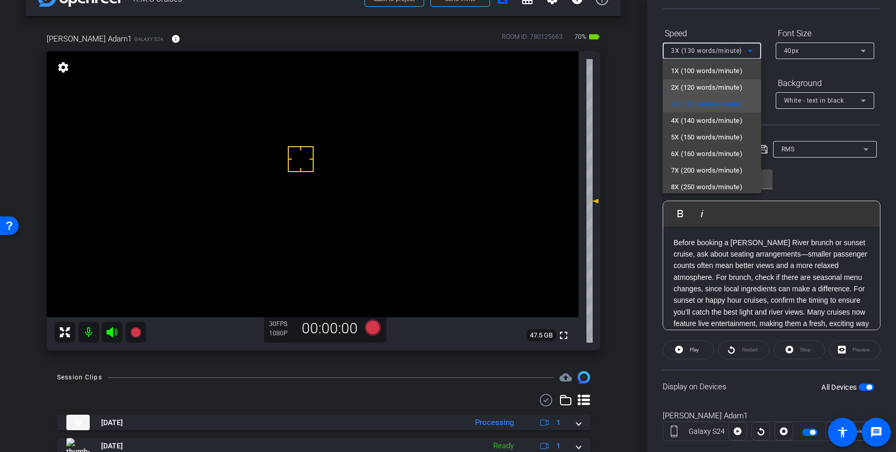
click at [728, 86] on span "2X (120 words/minute)" at bounding box center [707, 87] width 72 height 12
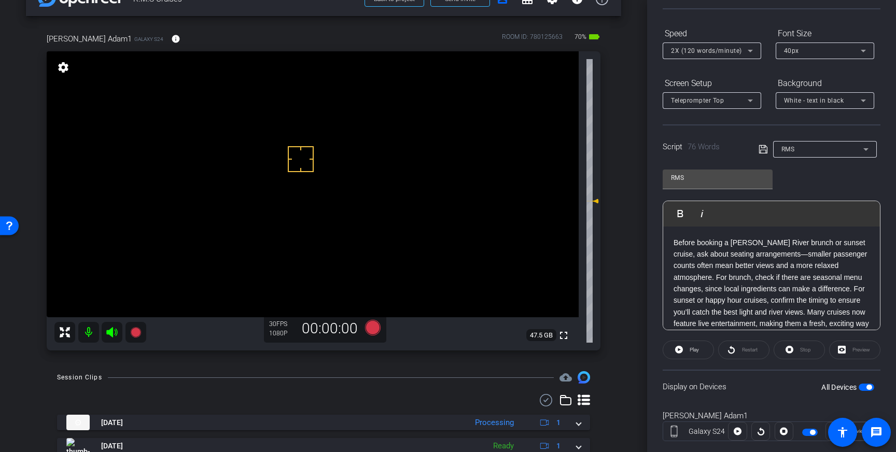
click at [763, 150] on icon at bounding box center [763, 149] width 8 height 8
click at [373, 334] on icon at bounding box center [373, 328] width 16 height 16
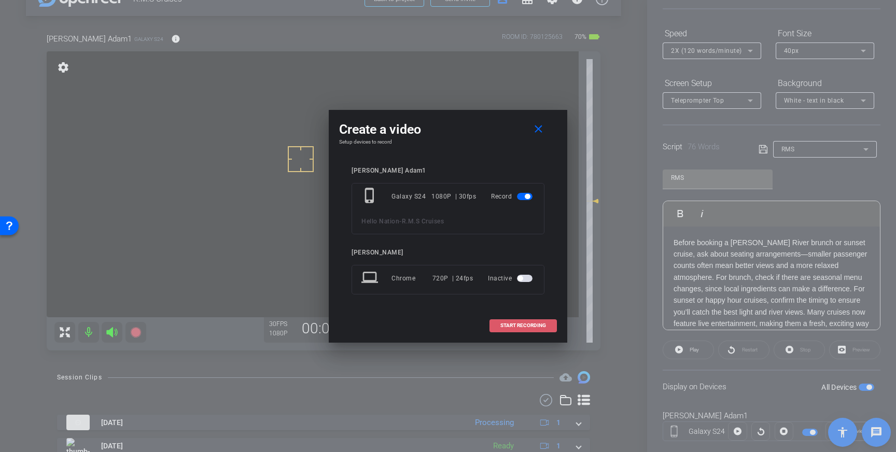
click at [522, 326] on span "START RECORDING" at bounding box center [524, 325] width 46 height 5
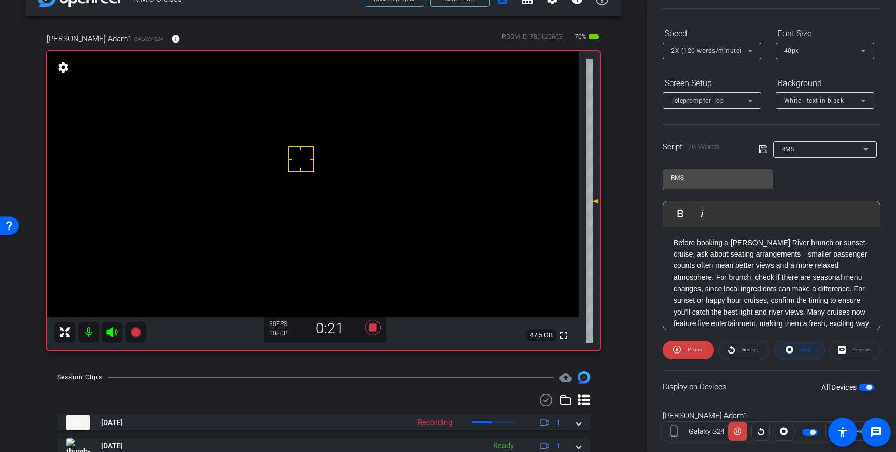
click at [798, 348] on span "Stop" at bounding box center [804, 350] width 13 height 15
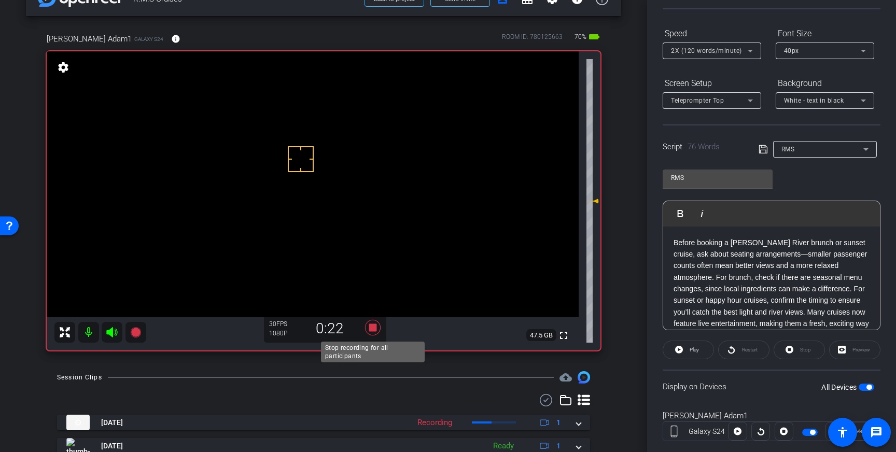
click at [376, 330] on icon at bounding box center [373, 328] width 16 height 16
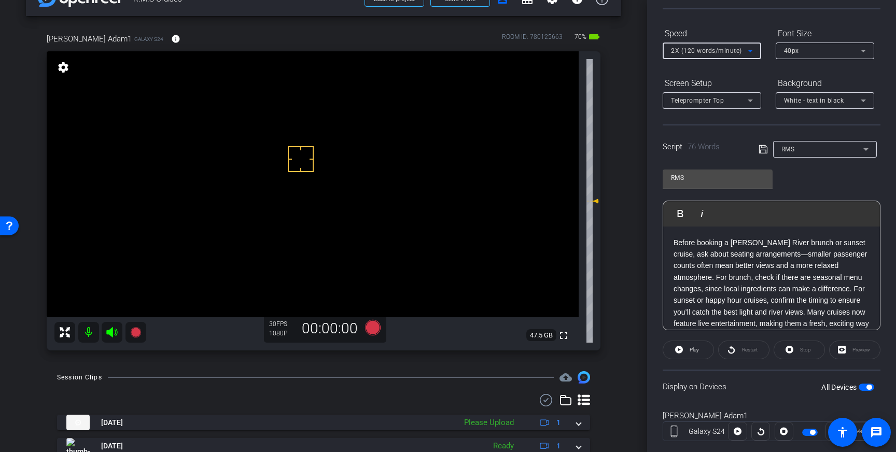
click at [740, 47] on span "2X (120 words/minute)" at bounding box center [706, 50] width 71 height 7
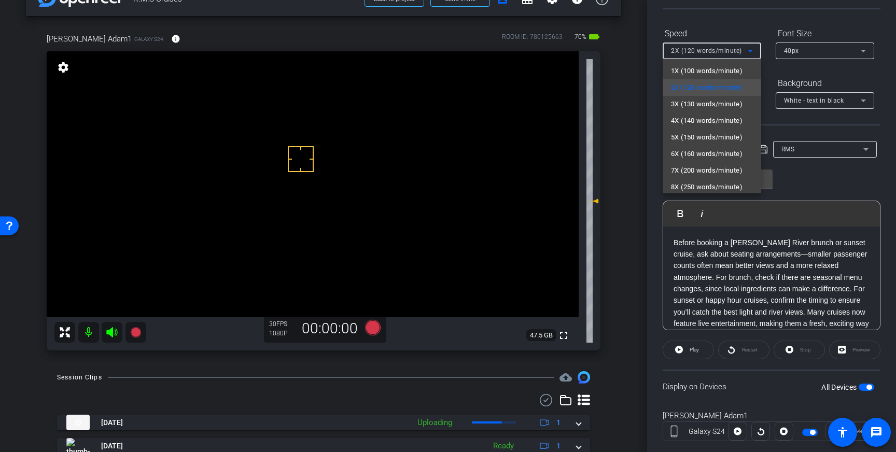
click at [712, 101] on span "3X (130 words/minute)" at bounding box center [707, 104] width 72 height 12
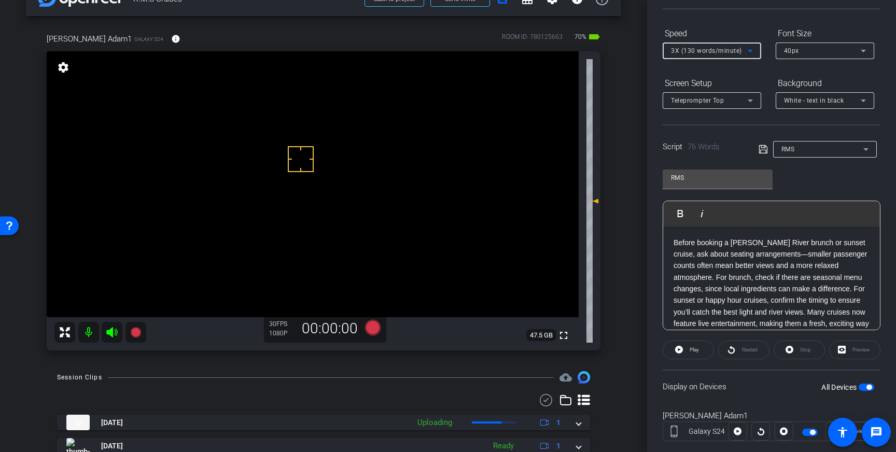
click at [763, 151] on icon at bounding box center [763, 149] width 9 height 12
click at [368, 328] on icon at bounding box center [373, 328] width 16 height 16
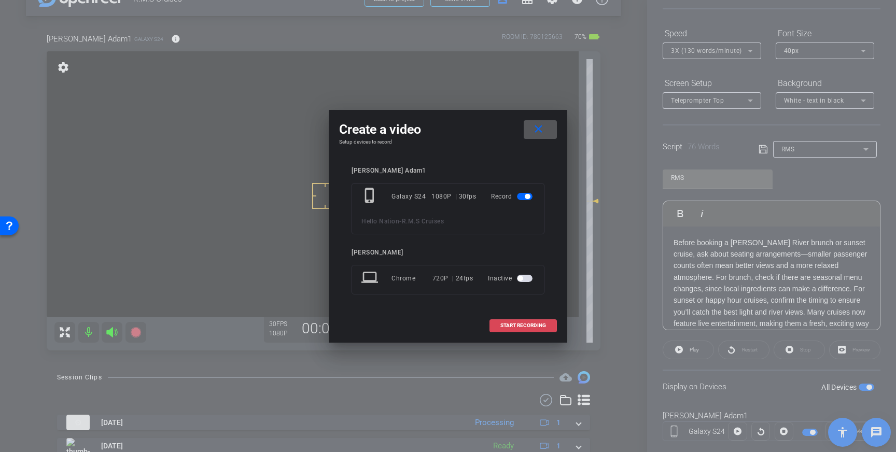
drag, startPoint x: 513, startPoint y: 323, endPoint x: 536, endPoint y: 316, distance: 24.0
click at [513, 323] on span "START RECORDING" at bounding box center [524, 325] width 46 height 5
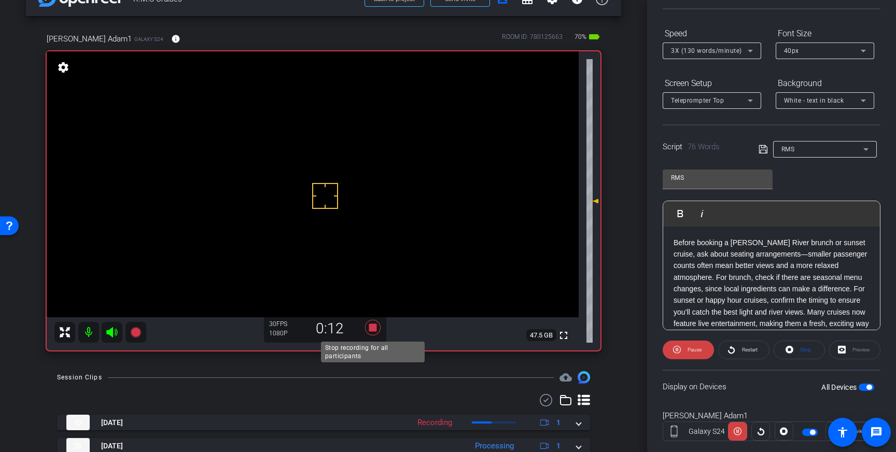
click at [371, 330] on icon at bounding box center [373, 328] width 16 height 16
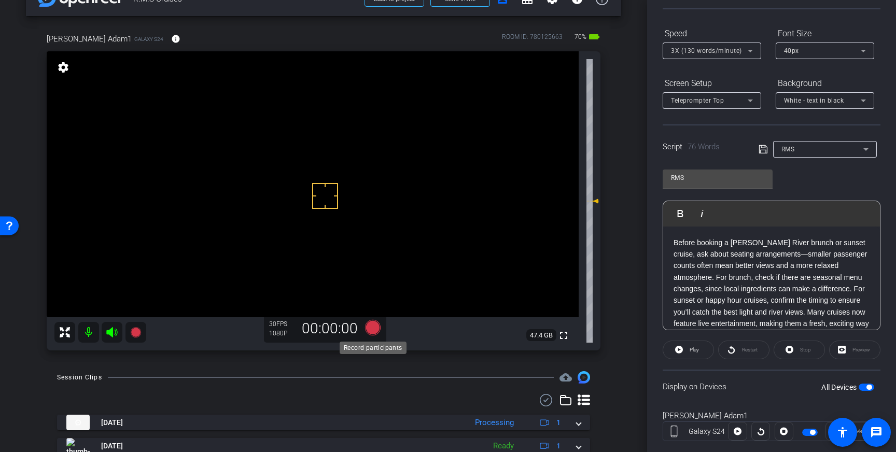
click at [376, 330] on icon at bounding box center [373, 328] width 16 height 16
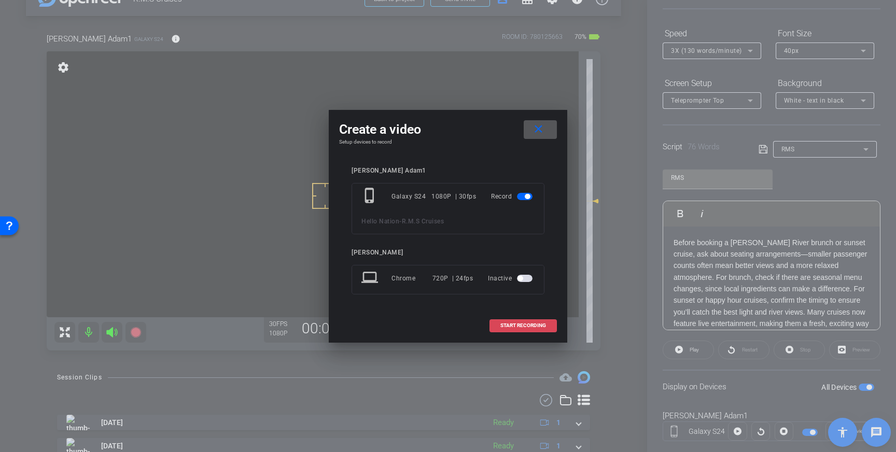
click at [529, 324] on span "START RECORDING" at bounding box center [524, 325] width 46 height 5
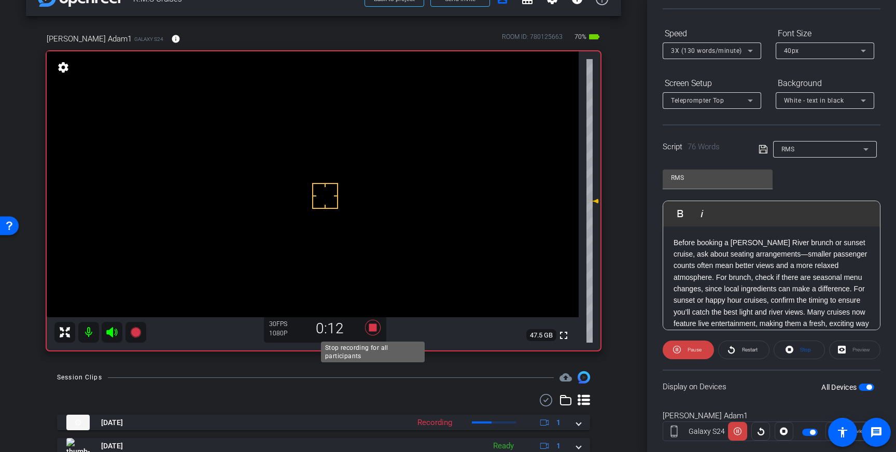
click at [369, 329] on icon at bounding box center [373, 328] width 25 height 19
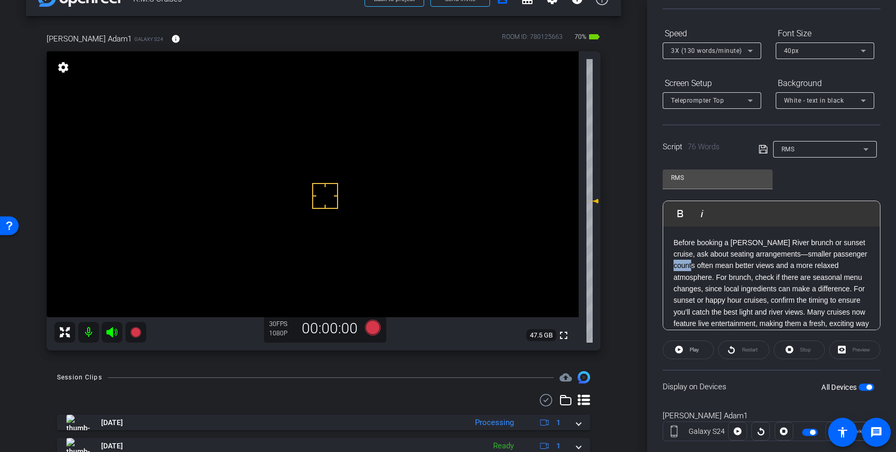
drag, startPoint x: 689, startPoint y: 269, endPoint x: 675, endPoint y: 270, distance: 14.6
click at [675, 270] on p "Before booking a Hudson River brunch or sunset cruise, ask about seating arrang…" at bounding box center [772, 289] width 196 height 105
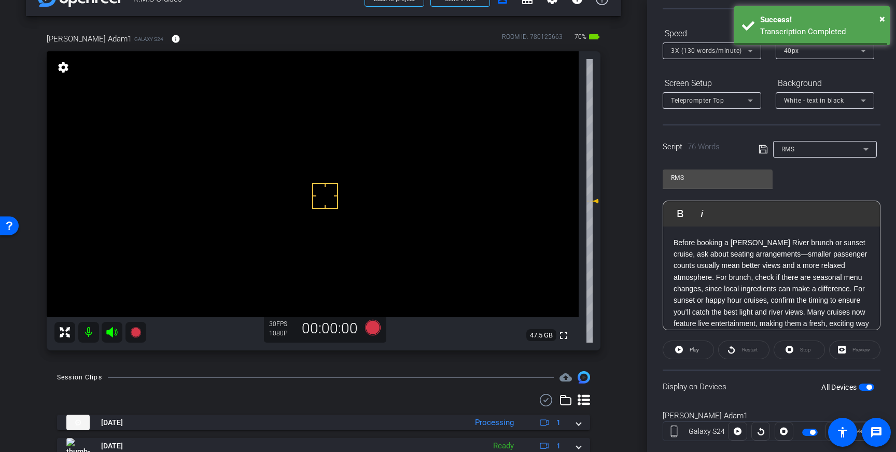
click at [764, 149] on icon at bounding box center [763, 149] width 9 height 12
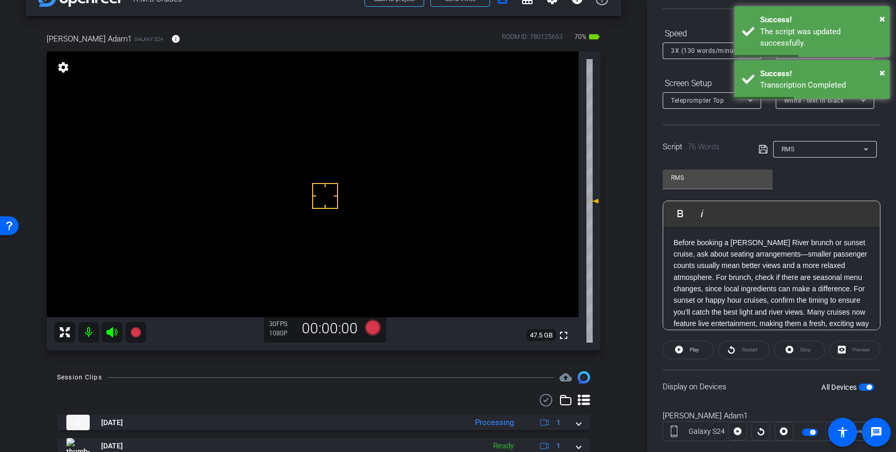
click at [869, 388] on span "button" at bounding box center [869, 387] width 5 height 5
click at [870, 385] on span "button" at bounding box center [867, 387] width 16 height 7
click at [761, 148] on icon at bounding box center [763, 149] width 9 height 12
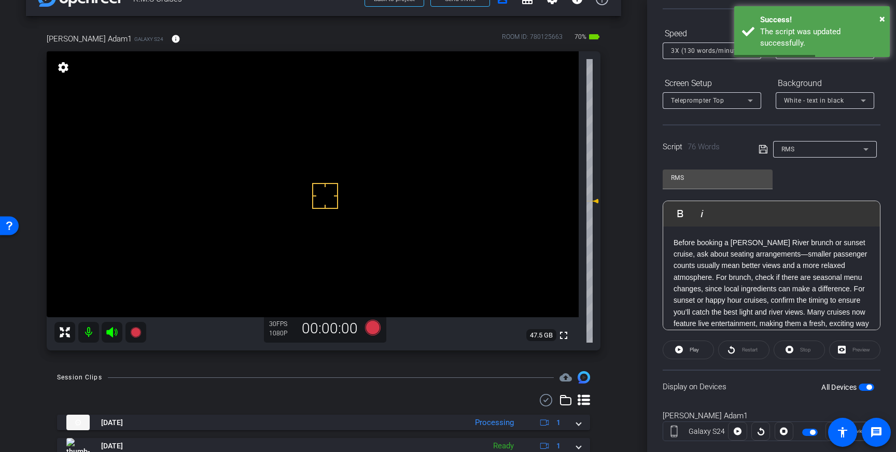
drag, startPoint x: 320, startPoint y: 161, endPoint x: 340, endPoint y: 189, distance: 34.3
click at [374, 329] on icon at bounding box center [373, 328] width 16 height 16
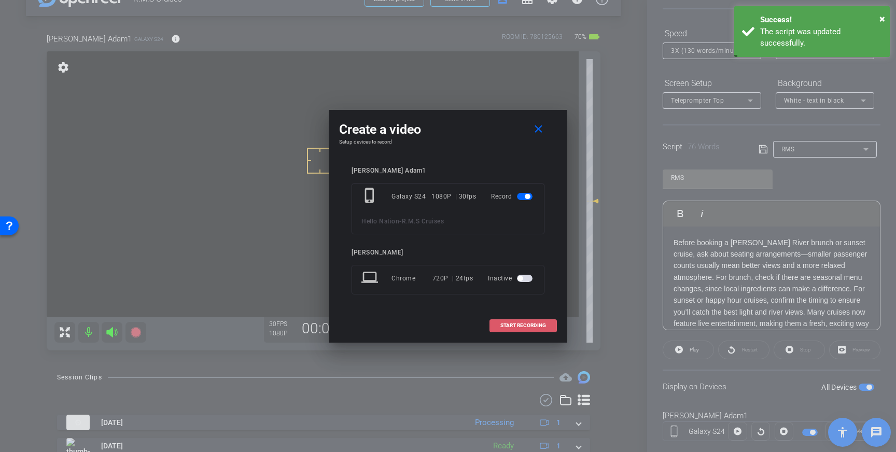
click at [511, 326] on span "START RECORDING" at bounding box center [524, 325] width 46 height 5
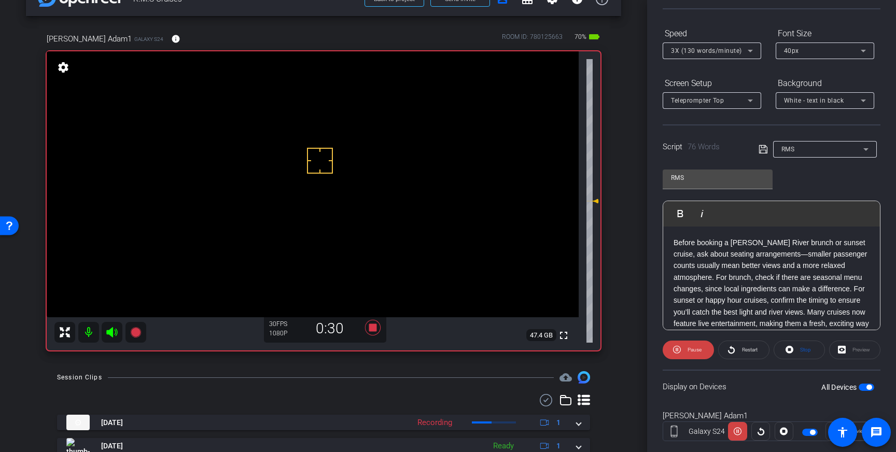
scroll to position [21, 0]
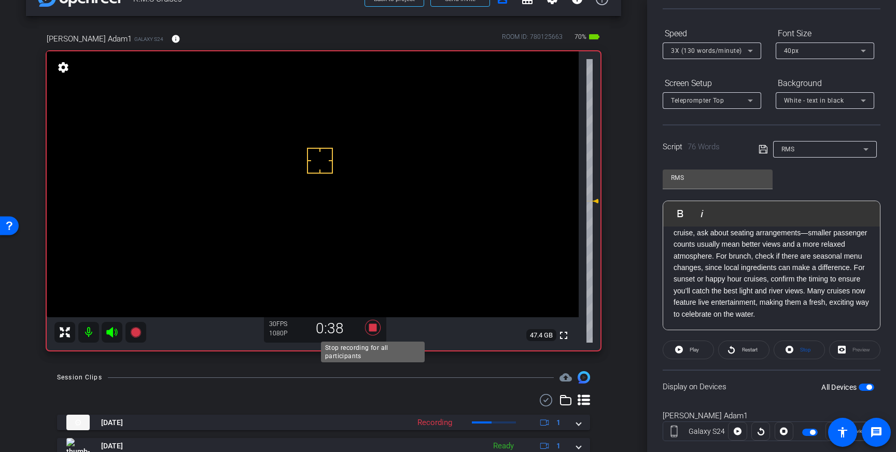
click at [371, 330] on icon at bounding box center [373, 328] width 16 height 16
click at [737, 52] on span "3X (130 words/minute)" at bounding box center [706, 50] width 71 height 7
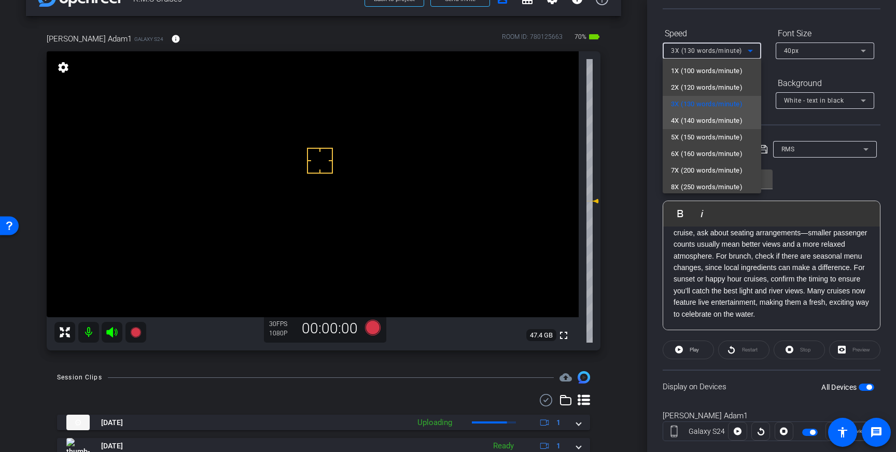
click at [698, 115] on span "4X (140 words/minute)" at bounding box center [707, 121] width 72 height 12
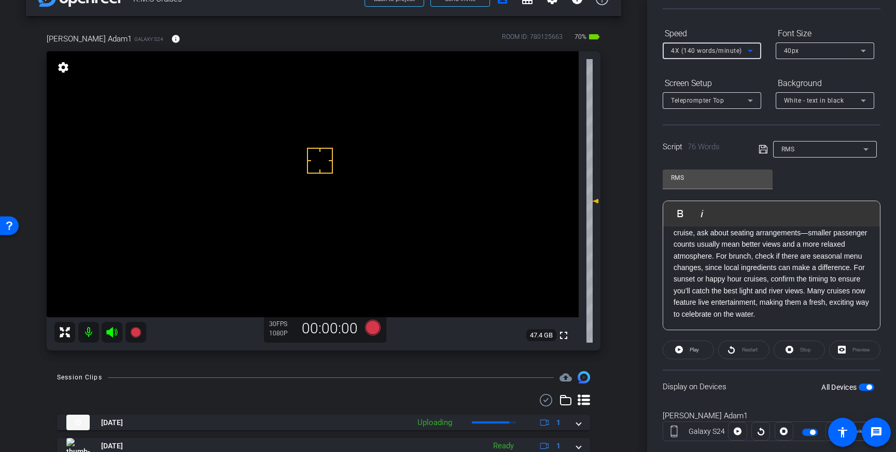
click at [764, 149] on icon at bounding box center [763, 149] width 8 height 8
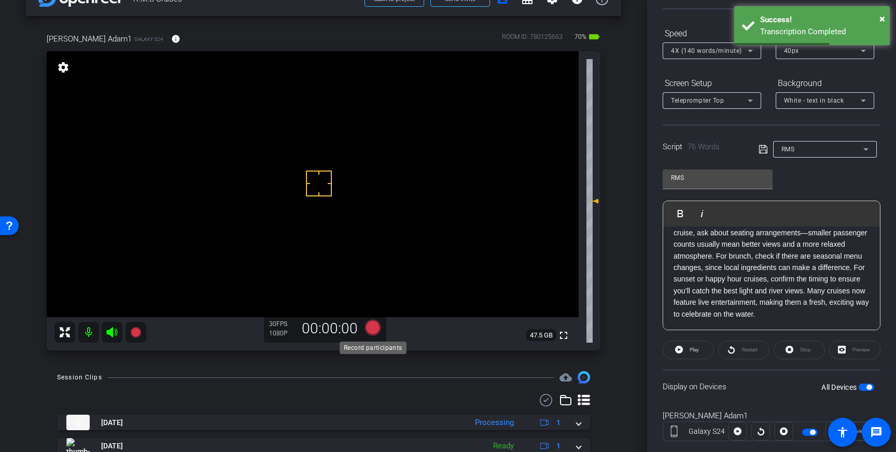
click at [369, 327] on icon at bounding box center [373, 328] width 16 height 16
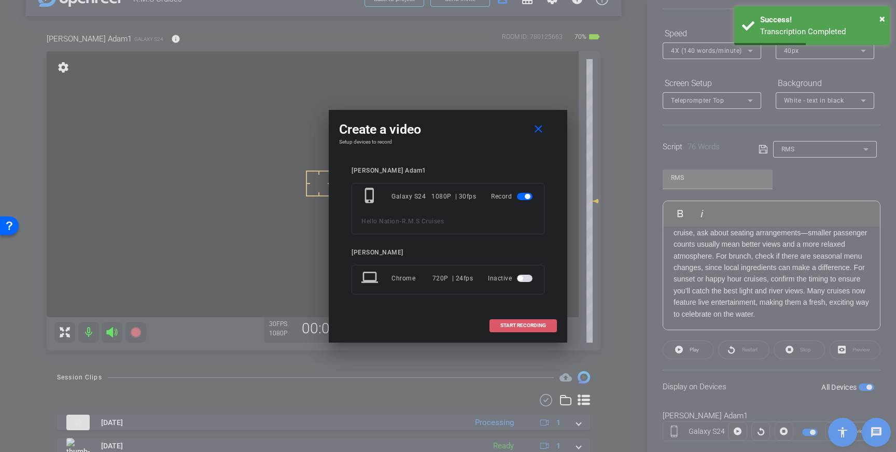
click at [520, 321] on span at bounding box center [523, 325] width 66 height 25
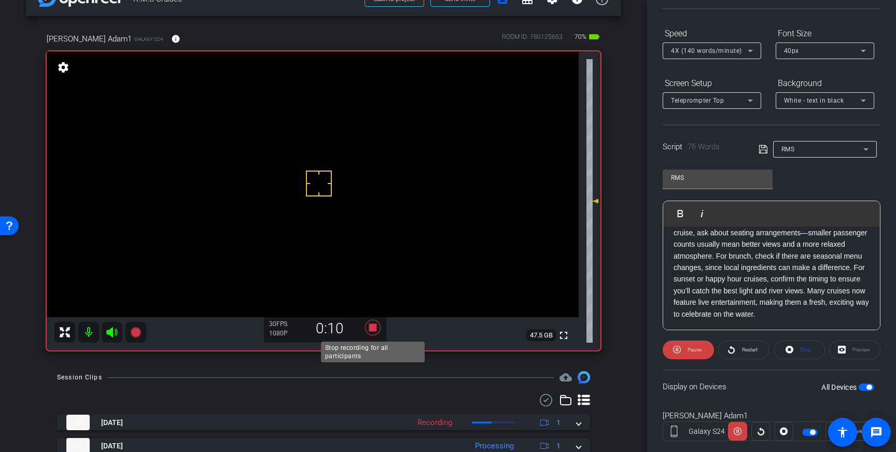
click at [376, 324] on icon at bounding box center [373, 328] width 16 height 16
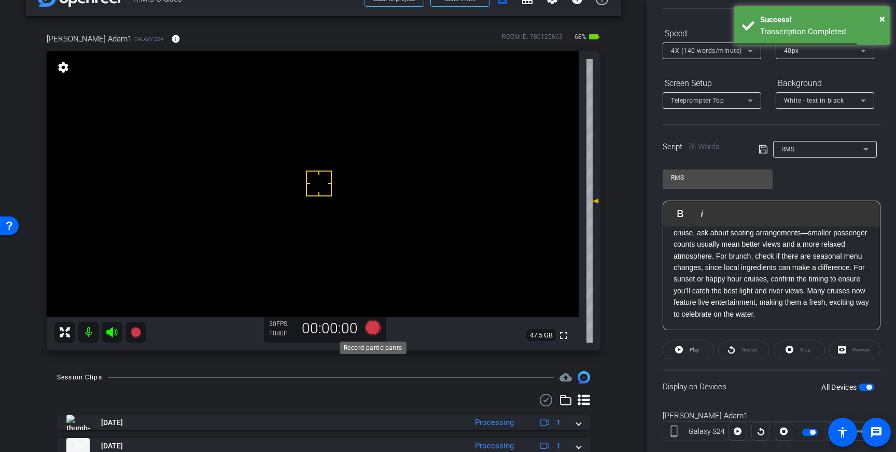
click at [373, 329] on icon at bounding box center [373, 328] width 16 height 16
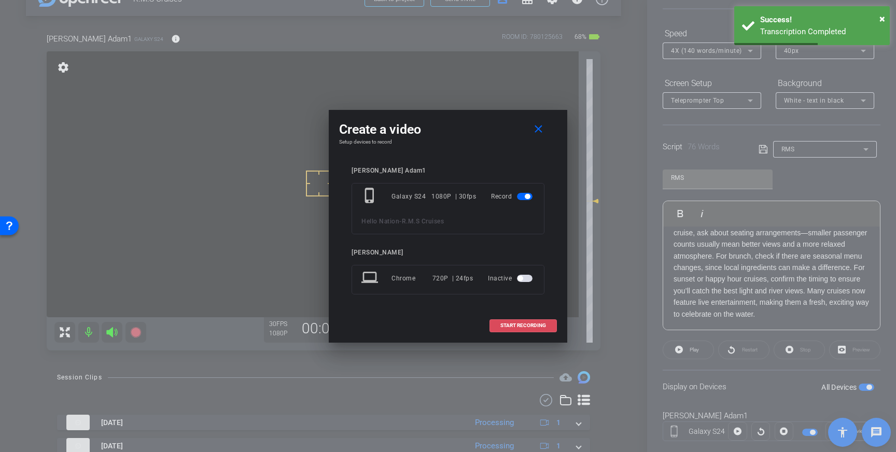
drag, startPoint x: 537, startPoint y: 319, endPoint x: 545, endPoint y: 300, distance: 20.5
click at [537, 319] on span at bounding box center [523, 325] width 66 height 25
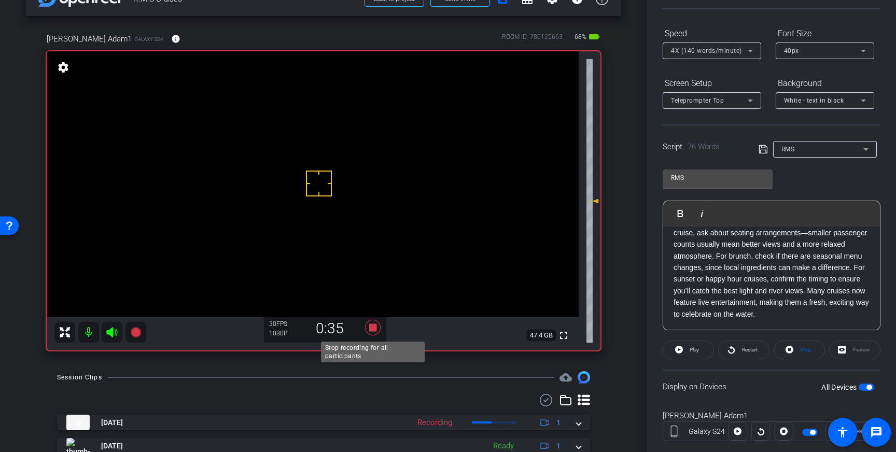
click at [375, 328] on icon at bounding box center [373, 328] width 16 height 16
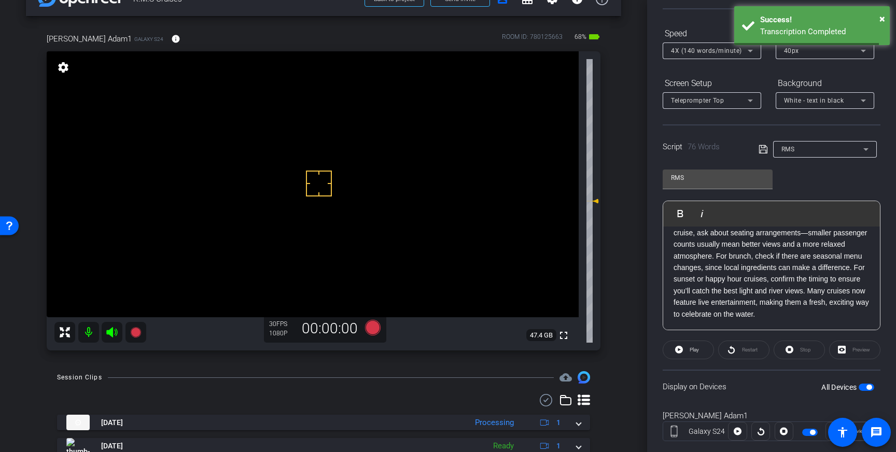
click at [750, 54] on icon at bounding box center [750, 51] width 12 height 12
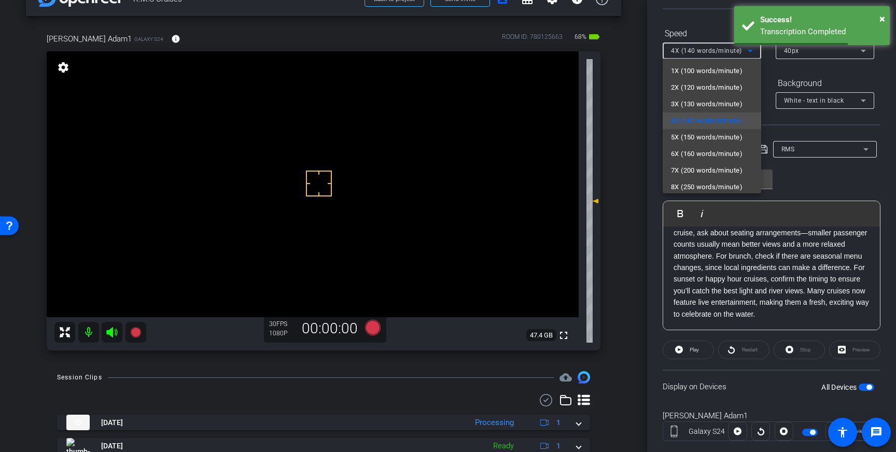
click at [705, 134] on span "5X (150 words/minute)" at bounding box center [707, 137] width 72 height 12
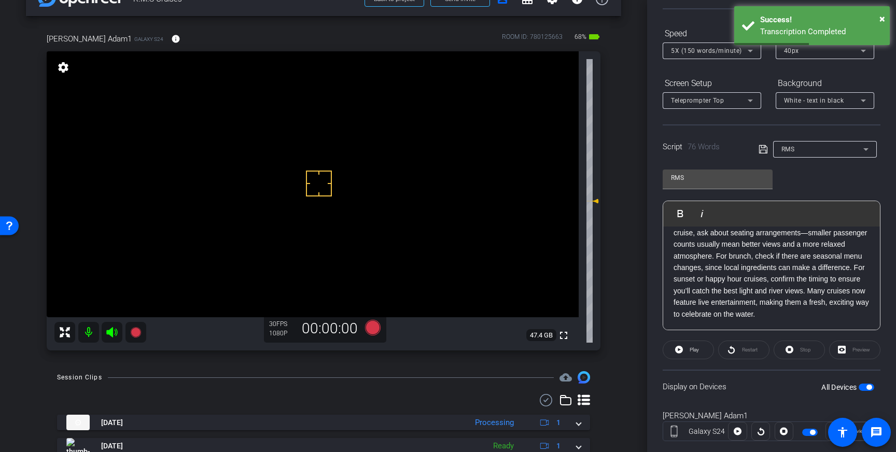
click at [763, 148] on icon at bounding box center [763, 149] width 9 height 12
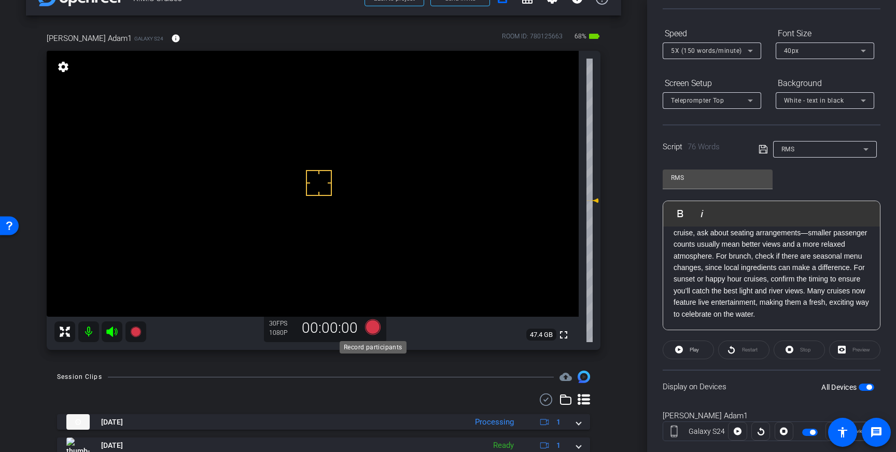
click at [370, 329] on icon at bounding box center [373, 328] width 16 height 16
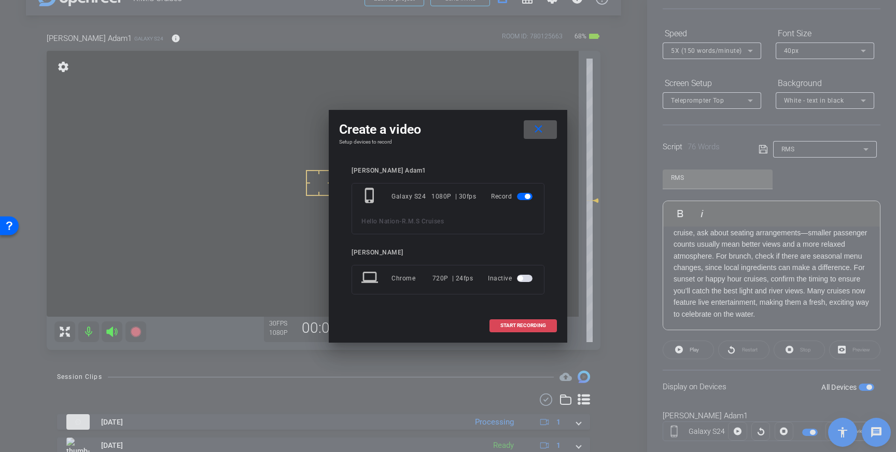
click at [537, 327] on span "START RECORDING" at bounding box center [524, 325] width 46 height 5
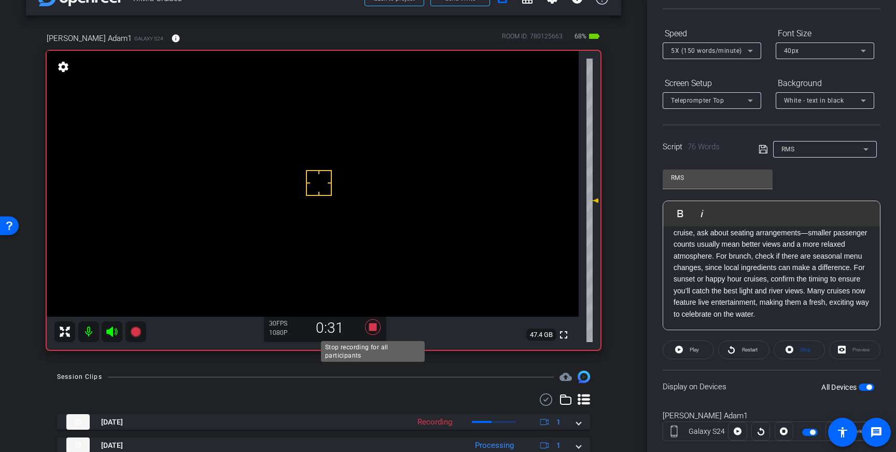
click at [372, 330] on icon at bounding box center [373, 328] width 16 height 16
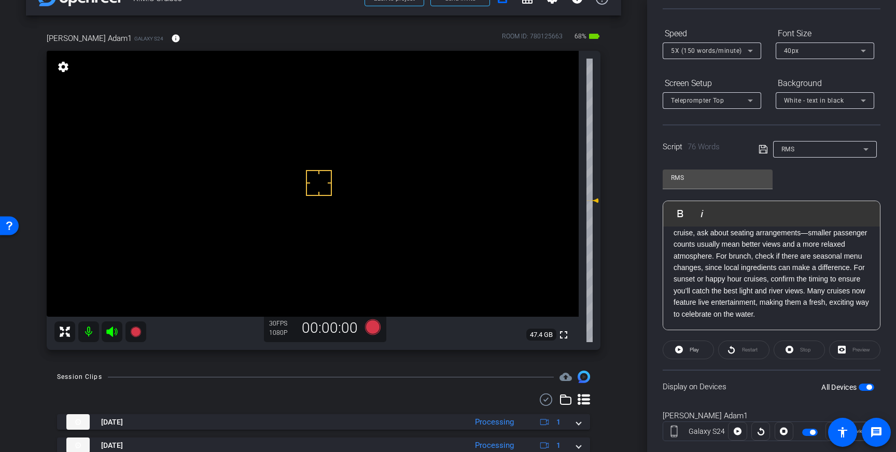
scroll to position [36, 0]
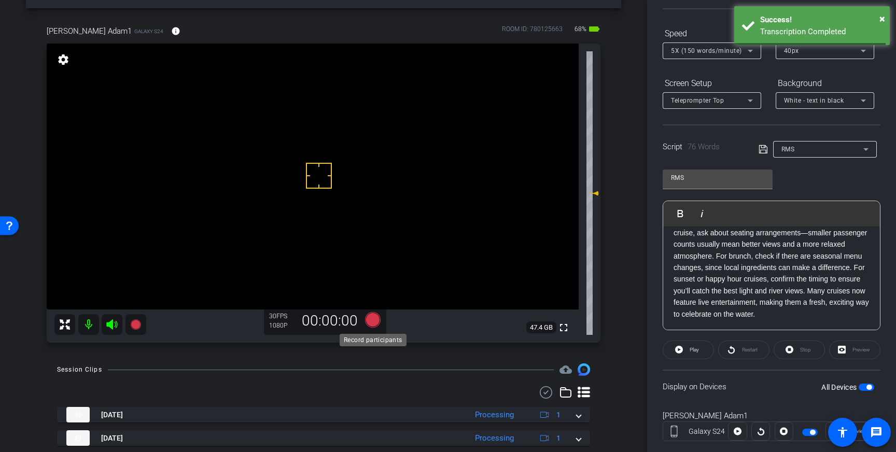
click at [373, 324] on icon at bounding box center [373, 320] width 16 height 16
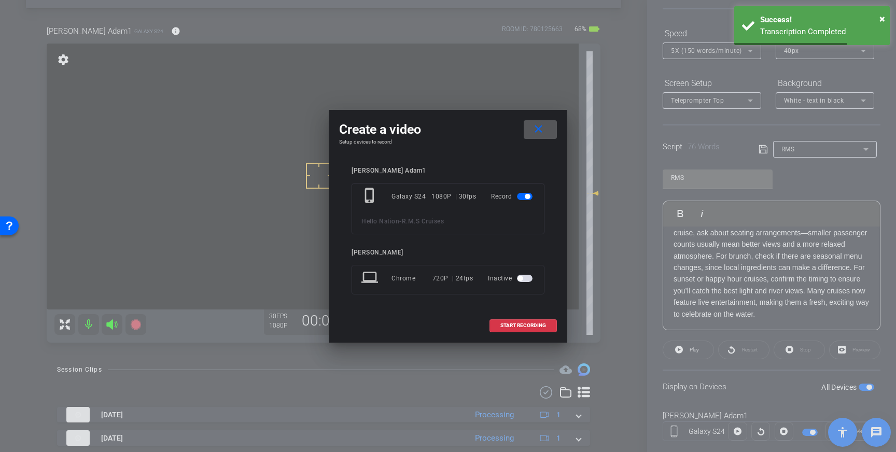
drag, startPoint x: 523, startPoint y: 325, endPoint x: 571, endPoint y: 212, distance: 123.0
click at [523, 325] on span "START RECORDING" at bounding box center [524, 325] width 46 height 5
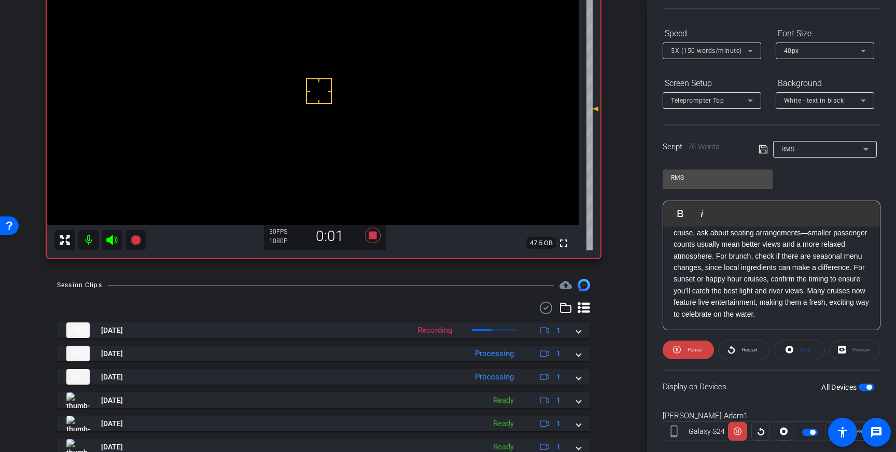
scroll to position [137, 0]
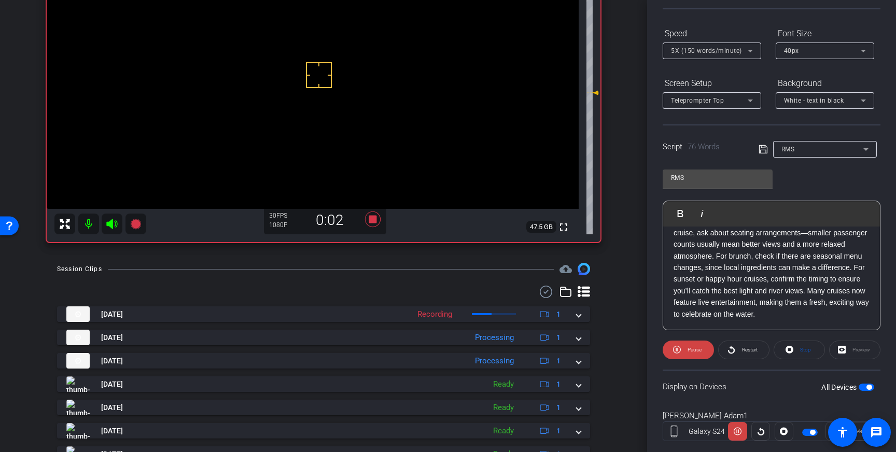
click at [578, 369] on div "Aug 21, 2025 Recording 1 Hello Nation-R.M.S Cruises-2025-08-21-15-39-57-076-0 R…" at bounding box center [323, 420] width 533 height 226
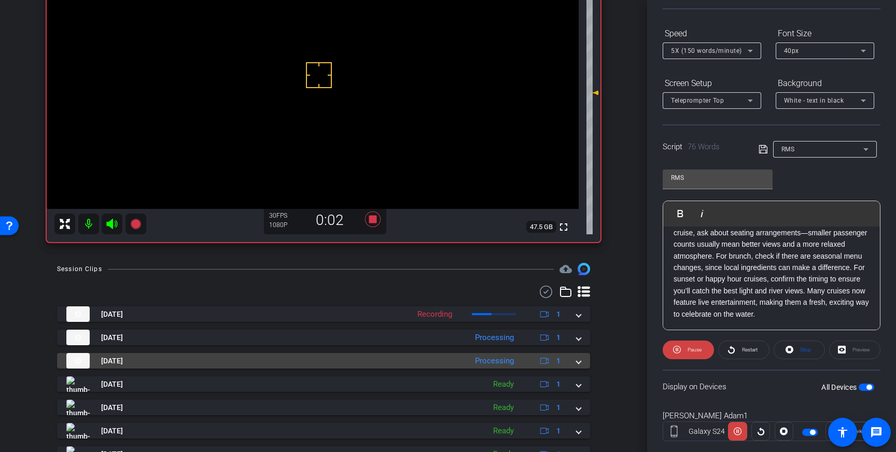
click at [580, 364] on span at bounding box center [579, 361] width 4 height 11
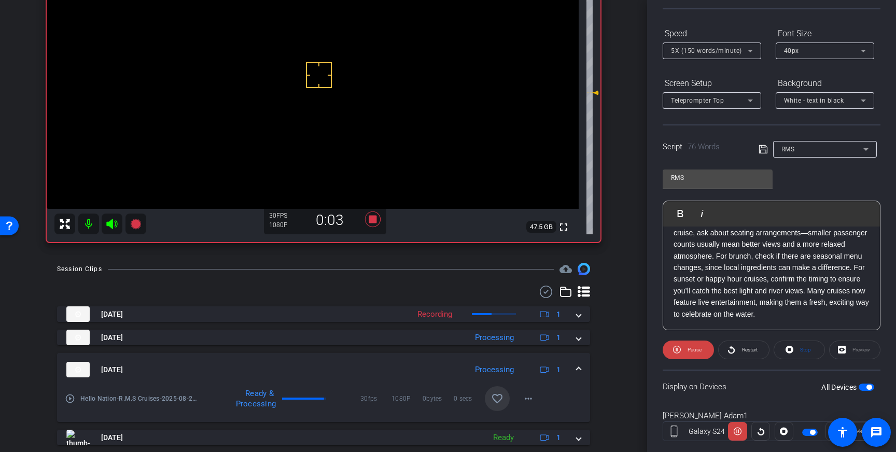
click at [495, 395] on mat-icon "favorite_border" at bounding box center [497, 399] width 12 height 12
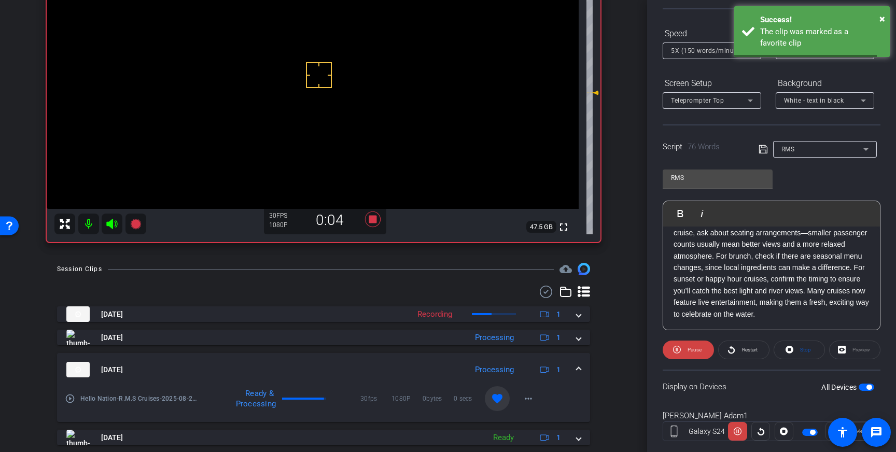
click at [581, 368] on mat-expansion-panel-header "Aug 21, 2025 Processing 1" at bounding box center [323, 369] width 533 height 33
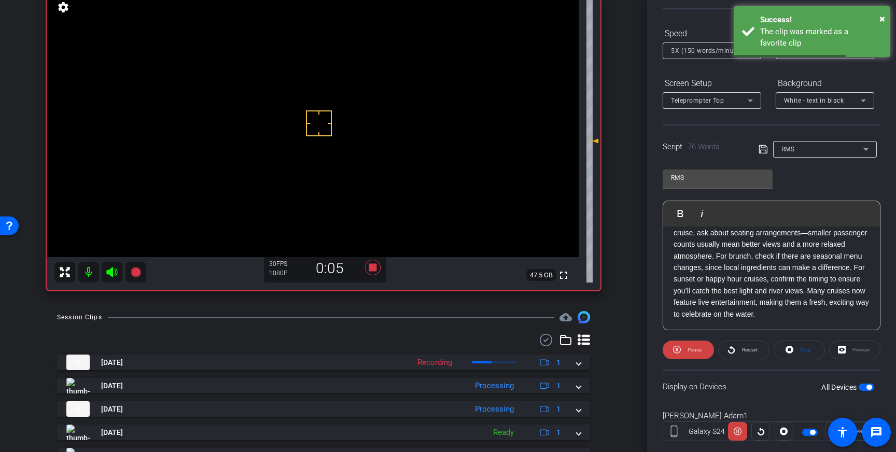
scroll to position [82, 0]
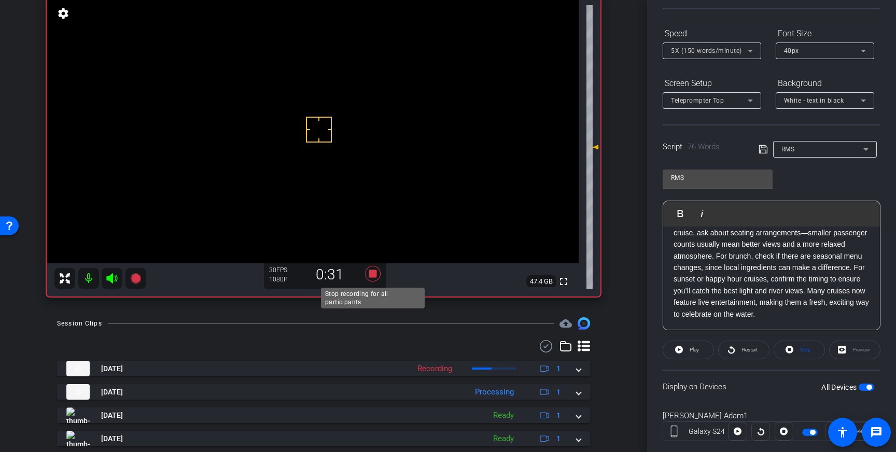
click at [373, 275] on icon at bounding box center [373, 274] width 16 height 16
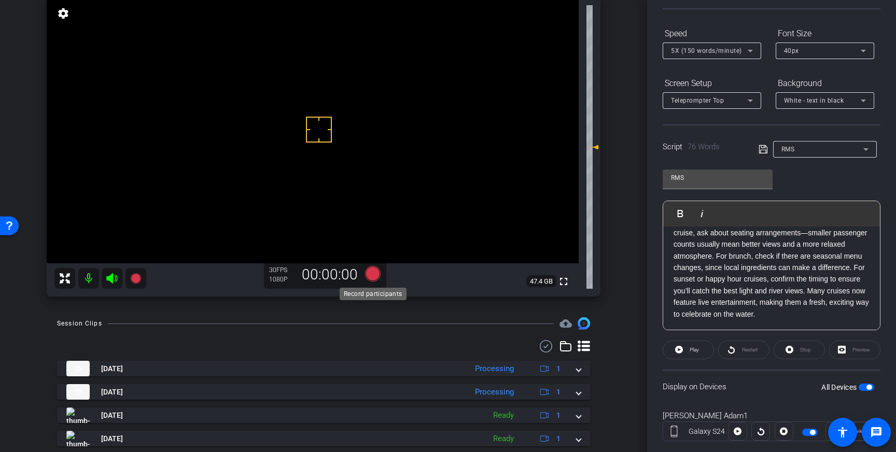
click at [374, 273] on icon at bounding box center [373, 274] width 16 height 16
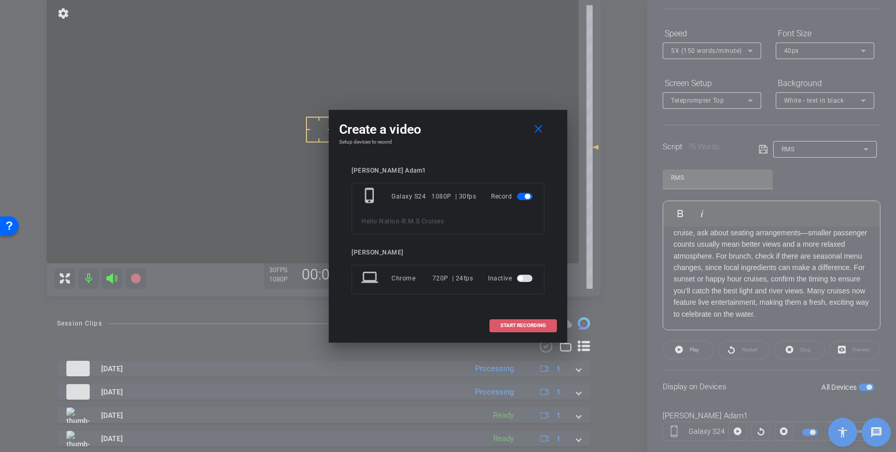
click at [525, 327] on span "START RECORDING" at bounding box center [524, 325] width 46 height 5
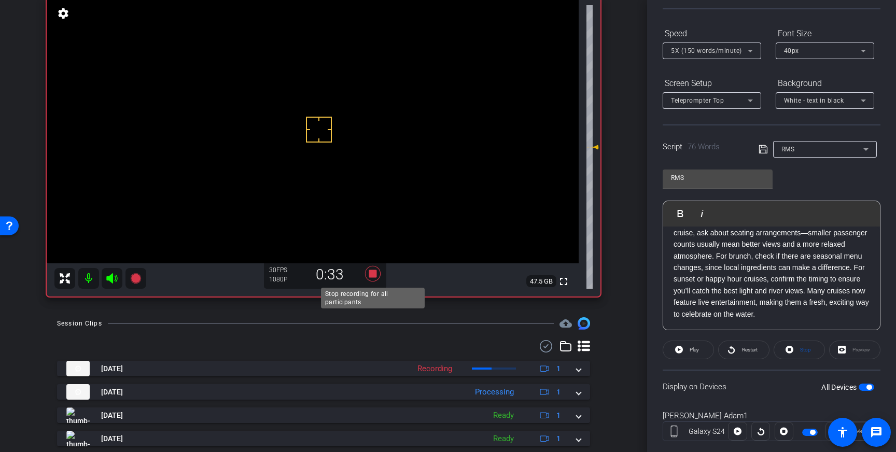
click at [373, 273] on icon at bounding box center [373, 274] width 16 height 16
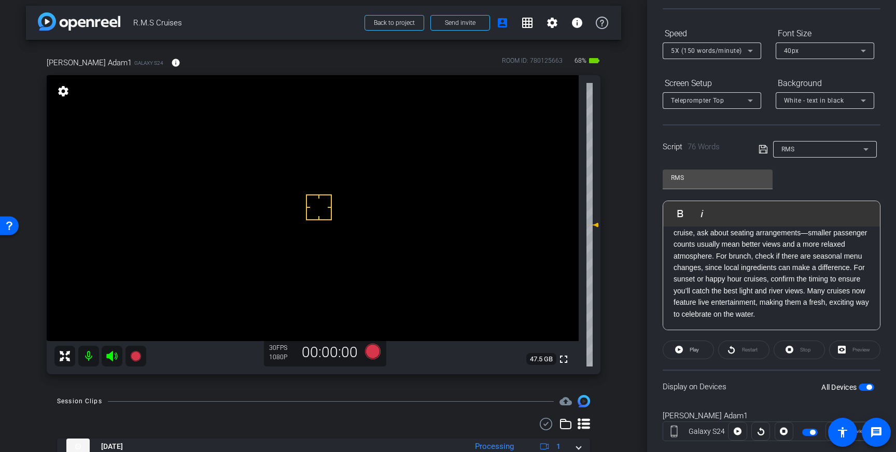
scroll to position [4, 0]
drag, startPoint x: 316, startPoint y: 180, endPoint x: 338, endPoint y: 199, distance: 28.7
click at [373, 356] on icon at bounding box center [373, 353] width 16 height 16
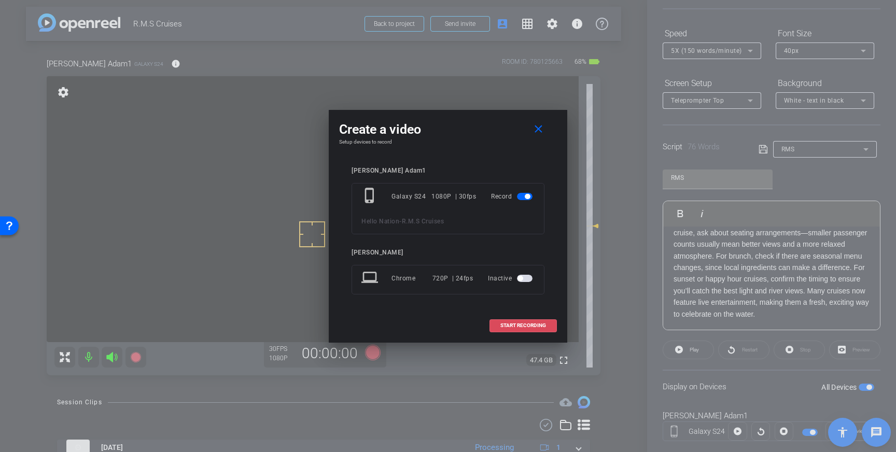
drag, startPoint x: 523, startPoint y: 324, endPoint x: 568, endPoint y: 282, distance: 60.9
click at [523, 324] on span "START RECORDING" at bounding box center [524, 325] width 46 height 5
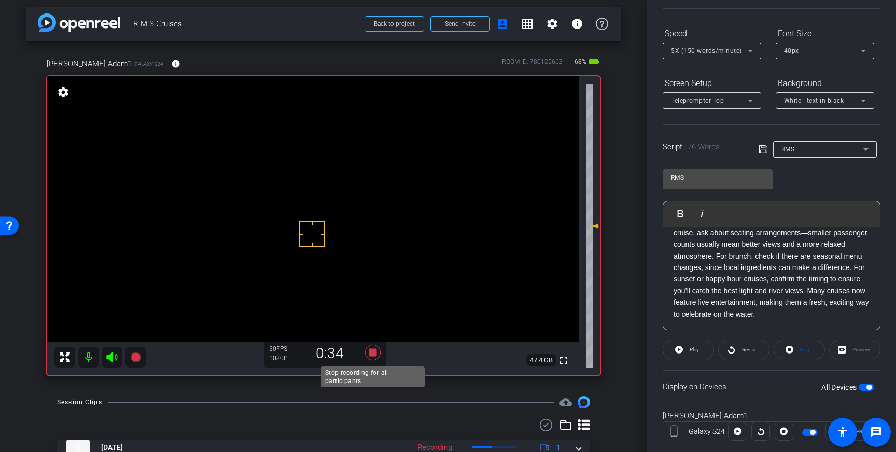
click at [377, 352] on icon at bounding box center [373, 352] width 25 height 19
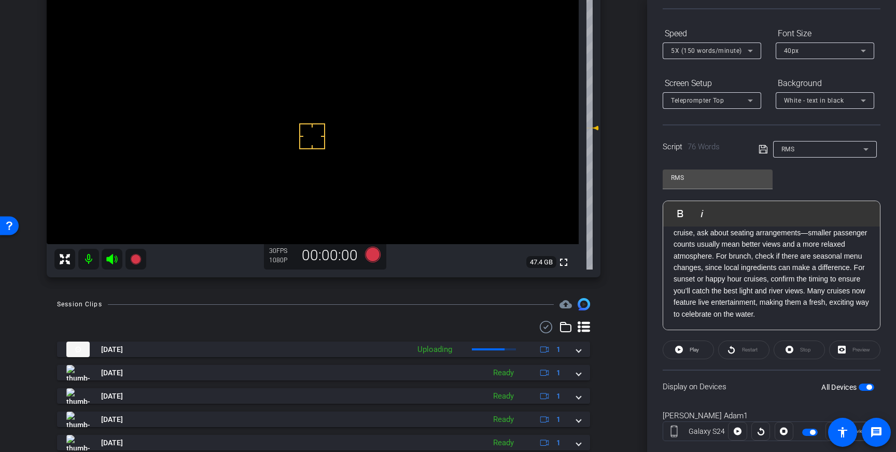
scroll to position [102, 0]
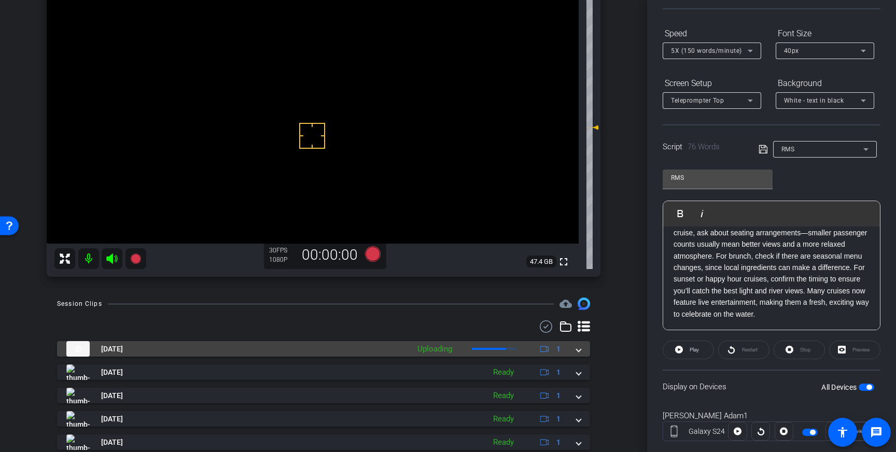
click at [580, 350] on span at bounding box center [579, 349] width 4 height 11
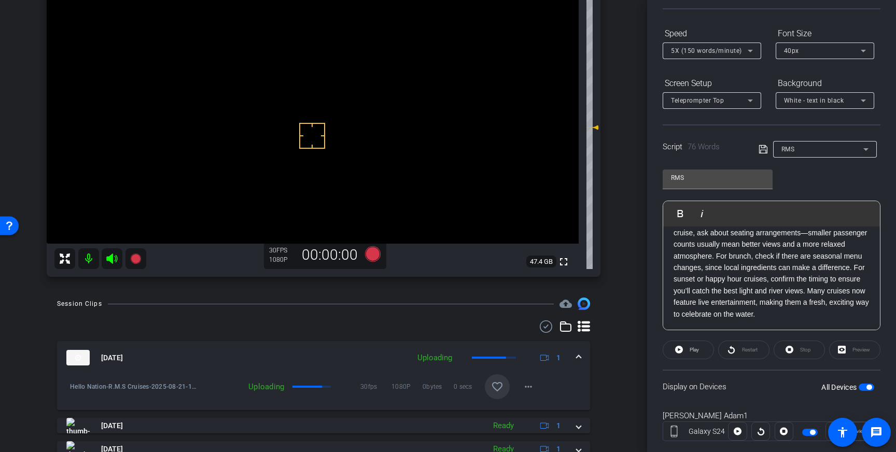
click at [502, 384] on mat-icon "favorite_border" at bounding box center [497, 387] width 12 height 12
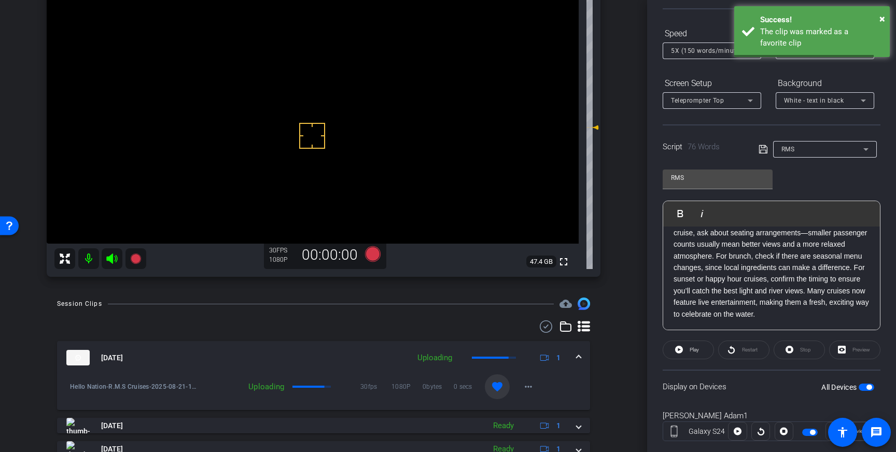
click at [582, 357] on mat-expansion-panel-header "Aug 21, 2025 Uploading 1" at bounding box center [323, 357] width 533 height 33
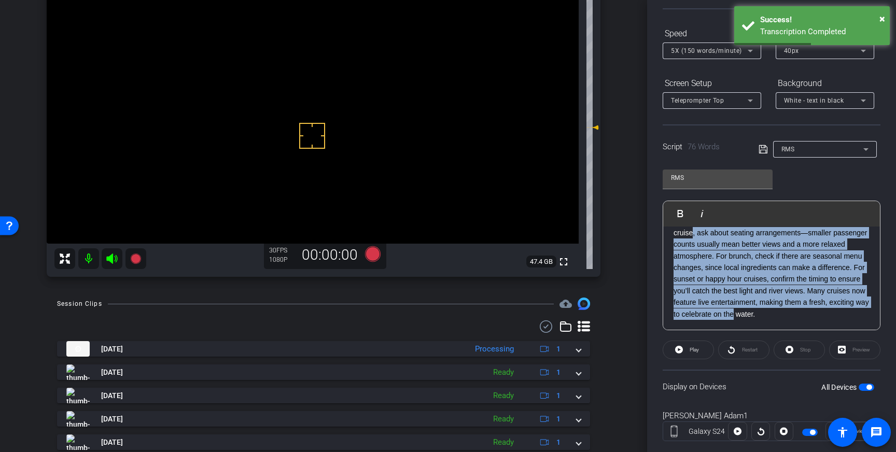
scroll to position [0, 0]
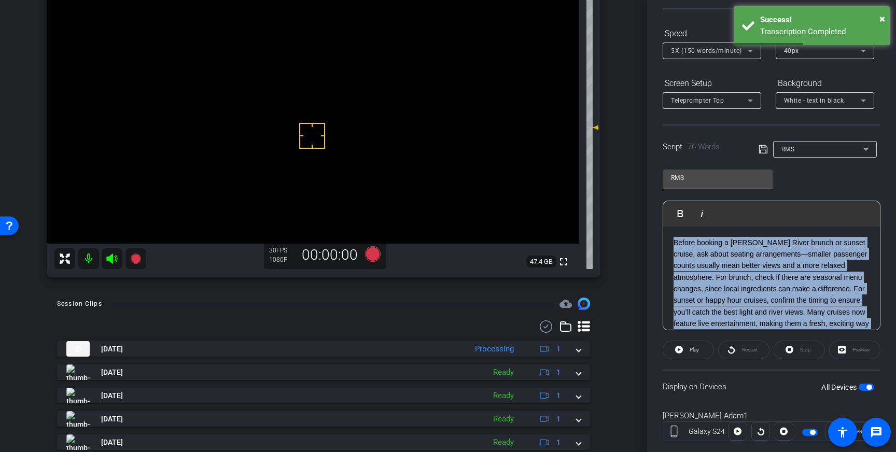
drag, startPoint x: 755, startPoint y: 316, endPoint x: 672, endPoint y: 226, distance: 123.0
click at [672, 227] on div "Before booking a Hudson River brunch or sunset cruise, ask about seating arrang…" at bounding box center [772, 290] width 217 height 126
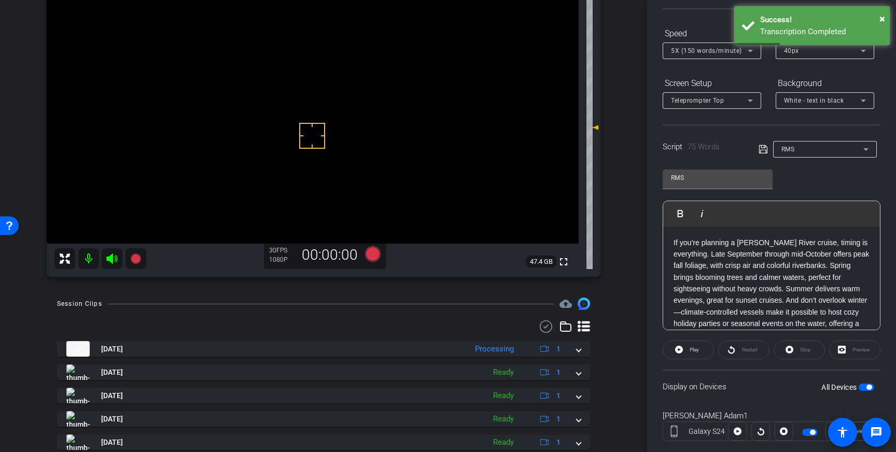
scroll to position [11, 0]
click at [764, 147] on icon at bounding box center [763, 149] width 8 height 8
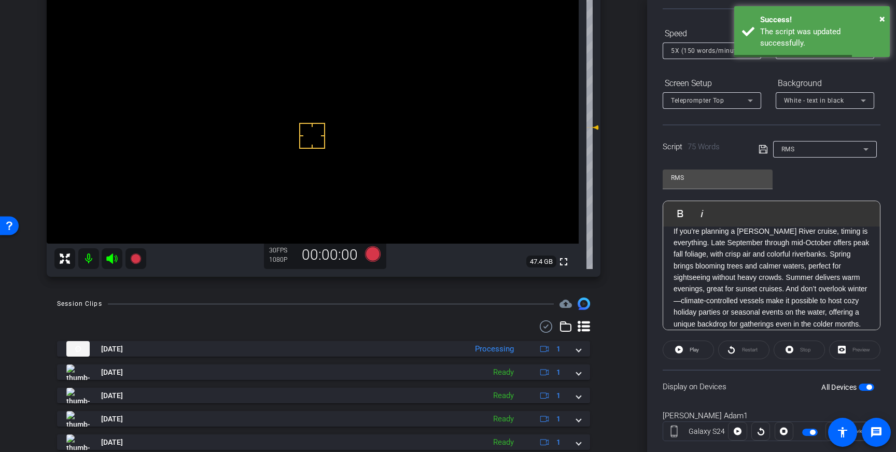
click at [871, 385] on span "button" at bounding box center [869, 387] width 5 height 5
click at [870, 387] on span "button" at bounding box center [867, 387] width 16 height 7
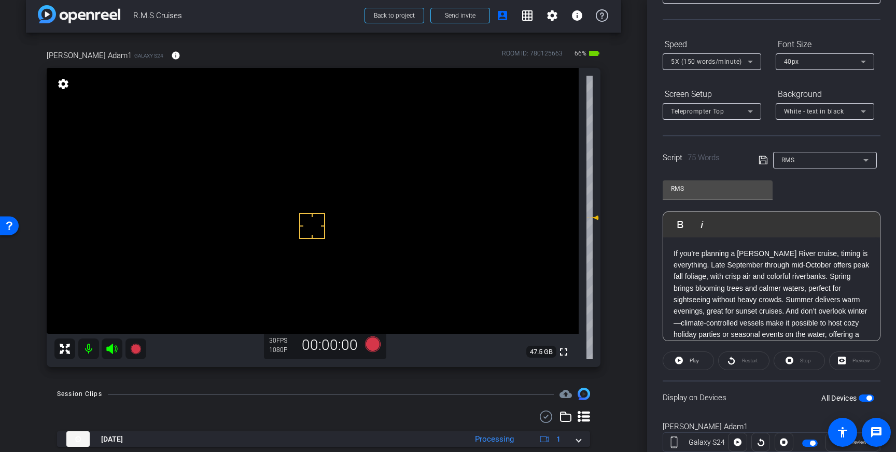
scroll to position [83, 0]
drag, startPoint x: 281, startPoint y: 179, endPoint x: 297, endPoint y: 180, distance: 15.6
click at [684, 360] on span at bounding box center [689, 359] width 50 height 25
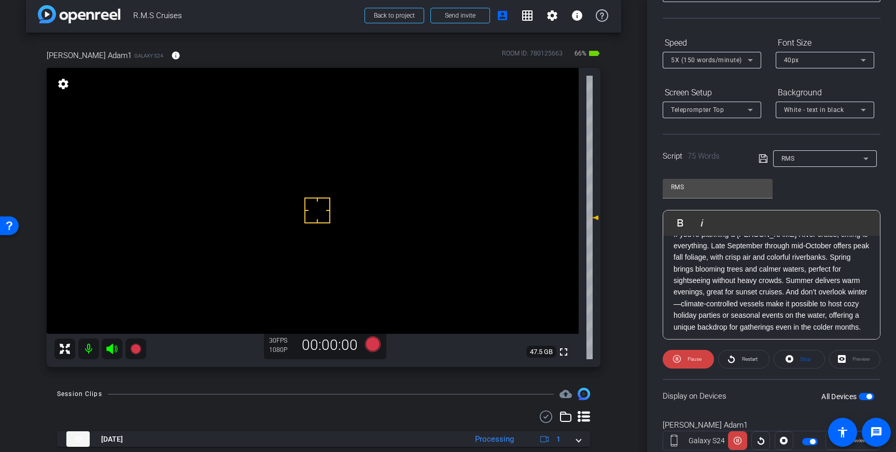
scroll to position [21, 0]
click at [837, 62] on div "40px" at bounding box center [822, 59] width 77 height 13
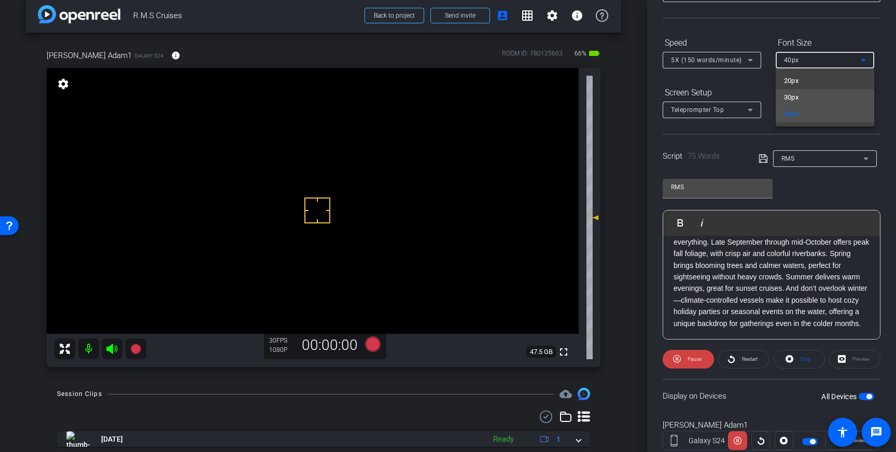
click at [829, 93] on mat-option "30px" at bounding box center [825, 97] width 99 height 17
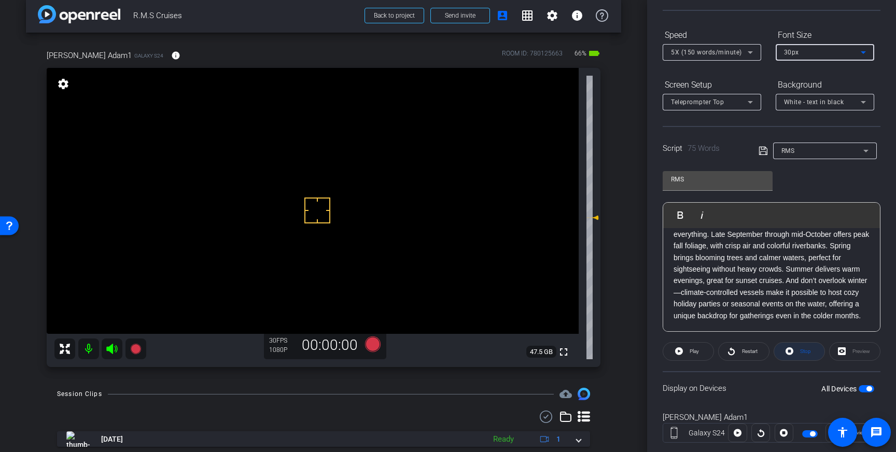
scroll to position [92, 0]
click at [802, 350] on span "Stop" at bounding box center [806, 351] width 11 height 6
click at [849, 53] on div "30px" at bounding box center [822, 51] width 77 height 13
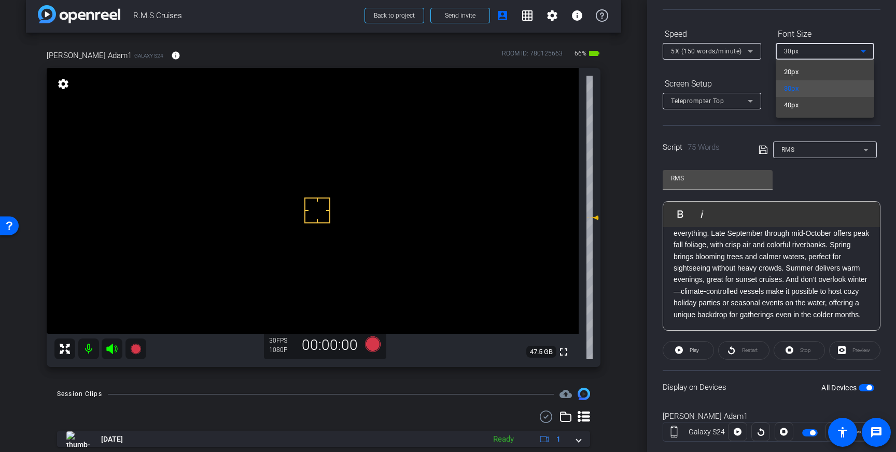
click at [817, 172] on div at bounding box center [448, 226] width 896 height 452
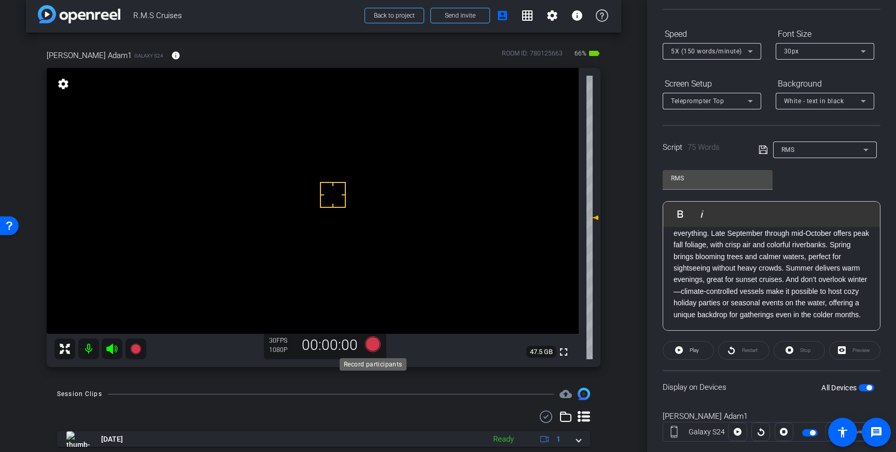
click at [370, 343] on icon at bounding box center [373, 345] width 16 height 16
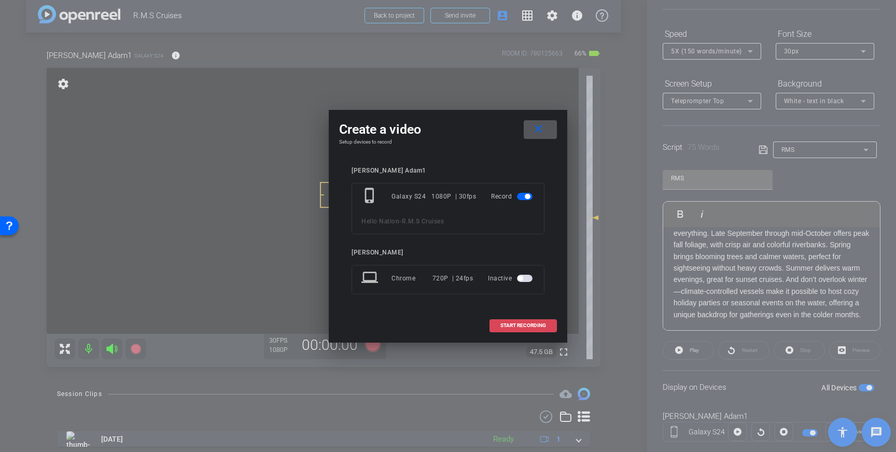
drag, startPoint x: 525, startPoint y: 324, endPoint x: 542, endPoint y: 318, distance: 18.4
click at [525, 324] on span "START RECORDING" at bounding box center [524, 325] width 46 height 5
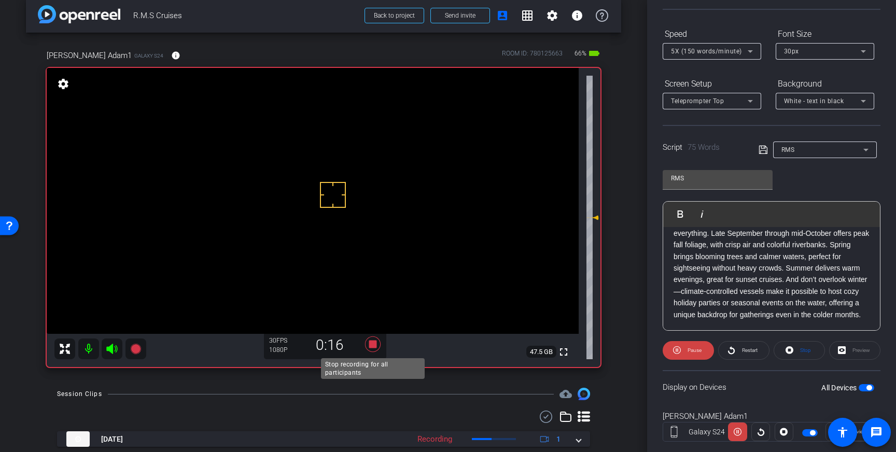
click at [373, 338] on icon at bounding box center [373, 344] width 25 height 19
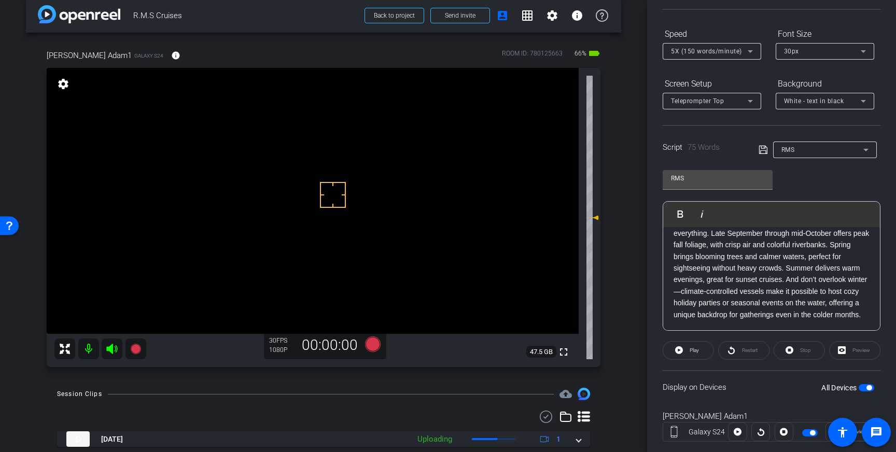
scroll to position [0, 0]
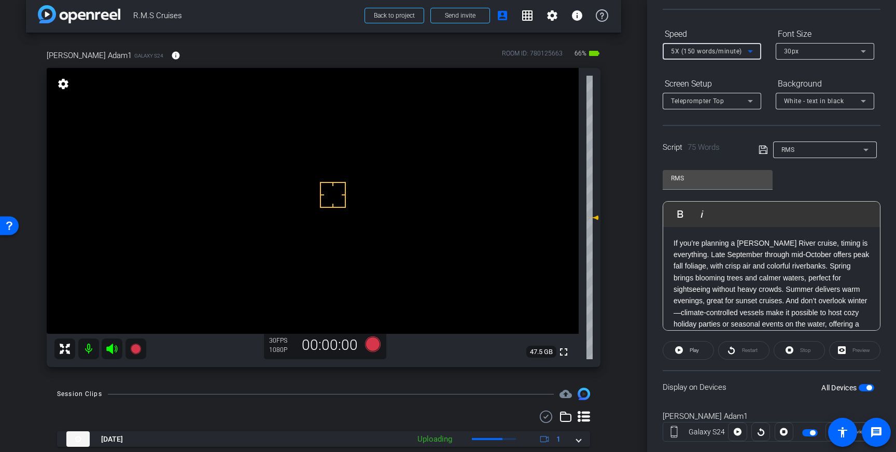
click at [737, 51] on span "5X (150 words/minute)" at bounding box center [706, 51] width 71 height 7
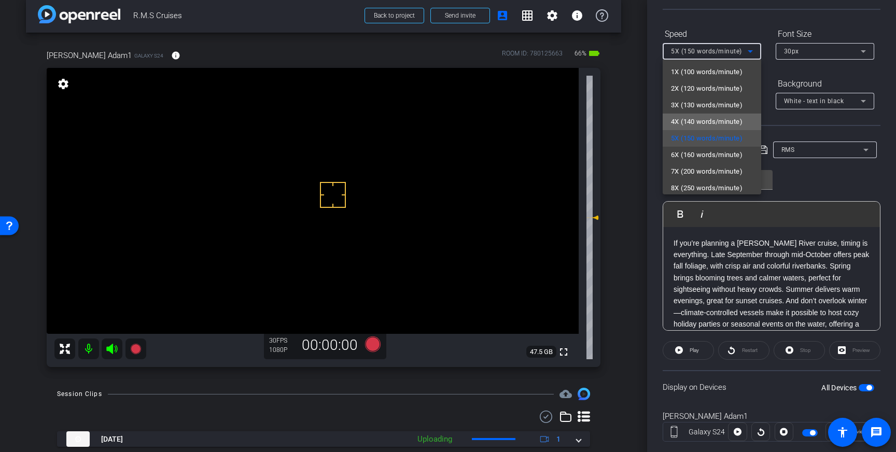
click at [709, 121] on span "4X (140 words/minute)" at bounding box center [707, 122] width 72 height 12
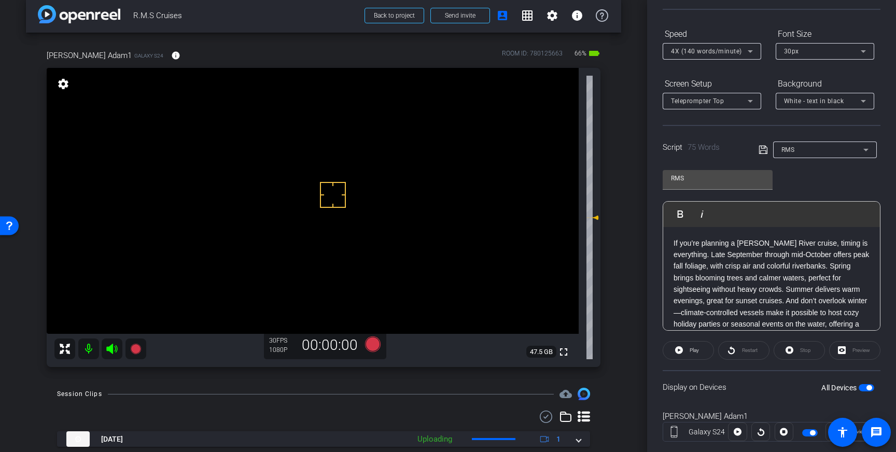
click at [764, 152] on icon at bounding box center [763, 150] width 9 height 12
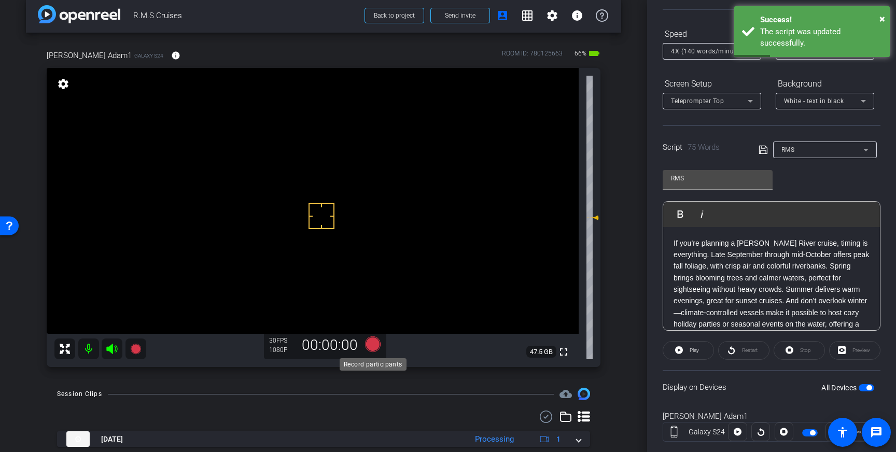
click at [367, 341] on icon at bounding box center [373, 345] width 16 height 16
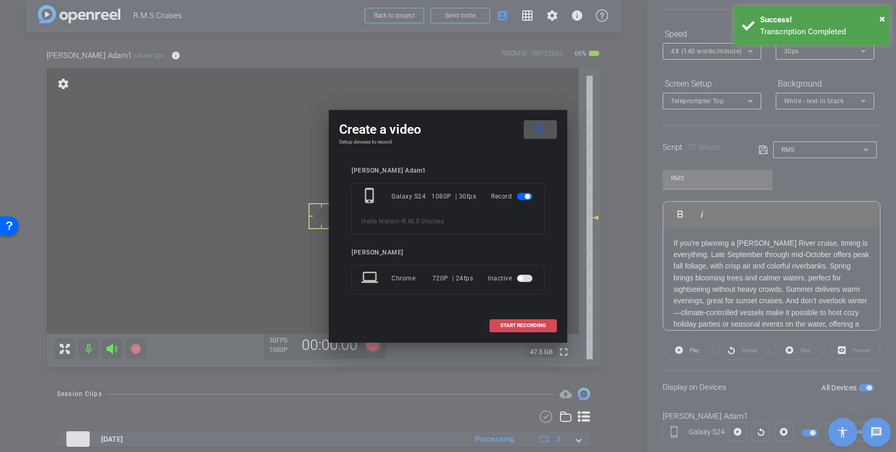
click at [531, 321] on span at bounding box center [523, 325] width 66 height 25
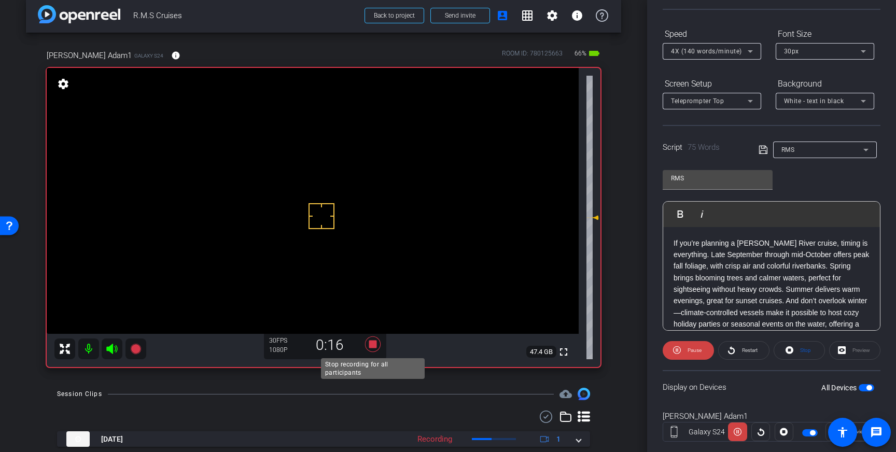
click at [376, 344] on icon at bounding box center [373, 345] width 16 height 16
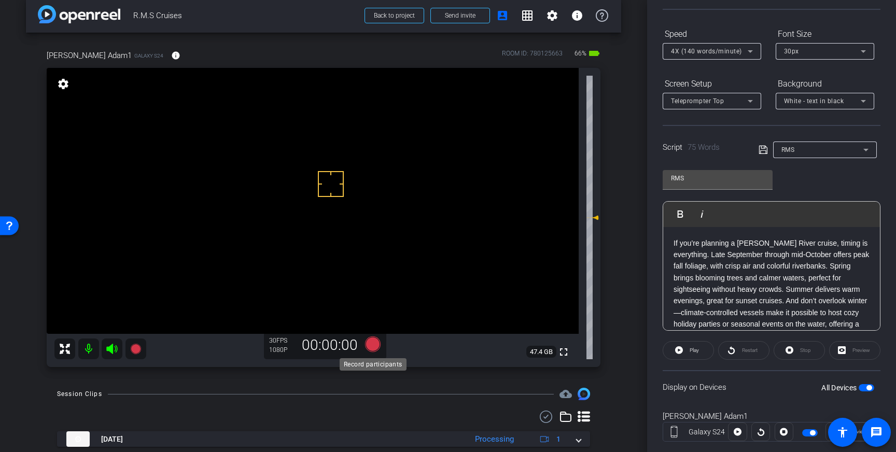
click at [374, 344] on icon at bounding box center [373, 345] width 16 height 16
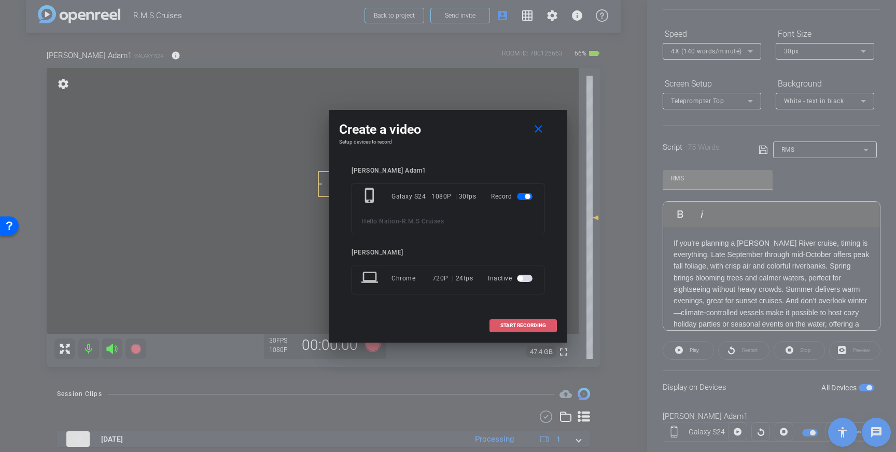
click at [515, 323] on span "START RECORDING" at bounding box center [524, 325] width 46 height 5
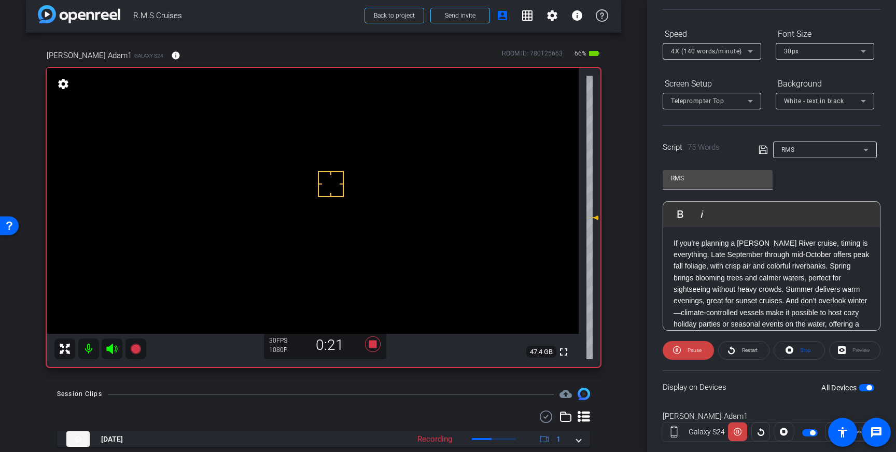
scroll to position [21, 0]
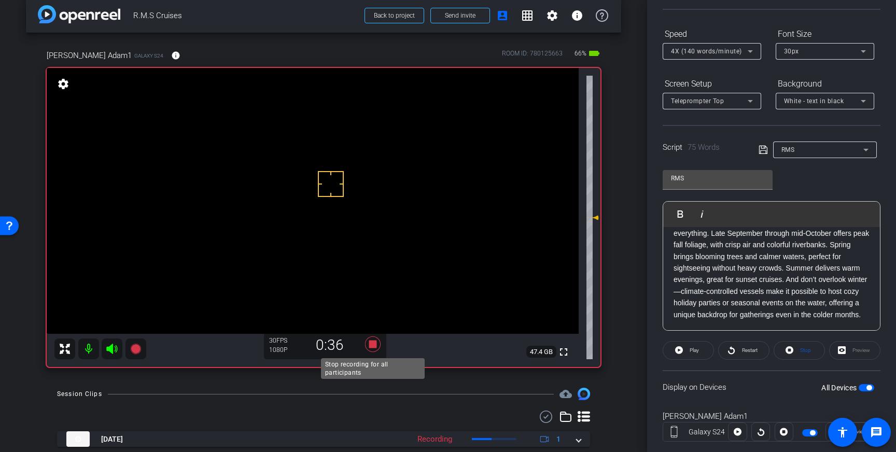
click at [372, 339] on icon at bounding box center [373, 344] width 25 height 19
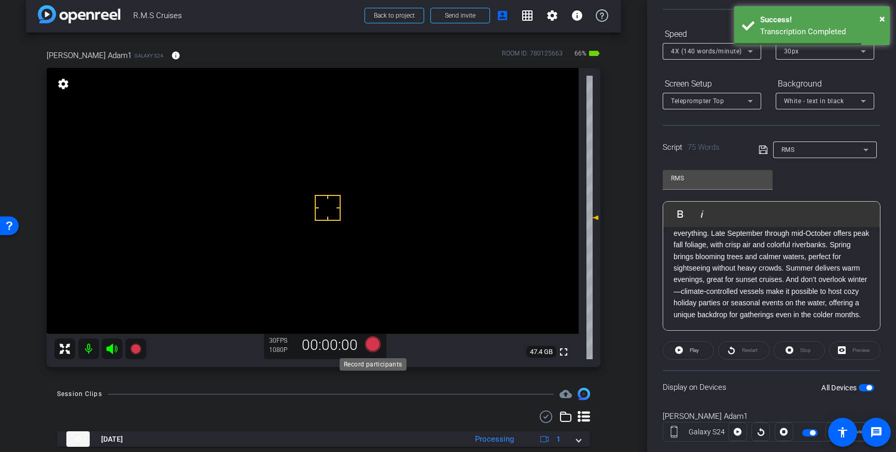
click at [374, 348] on icon at bounding box center [373, 345] width 16 height 16
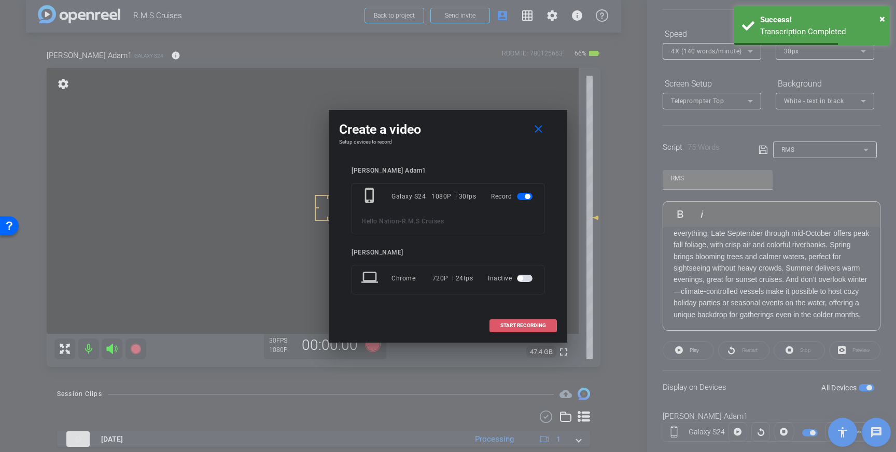
click at [527, 323] on span "START RECORDING" at bounding box center [524, 325] width 46 height 5
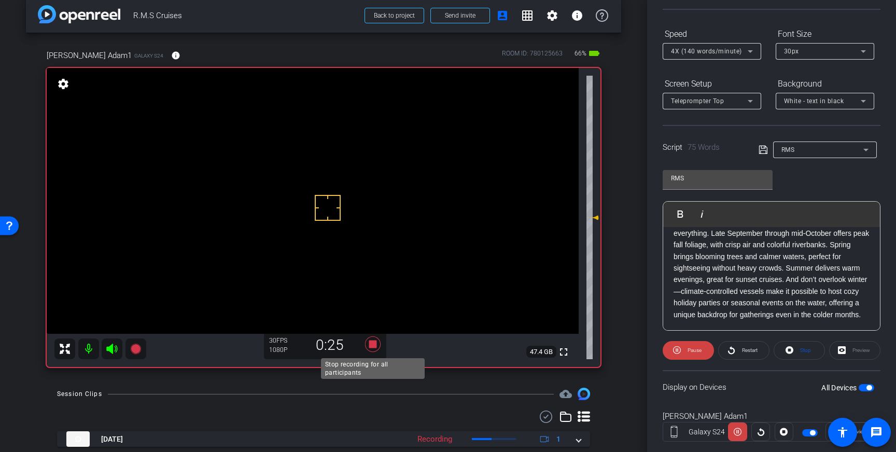
click at [373, 350] on icon at bounding box center [373, 344] width 25 height 19
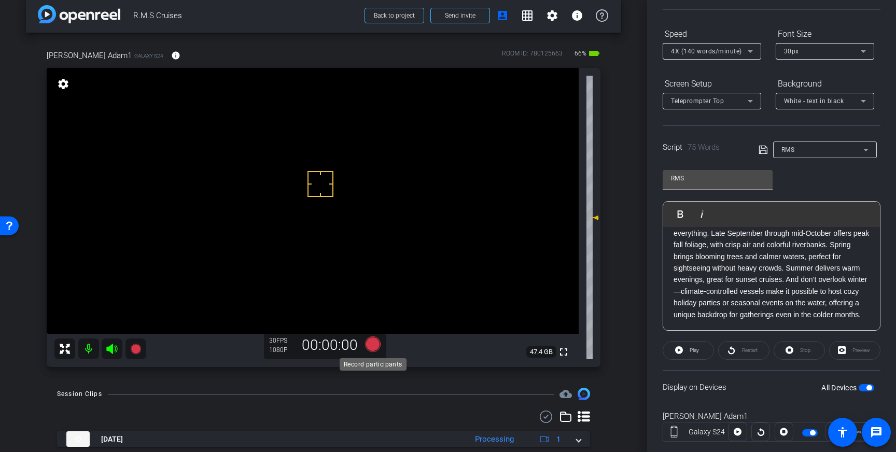
click at [371, 345] on icon at bounding box center [373, 345] width 16 height 16
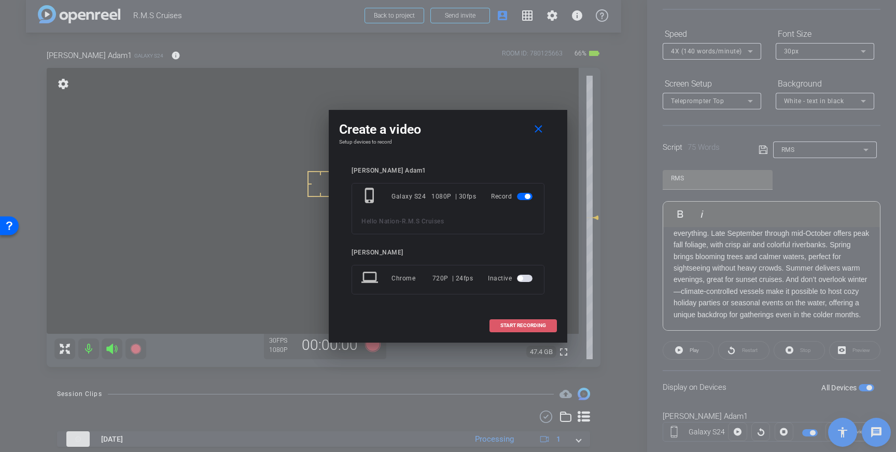
click at [530, 326] on span "START RECORDING" at bounding box center [524, 325] width 46 height 5
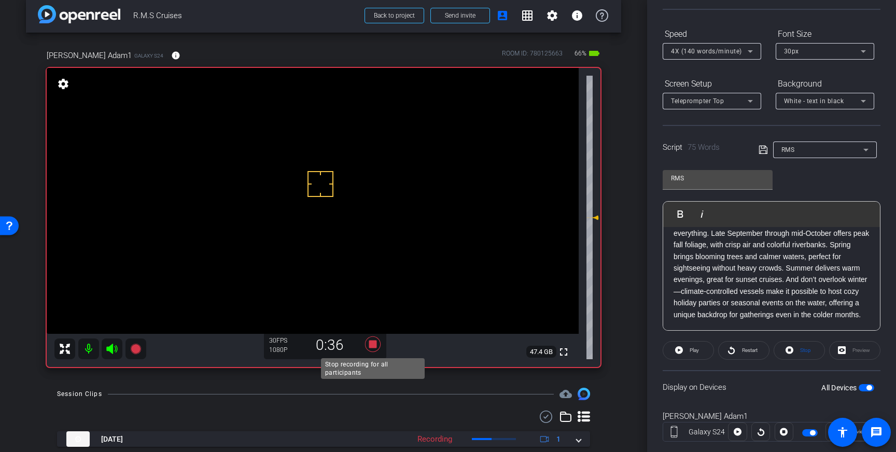
click at [369, 345] on icon at bounding box center [373, 345] width 16 height 16
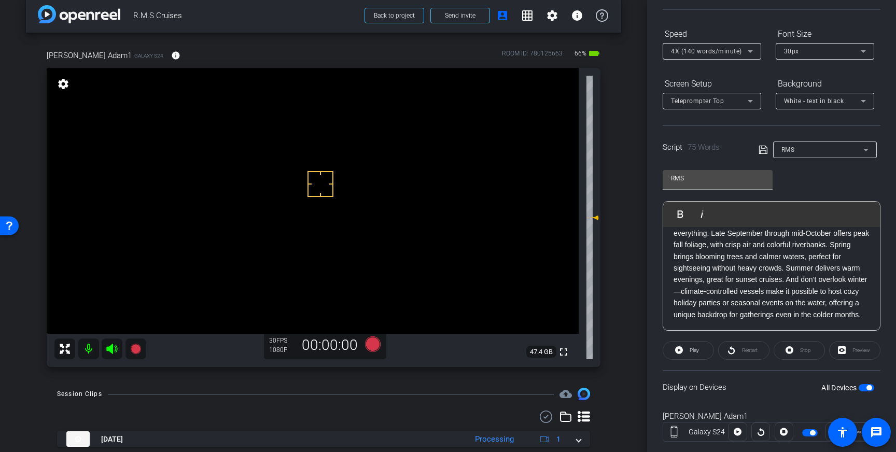
scroll to position [12, 0]
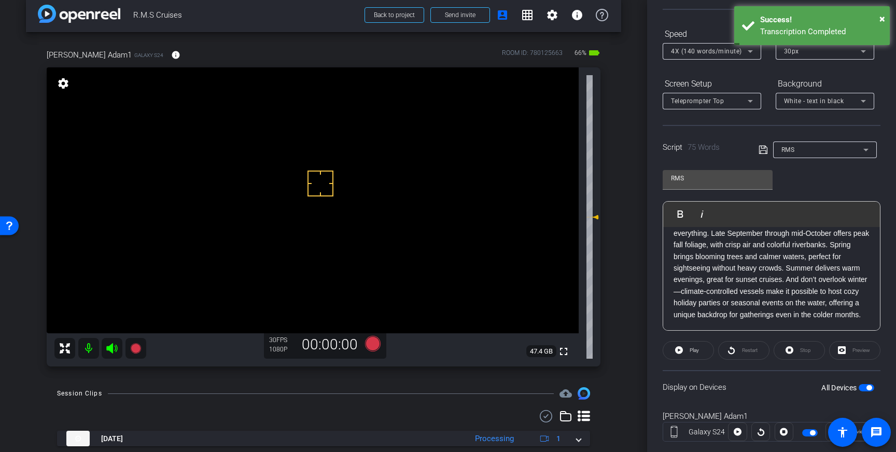
click at [732, 258] on p "If you’re planning a Hudson River cruise, timing is everything. Late September …" at bounding box center [772, 268] width 196 height 105
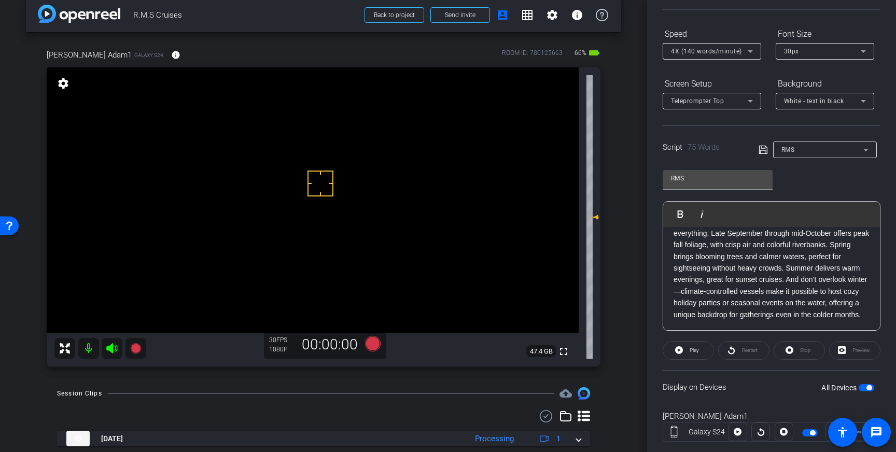
click at [730, 256] on p "If you’re planning a Hudson River cruise, timing is everything. Late September …" at bounding box center [772, 268] width 196 height 105
click at [762, 150] on icon at bounding box center [763, 150] width 8 height 8
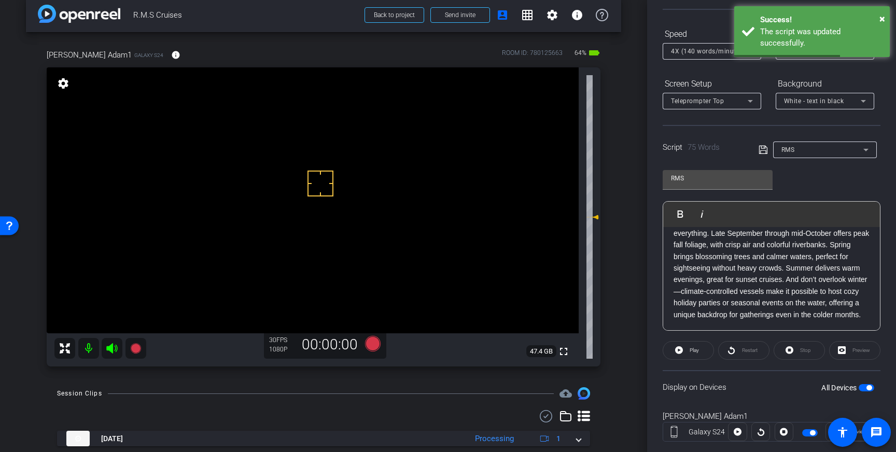
click at [867, 390] on span "button" at bounding box center [869, 387] width 5 height 5
click at [867, 390] on span "button" at bounding box center [867, 387] width 16 height 7
click at [762, 151] on icon at bounding box center [763, 150] width 9 height 12
click at [374, 344] on icon at bounding box center [373, 344] width 16 height 16
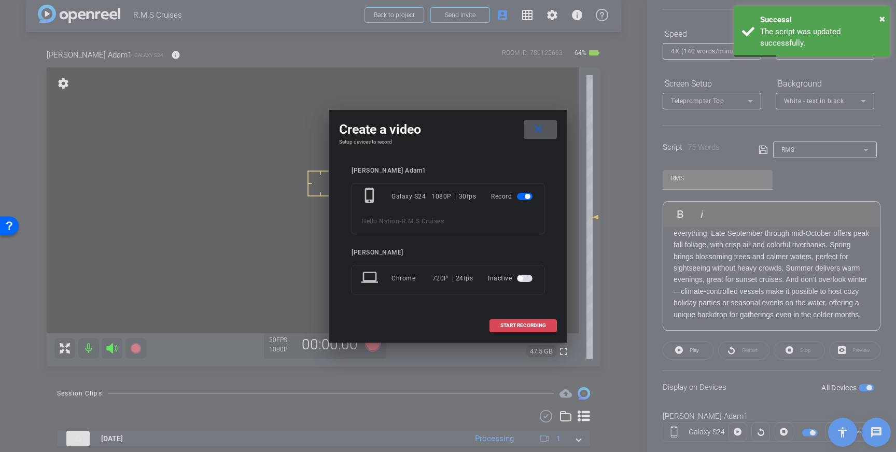
click at [532, 326] on span "START RECORDING" at bounding box center [524, 325] width 46 height 5
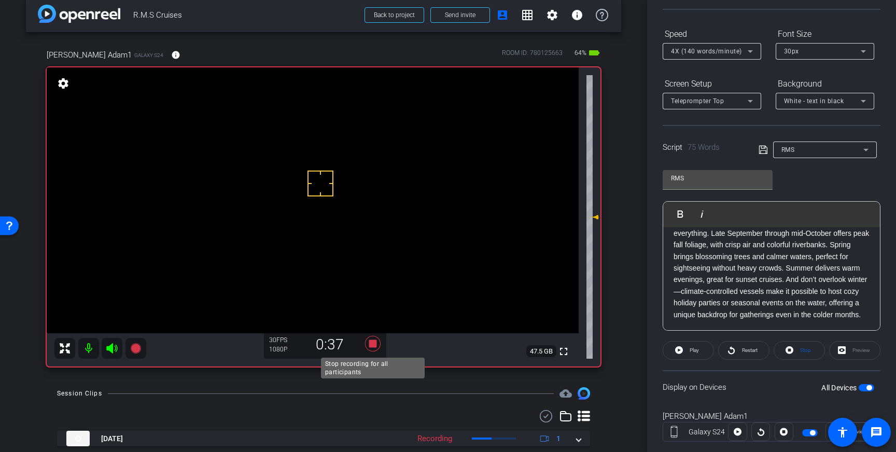
click at [373, 347] on icon at bounding box center [373, 344] width 16 height 16
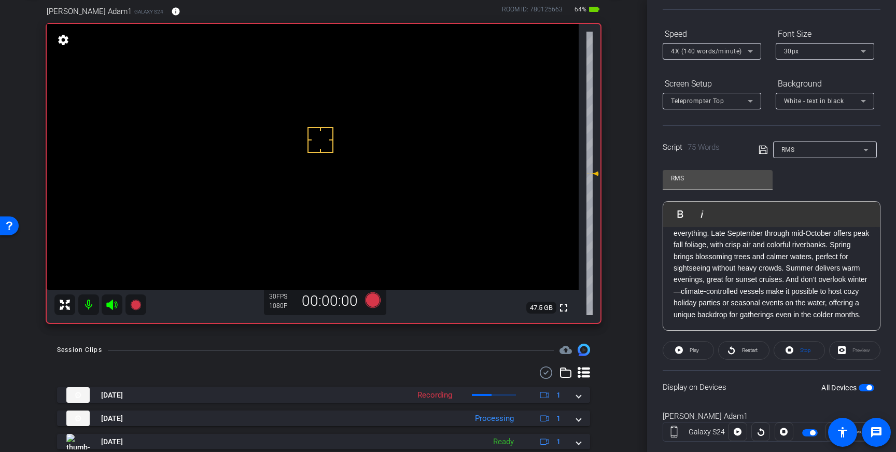
scroll to position [56, 0]
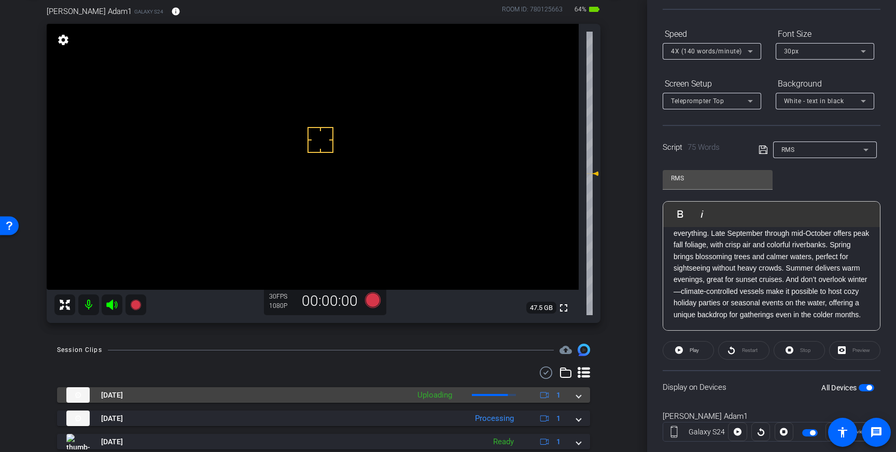
click at [581, 396] on mat-expansion-panel-header "Aug 21, 2025 Uploading 1" at bounding box center [323, 396] width 533 height 16
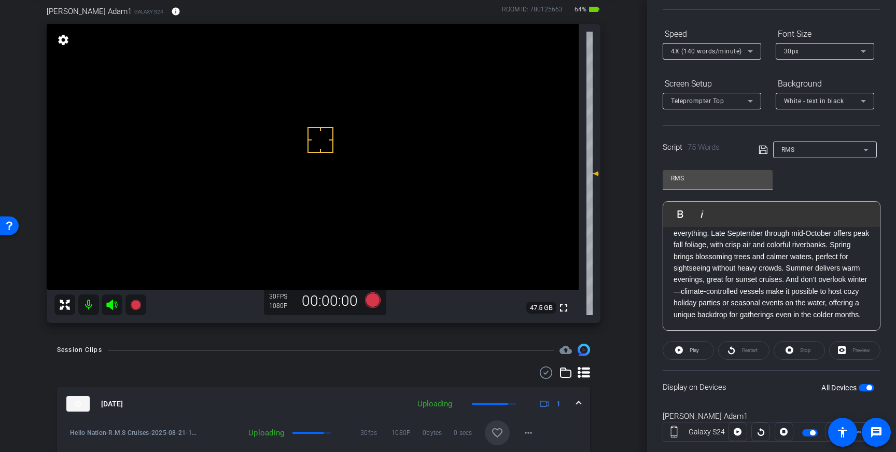
click at [505, 429] on span at bounding box center [497, 433] width 25 height 25
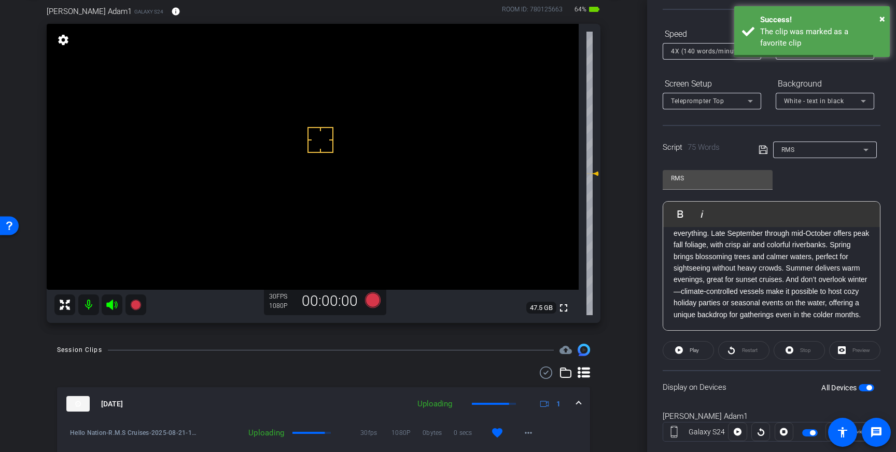
click at [580, 402] on span at bounding box center [579, 404] width 4 height 11
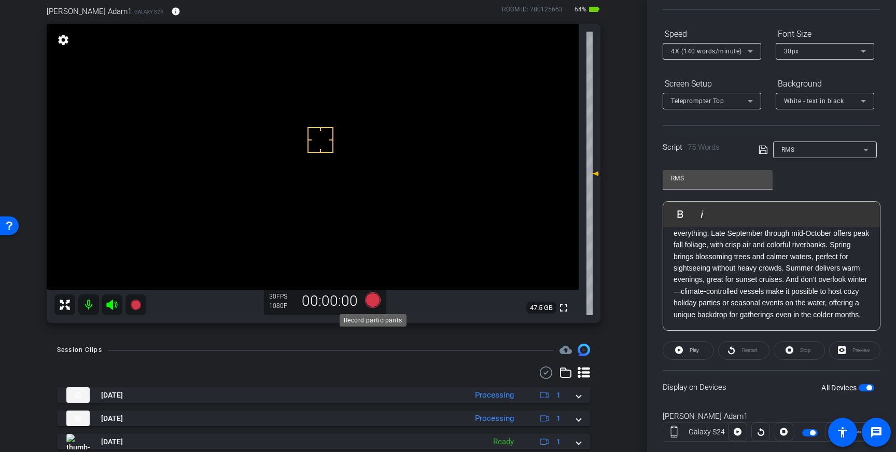
click at [370, 298] on icon at bounding box center [373, 301] width 16 height 16
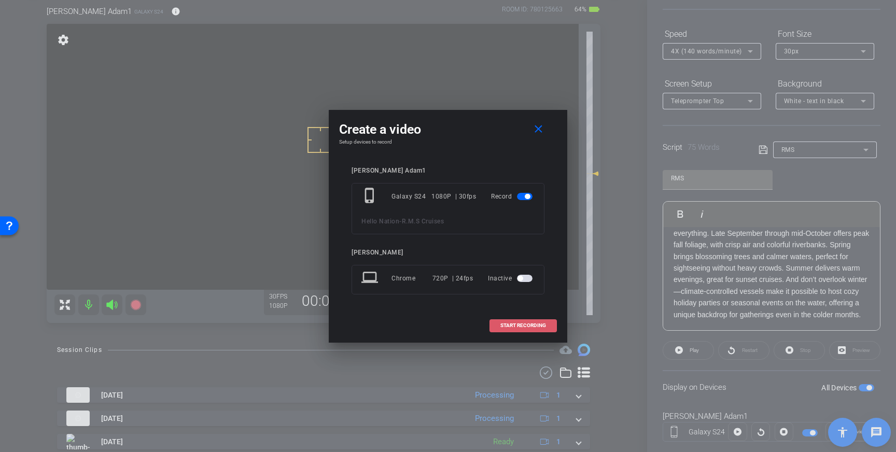
click at [546, 321] on span at bounding box center [523, 325] width 66 height 25
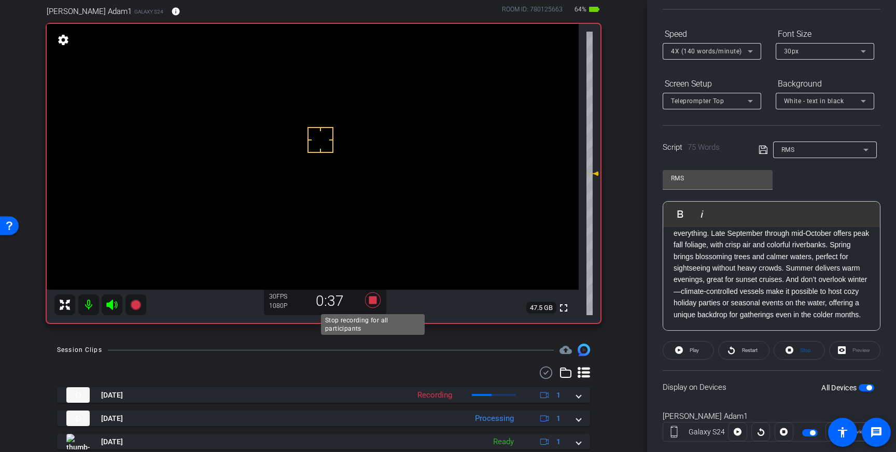
click at [376, 300] on icon at bounding box center [373, 301] width 16 height 16
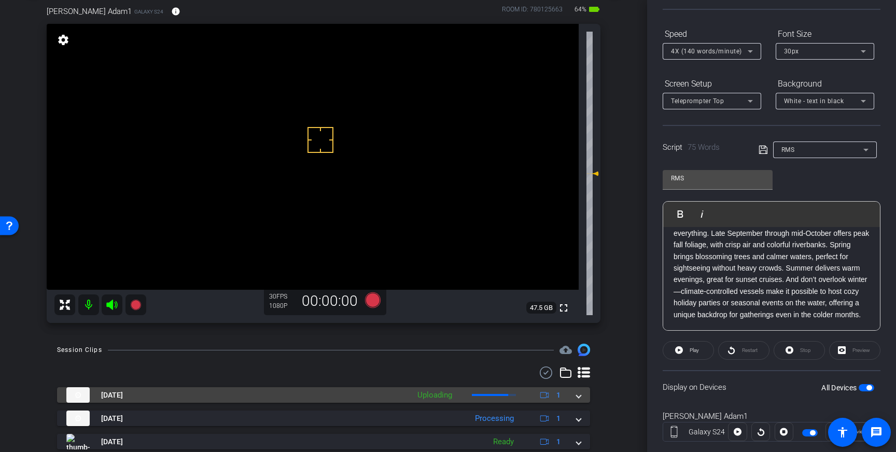
click at [583, 398] on mat-expansion-panel-header "Aug 21, 2025 Uploading 1" at bounding box center [323, 396] width 533 height 16
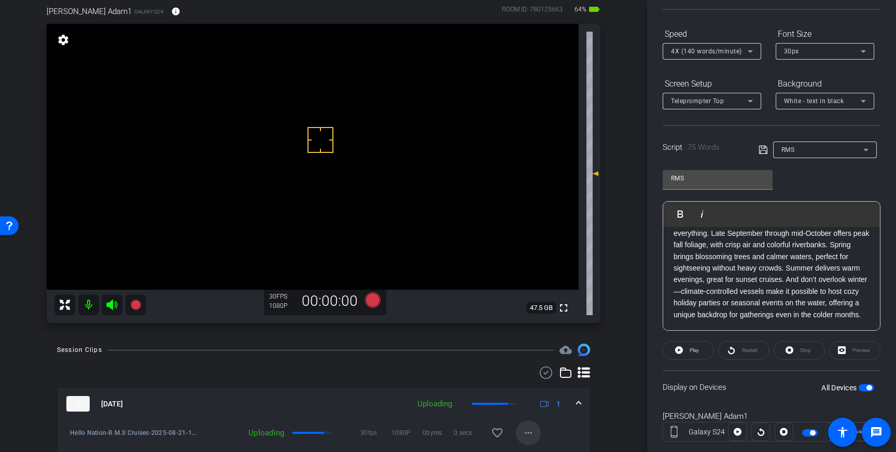
drag, startPoint x: 494, startPoint y: 437, endPoint x: 522, endPoint y: 427, distance: 29.2
click at [494, 437] on mat-icon "favorite_border" at bounding box center [497, 433] width 12 height 12
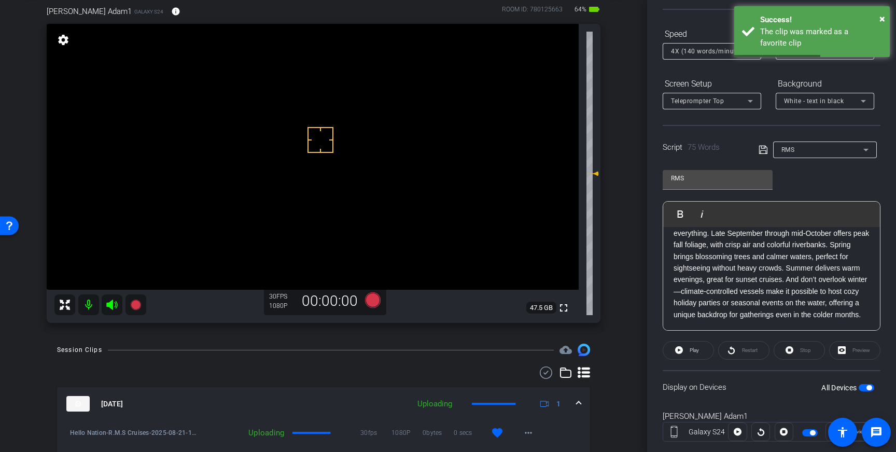
click at [866, 387] on span "button" at bounding box center [867, 387] width 16 height 7
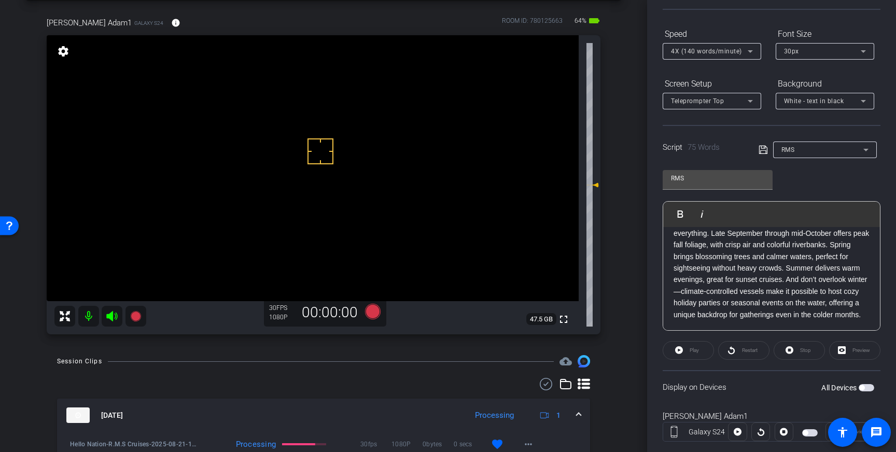
scroll to position [16, 0]
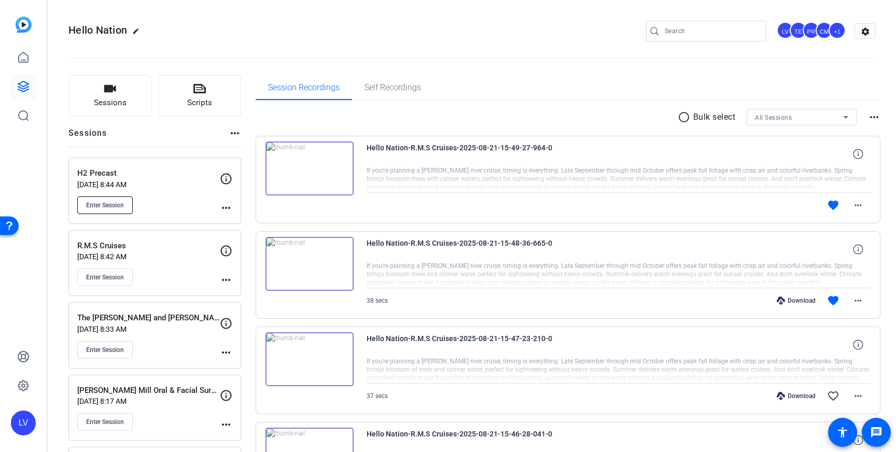
click at [108, 206] on span "Enter Session" at bounding box center [105, 205] width 38 height 8
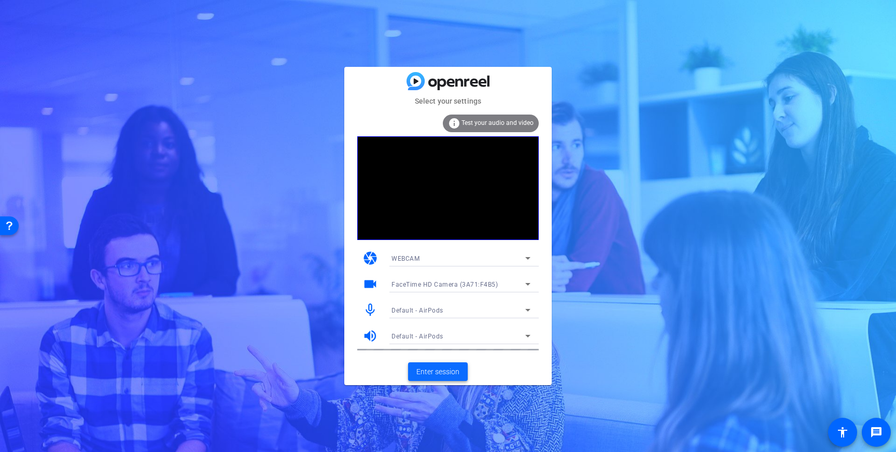
click at [436, 367] on span "Enter session" at bounding box center [438, 372] width 43 height 11
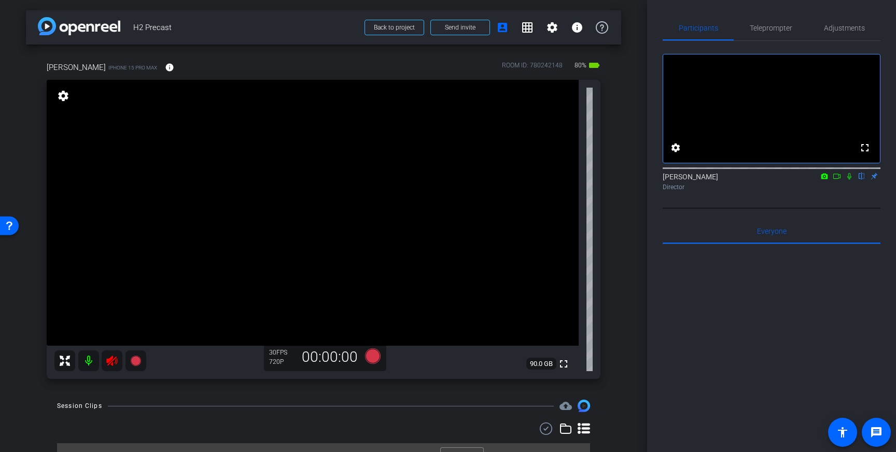
click at [111, 360] on icon at bounding box center [111, 361] width 11 height 10
click at [763, 31] on span "Teleprompter" at bounding box center [771, 27] width 43 height 7
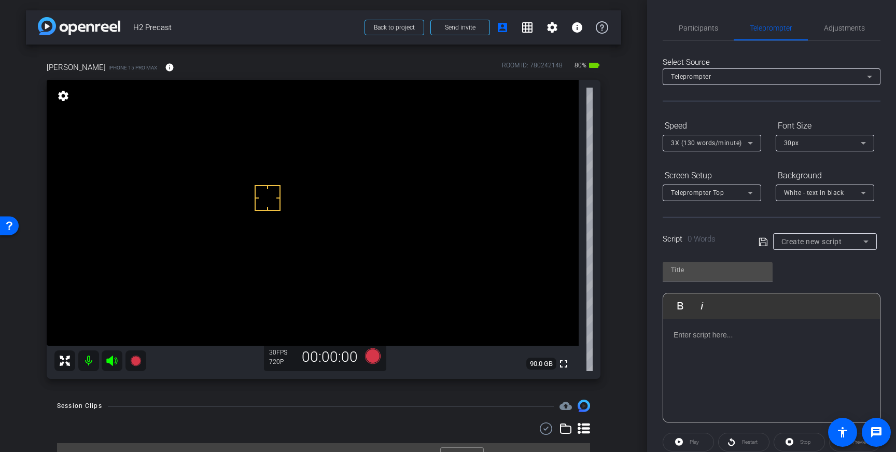
click at [726, 354] on div at bounding box center [772, 371] width 217 height 104
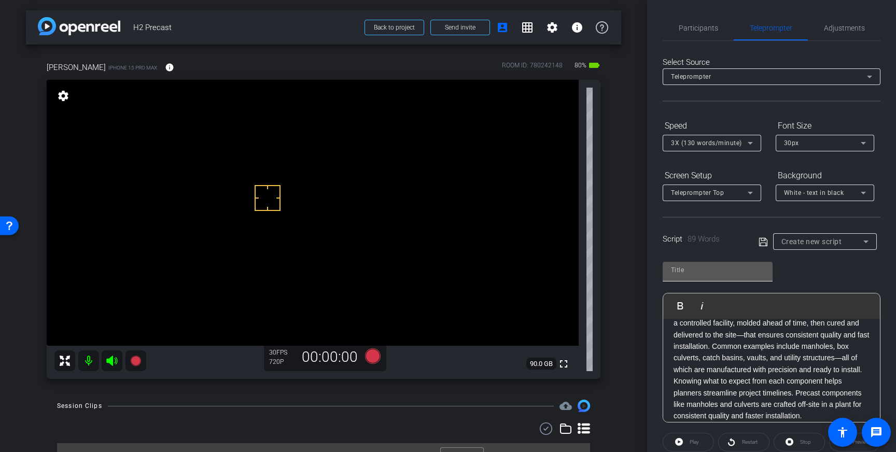
click at [724, 271] on input "text" at bounding box center [717, 270] width 93 height 12
type input "H2"
click at [762, 242] on icon at bounding box center [763, 242] width 8 height 8
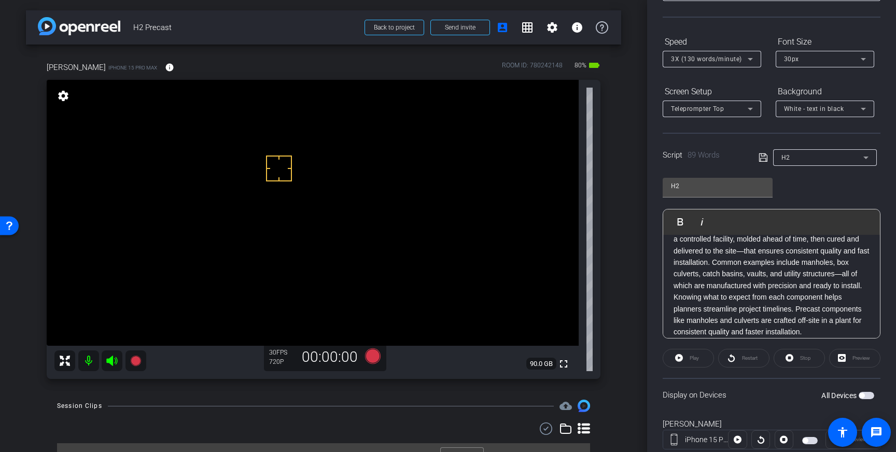
scroll to position [115, 0]
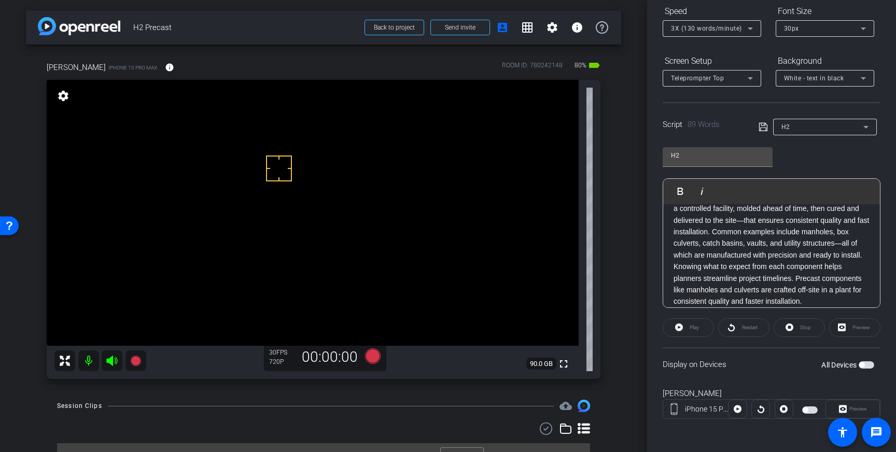
click at [763, 132] on icon at bounding box center [763, 127] width 9 height 12
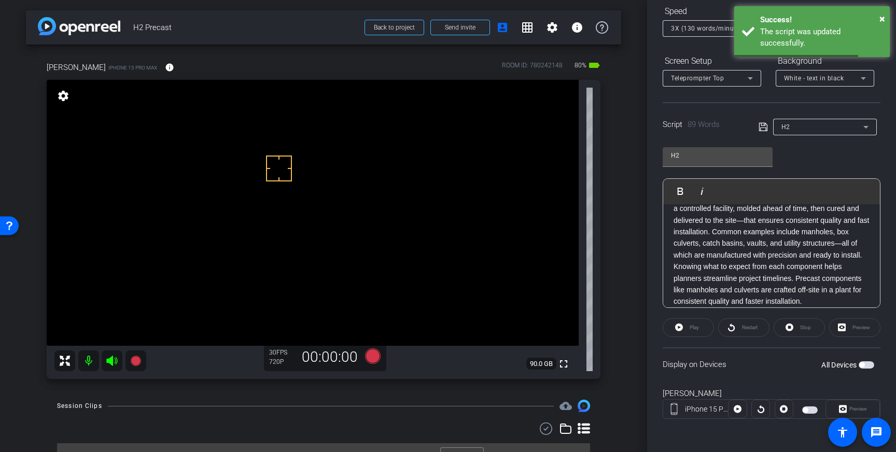
click at [864, 364] on span "button" at bounding box center [862, 365] width 5 height 5
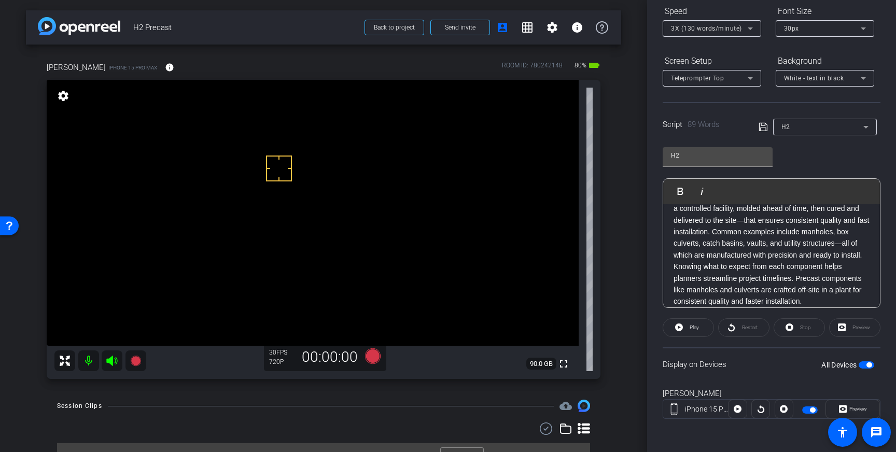
drag, startPoint x: 864, startPoint y: 366, endPoint x: 870, endPoint y: 374, distance: 9.7
click at [864, 366] on span "button" at bounding box center [867, 365] width 16 height 7
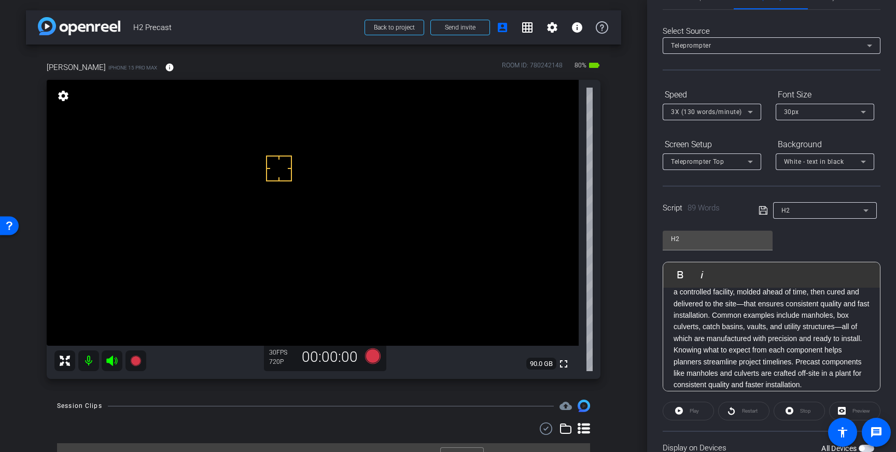
scroll to position [0, 0]
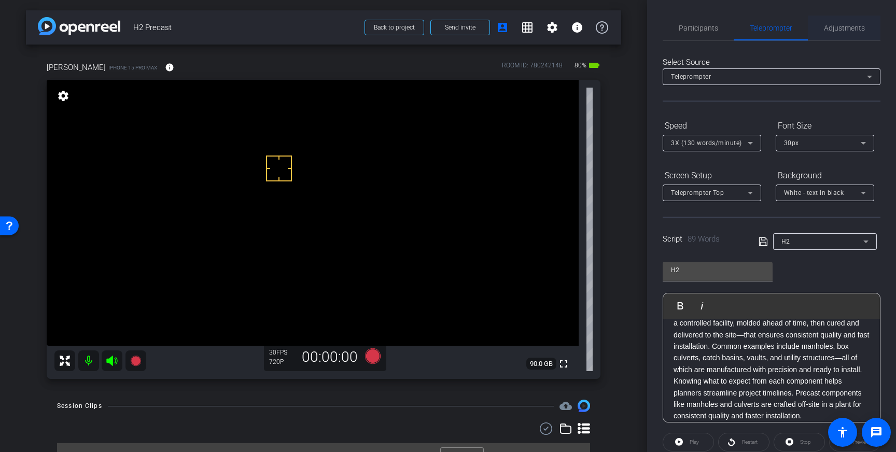
click at [853, 24] on span "Adjustments" at bounding box center [844, 27] width 41 height 7
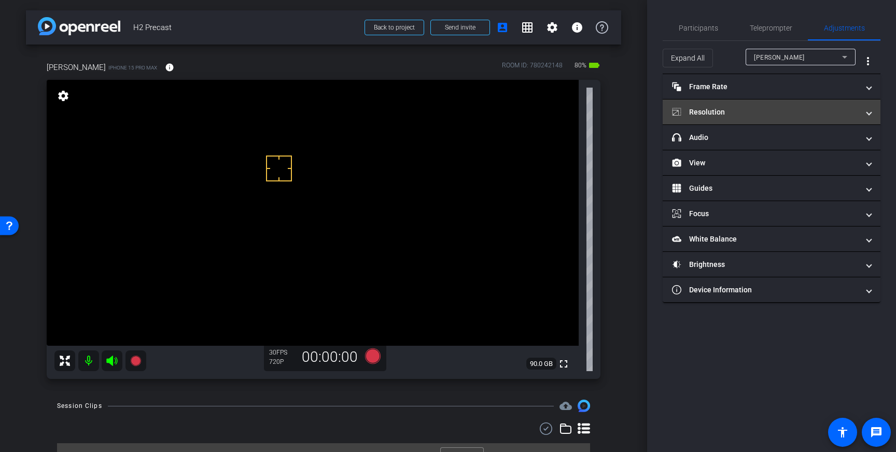
click at [786, 110] on mat-panel-title "Resolution" at bounding box center [765, 112] width 187 height 11
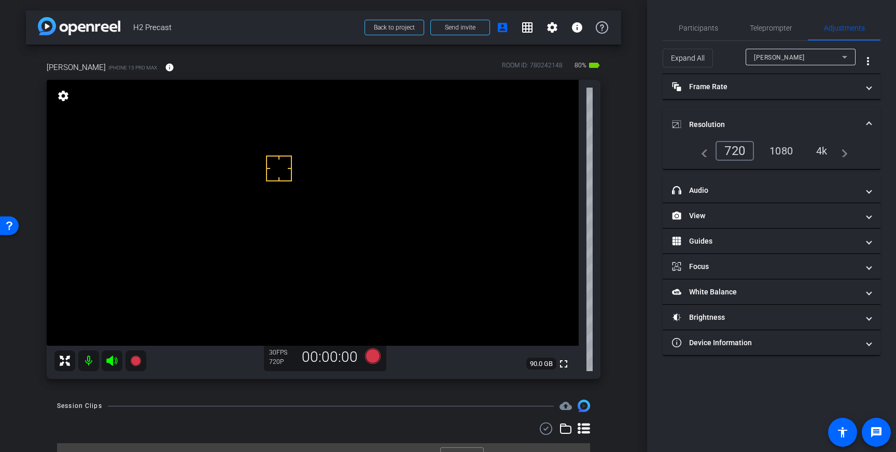
click at [815, 150] on div "4k" at bounding box center [822, 151] width 27 height 18
click at [863, 125] on span "Resolution" at bounding box center [769, 124] width 195 height 11
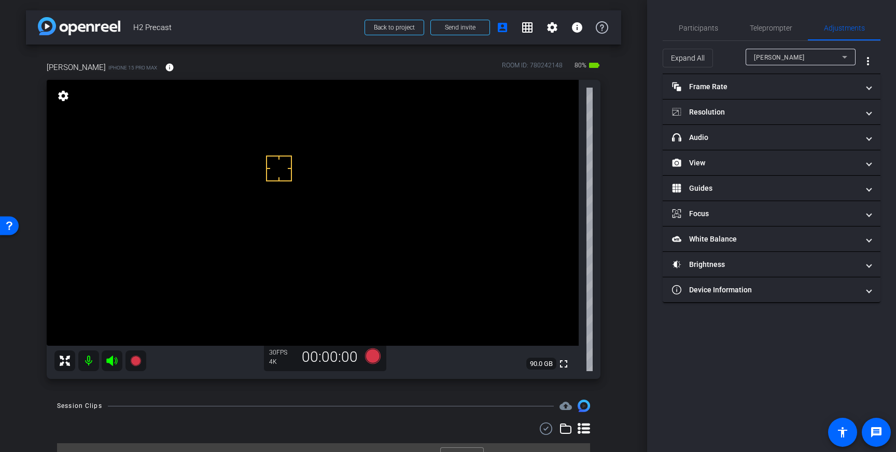
scroll to position [20, 0]
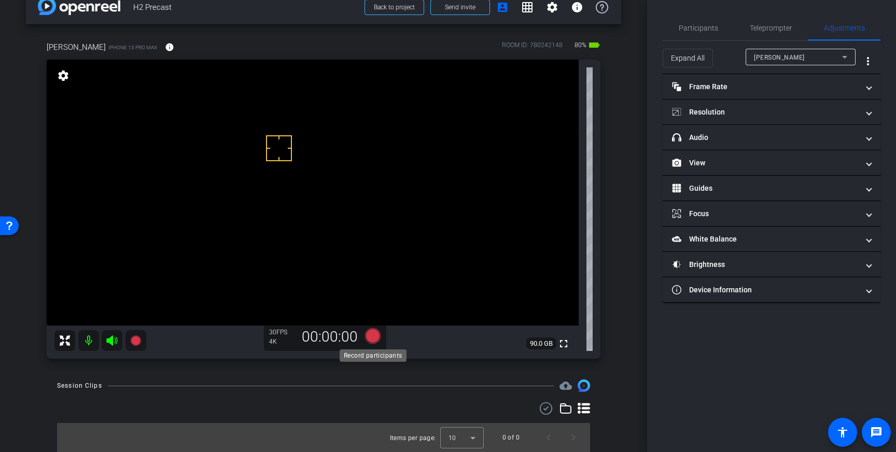
click at [370, 336] on icon at bounding box center [373, 336] width 16 height 16
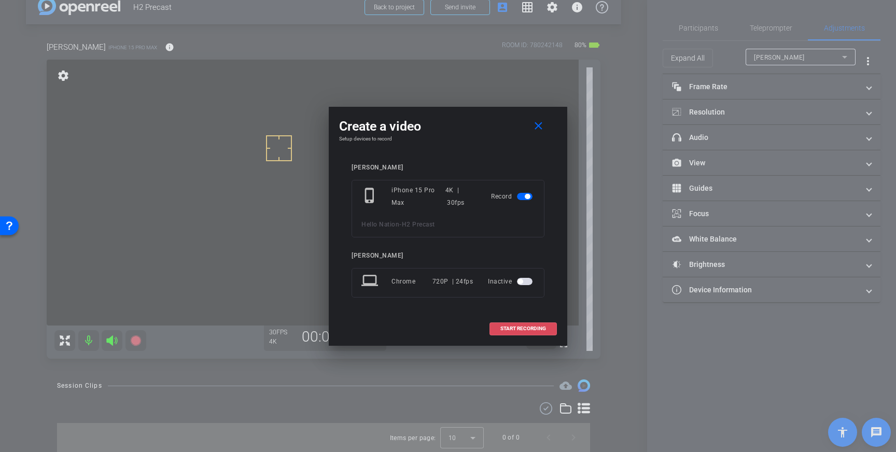
click at [523, 334] on span at bounding box center [523, 328] width 66 height 25
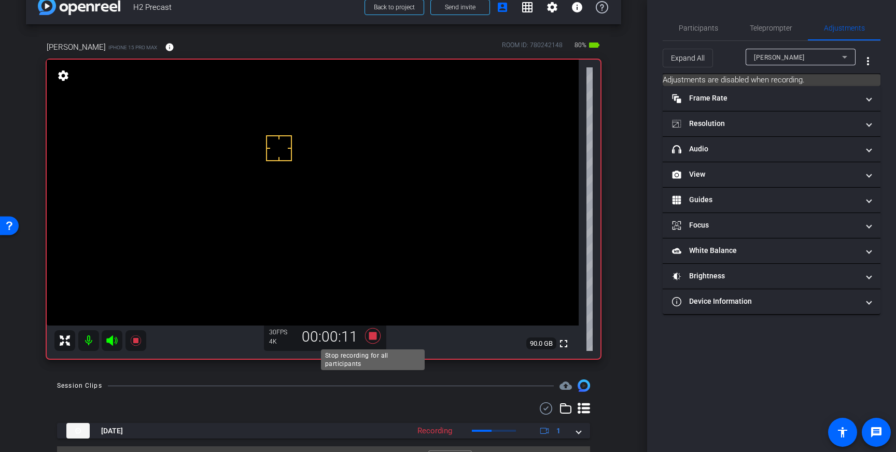
click at [376, 334] on icon at bounding box center [373, 336] width 16 height 16
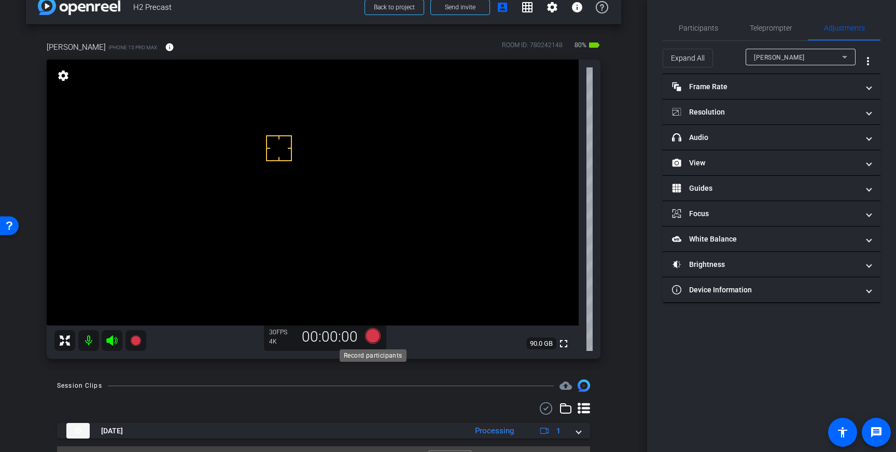
click at [375, 335] on icon at bounding box center [373, 336] width 16 height 16
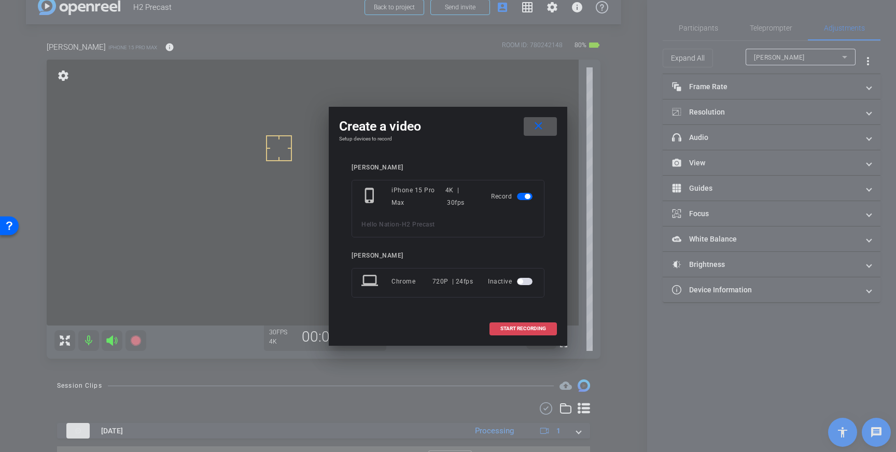
click at [521, 328] on span "START RECORDING" at bounding box center [524, 328] width 46 height 5
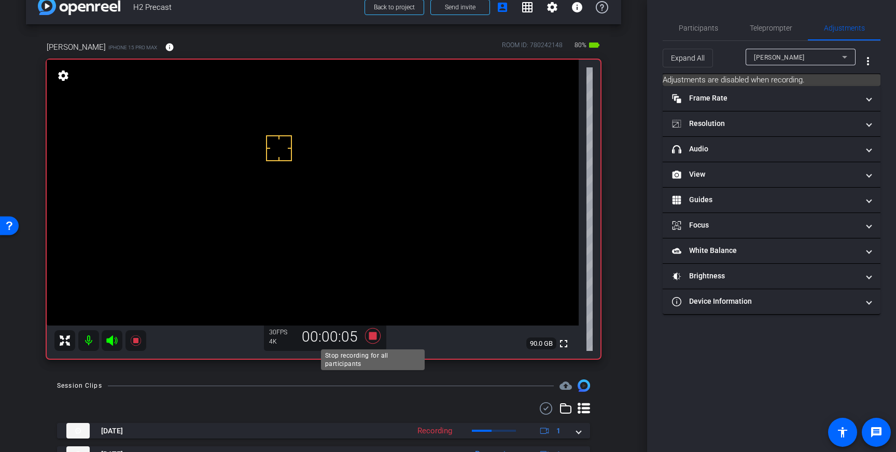
click at [375, 337] on icon at bounding box center [373, 336] width 16 height 16
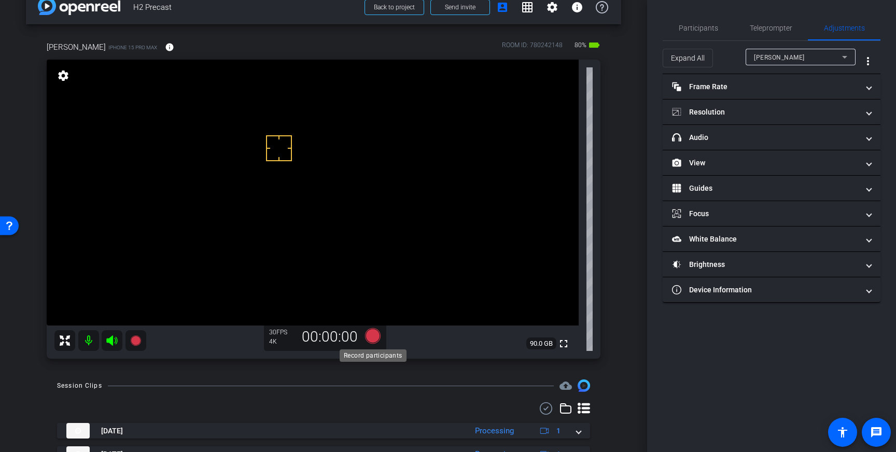
click at [368, 337] on icon at bounding box center [373, 336] width 16 height 16
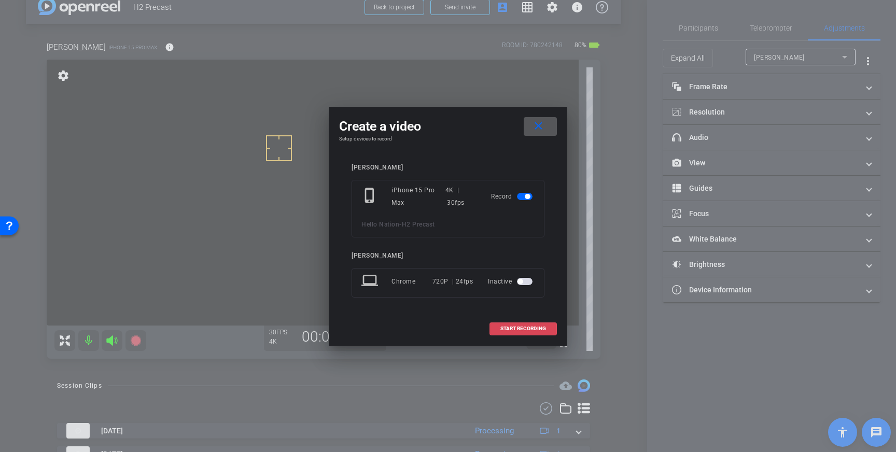
click at [501, 334] on span at bounding box center [523, 328] width 66 height 25
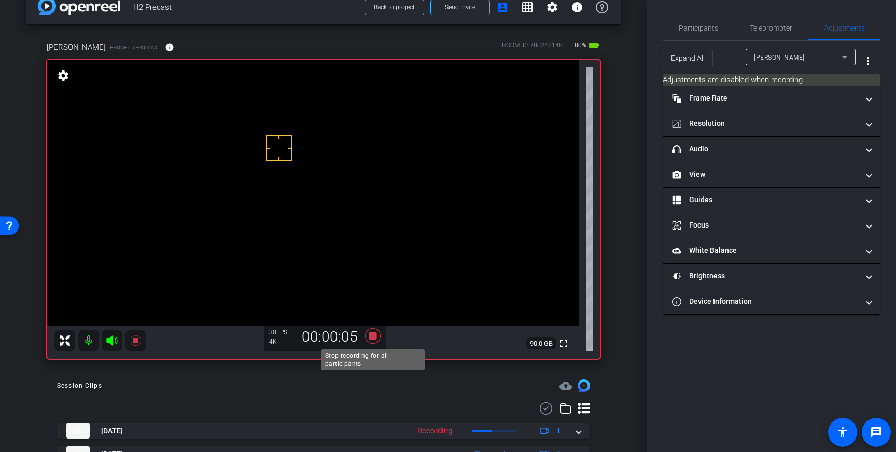
click at [373, 336] on icon at bounding box center [373, 336] width 16 height 16
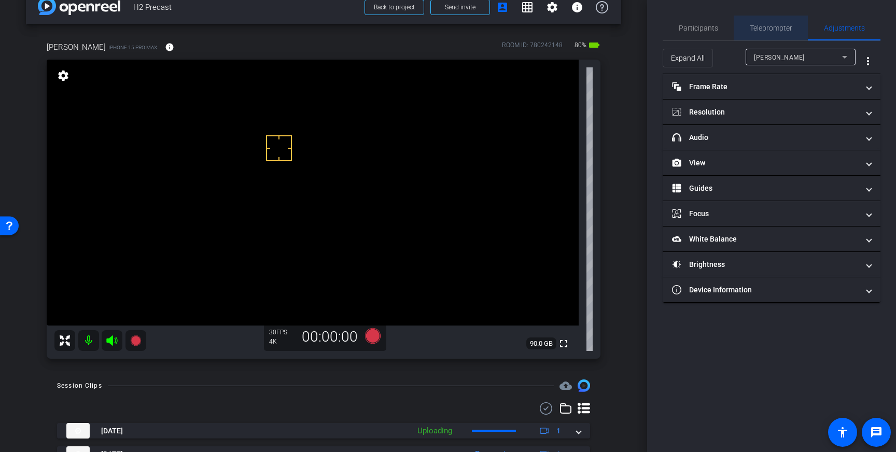
drag, startPoint x: 772, startPoint y: 26, endPoint x: 809, endPoint y: 145, distance: 124.9
click at [772, 27] on span "Teleprompter" at bounding box center [771, 27] width 43 height 7
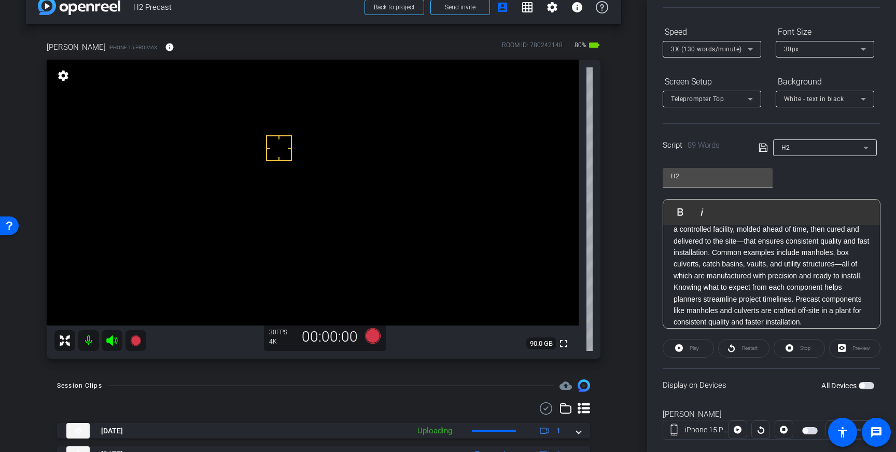
scroll to position [115, 0]
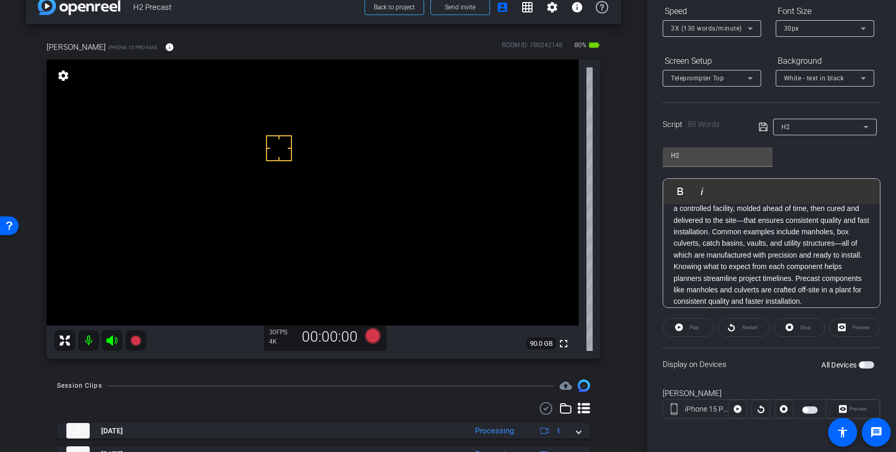
click at [870, 367] on span "button" at bounding box center [867, 365] width 16 height 7
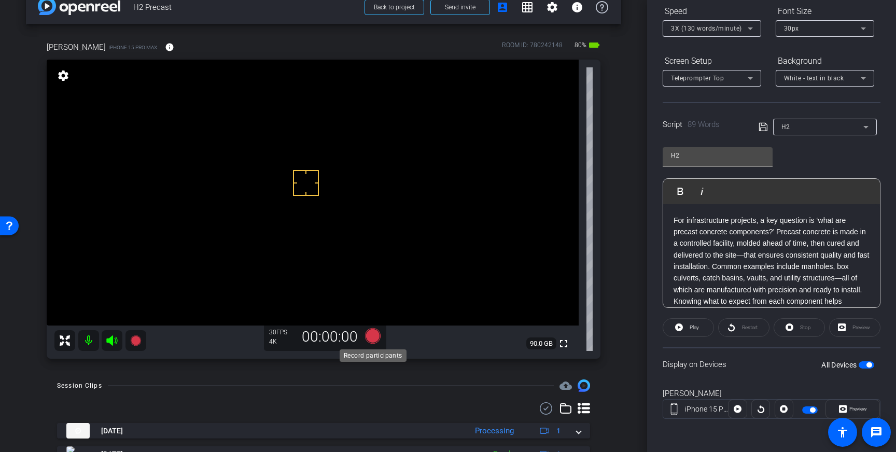
click at [378, 335] on icon at bounding box center [373, 336] width 16 height 16
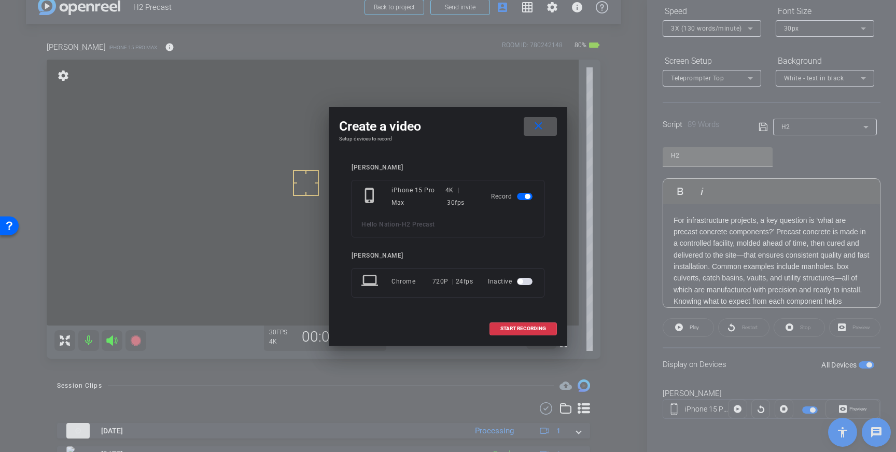
drag, startPoint x: 501, startPoint y: 330, endPoint x: 542, endPoint y: 311, distance: 45.3
click at [501, 330] on span "START RECORDING" at bounding box center [524, 328] width 46 height 5
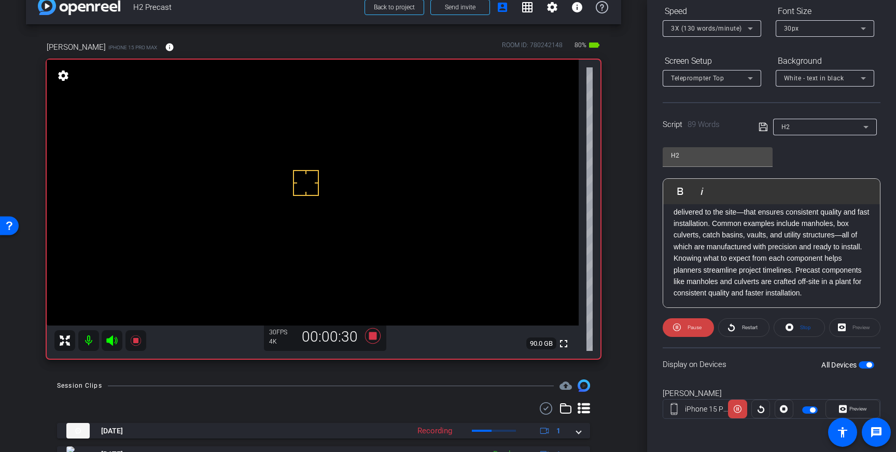
scroll to position [45, 0]
click at [374, 334] on icon at bounding box center [373, 336] width 16 height 16
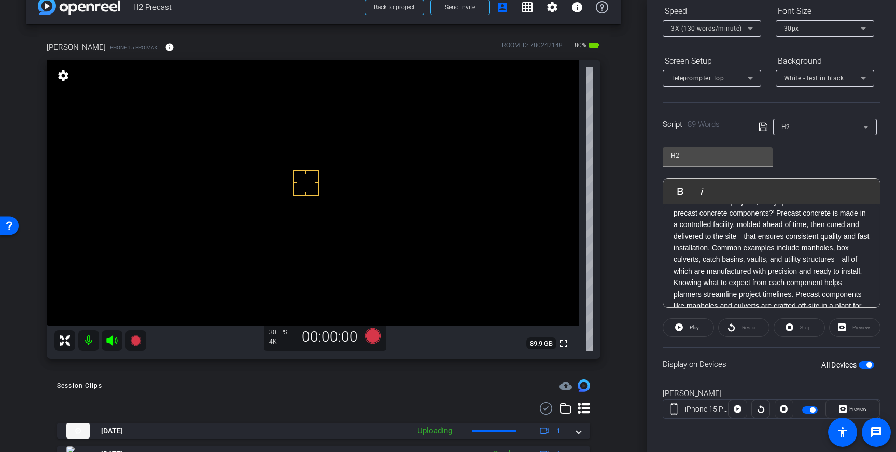
scroll to position [9, 0]
click at [771, 271] on p "For infrastructure projects, a key question is ‘what are precast concrete compo…" at bounding box center [772, 269] width 196 height 128
click at [802, 245] on p "For infrastructure projects, a key question is ‘what are precast concrete compo…" at bounding box center [772, 269] width 196 height 128
click at [762, 244] on p "For infrastructure projects, a key question is ‘what are precast concrete compo…" at bounding box center [772, 279] width 196 height 128
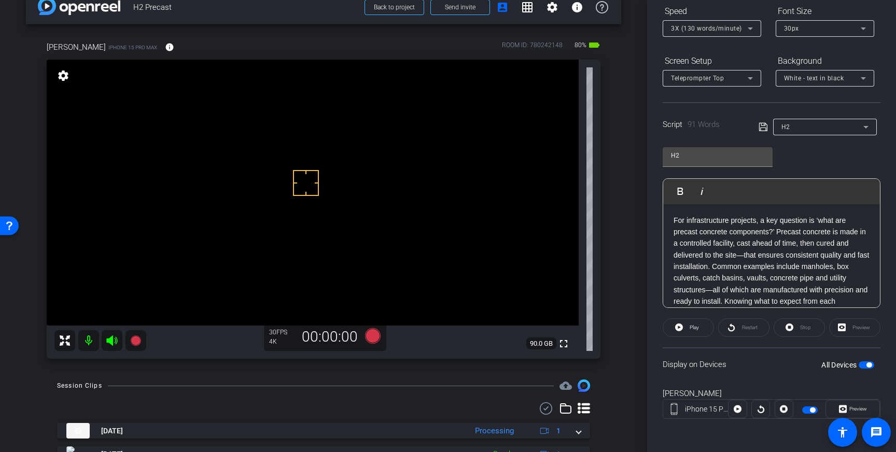
click at [765, 131] on icon at bounding box center [763, 127] width 8 height 8
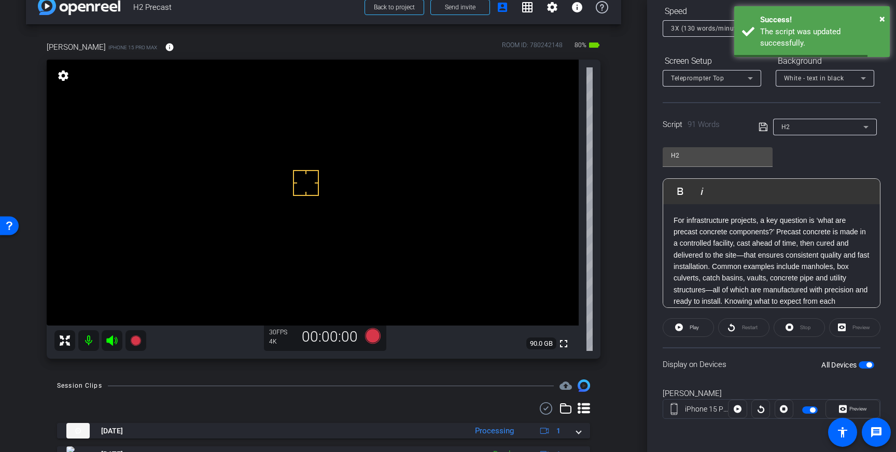
click at [866, 362] on span "button" at bounding box center [867, 365] width 16 height 7
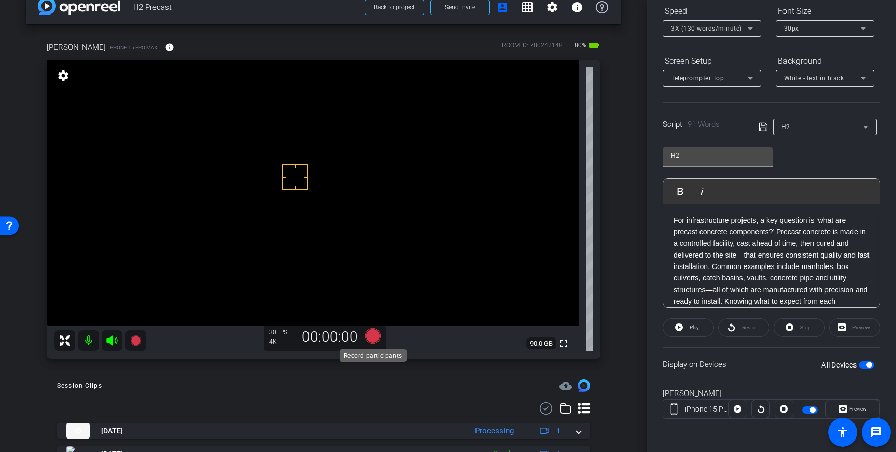
click at [371, 337] on icon at bounding box center [373, 336] width 16 height 16
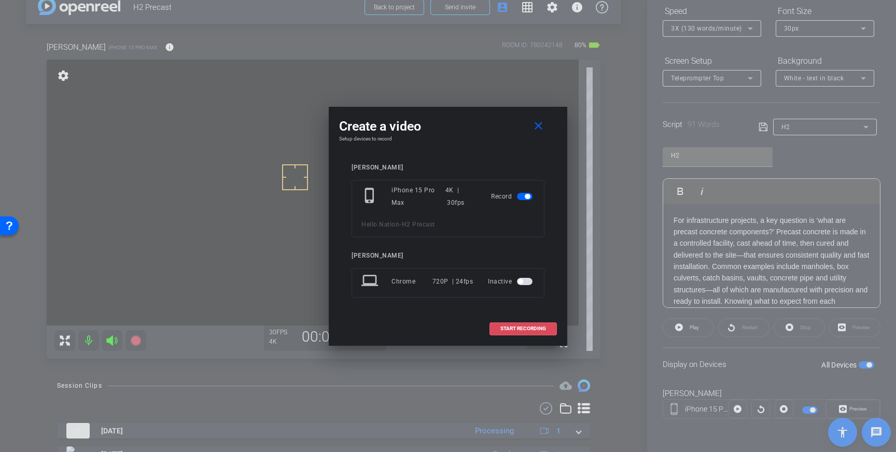
drag, startPoint x: 532, startPoint y: 324, endPoint x: 625, endPoint y: 253, distance: 117.3
click at [536, 324] on span at bounding box center [523, 328] width 66 height 25
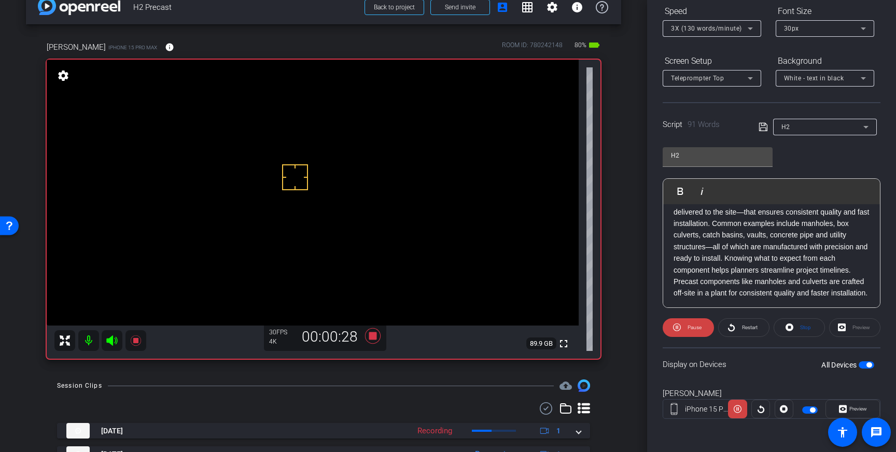
scroll to position [45, 0]
click at [371, 338] on icon at bounding box center [373, 336] width 16 height 16
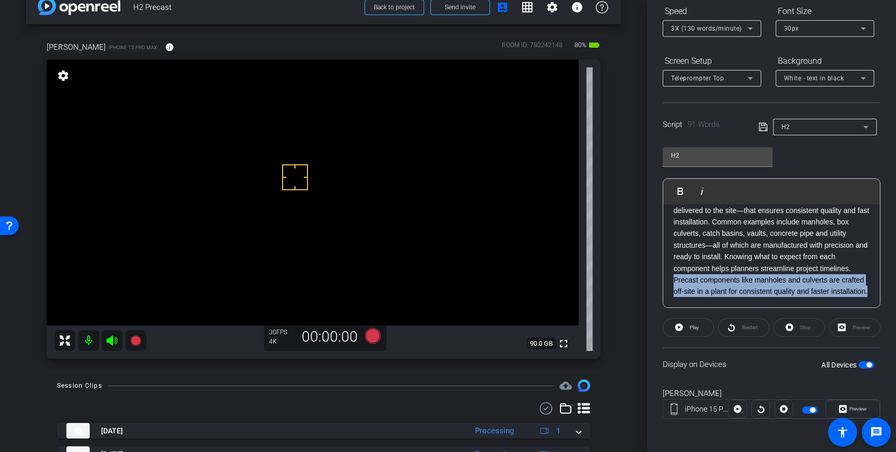
drag, startPoint x: 872, startPoint y: 292, endPoint x: 668, endPoint y: 280, distance: 204.3
click at [668, 280] on div "For infrastructure projects, a key question is ‘what are precast concrete compo…" at bounding box center [772, 234] width 217 height 148
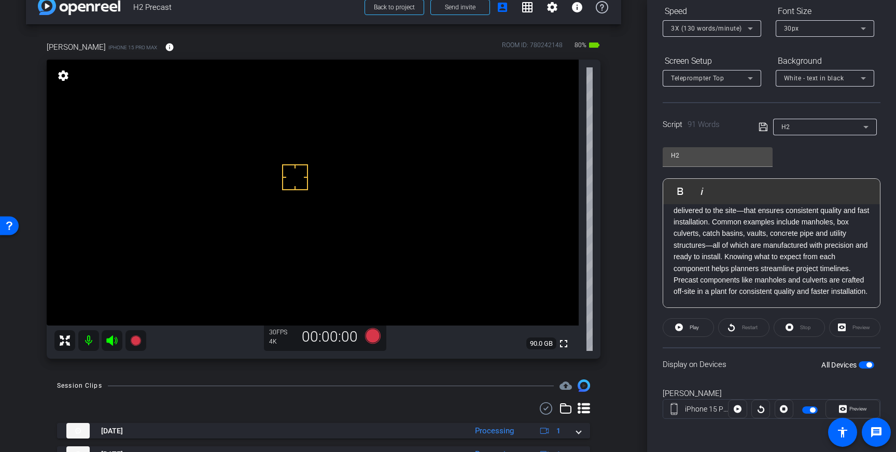
scroll to position [21, 0]
click at [761, 125] on icon at bounding box center [763, 127] width 8 height 8
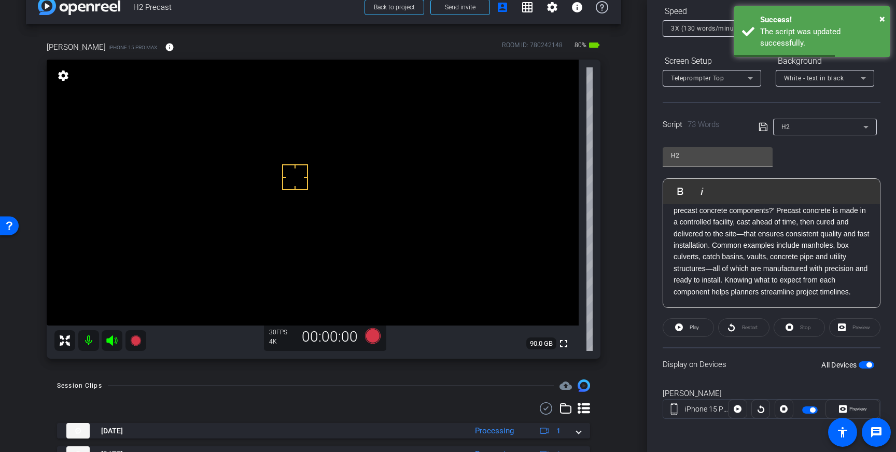
click at [864, 364] on span "button" at bounding box center [867, 365] width 16 height 7
click at [864, 364] on span "button" at bounding box center [862, 365] width 5 height 5
click at [763, 128] on icon at bounding box center [763, 127] width 9 height 12
click at [371, 340] on icon at bounding box center [373, 336] width 16 height 16
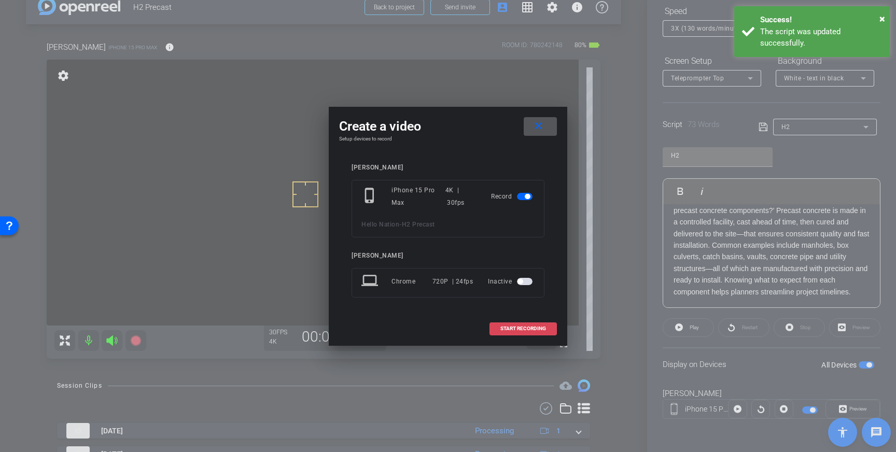
click at [494, 330] on span at bounding box center [523, 328] width 66 height 25
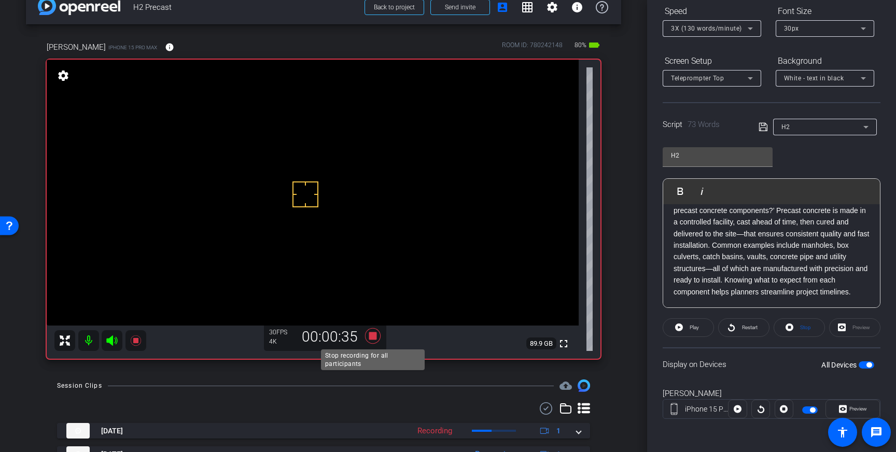
click at [375, 332] on icon at bounding box center [373, 336] width 16 height 16
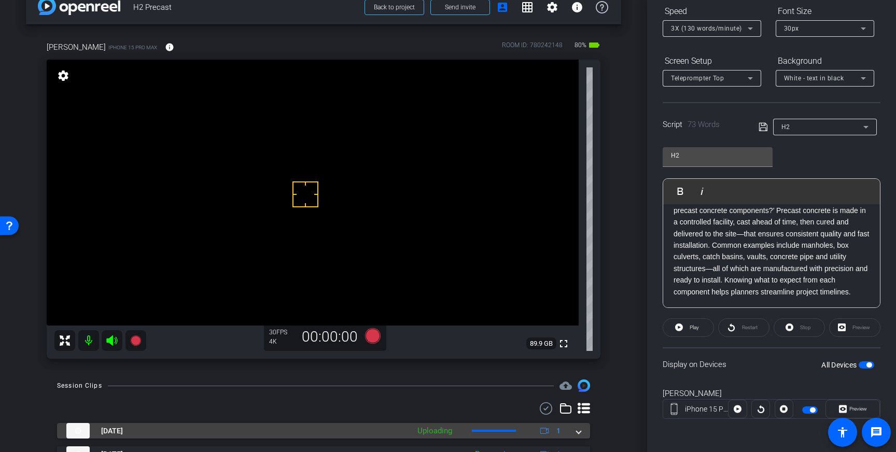
click at [583, 430] on mat-expansion-panel-header "Aug 21, 2025 Uploading 1" at bounding box center [323, 431] width 533 height 16
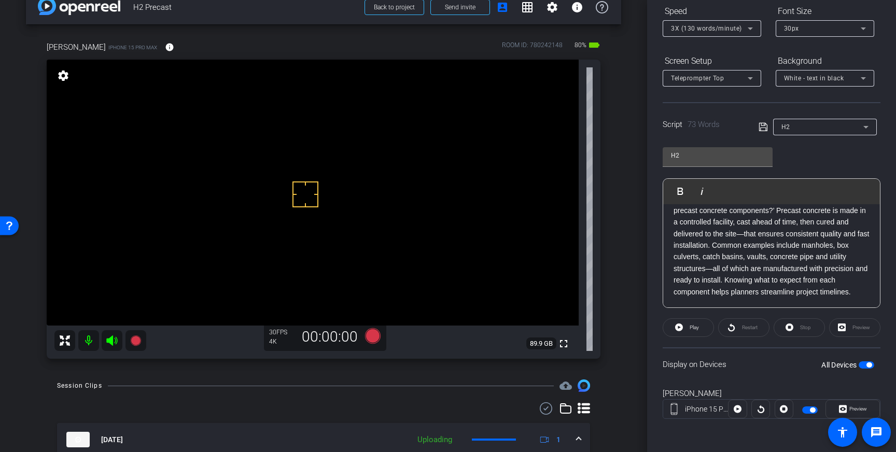
scroll to position [67, 0]
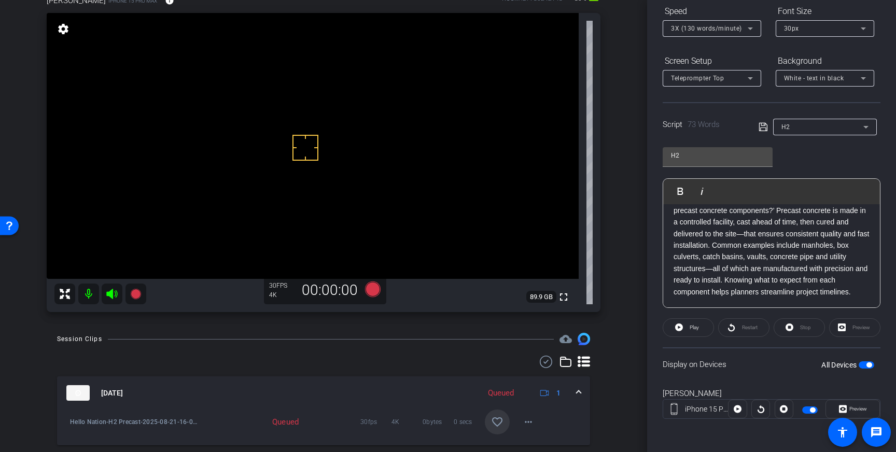
click at [505, 425] on span at bounding box center [497, 422] width 25 height 25
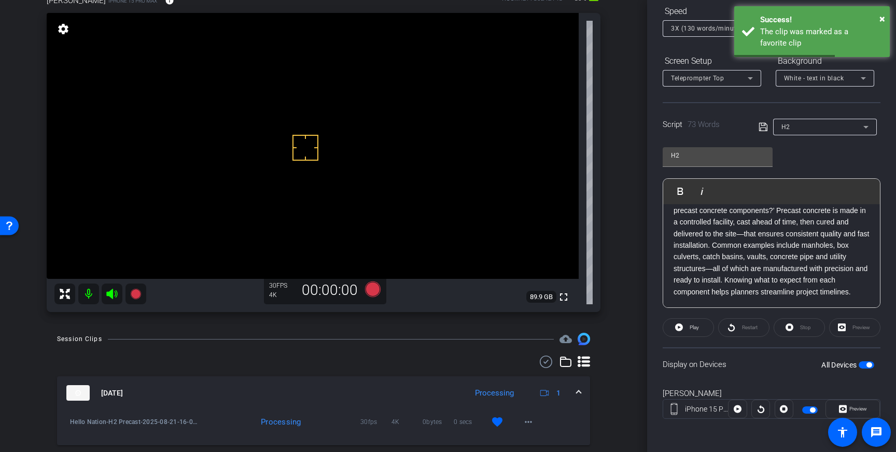
click at [582, 393] on mat-expansion-panel-header "Aug 21, 2025 Processing 1" at bounding box center [323, 393] width 533 height 33
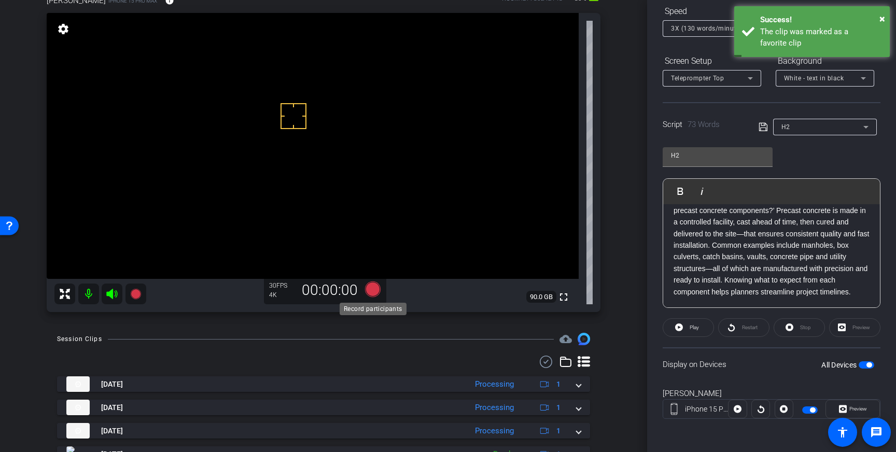
click at [367, 291] on icon at bounding box center [373, 290] width 16 height 16
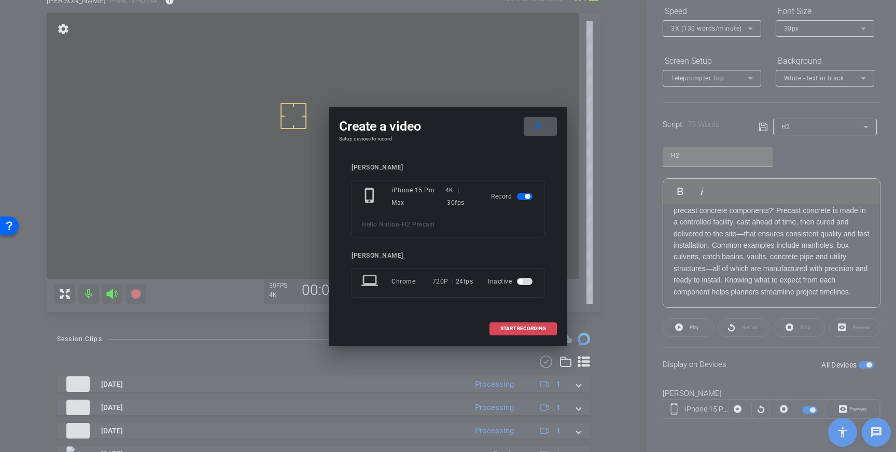
click at [517, 322] on span at bounding box center [523, 328] width 66 height 25
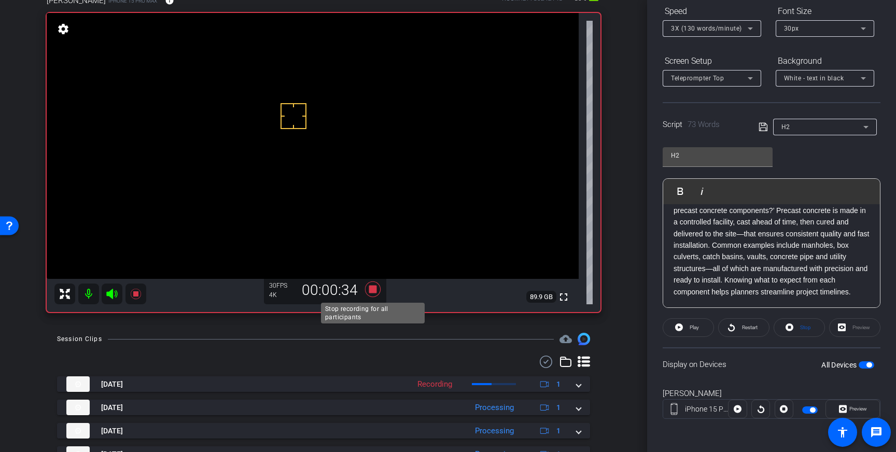
click at [372, 287] on icon at bounding box center [373, 290] width 16 height 16
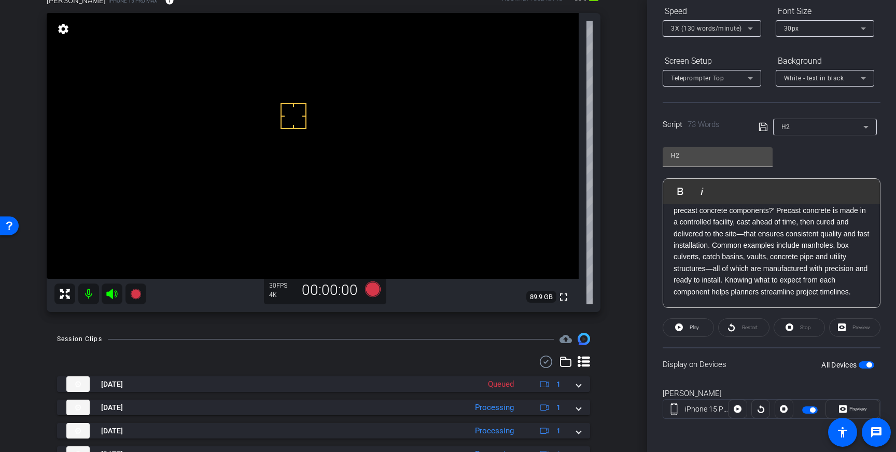
click at [867, 362] on span "button" at bounding box center [867, 365] width 16 height 7
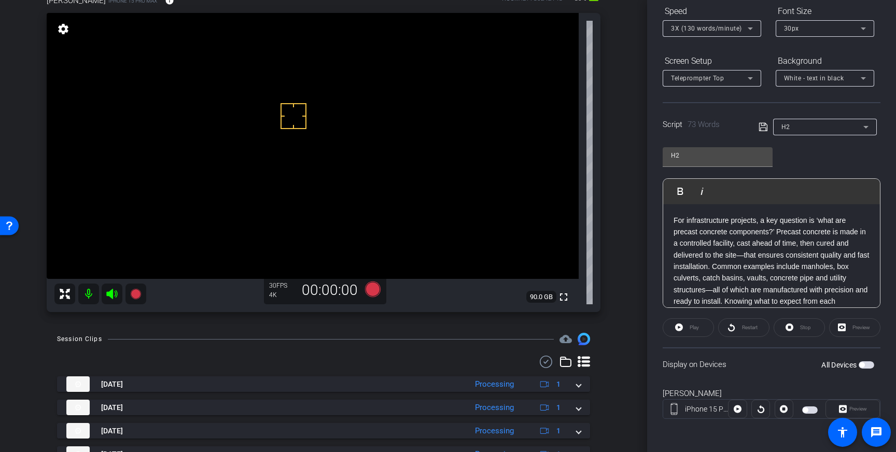
drag, startPoint x: 857, startPoint y: 293, endPoint x: 668, endPoint y: 201, distance: 209.8
click at [668, 201] on div "Play Play from this location Play Selected Play and display the selected text o…" at bounding box center [772, 243] width 218 height 130
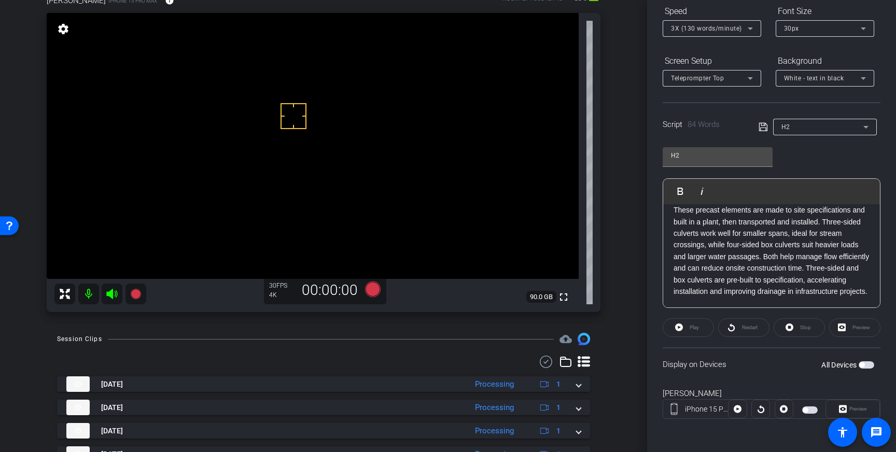
click at [765, 127] on icon at bounding box center [763, 127] width 9 height 12
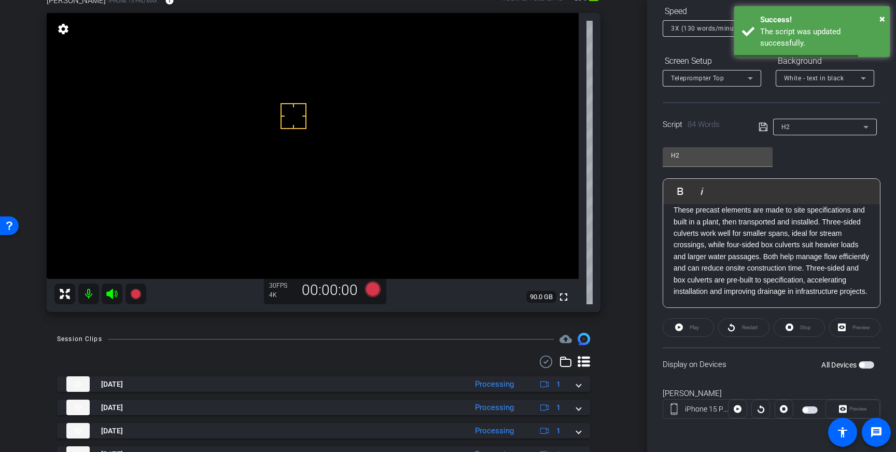
click at [864, 366] on span "button" at bounding box center [862, 365] width 5 height 5
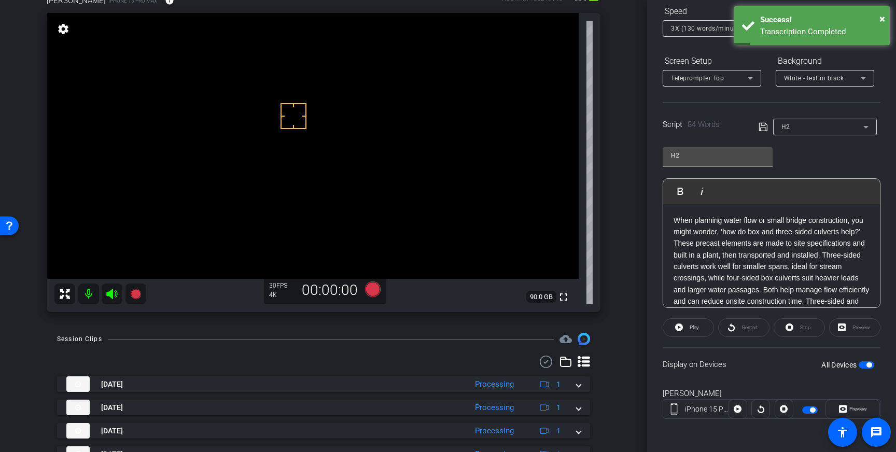
scroll to position [66, 0]
drag, startPoint x: 299, startPoint y: 156, endPoint x: 295, endPoint y: 153, distance: 5.6
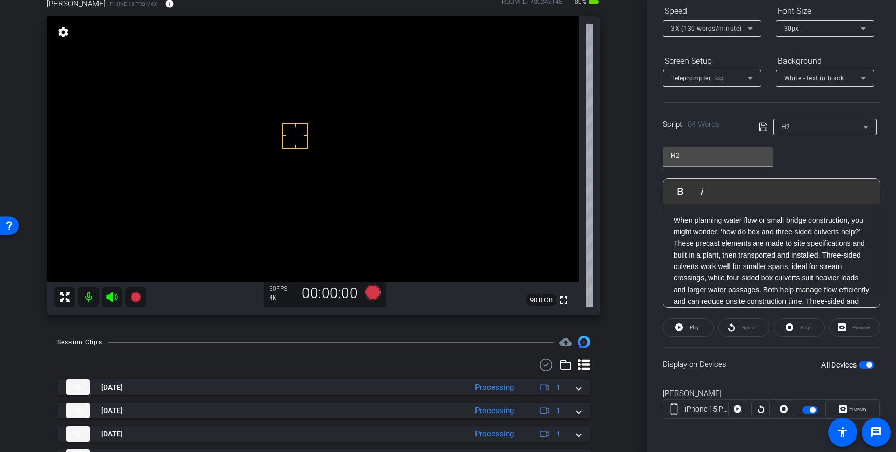
scroll to position [61, 0]
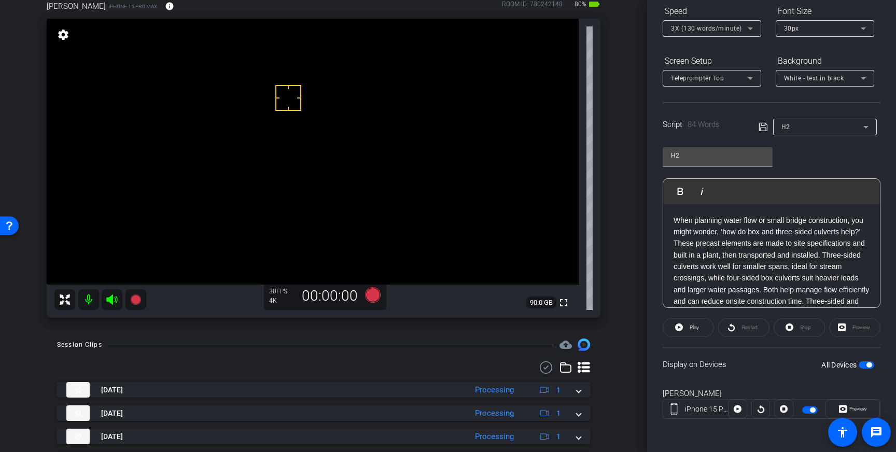
drag, startPoint x: 288, startPoint y: 98, endPoint x: 301, endPoint y: 111, distance: 18.4
click at [726, 222] on p "When planning water flow or small bridge construction, you might wonder, ‘how d…" at bounding box center [772, 273] width 196 height 116
click at [764, 130] on icon at bounding box center [763, 127] width 9 height 12
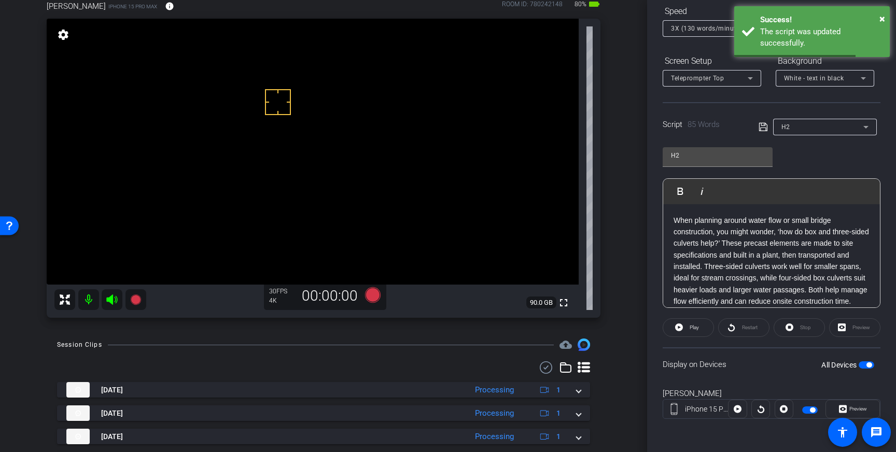
click at [866, 363] on span "button" at bounding box center [867, 365] width 16 height 7
click at [867, 365] on span "button" at bounding box center [867, 365] width 16 height 7
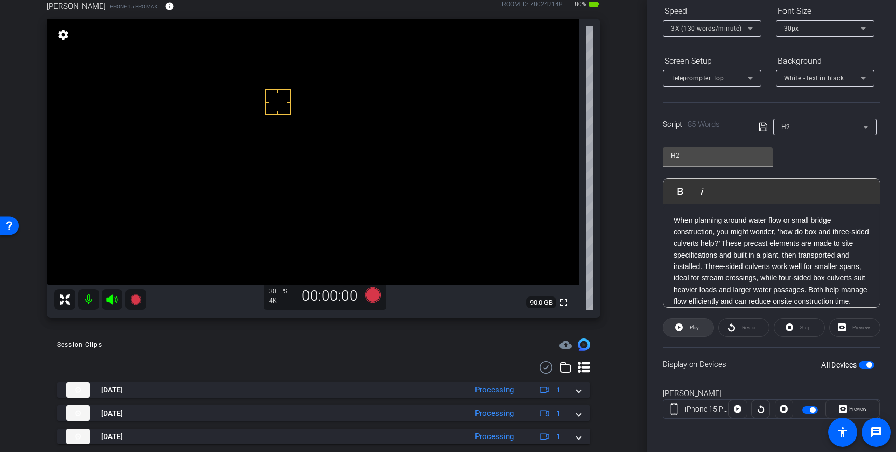
click at [696, 324] on span "Play" at bounding box center [693, 328] width 12 height 15
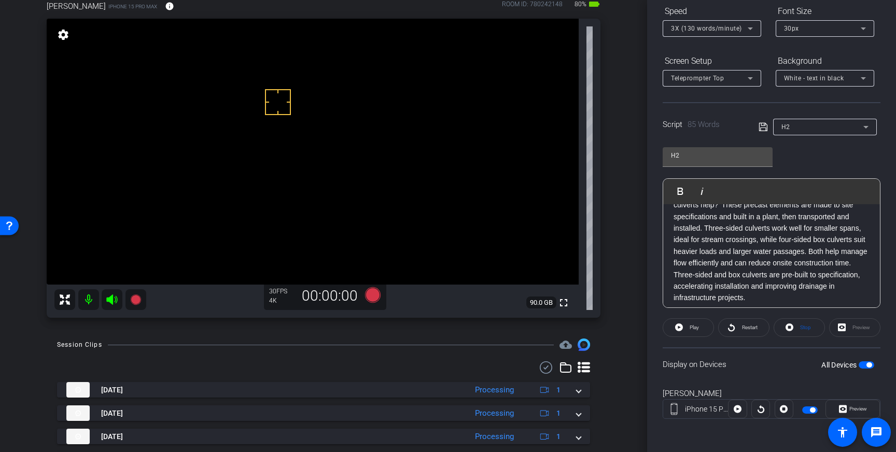
scroll to position [36, 0]
click at [747, 280] on p "When planning around water flow or small bridge construction, you might wonder,…" at bounding box center [772, 243] width 196 height 128
drag, startPoint x: 750, startPoint y: 277, endPoint x: 750, endPoint y: 295, distance: 17.6
click at [750, 277] on p "When planning around water flow or small bridge construction, you might wonder,…" at bounding box center [772, 243] width 196 height 128
click at [775, 245] on p "When planning around water flow or small bridge construction, you might wonder,…" at bounding box center [772, 243] width 196 height 128
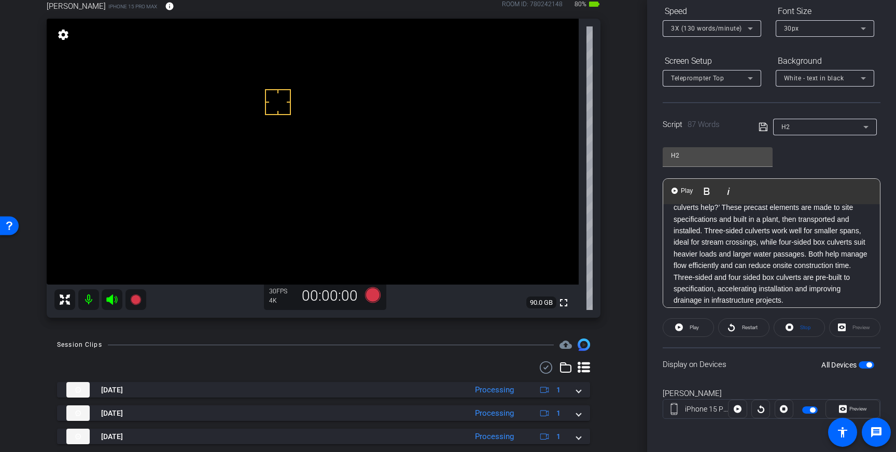
click at [683, 290] on p "When planning around water flow or small bridge construction, you might wonder,…" at bounding box center [772, 243] width 196 height 128
click at [747, 288] on p "When planning around water flow or small bridge construction, you might wonder,…" at bounding box center [772, 243] width 196 height 128
click at [796, 229] on p "When planning around water flow or small bridge construction, you might wonder,…" at bounding box center [772, 243] width 196 height 128
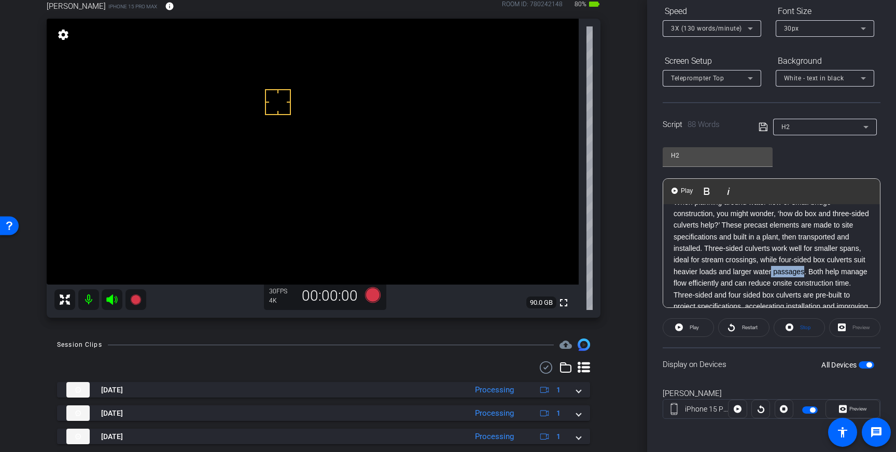
drag, startPoint x: 772, startPoint y: 274, endPoint x: 807, endPoint y: 273, distance: 34.2
click at [807, 273] on p "When planning around water flow or small bridge construction, you might wonder,…" at bounding box center [772, 261] width 196 height 128
click at [760, 125] on icon at bounding box center [763, 127] width 9 height 12
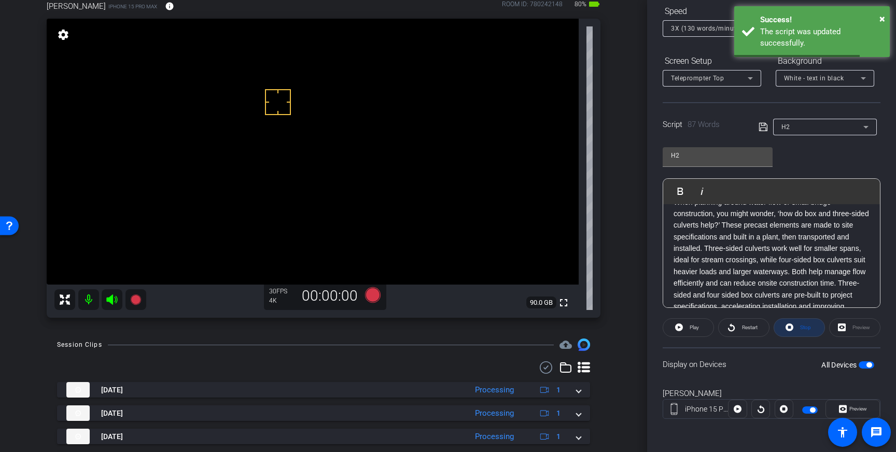
click at [803, 328] on span "Stop" at bounding box center [806, 328] width 11 height 6
click at [866, 365] on span "button" at bounding box center [867, 365] width 16 height 7
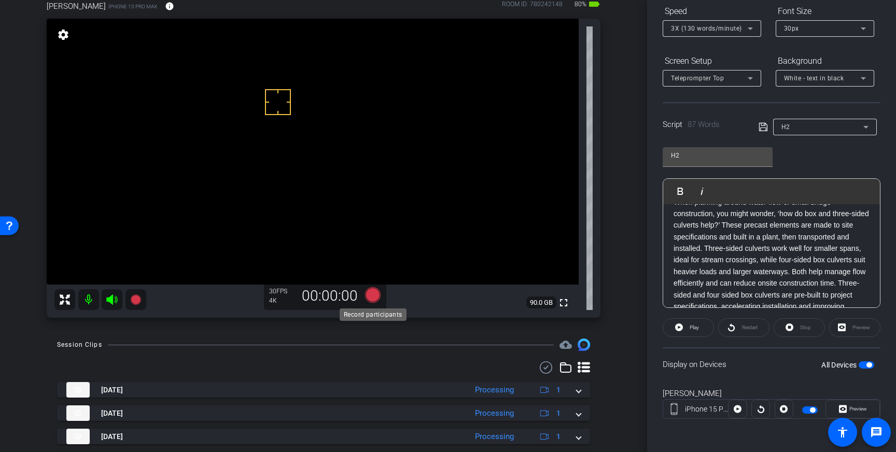
click at [378, 297] on icon at bounding box center [373, 295] width 16 height 16
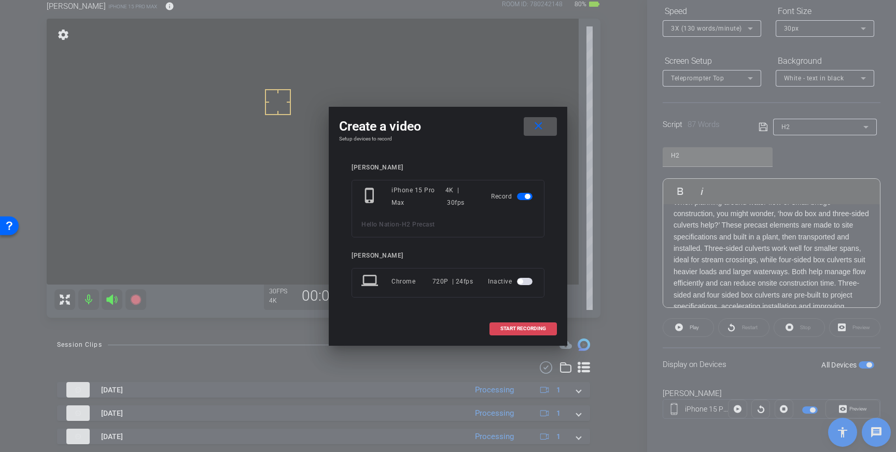
click at [511, 335] on span at bounding box center [523, 328] width 66 height 25
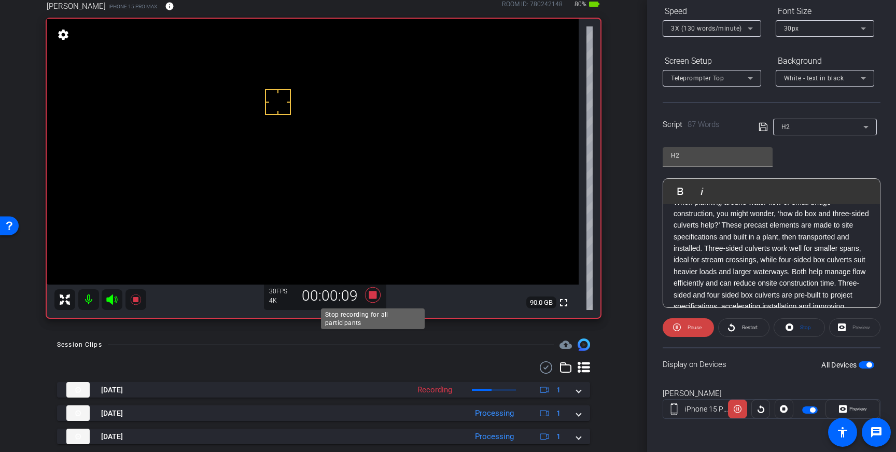
click at [375, 296] on icon at bounding box center [373, 295] width 16 height 16
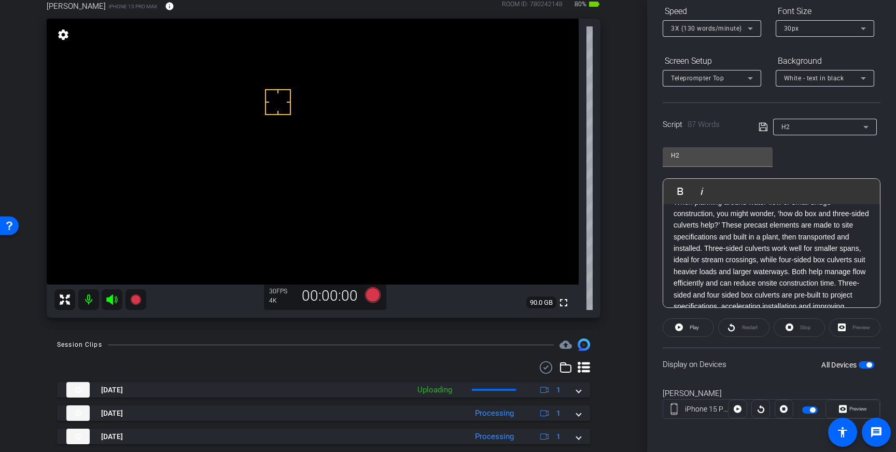
scroll to position [3, 0]
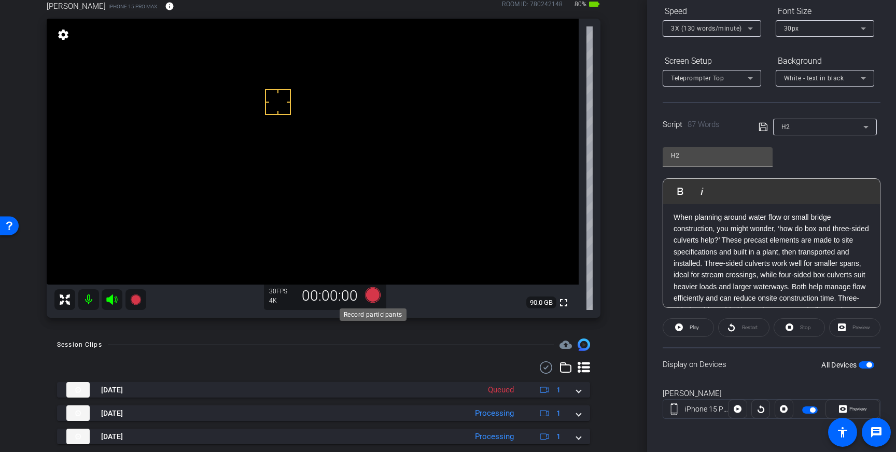
click at [367, 297] on icon at bounding box center [373, 295] width 16 height 16
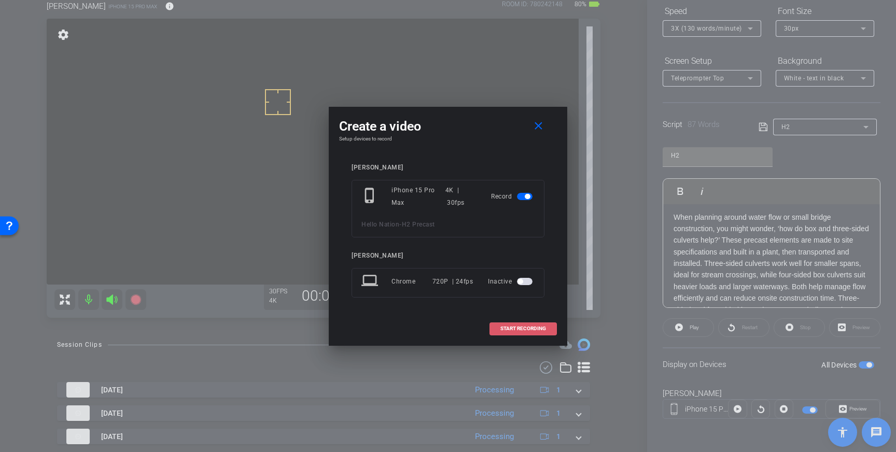
click at [535, 327] on span "START RECORDING" at bounding box center [524, 328] width 46 height 5
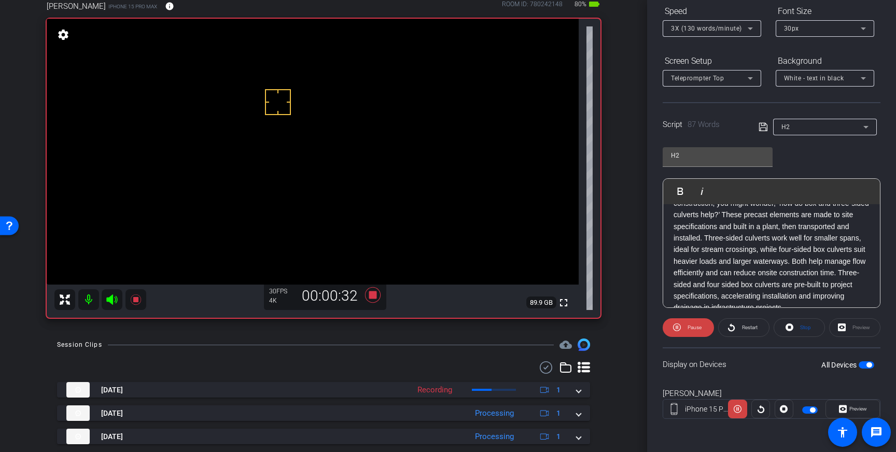
scroll to position [45, 0]
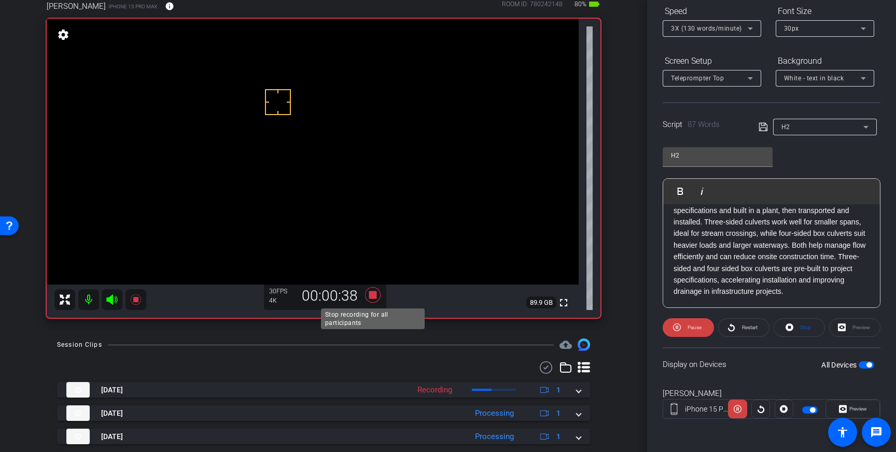
click at [372, 295] on icon at bounding box center [373, 295] width 16 height 16
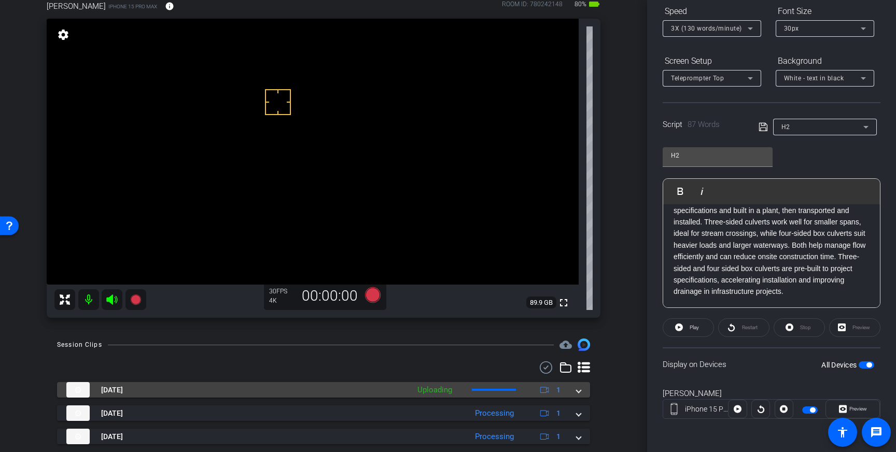
click at [575, 384] on div "Aug 21, 2025 Uploading 1" at bounding box center [321, 390] width 511 height 16
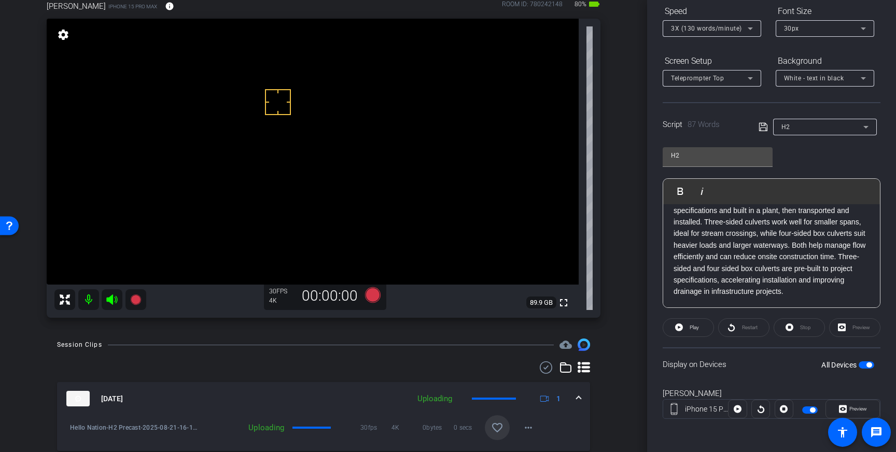
click at [501, 419] on span at bounding box center [497, 428] width 25 height 25
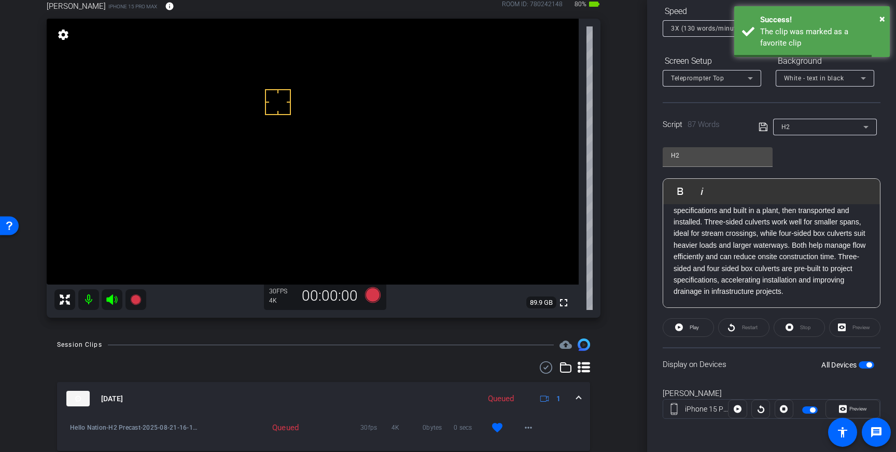
click at [583, 396] on mat-expansion-panel-header "Aug 21, 2025 Queued 1" at bounding box center [323, 398] width 533 height 33
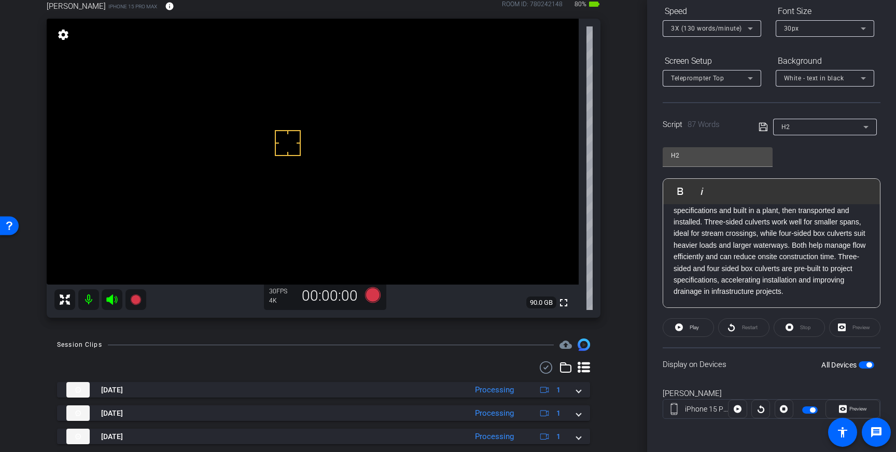
drag, startPoint x: 289, startPoint y: 113, endPoint x: 291, endPoint y: 122, distance: 9.6
click at [371, 294] on icon at bounding box center [373, 295] width 16 height 16
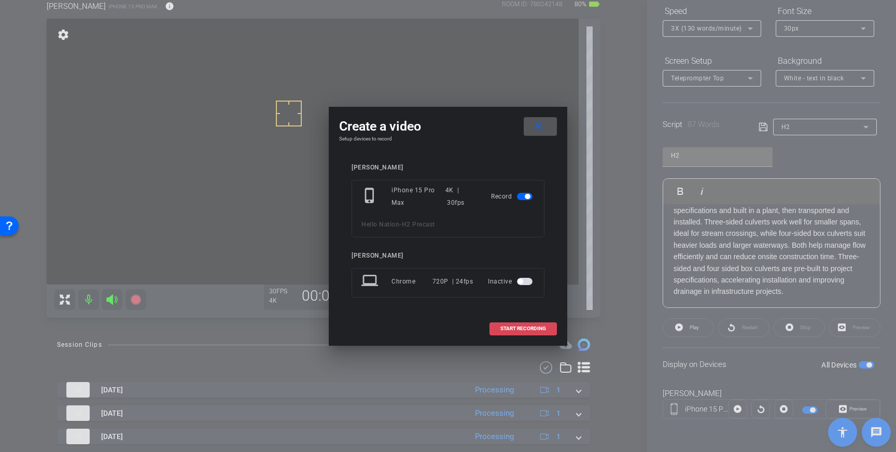
click at [529, 326] on span "START RECORDING" at bounding box center [524, 328] width 46 height 5
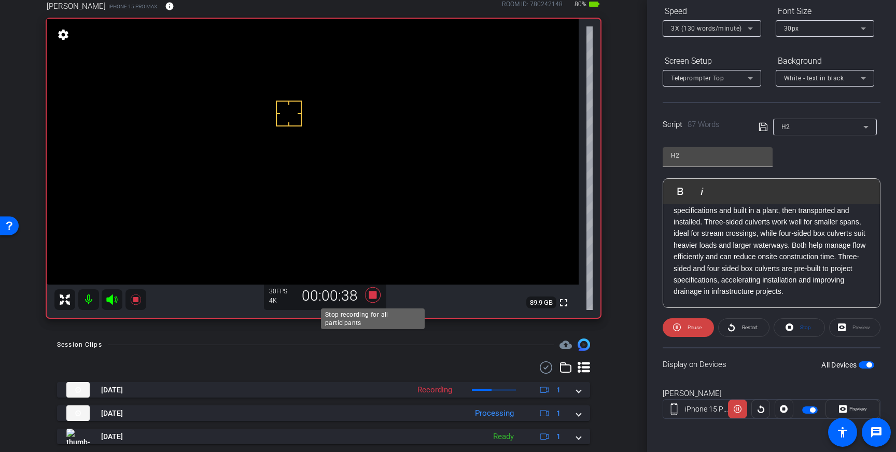
click at [372, 294] on icon at bounding box center [373, 295] width 16 height 16
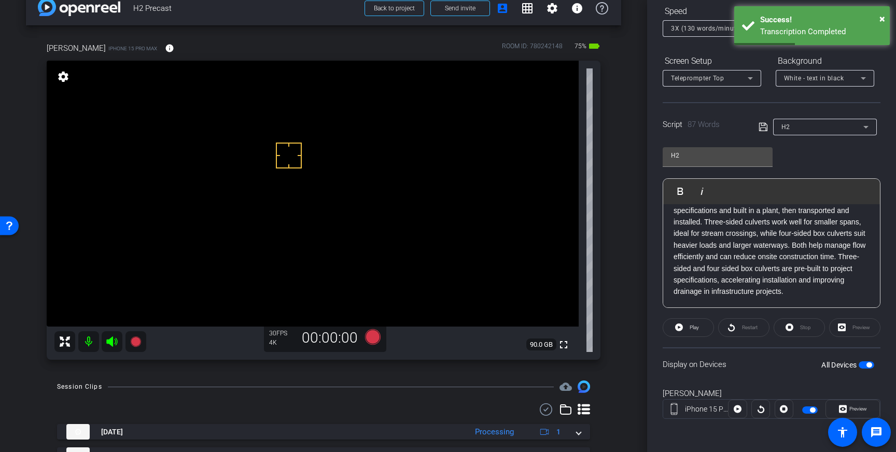
scroll to position [22, 0]
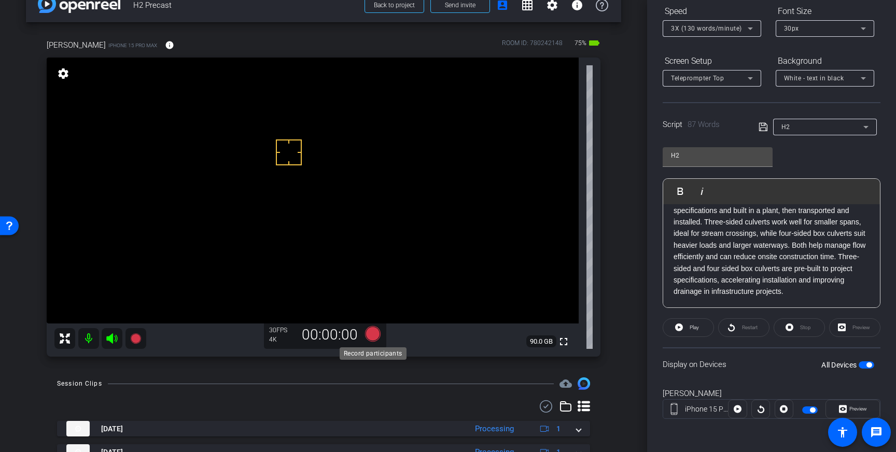
click at [371, 337] on icon at bounding box center [373, 334] width 16 height 16
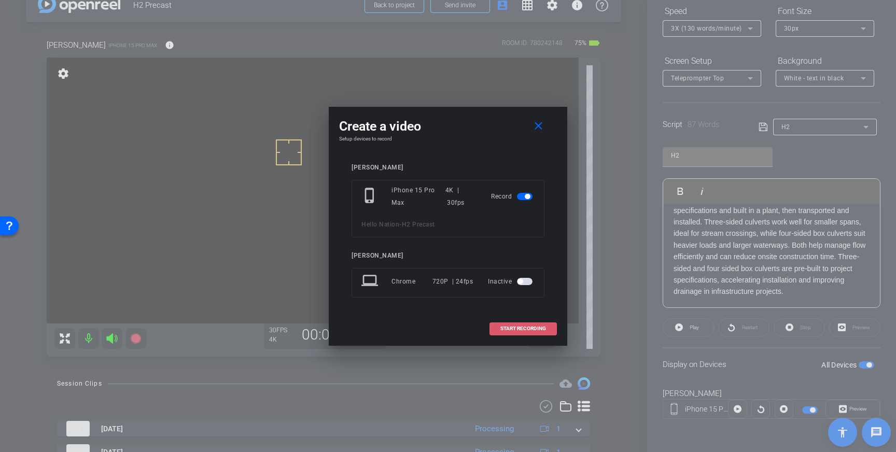
drag, startPoint x: 499, startPoint y: 333, endPoint x: 515, endPoint y: 330, distance: 16.3
click at [499, 333] on span at bounding box center [523, 328] width 66 height 25
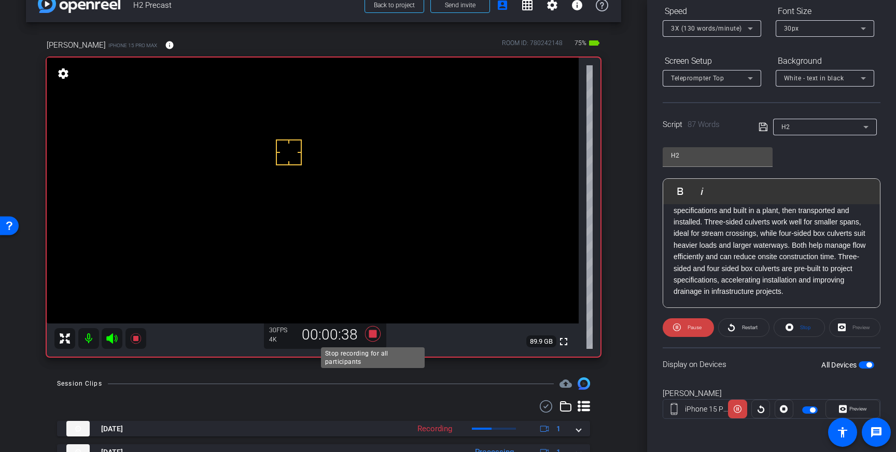
click at [375, 336] on icon at bounding box center [373, 334] width 16 height 16
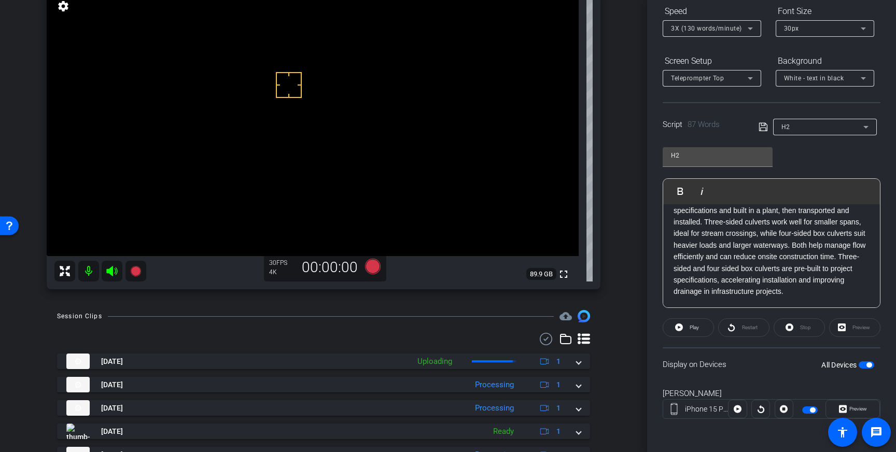
scroll to position [96, 0]
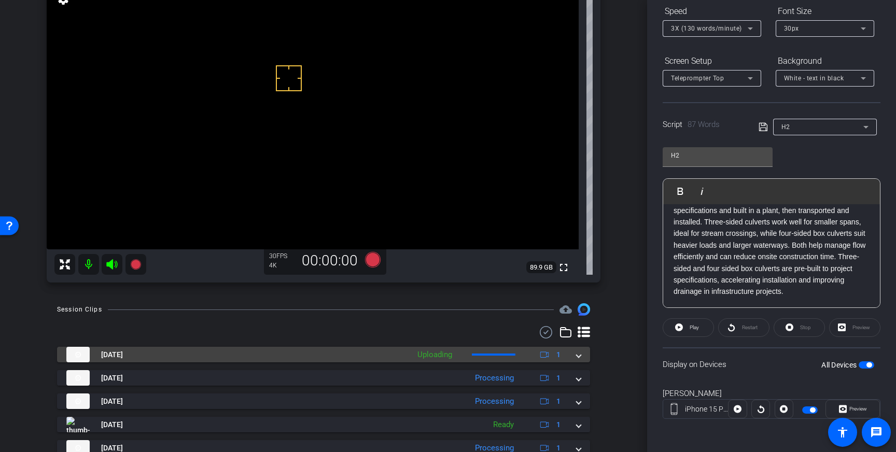
click at [575, 353] on div "Aug 21, 2025 Uploading 1" at bounding box center [321, 355] width 511 height 16
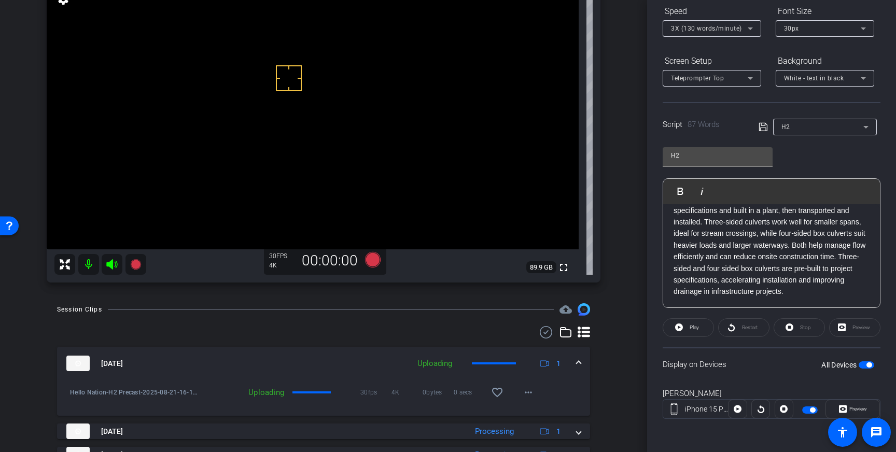
drag, startPoint x: 503, startPoint y: 391, endPoint x: 558, endPoint y: 375, distance: 56.8
click at [503, 391] on mat-icon "favorite_border" at bounding box center [497, 393] width 12 height 12
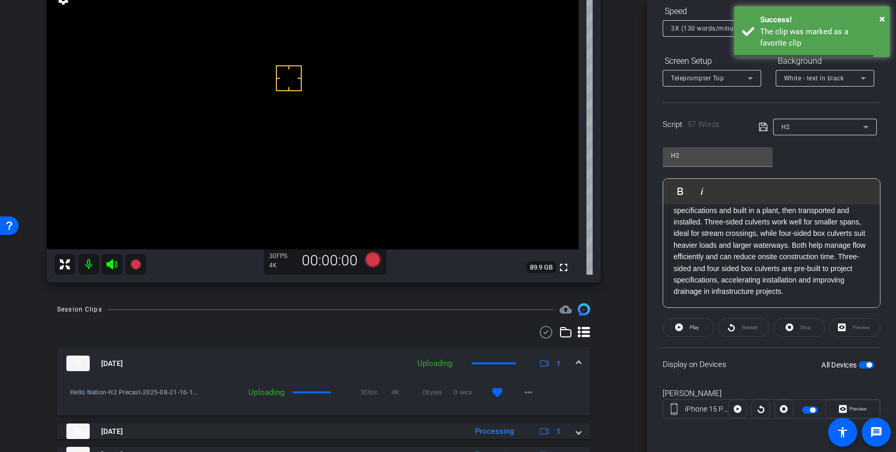
click at [577, 359] on span at bounding box center [579, 363] width 4 height 11
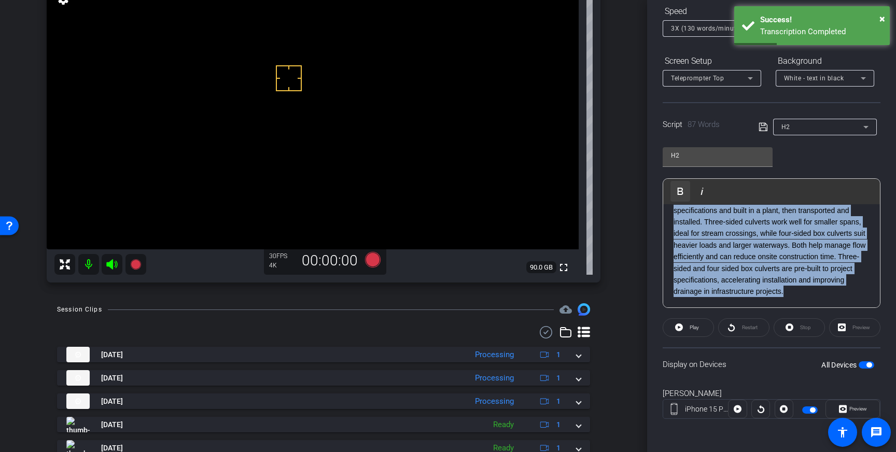
scroll to position [0, 0]
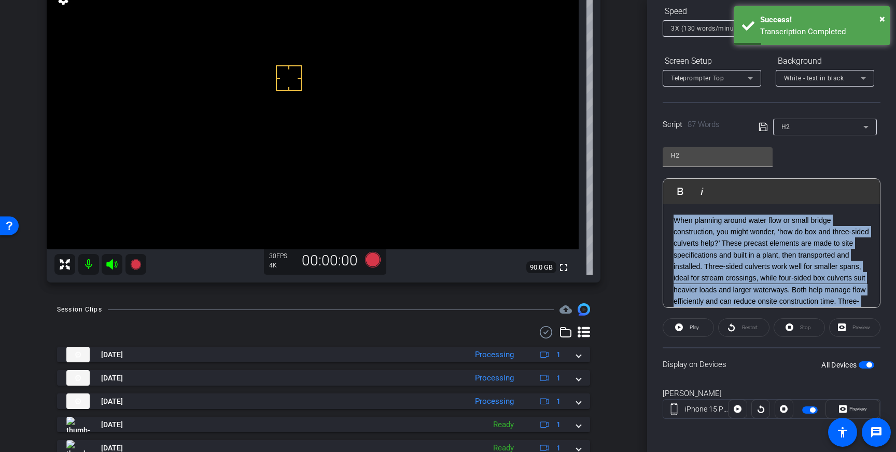
drag, startPoint x: 792, startPoint y: 294, endPoint x: 665, endPoint y: 191, distance: 163.0
click at [665, 191] on div "Play Play from this location Play Selected Play and display the selected text o…" at bounding box center [772, 243] width 218 height 130
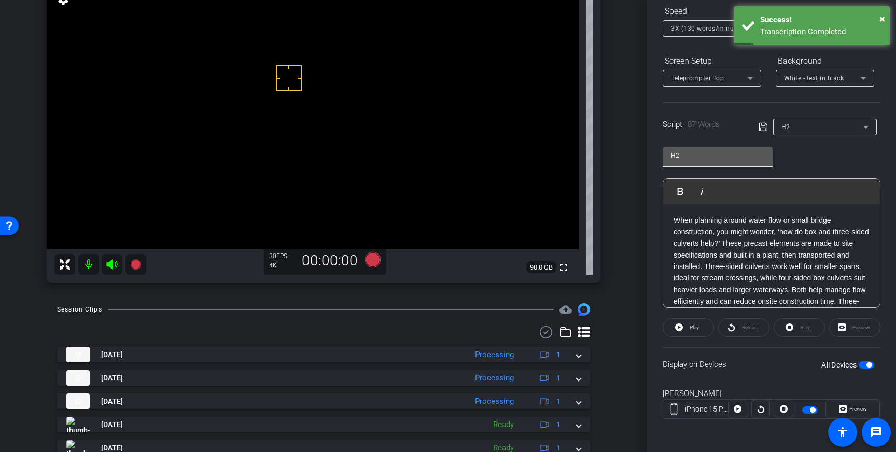
scroll to position [35, 0]
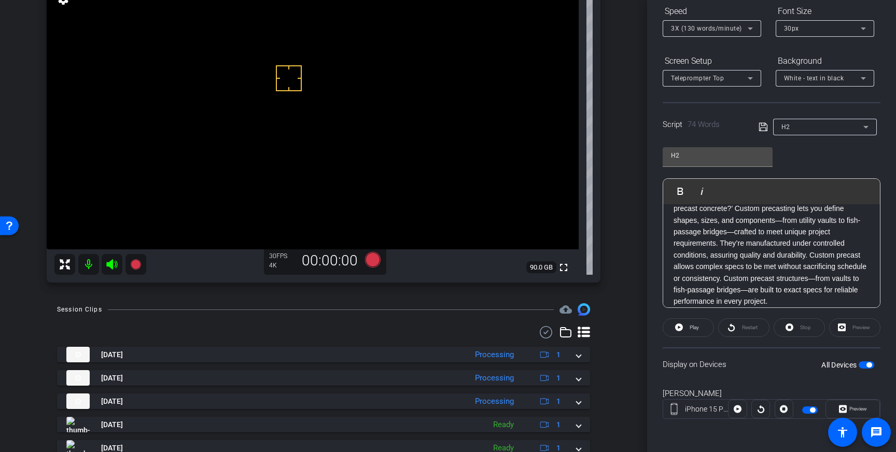
drag, startPoint x: 760, startPoint y: 128, endPoint x: 782, endPoint y: 171, distance: 48.5
click at [760, 128] on icon at bounding box center [763, 127] width 9 height 12
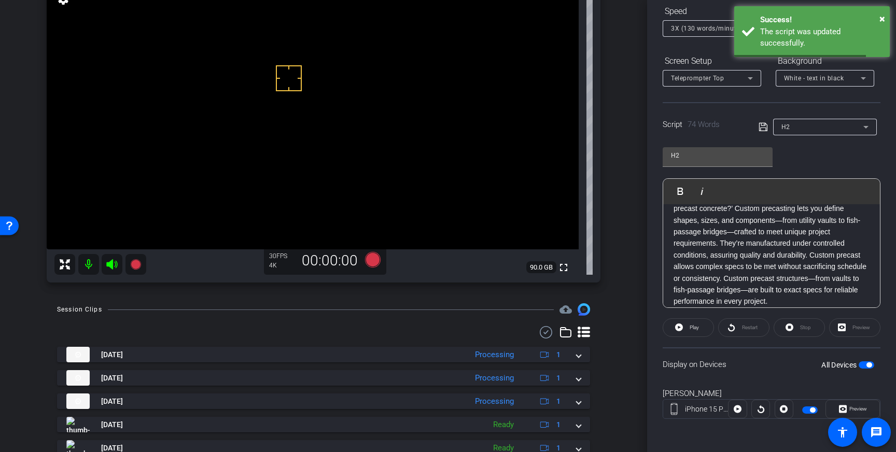
click at [866, 363] on span "button" at bounding box center [867, 365] width 16 height 7
click at [869, 365] on span "button" at bounding box center [867, 365] width 16 height 7
click at [763, 125] on icon at bounding box center [763, 127] width 9 height 12
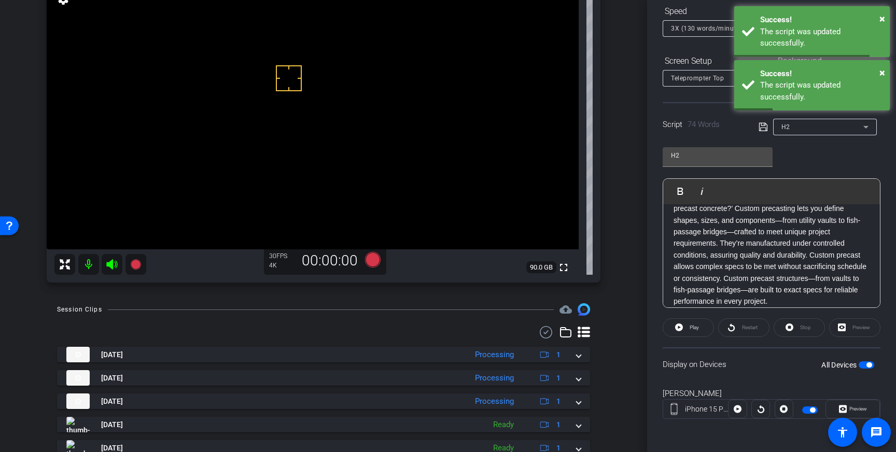
scroll to position [0, 0]
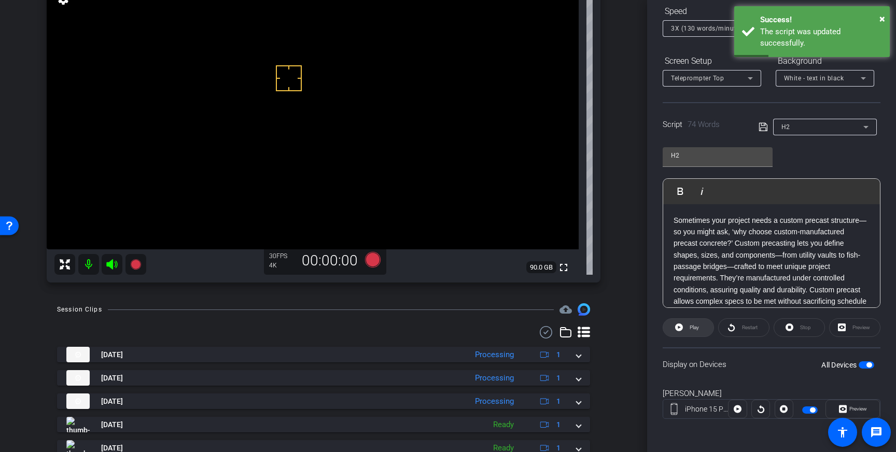
click at [674, 326] on span at bounding box center [689, 327] width 50 height 25
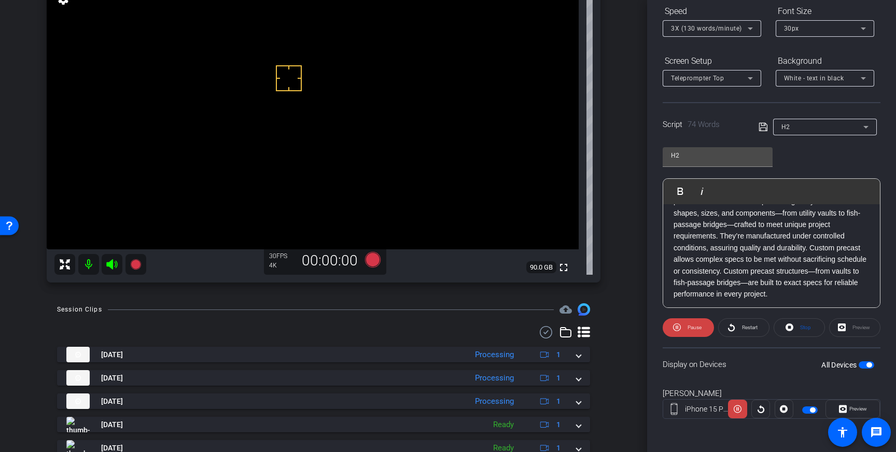
scroll to position [40, 0]
click at [806, 329] on span "Stop" at bounding box center [806, 328] width 11 height 6
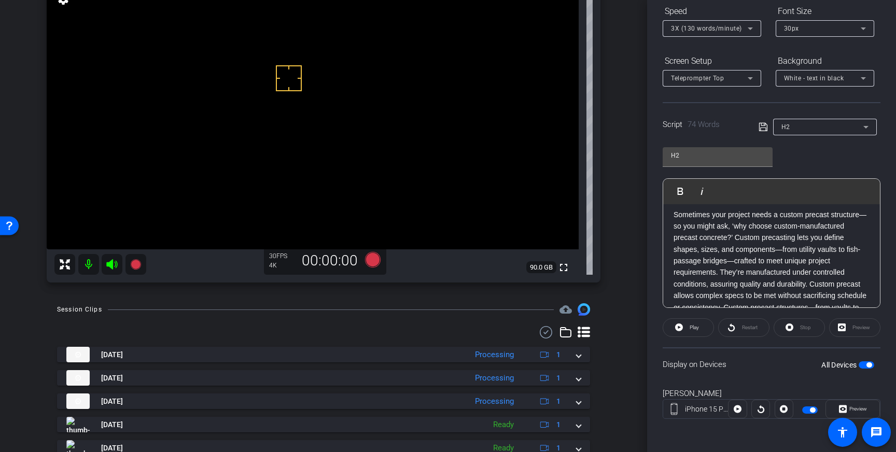
scroll to position [0, 0]
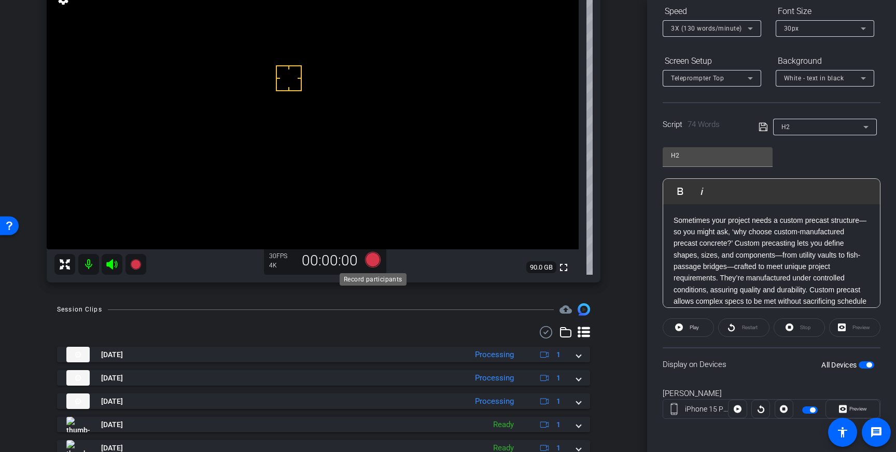
click at [377, 261] on icon at bounding box center [373, 260] width 16 height 16
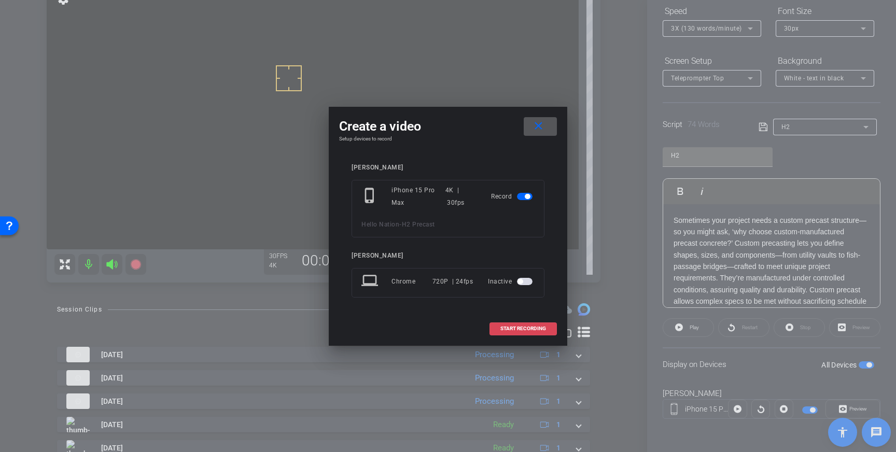
click at [507, 323] on span at bounding box center [523, 328] width 66 height 25
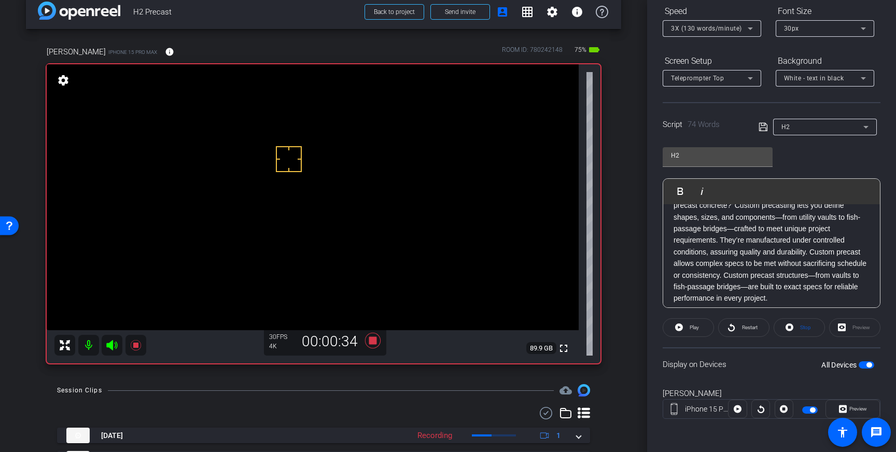
scroll to position [45, 0]
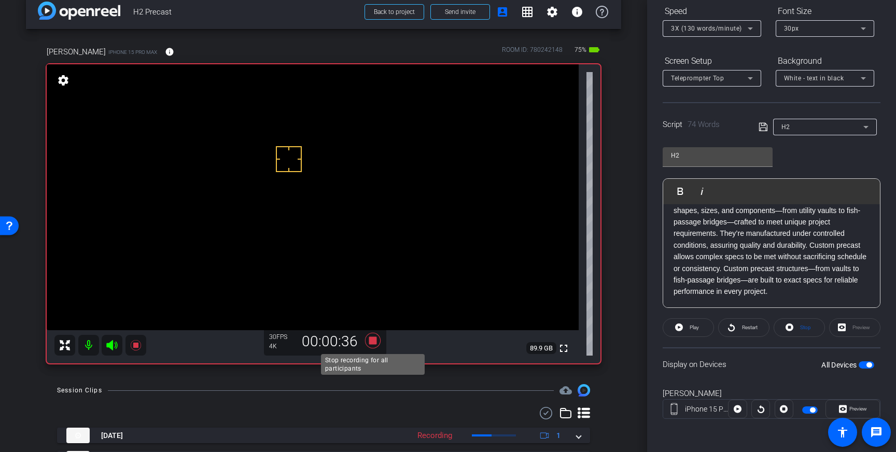
click at [373, 344] on icon at bounding box center [373, 341] width 16 height 16
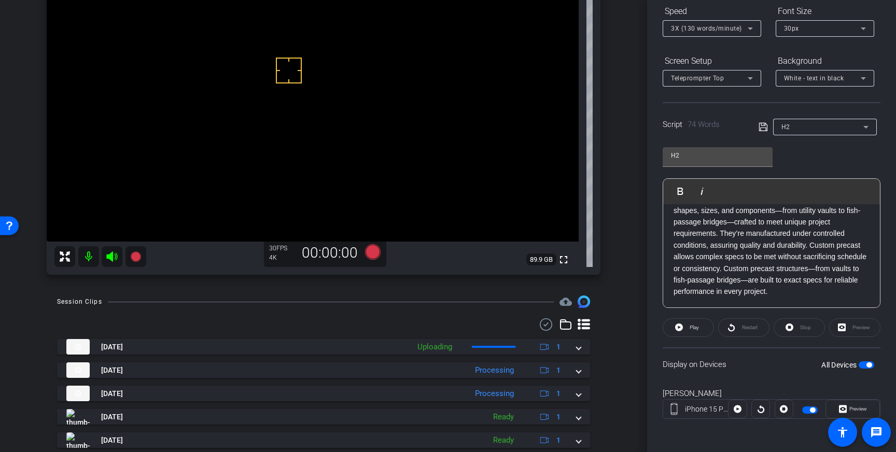
scroll to position [108, 0]
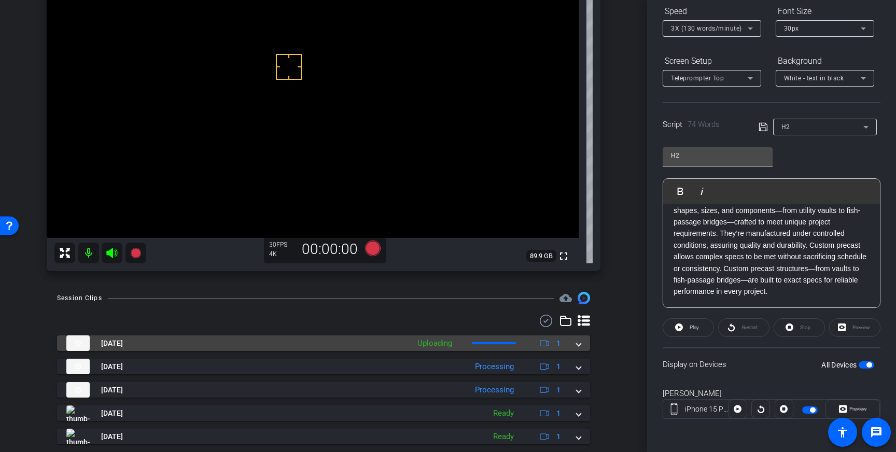
click at [580, 344] on span at bounding box center [579, 343] width 4 height 11
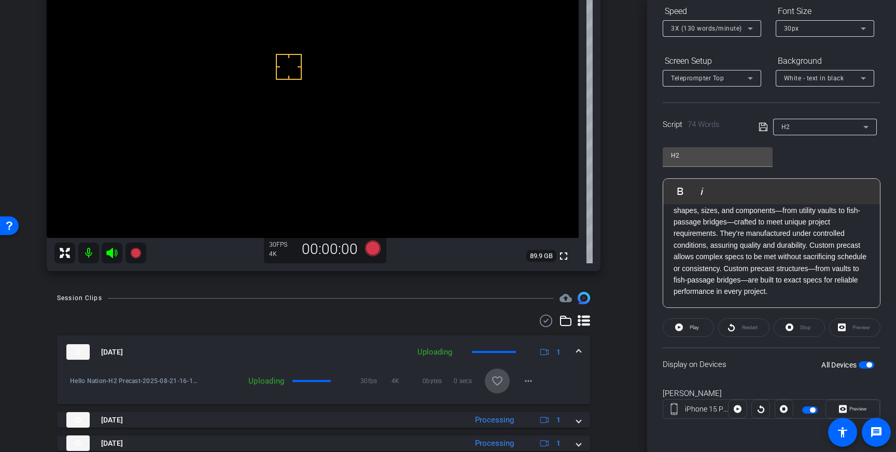
click at [499, 376] on mat-icon "favorite_border" at bounding box center [497, 381] width 12 height 12
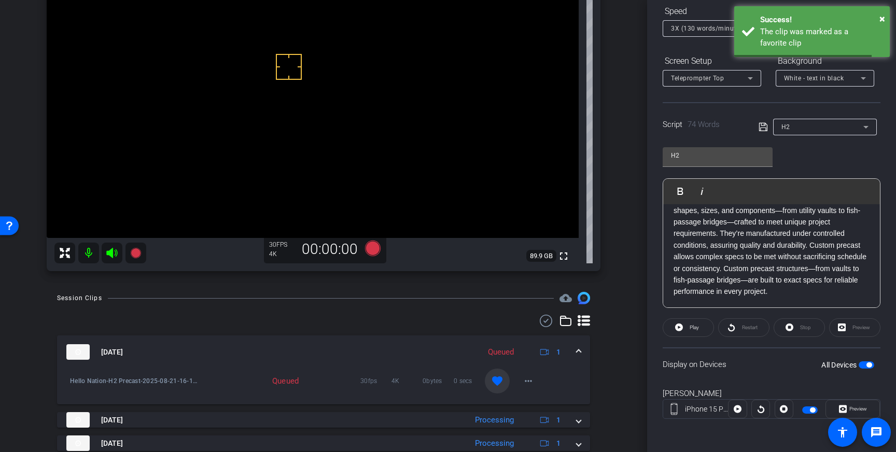
click at [580, 349] on span at bounding box center [579, 352] width 4 height 11
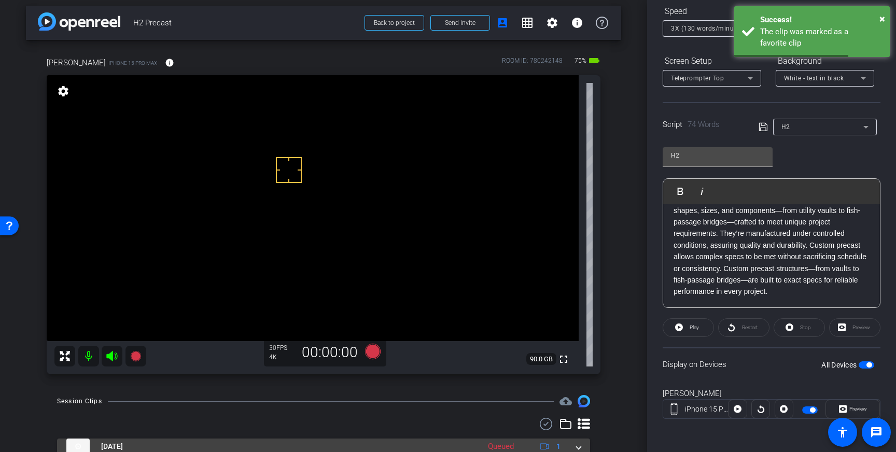
scroll to position [0, 0]
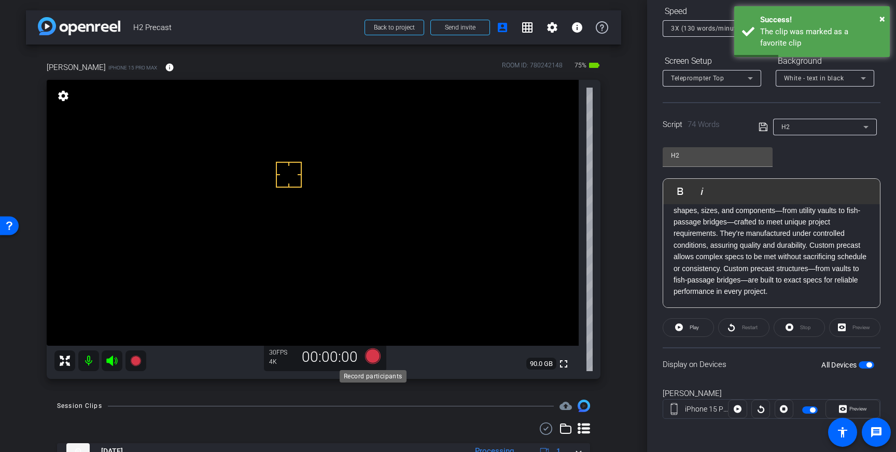
click at [372, 356] on icon at bounding box center [373, 357] width 16 height 16
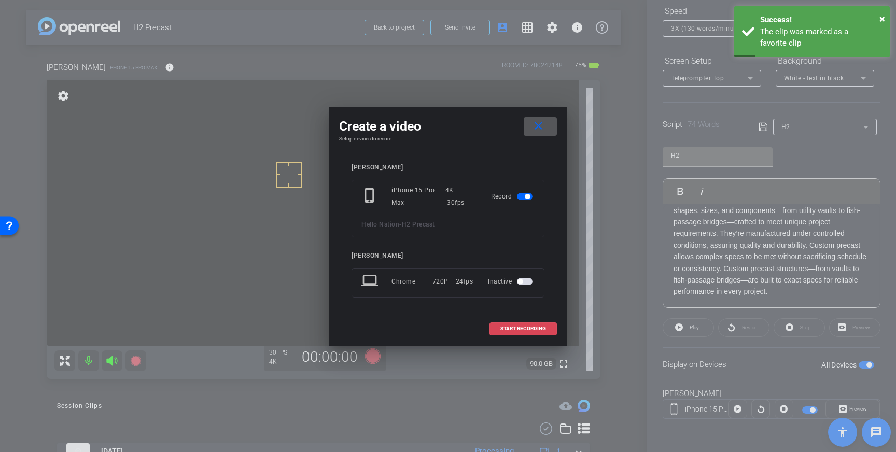
click at [523, 328] on span "START RECORDING" at bounding box center [524, 328] width 46 height 5
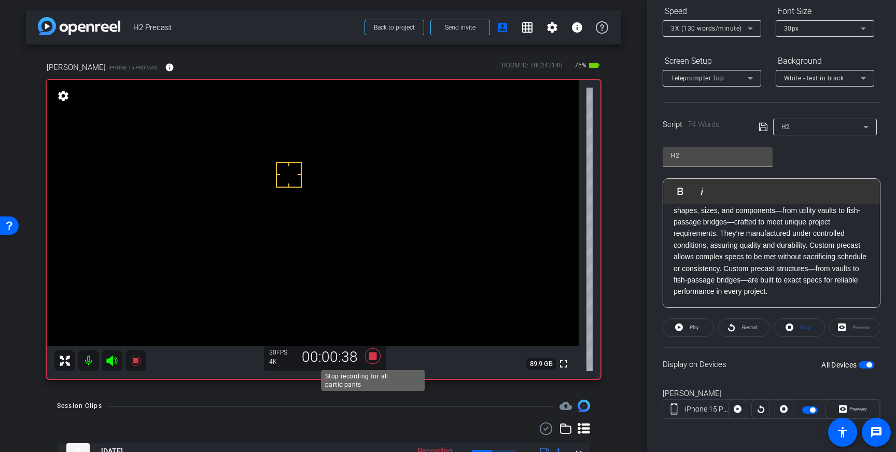
click at [371, 356] on icon at bounding box center [373, 357] width 16 height 16
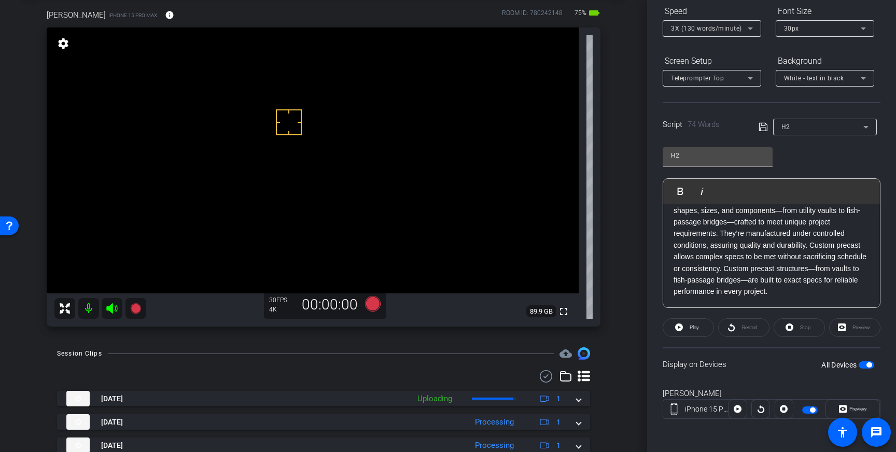
scroll to position [53, 0]
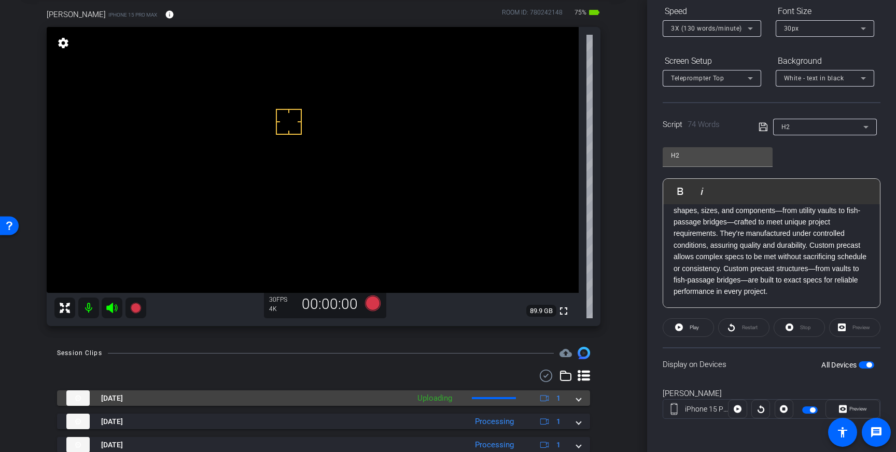
click at [580, 402] on span at bounding box center [579, 398] width 4 height 11
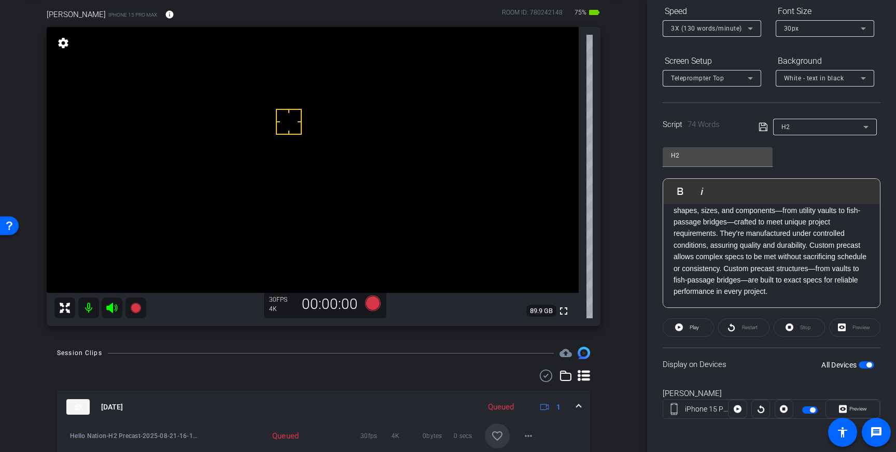
click at [501, 432] on mat-icon "favorite_border" at bounding box center [497, 436] width 12 height 12
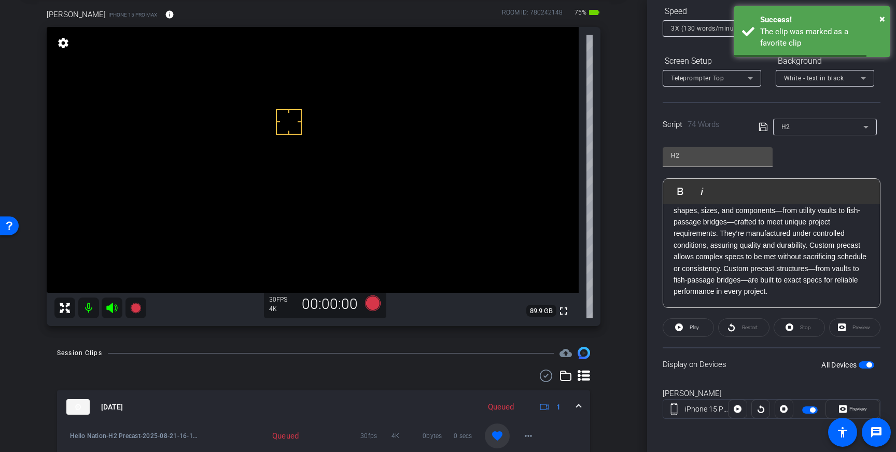
click at [578, 406] on span at bounding box center [579, 407] width 4 height 11
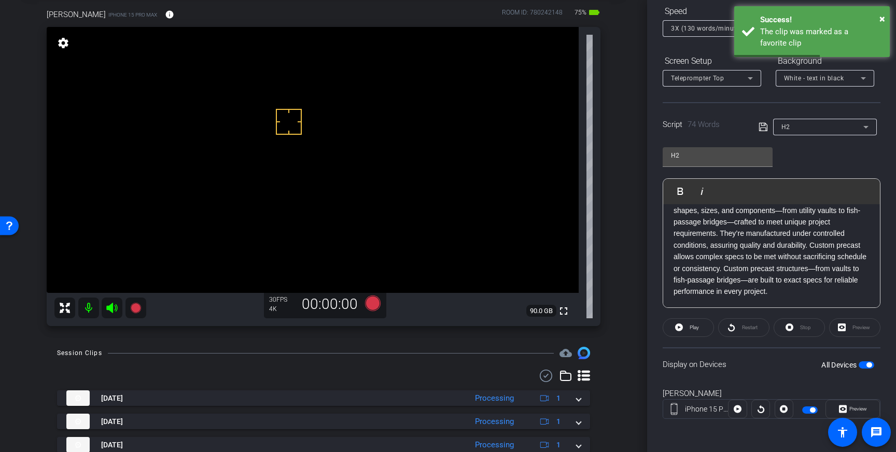
click at [864, 368] on span "button" at bounding box center [867, 365] width 16 height 7
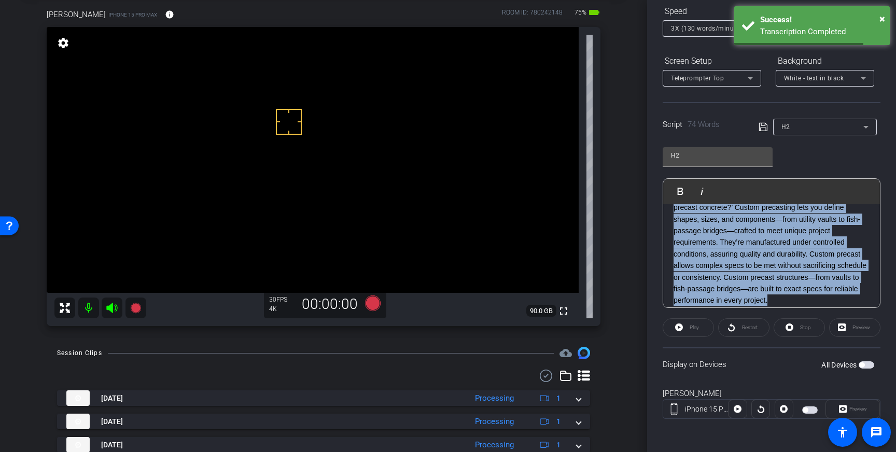
scroll to position [12, 0]
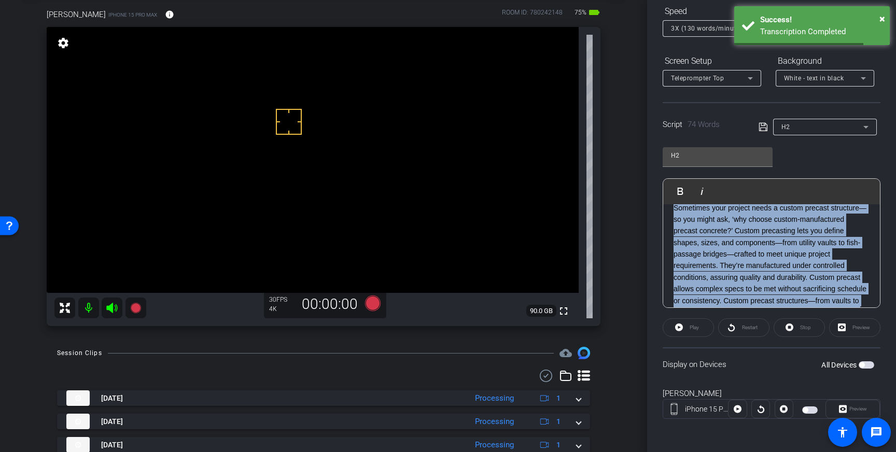
drag, startPoint x: 805, startPoint y: 294, endPoint x: 665, endPoint y: 208, distance: 164.2
click at [665, 208] on div "Sometimes your project needs a custom precast structure—so you might ask, ‘why …" at bounding box center [772, 266] width 217 height 148
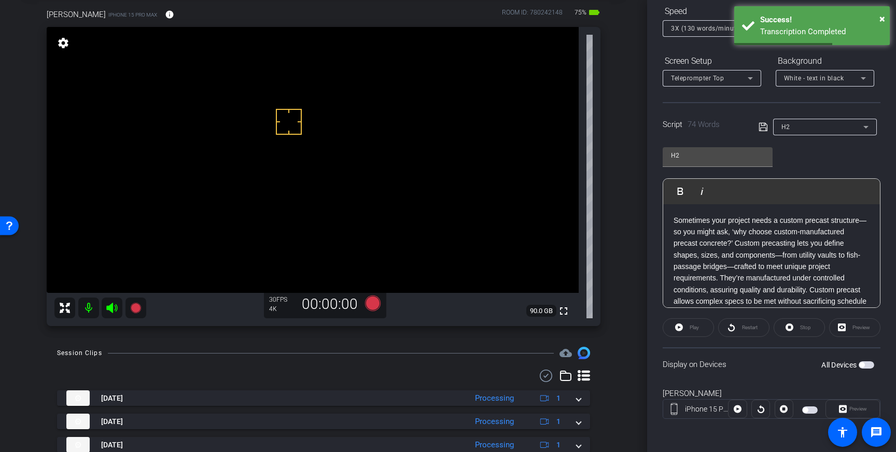
scroll to position [23, 0]
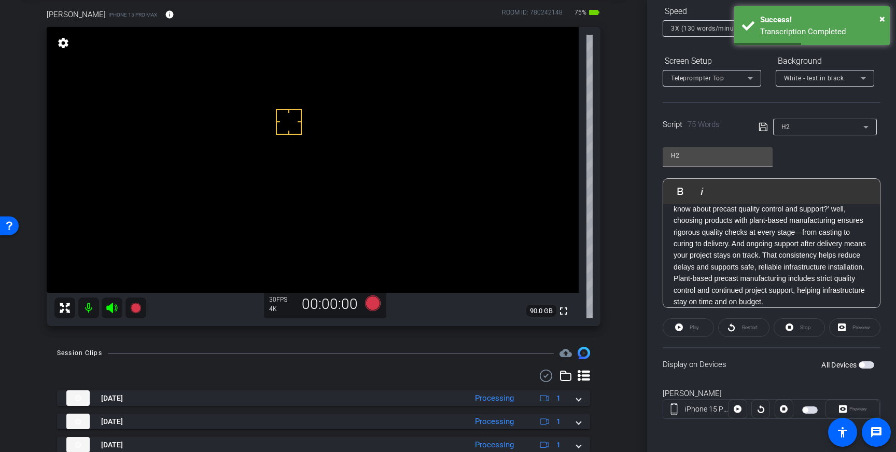
click at [765, 128] on icon at bounding box center [763, 127] width 8 height 8
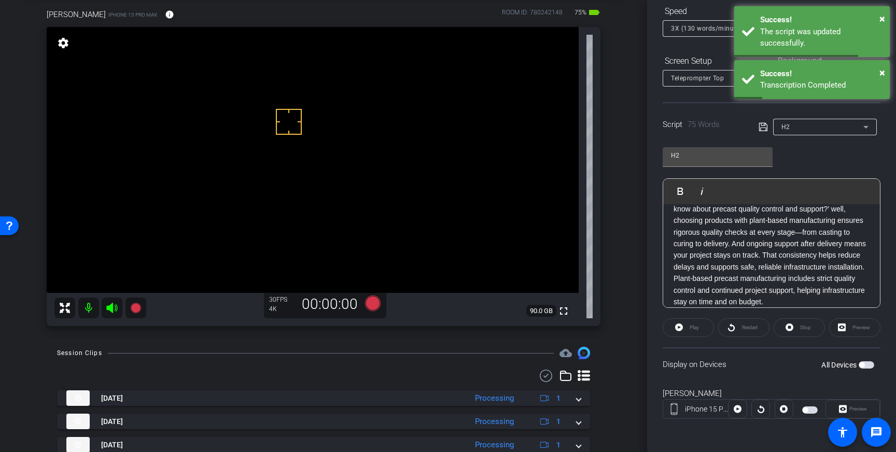
click at [864, 364] on span "button" at bounding box center [862, 365] width 5 height 5
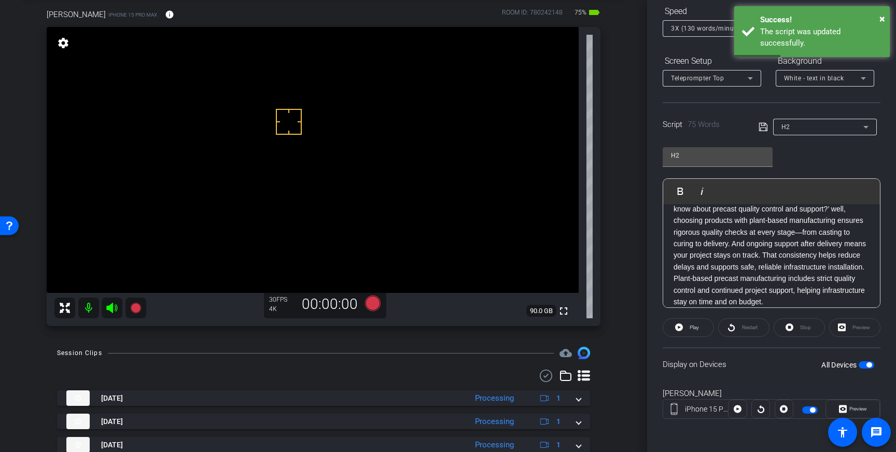
click at [767, 130] on icon at bounding box center [763, 127] width 9 height 12
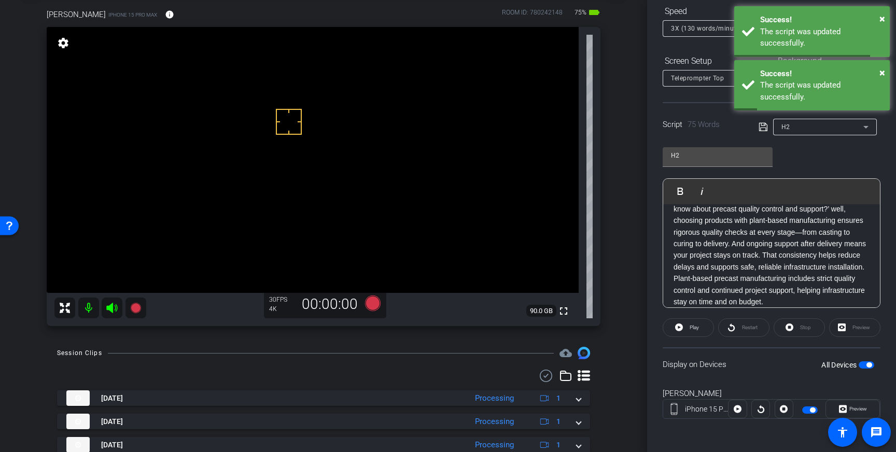
scroll to position [0, 0]
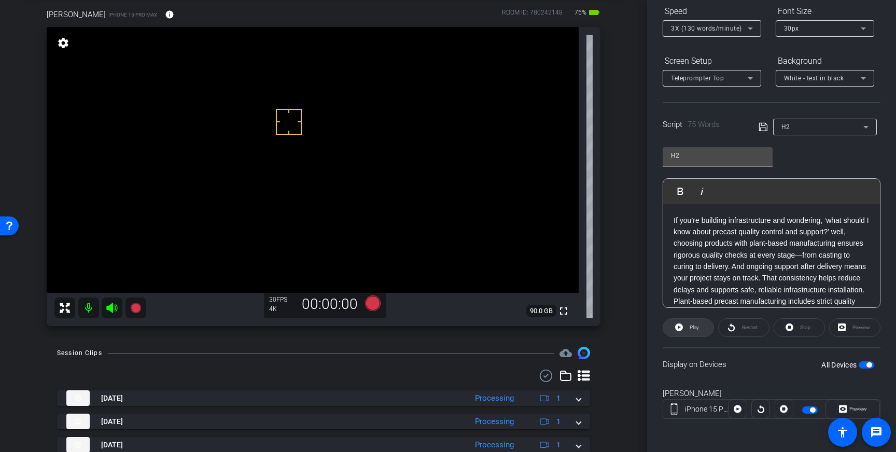
click at [694, 328] on span "Play" at bounding box center [694, 328] width 9 height 6
click at [766, 242] on p "If you’re building infrastructure and wondering, ‘what should I know about prec…" at bounding box center [772, 273] width 196 height 116
click at [773, 269] on p "If you’re building infrastructure and wondering, ‘what should I know about prec…" at bounding box center [772, 273] width 196 height 116
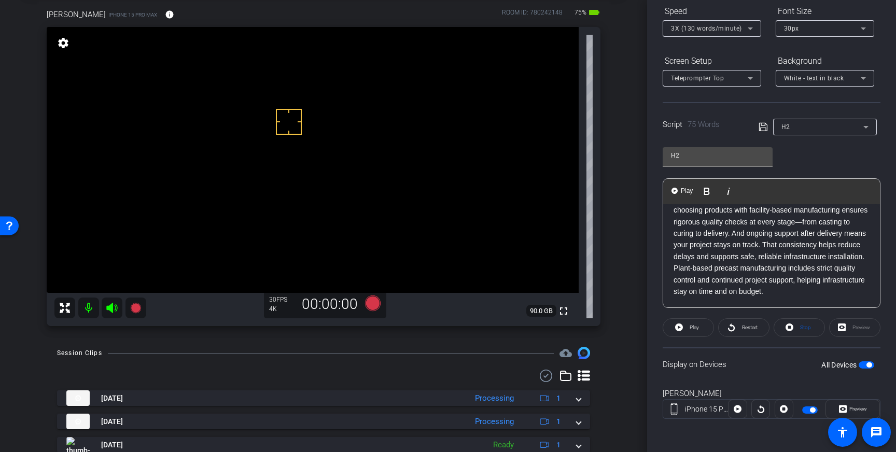
scroll to position [45, 0]
click at [773, 258] on p "If you’re building infrastructure and wondering, ‘what should I know about prec…" at bounding box center [772, 240] width 196 height 116
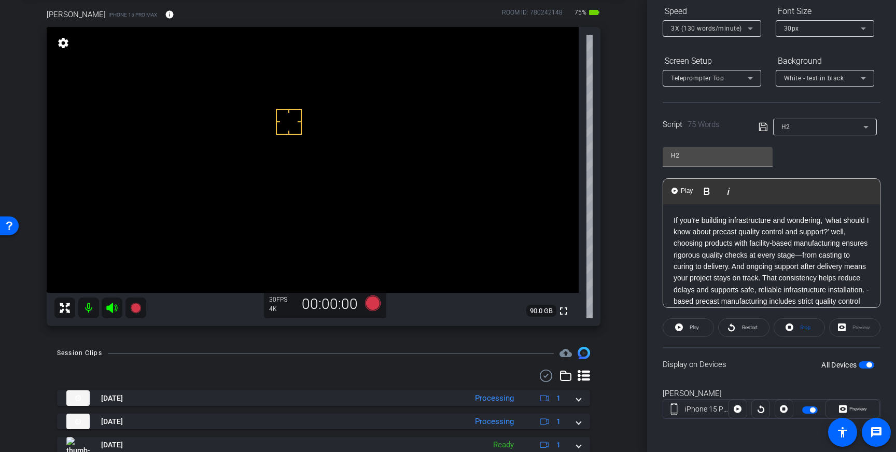
click at [706, 245] on p "If you’re building infrastructure and wondering, ‘what should I know about prec…" at bounding box center [772, 273] width 196 height 116
drag, startPoint x: 721, startPoint y: 258, endPoint x: 811, endPoint y: 245, distance: 90.8
click at [811, 245] on p "If you’re building infrastructure and wondering, ‘what should I know about prec…" at bounding box center [772, 279] width 196 height 128
click at [795, 242] on p "If you’re building infrastructure and wondering, ‘what should I know about prec…" at bounding box center [772, 273] width 196 height 116
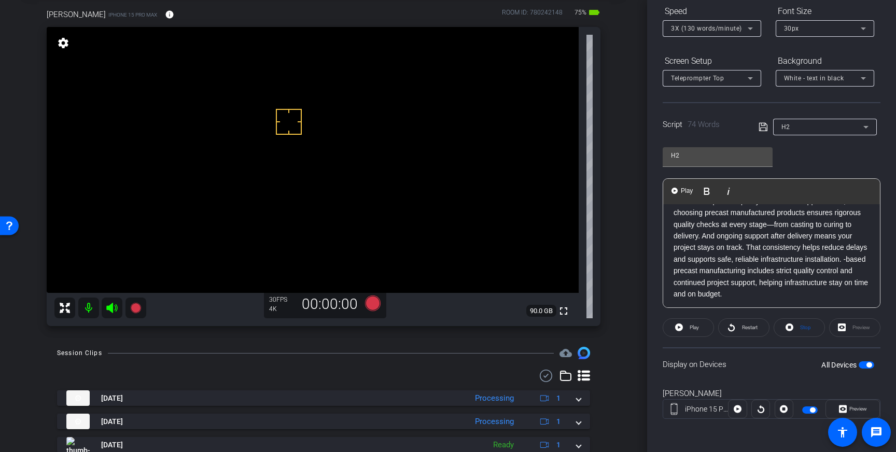
scroll to position [33, 0]
drag, startPoint x: 702, startPoint y: 268, endPoint x: 673, endPoint y: 269, distance: 29.1
click at [674, 269] on p "If you’re building infrastructure and wondering, ‘what should I know about prec…" at bounding box center [772, 240] width 196 height 116
click at [763, 123] on icon at bounding box center [763, 127] width 9 height 12
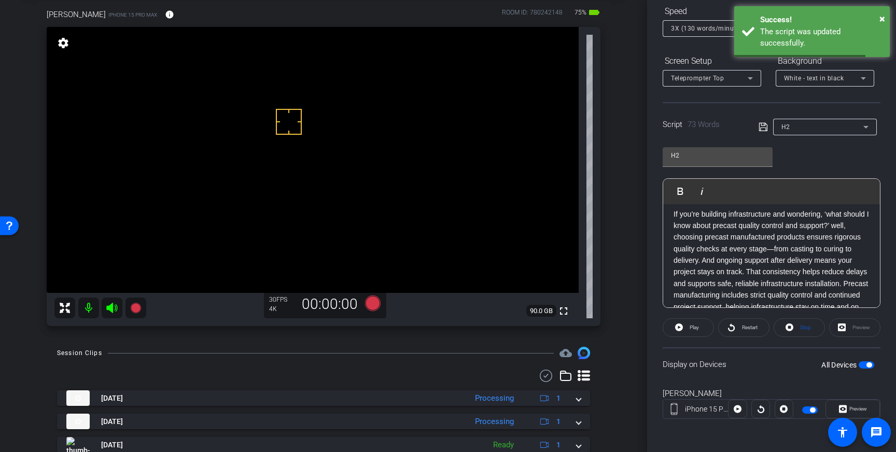
scroll to position [0, 0]
click at [805, 326] on span "Stop" at bounding box center [806, 328] width 11 height 6
click at [870, 364] on span "button" at bounding box center [869, 365] width 5 height 5
click at [870, 364] on span "button" at bounding box center [867, 365] width 16 height 7
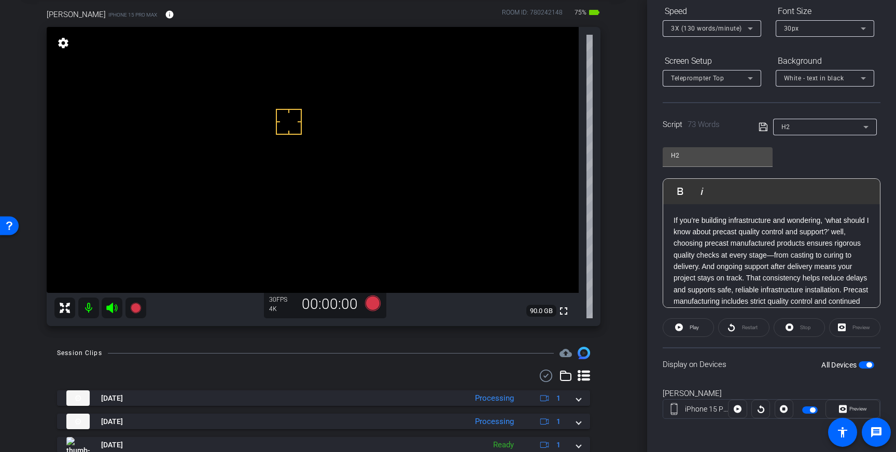
drag, startPoint x: 694, startPoint y: 326, endPoint x: 720, endPoint y: 318, distance: 27.4
click at [694, 326] on span "Play" at bounding box center [694, 328] width 9 height 6
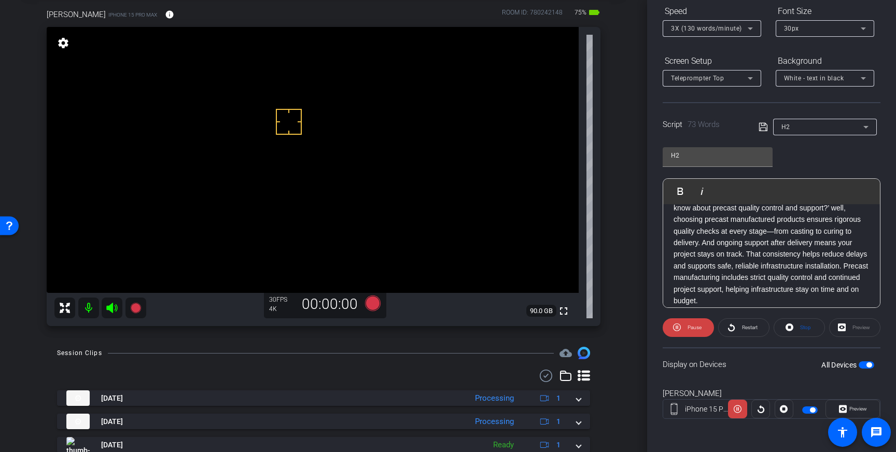
scroll to position [31, 0]
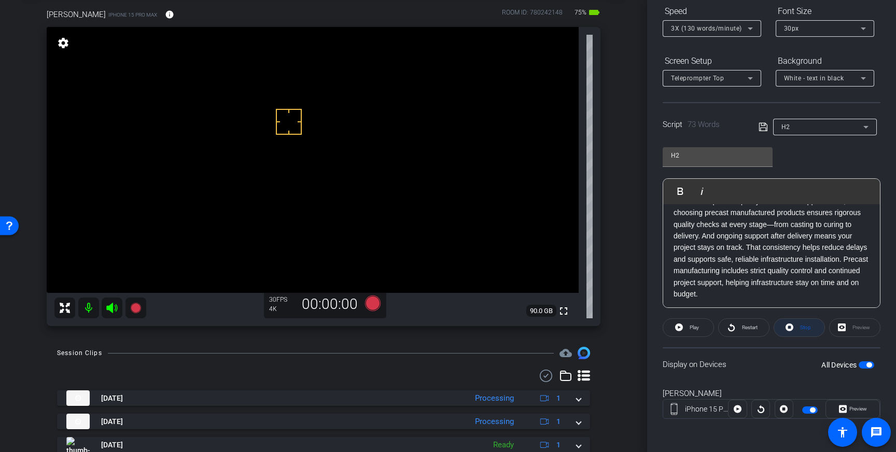
click at [811, 330] on span at bounding box center [800, 327] width 50 height 25
click at [375, 302] on icon at bounding box center [373, 304] width 16 height 16
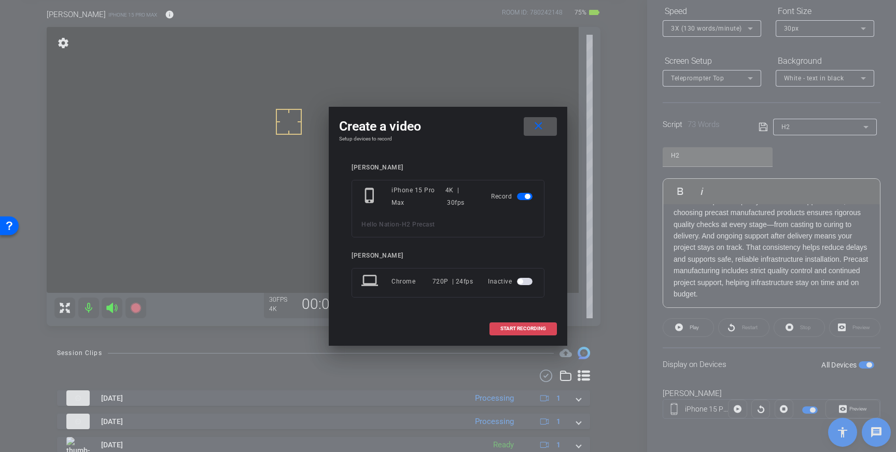
click at [542, 326] on span "START RECORDING" at bounding box center [524, 328] width 46 height 5
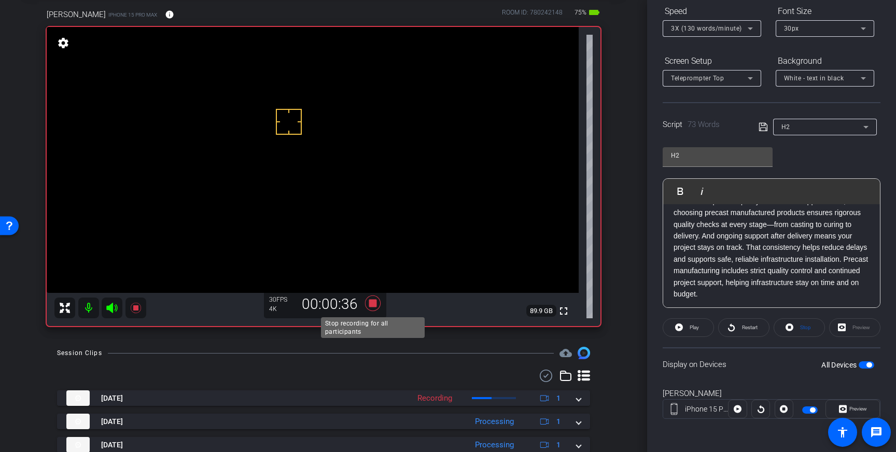
click at [370, 303] on icon at bounding box center [373, 304] width 16 height 16
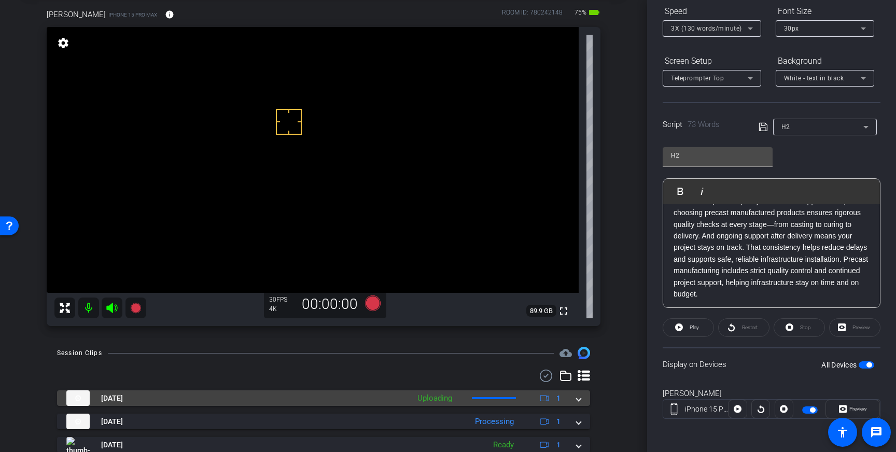
click at [580, 403] on span at bounding box center [579, 398] width 4 height 11
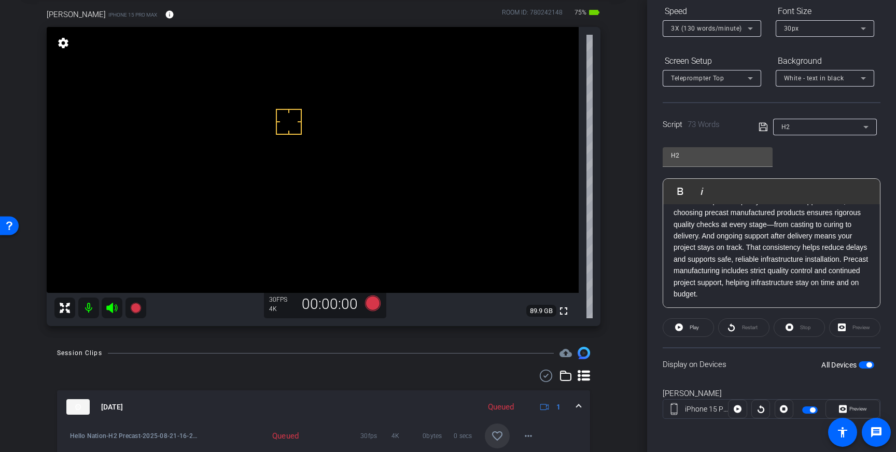
click at [503, 428] on span at bounding box center [497, 436] width 25 height 25
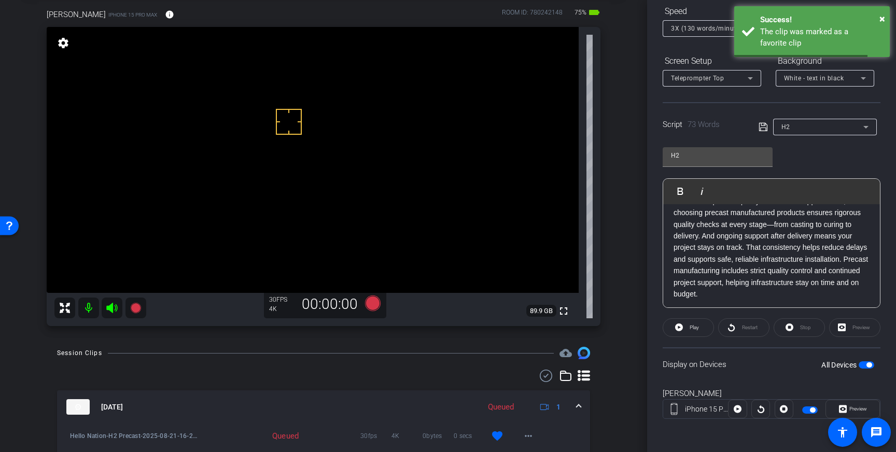
click at [578, 406] on span at bounding box center [579, 407] width 4 height 11
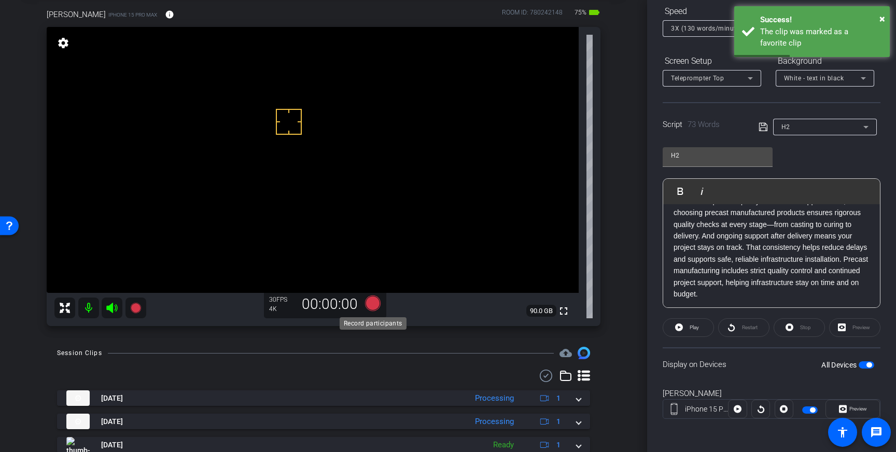
click at [375, 304] on icon at bounding box center [373, 304] width 16 height 16
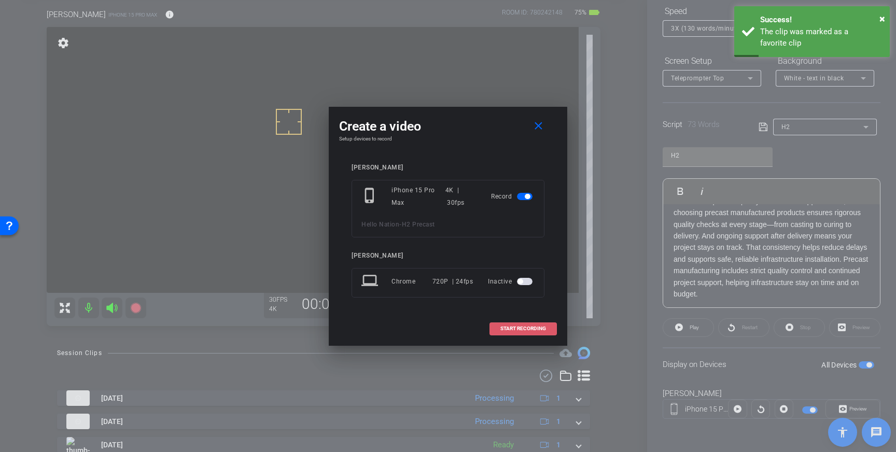
click at [504, 333] on span at bounding box center [523, 328] width 66 height 25
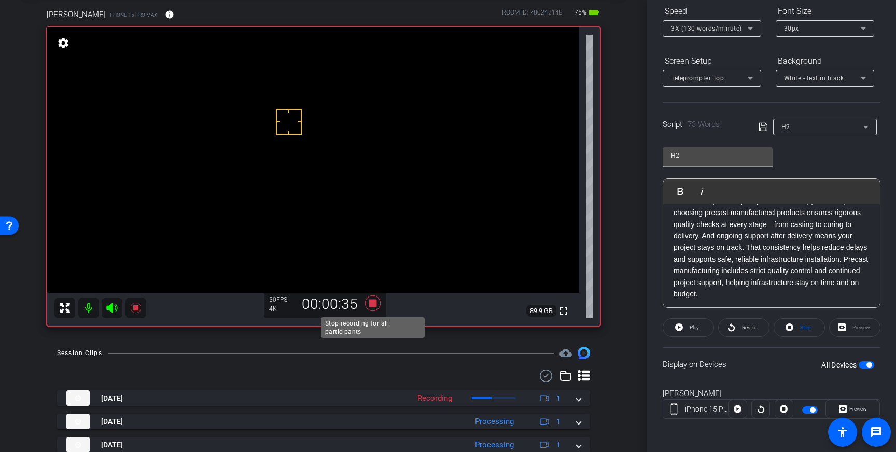
click at [373, 300] on icon at bounding box center [373, 304] width 16 height 16
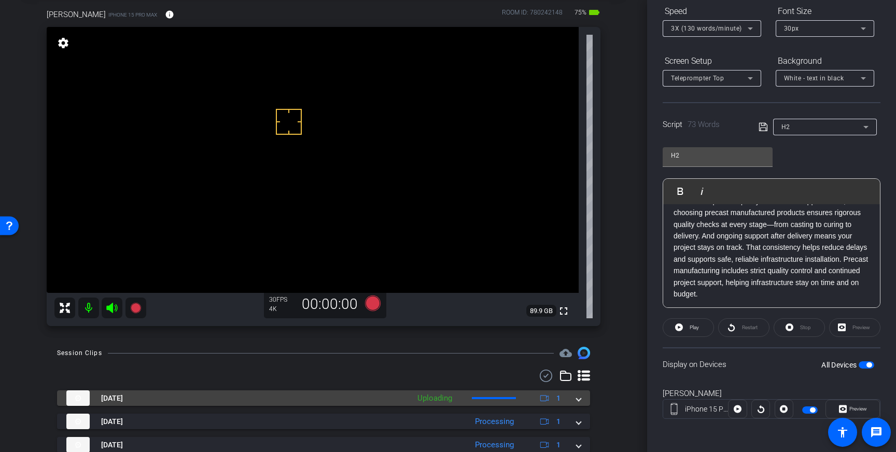
click at [580, 403] on span at bounding box center [579, 398] width 4 height 11
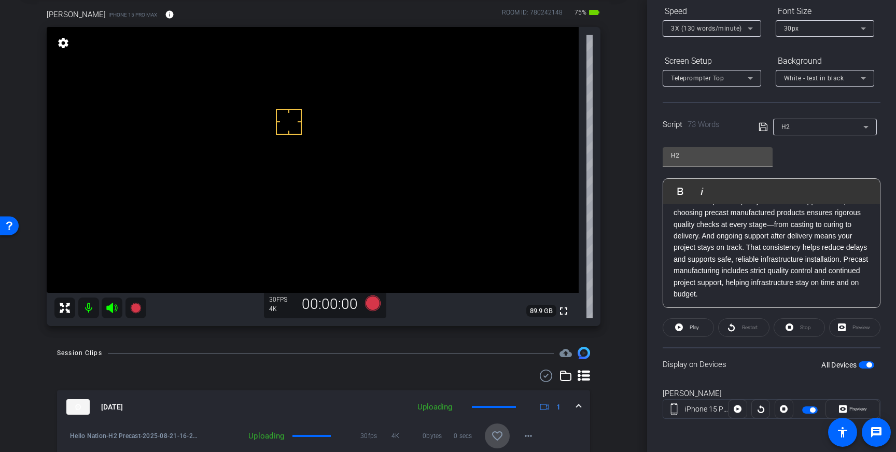
click at [498, 430] on mat-icon "favorite_border" at bounding box center [497, 436] width 12 height 12
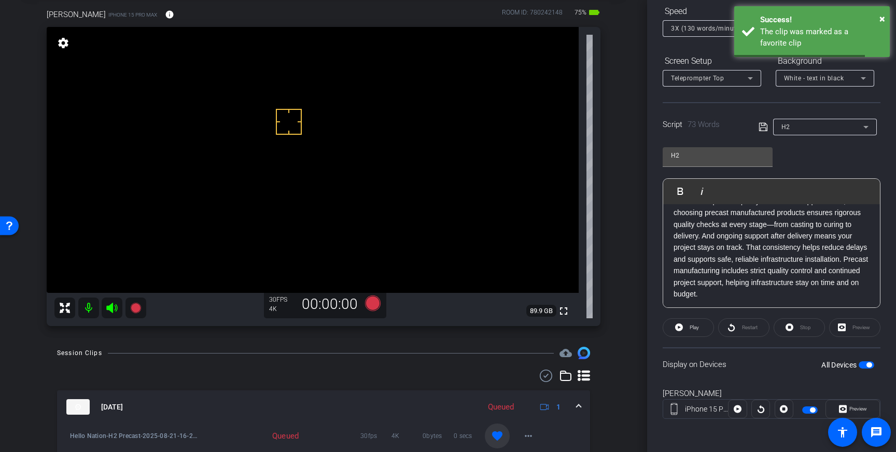
click at [584, 407] on mat-expansion-panel-header "Aug 21, 2025 Queued 1" at bounding box center [323, 407] width 533 height 33
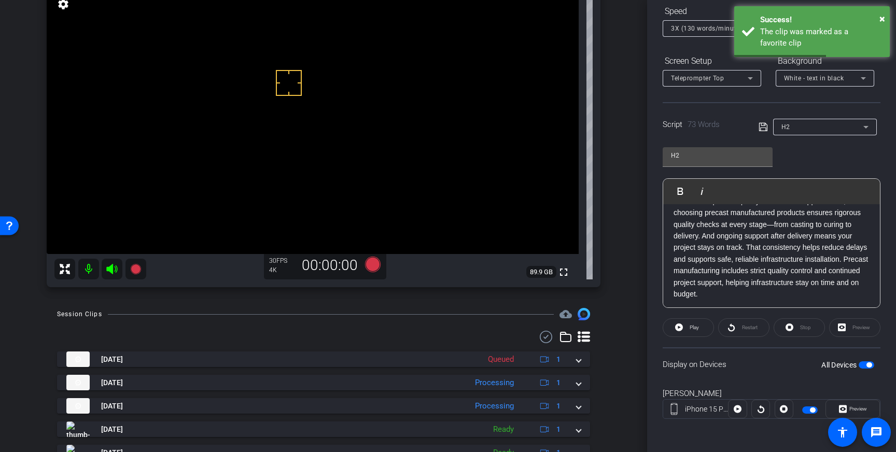
scroll to position [113, 0]
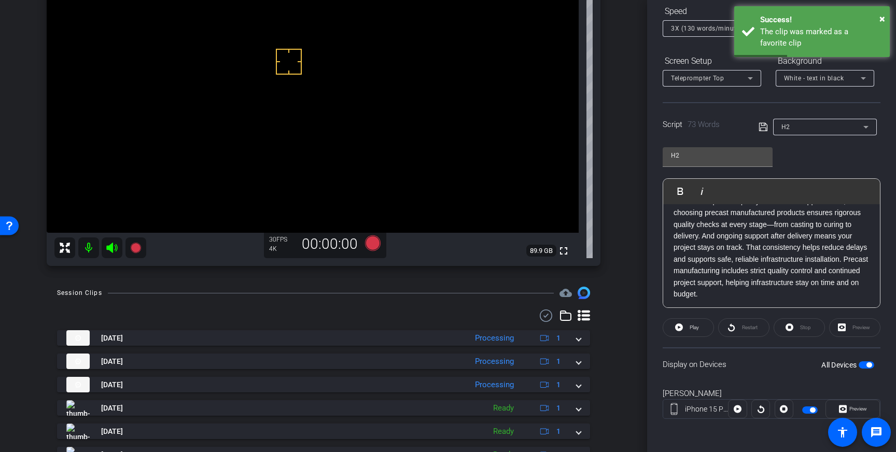
click at [865, 365] on span "button" at bounding box center [867, 365] width 16 height 7
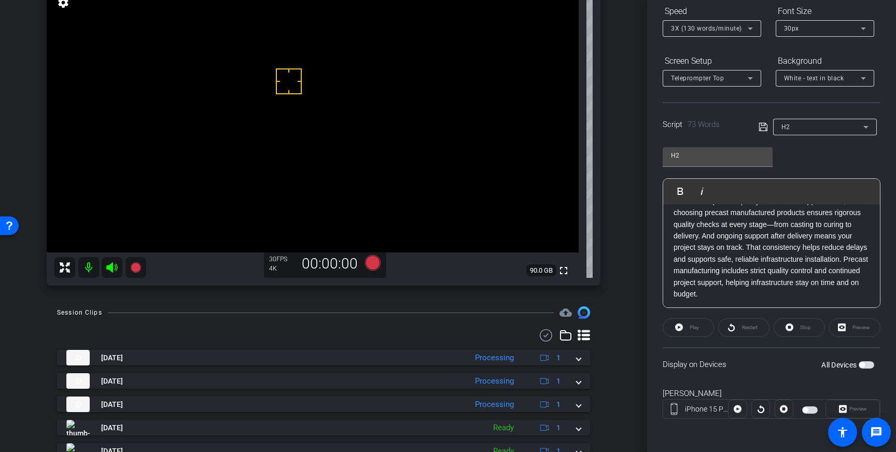
scroll to position [0, 0]
